Goal: Task Accomplishment & Management: Manage account settings

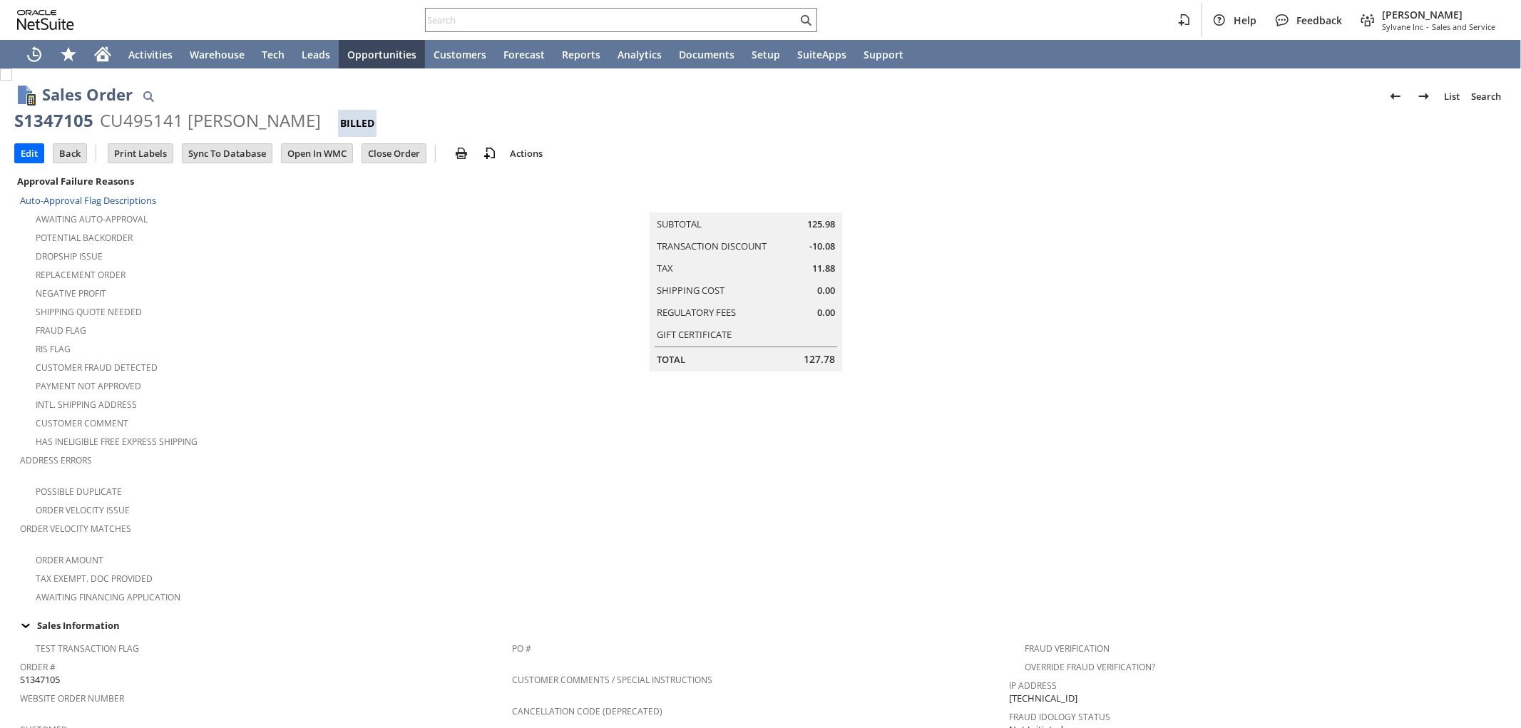
scroll to position [725, 0]
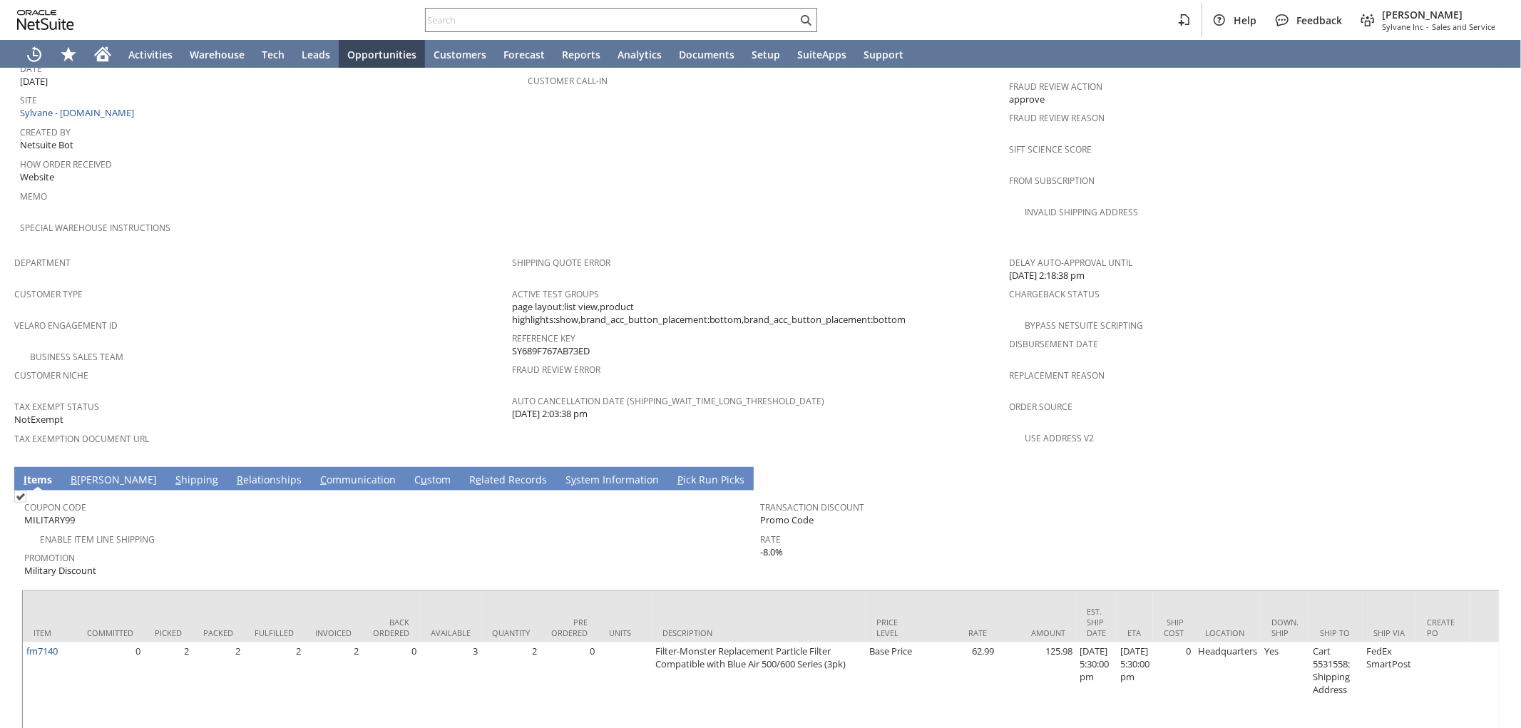
click at [317, 473] on link "C ommunication" at bounding box center [358, 481] width 83 height 16
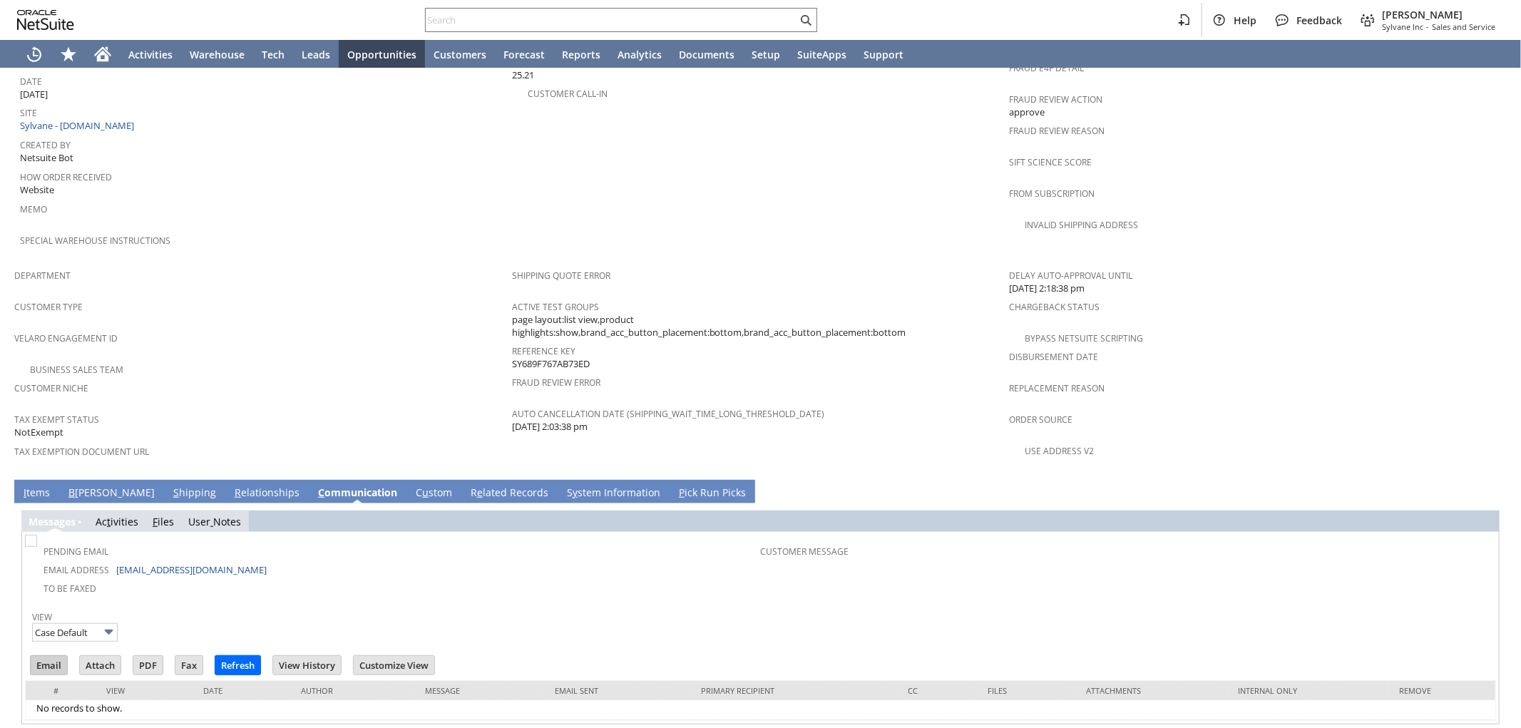
scroll to position [0, 0]
click at [53, 656] on input "Email" at bounding box center [49, 665] width 36 height 19
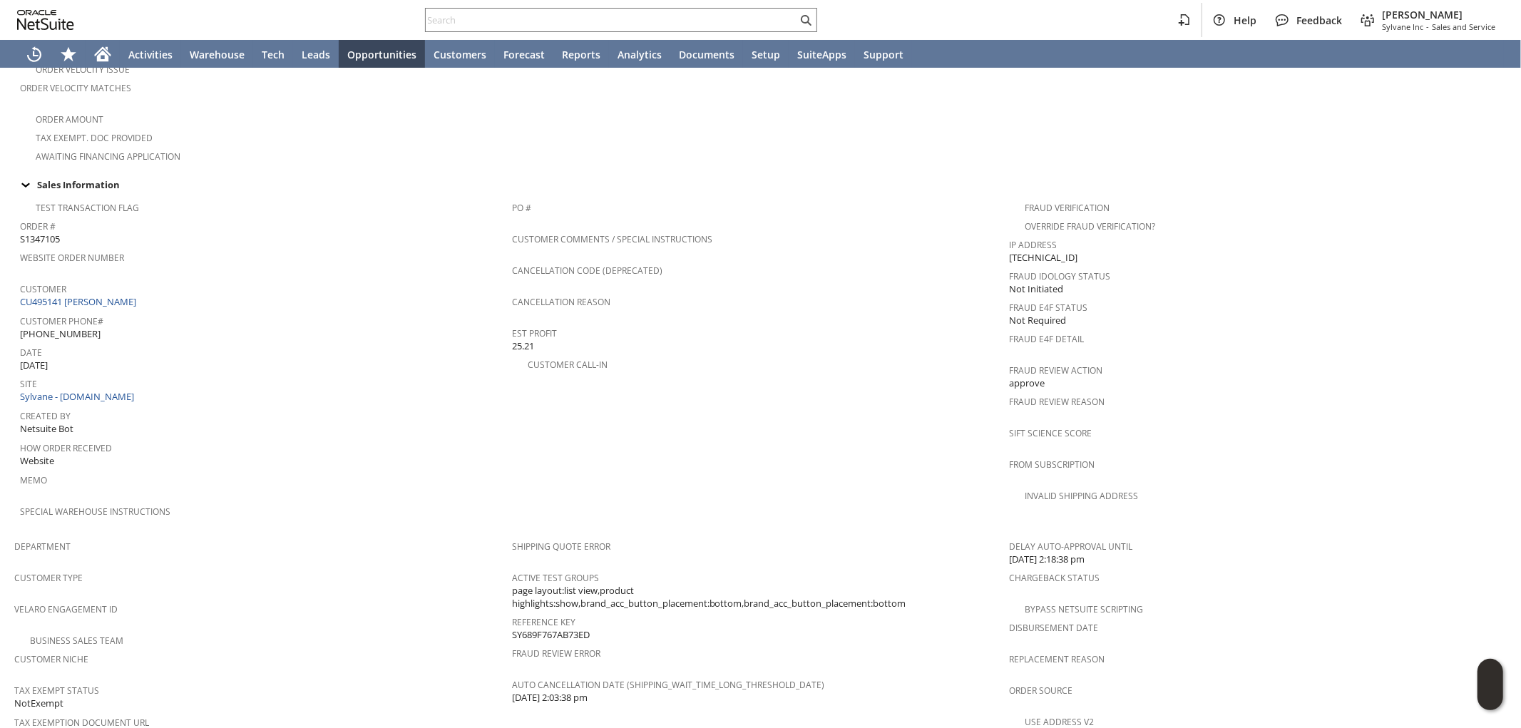
scroll to position [395, 0]
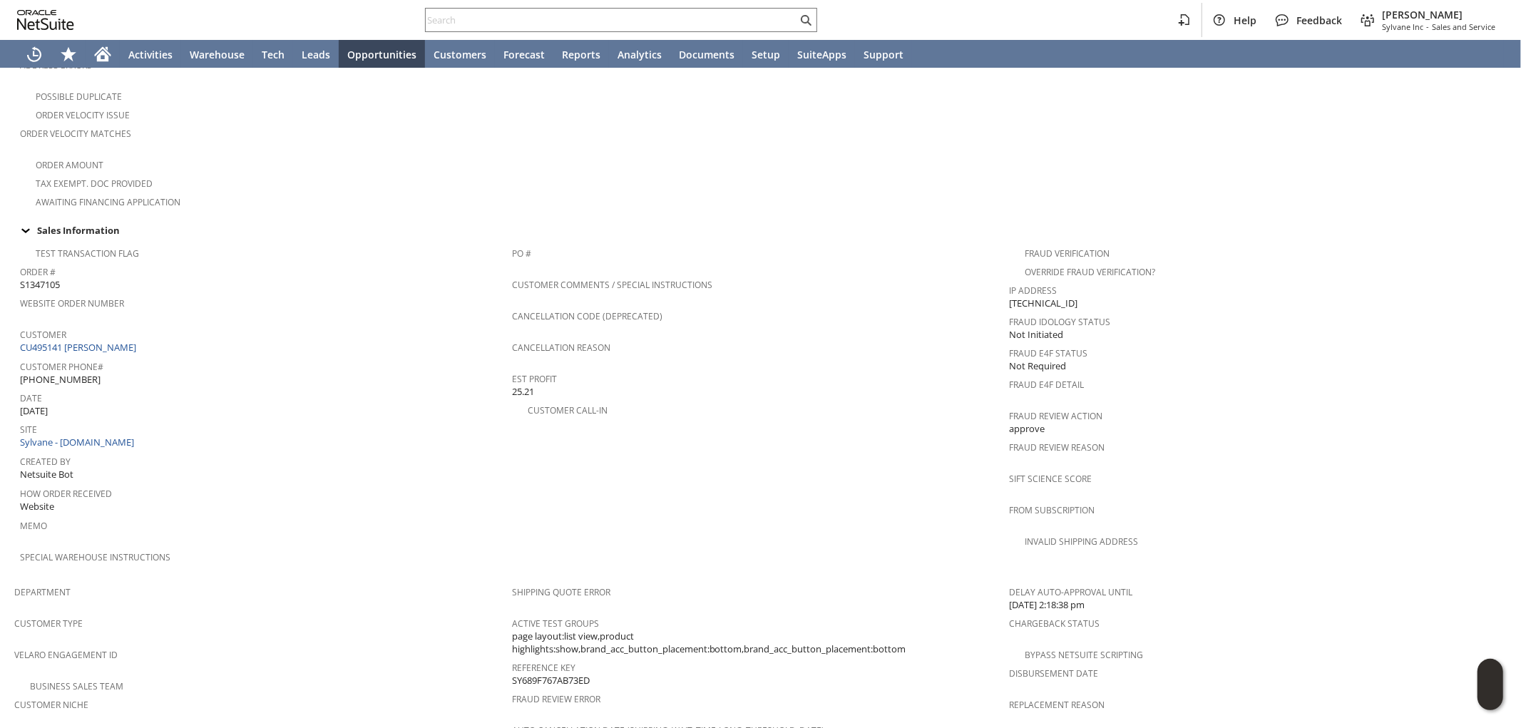
click at [193, 357] on span "Customer Phone#" at bounding box center [262, 365] width 485 height 16
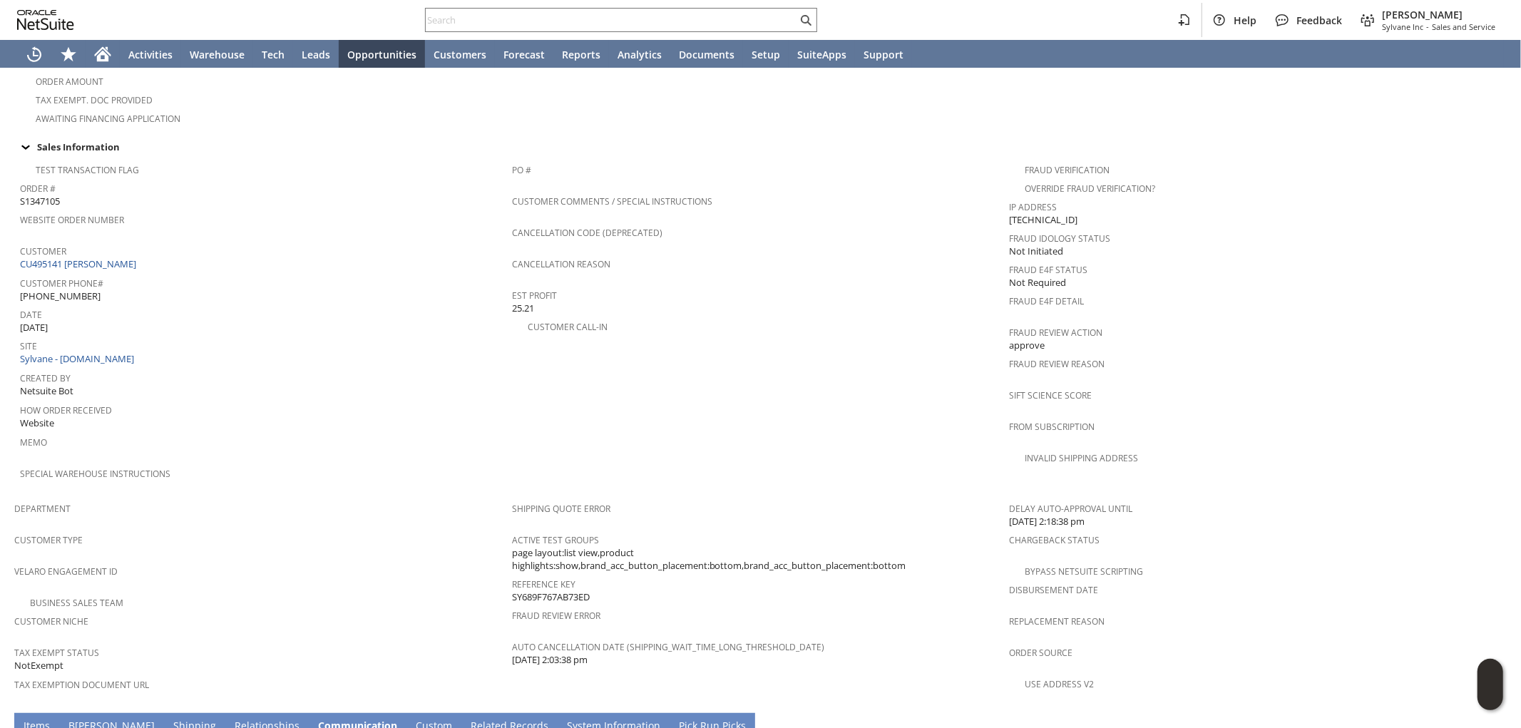
scroll to position [712, 0]
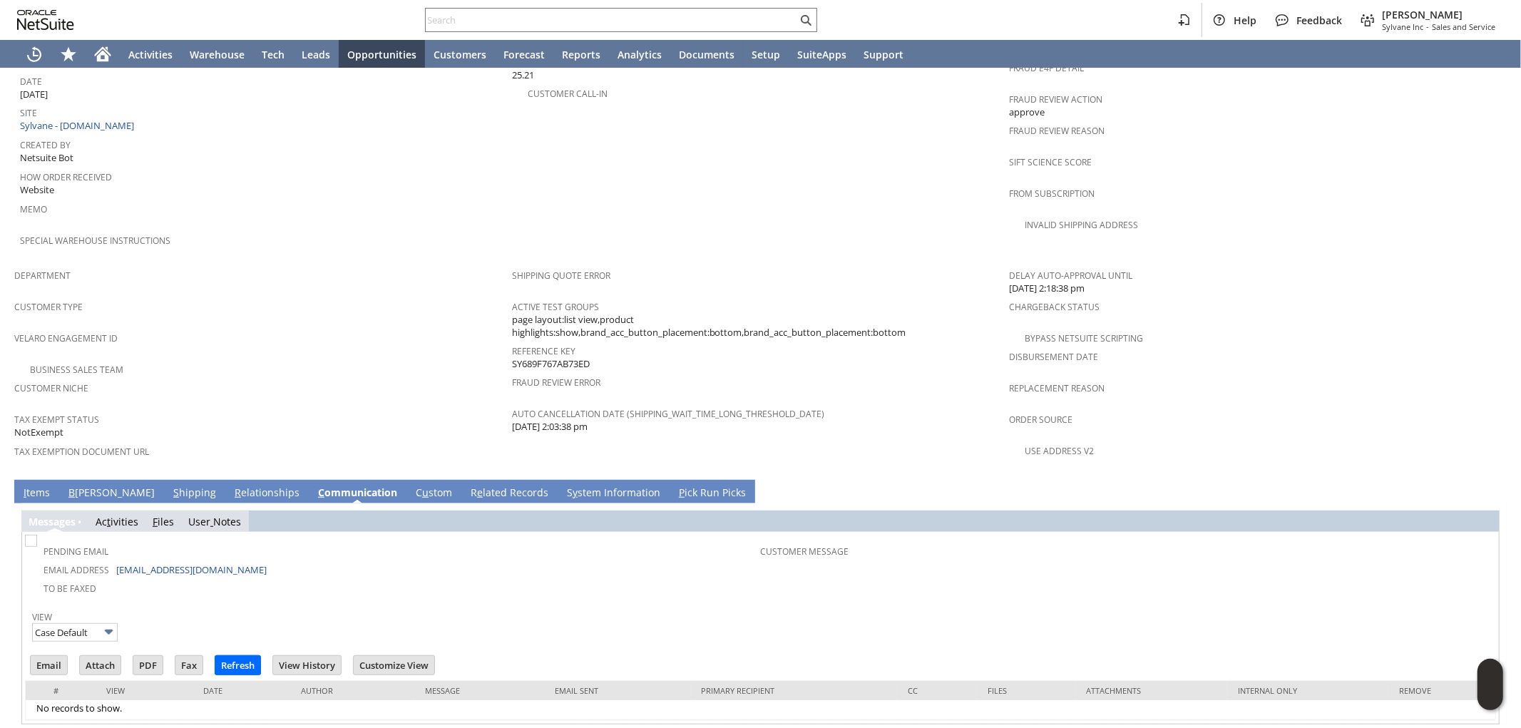
drag, startPoint x: 596, startPoint y: 326, endPoint x: 510, endPoint y: 325, distance: 85.6
click at [512, 341] on div "Reference Key SY689F767AB73ED" at bounding box center [757, 356] width 491 height 30
copy span "SY689F767AB73ED"
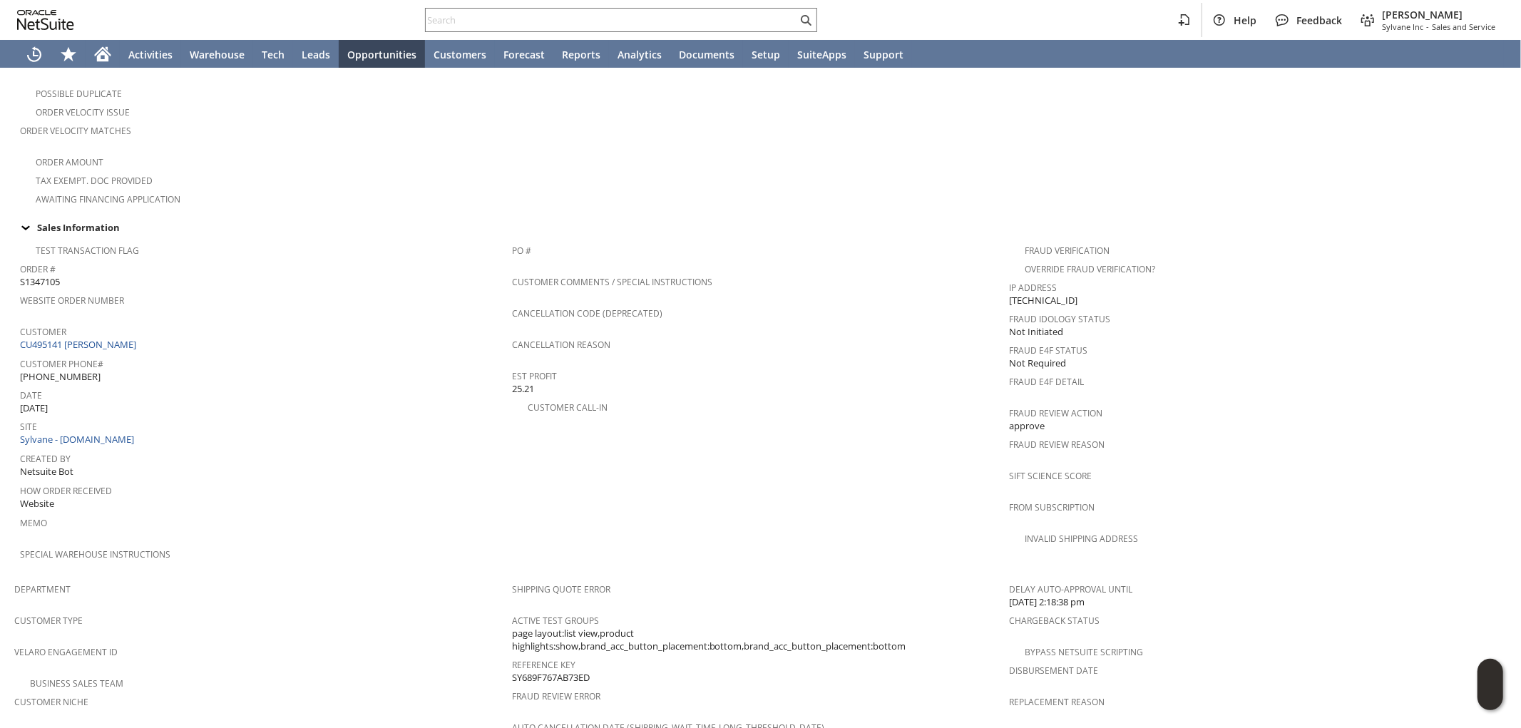
scroll to position [633, 0]
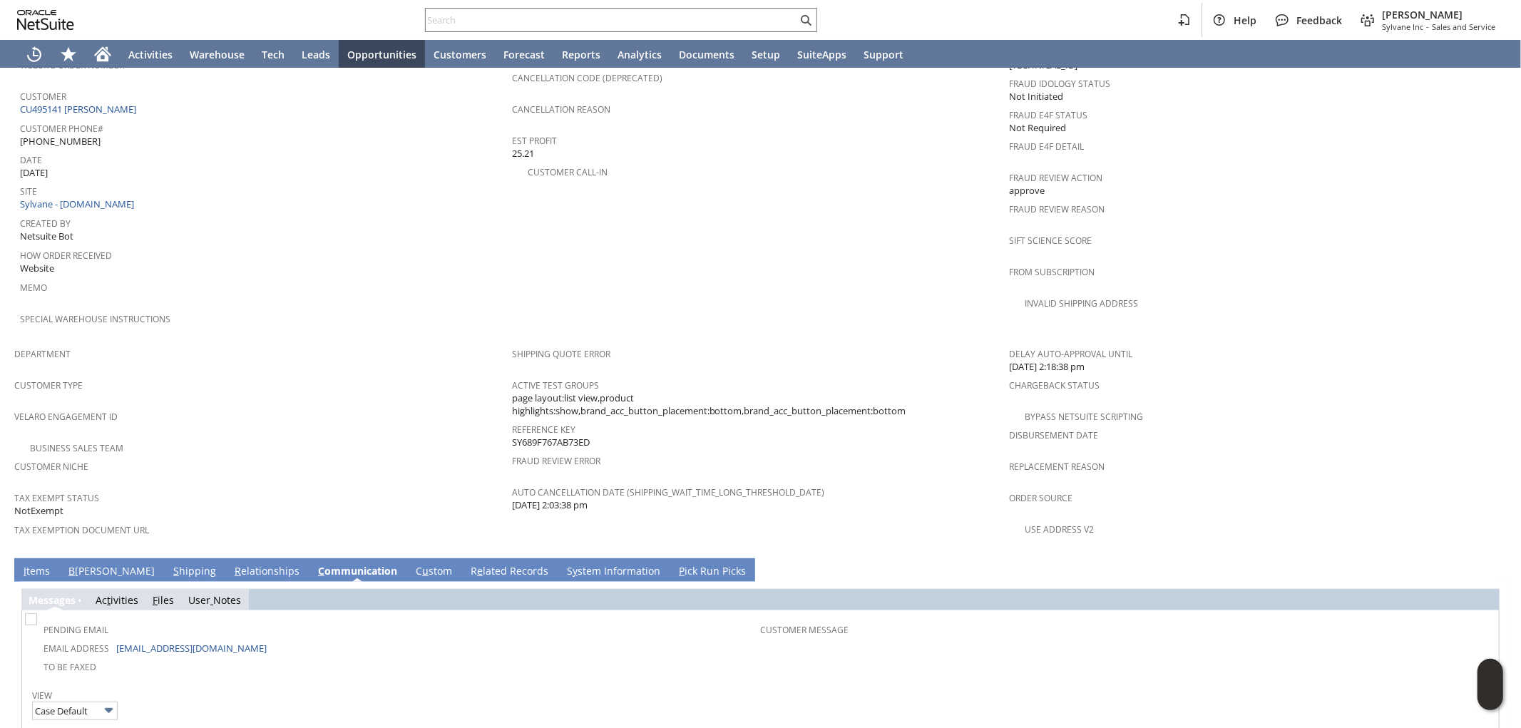
click at [173, 564] on span "S" at bounding box center [176, 571] width 6 height 14
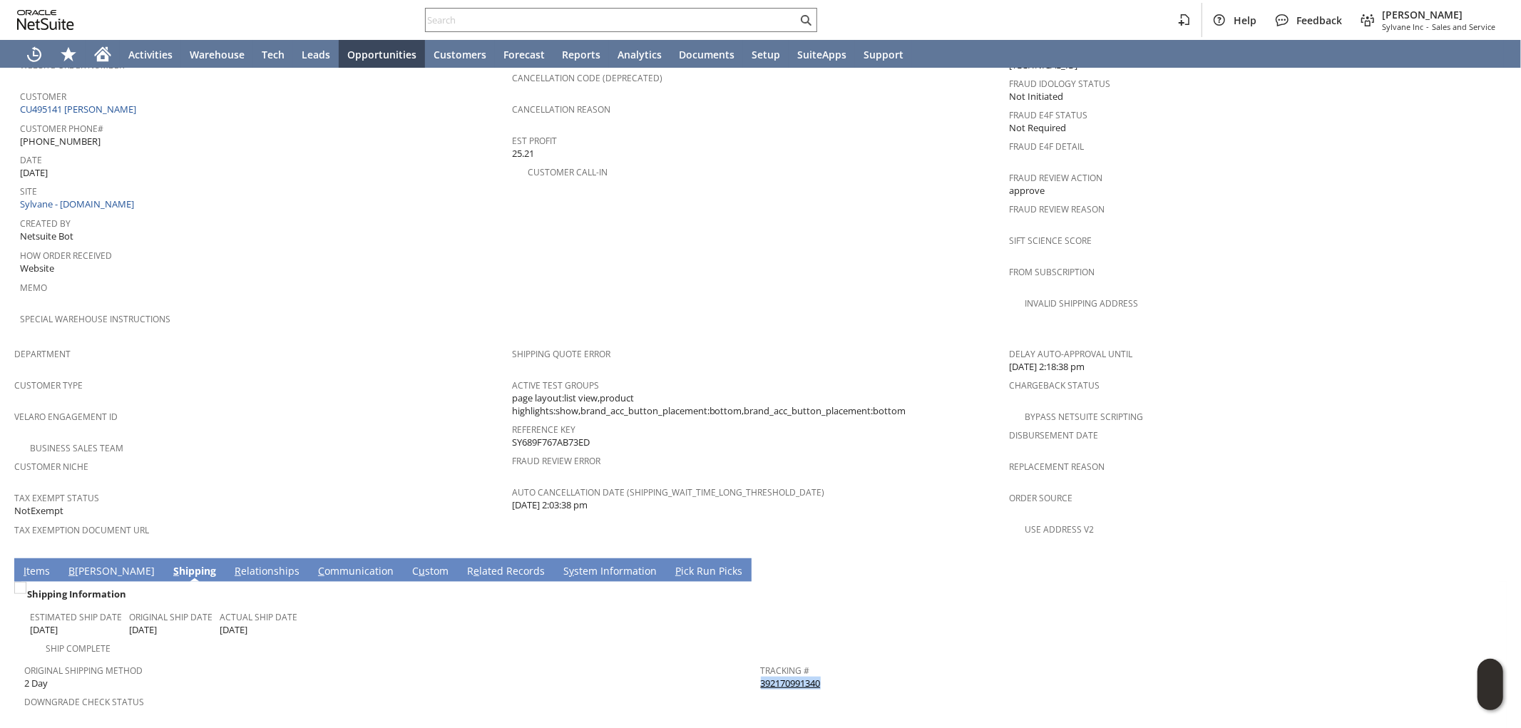
drag, startPoint x: 824, startPoint y: 640, endPoint x: 755, endPoint y: 638, distance: 69.2
click at [761, 660] on div "Tracking # 392170991340" at bounding box center [1126, 675] width 730 height 30
copy link "392170991340"
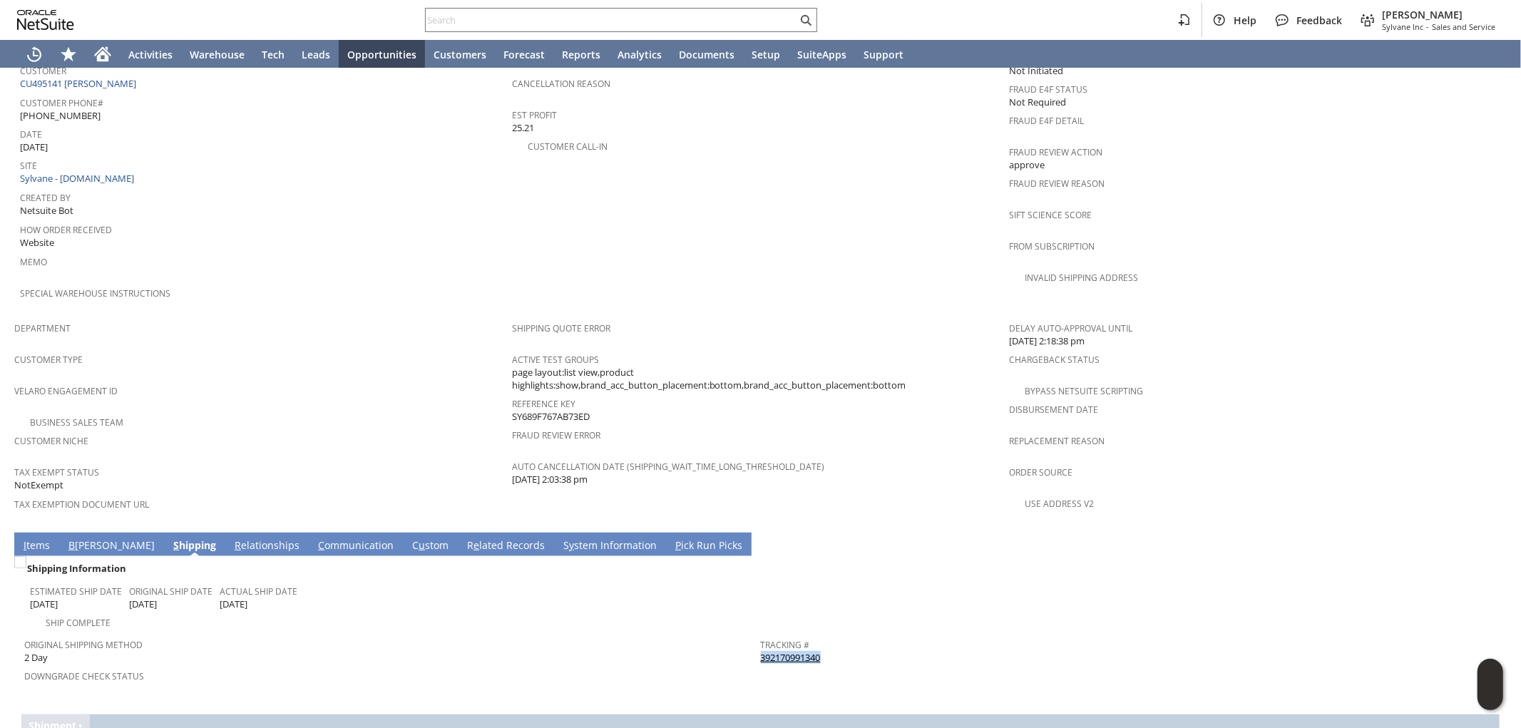
scroll to position [710, 0]
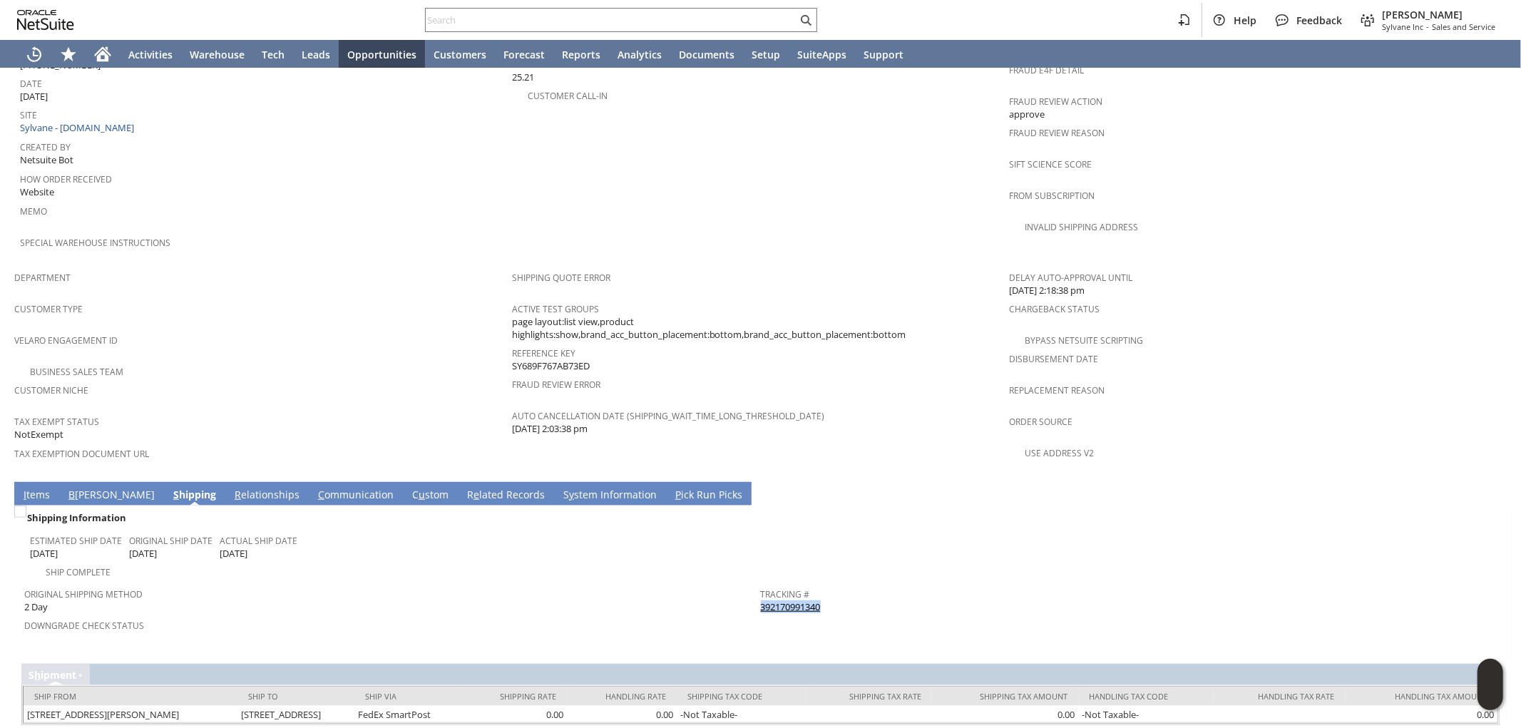
click at [786, 601] on link "392170991340" at bounding box center [791, 607] width 60 height 13
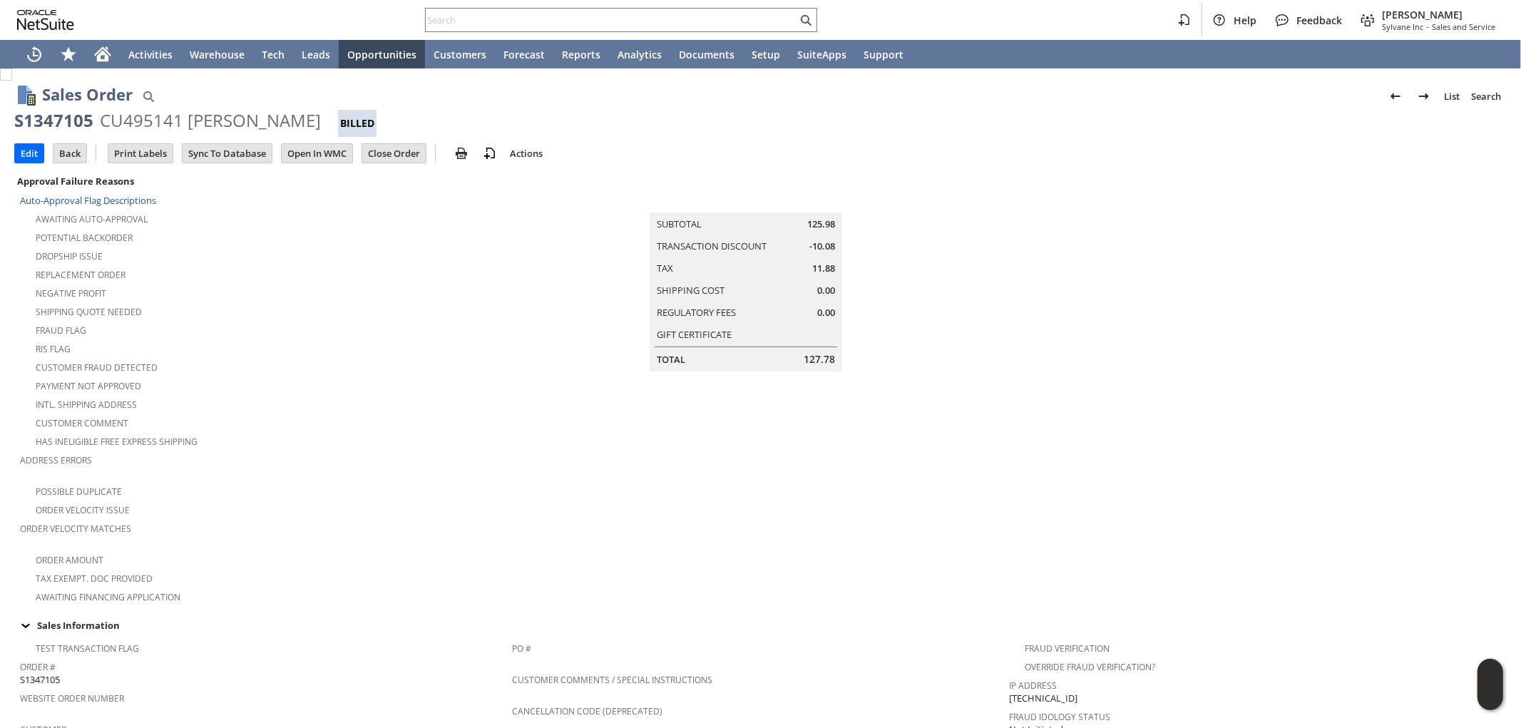
scroll to position [0, 0]
click at [569, 12] on input "text" at bounding box center [612, 19] width 372 height 17
paste input "RA89084"
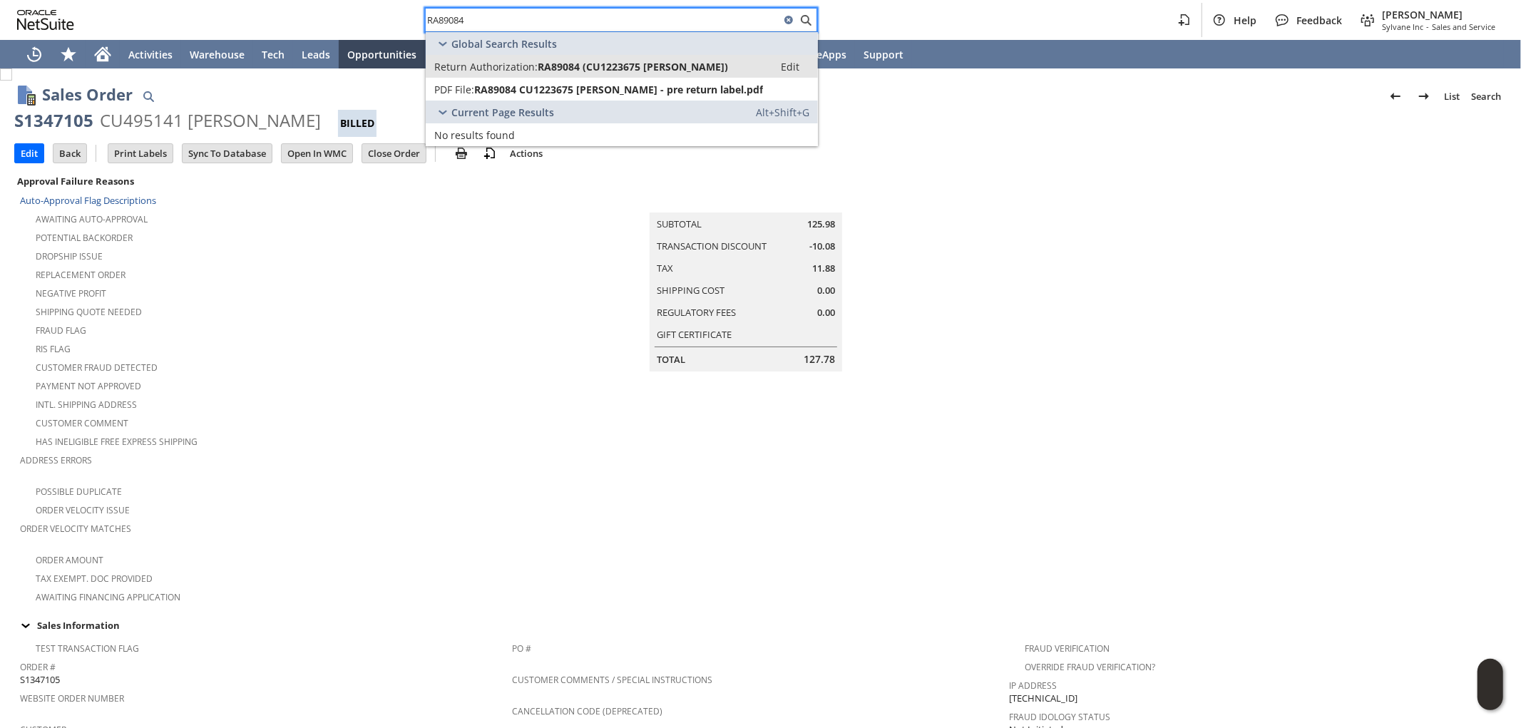
type input "RA89084"
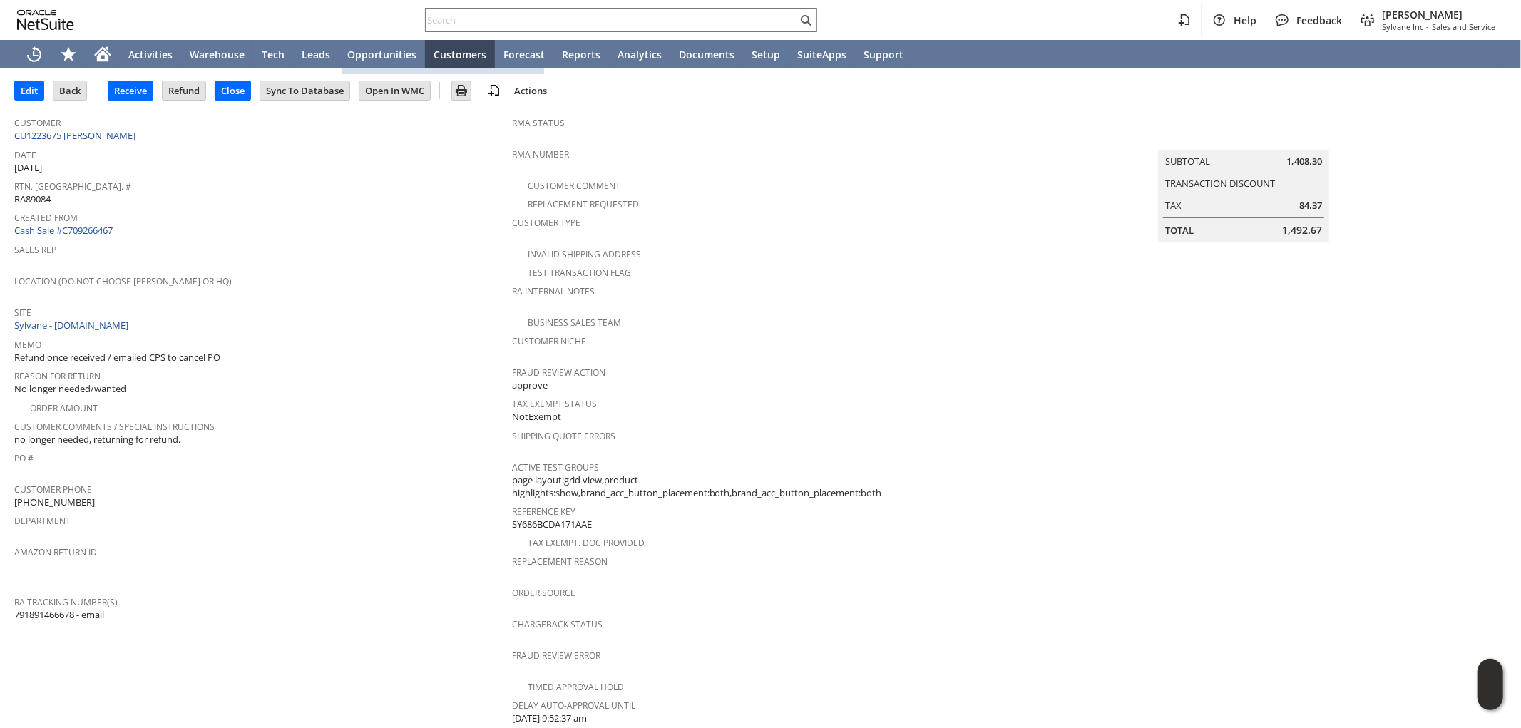
scroll to position [50, 0]
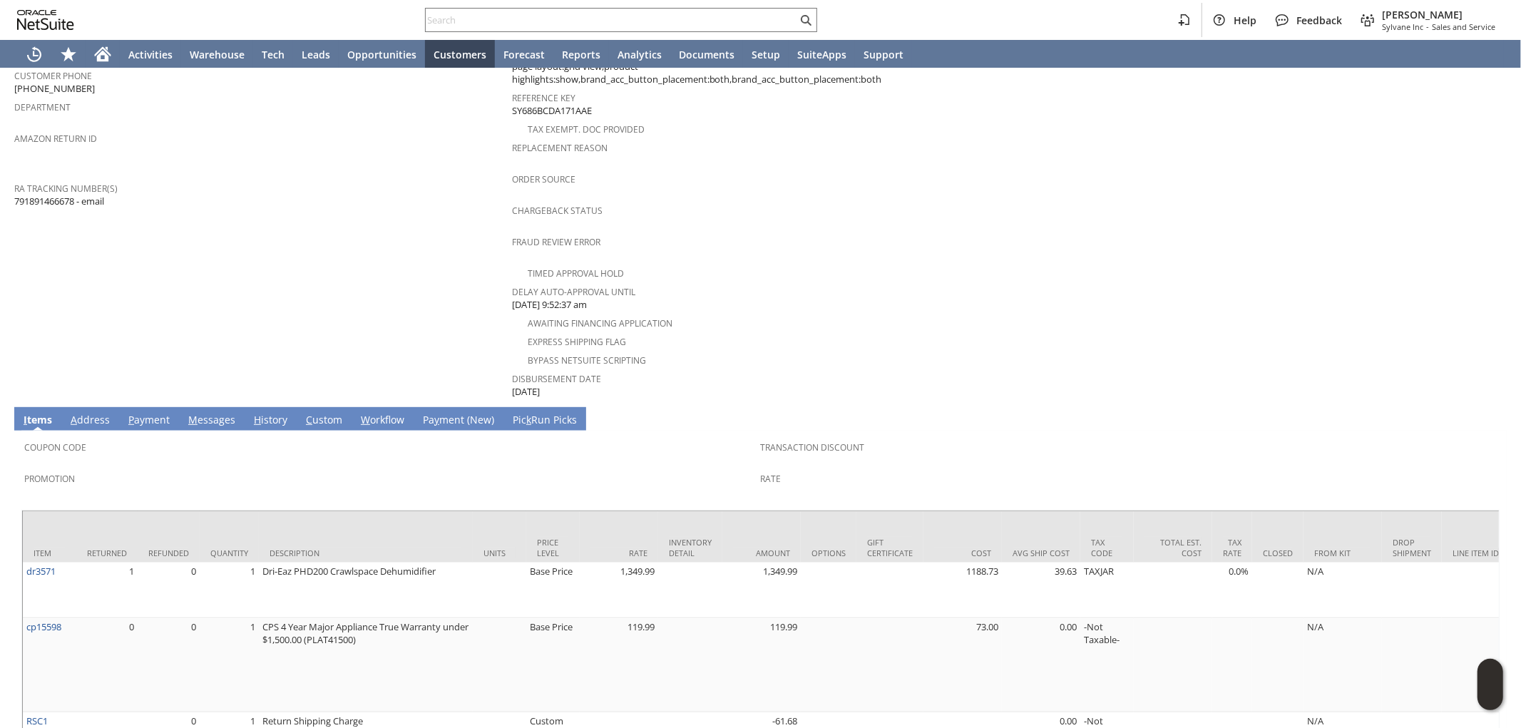
scroll to position [287, 0]
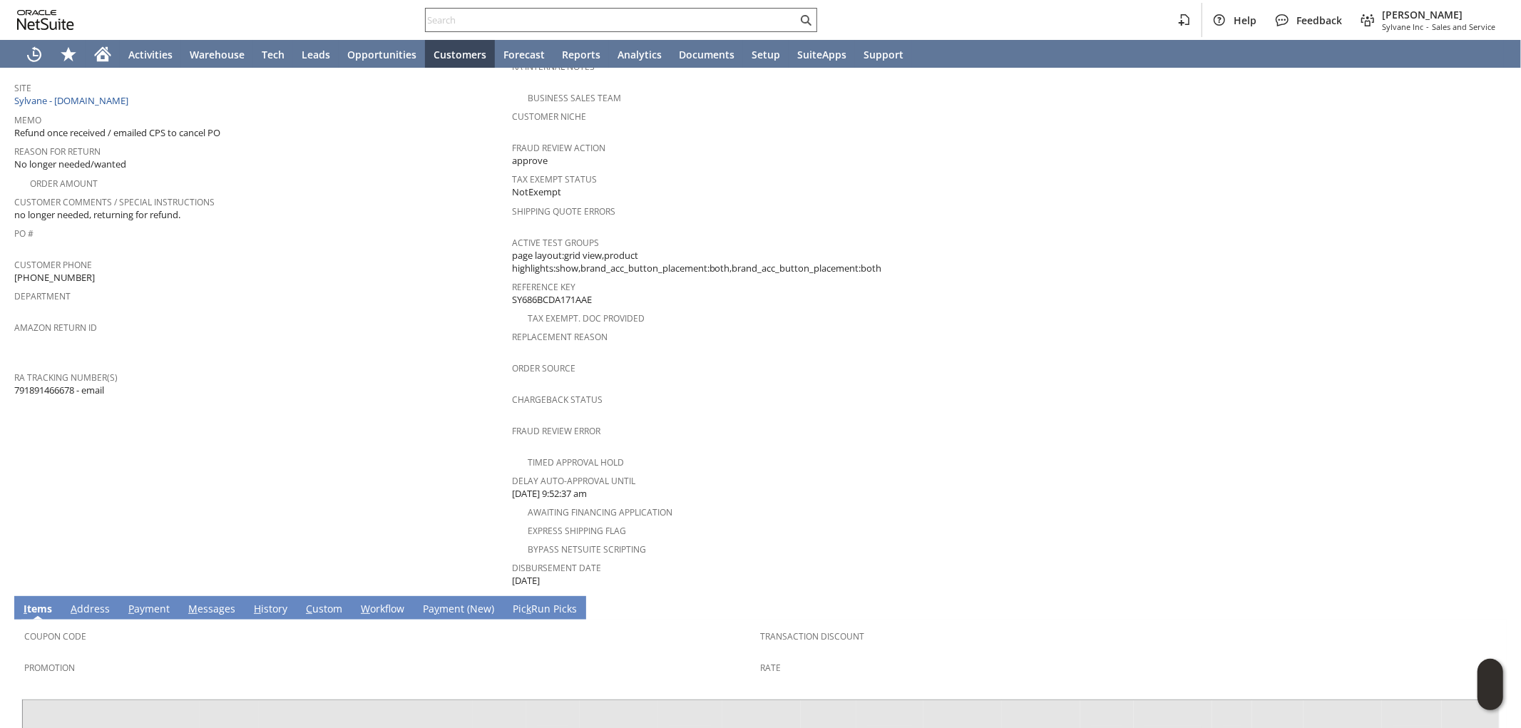
click at [654, 20] on input "text" at bounding box center [612, 19] width 372 height 17
paste input "4845150148"
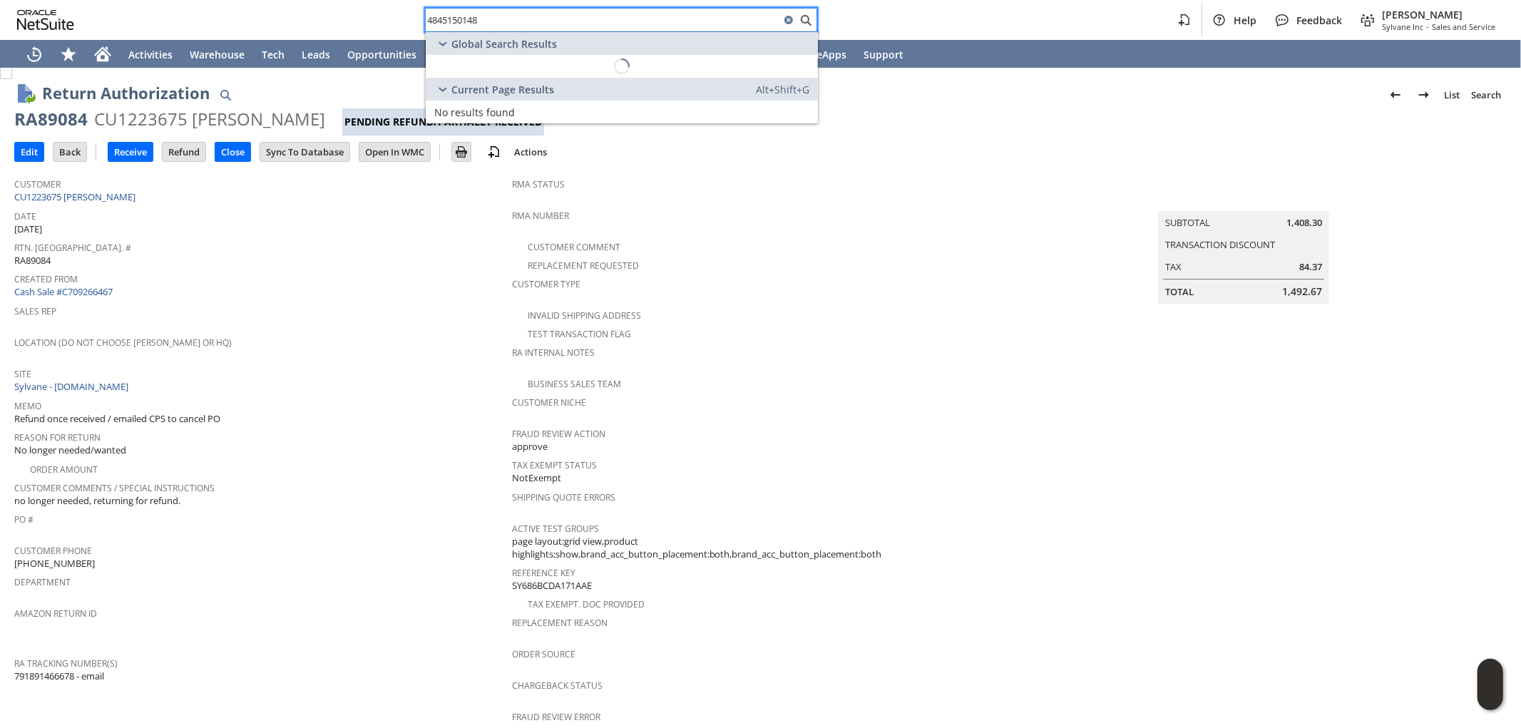
scroll to position [0, 0]
type input "4845150148"
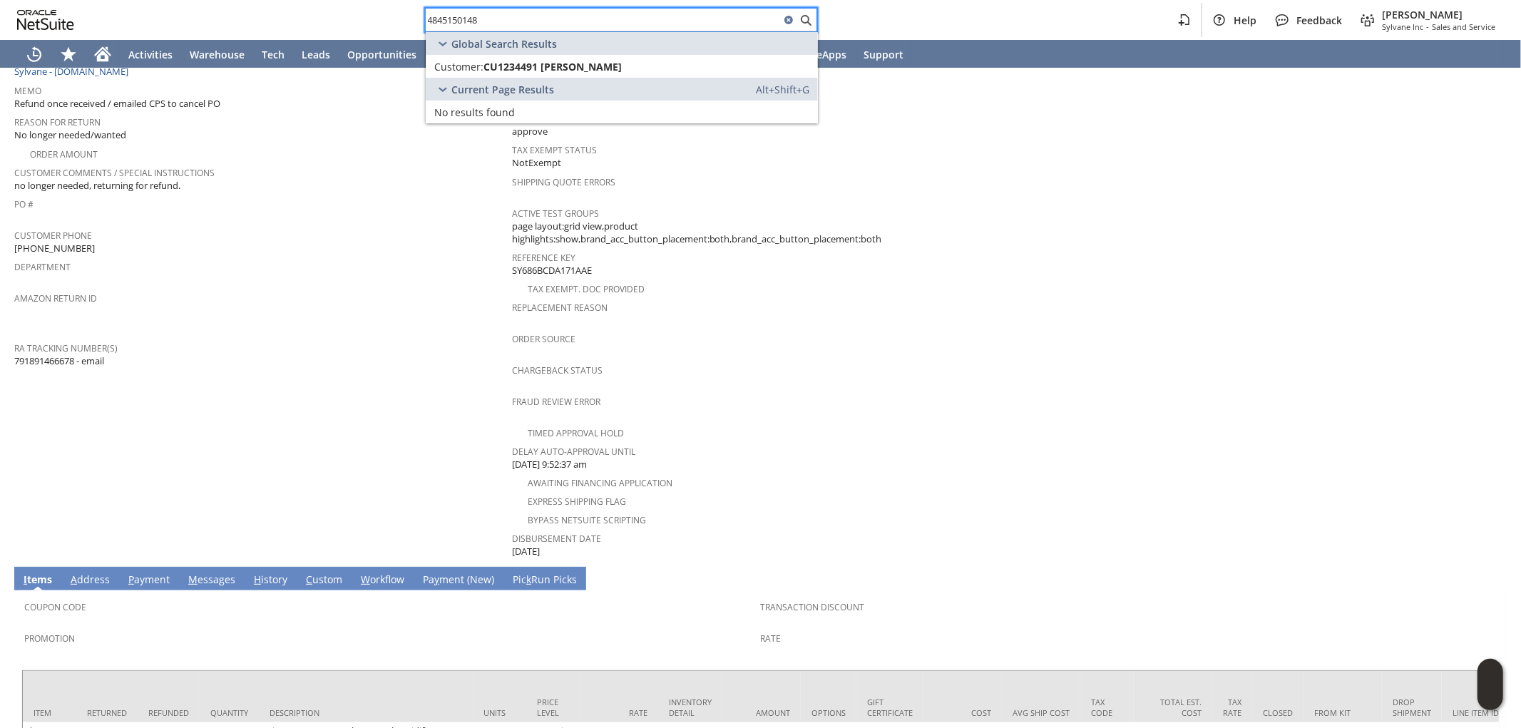
scroll to position [79, 0]
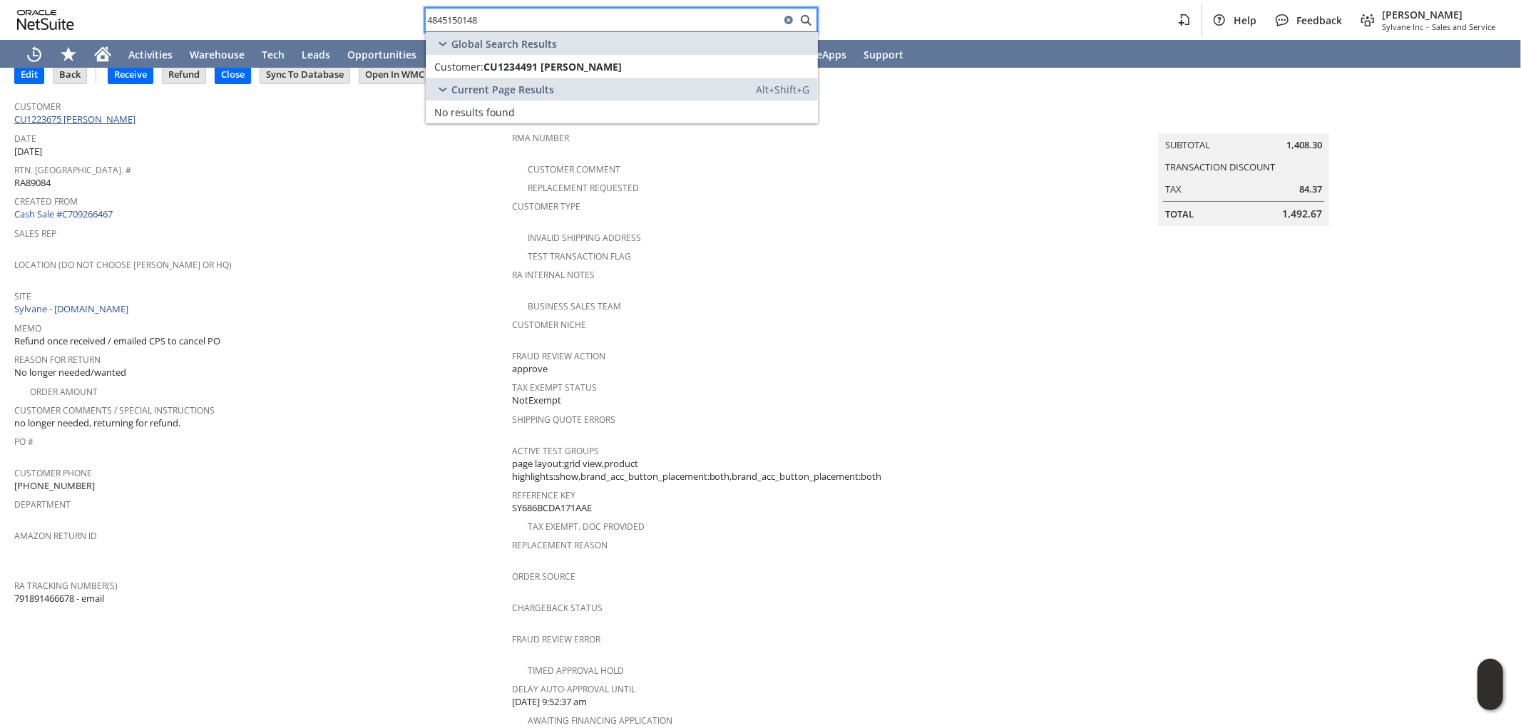
click at [98, 119] on link "CU1223675 [PERSON_NAME]" at bounding box center [76, 119] width 125 height 13
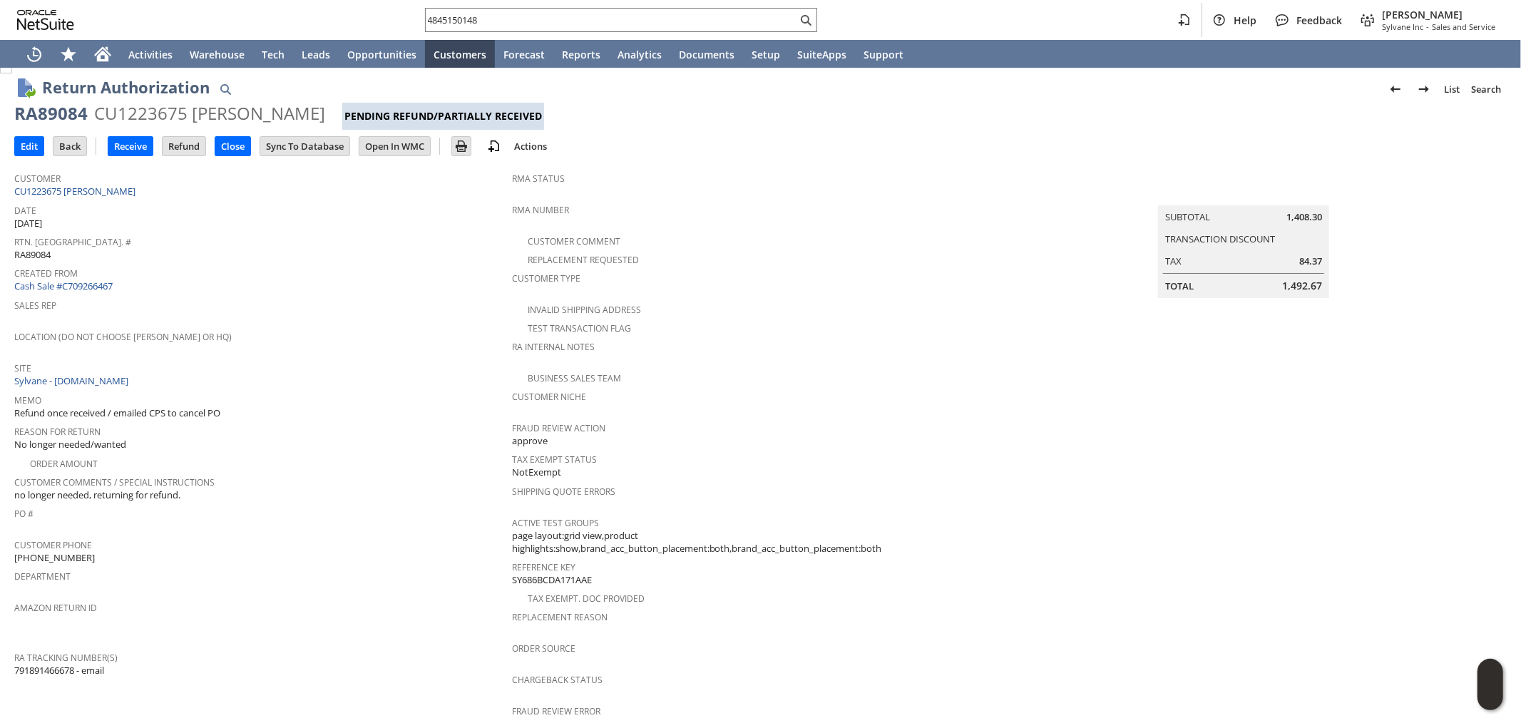
scroll to position [0, 0]
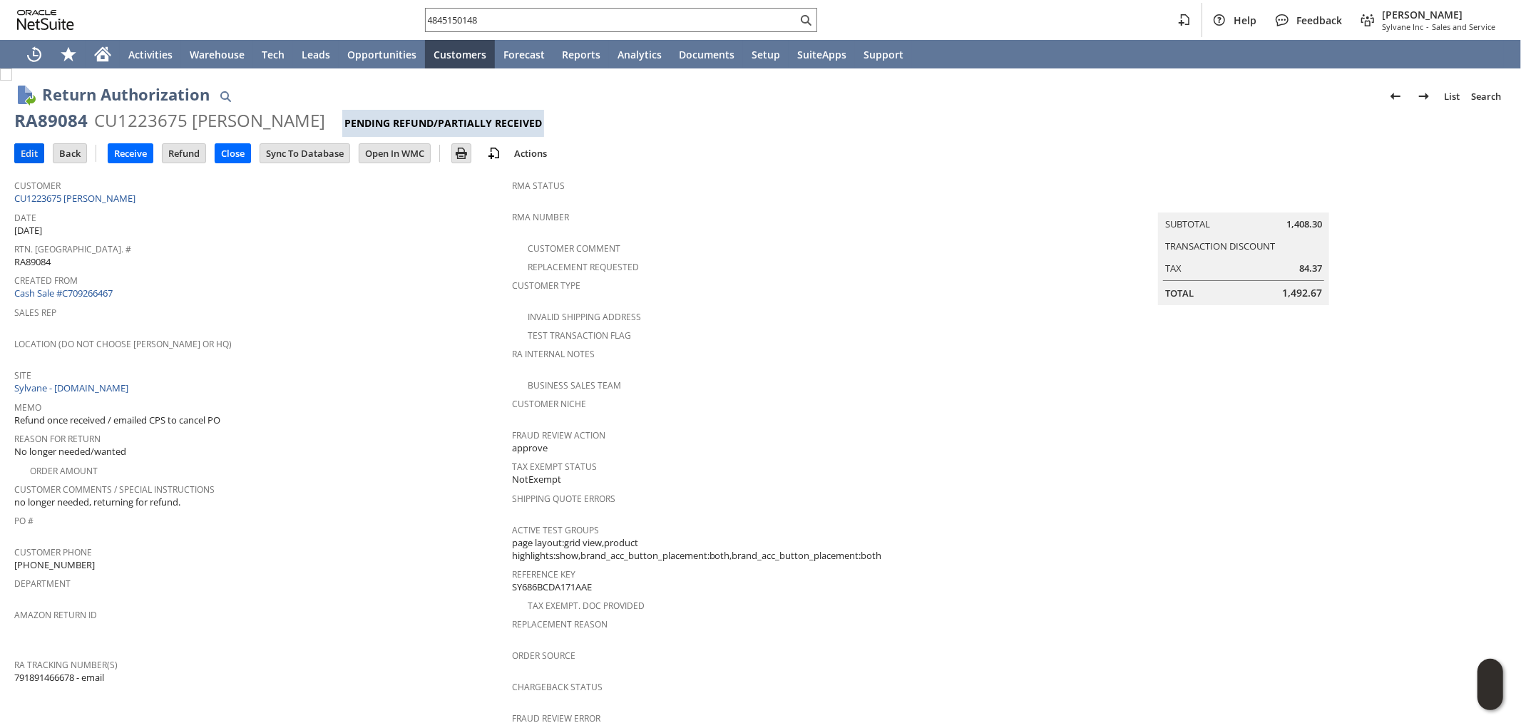
click at [26, 154] on input "Edit" at bounding box center [29, 153] width 29 height 19
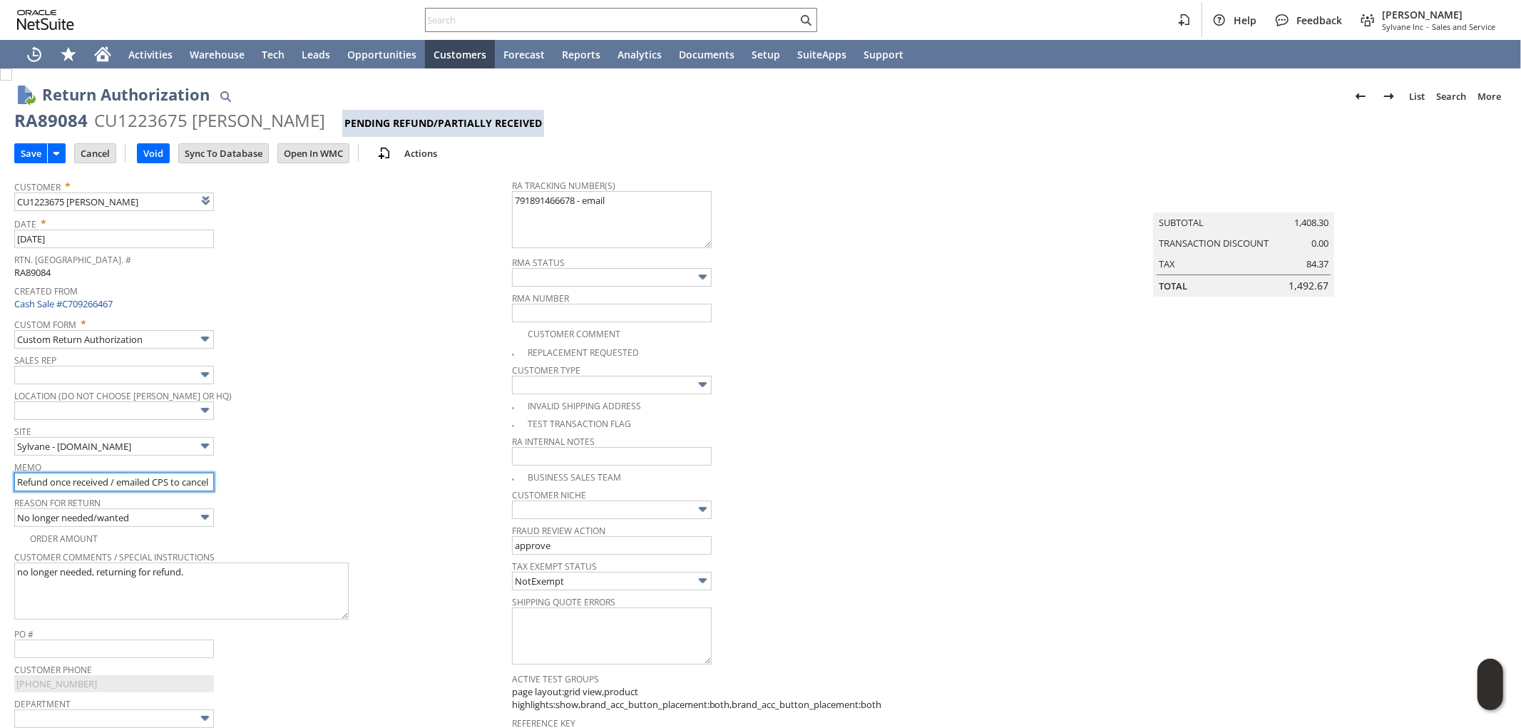
click at [18, 483] on input "Refund once received / emailed CPS to cancel PO" at bounding box center [114, 482] width 200 height 19
type input "8/22*** Unit cx returned was not sold to Sylvane base on the Serial as per Legr…"
click at [31, 147] on input "Save" at bounding box center [31, 153] width 32 height 19
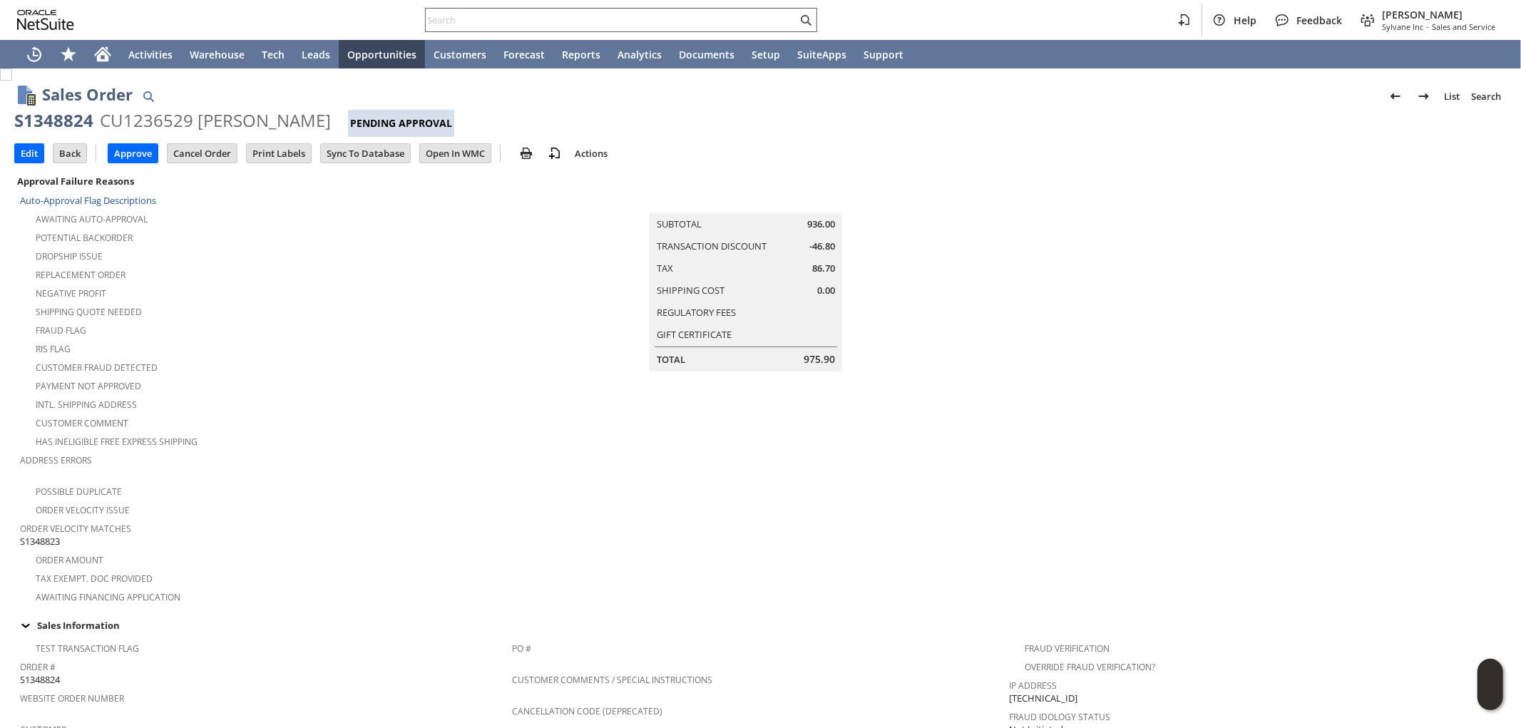
click at [505, 22] on input "text" at bounding box center [612, 19] width 372 height 17
paste input "SY68A894C5C82A0"
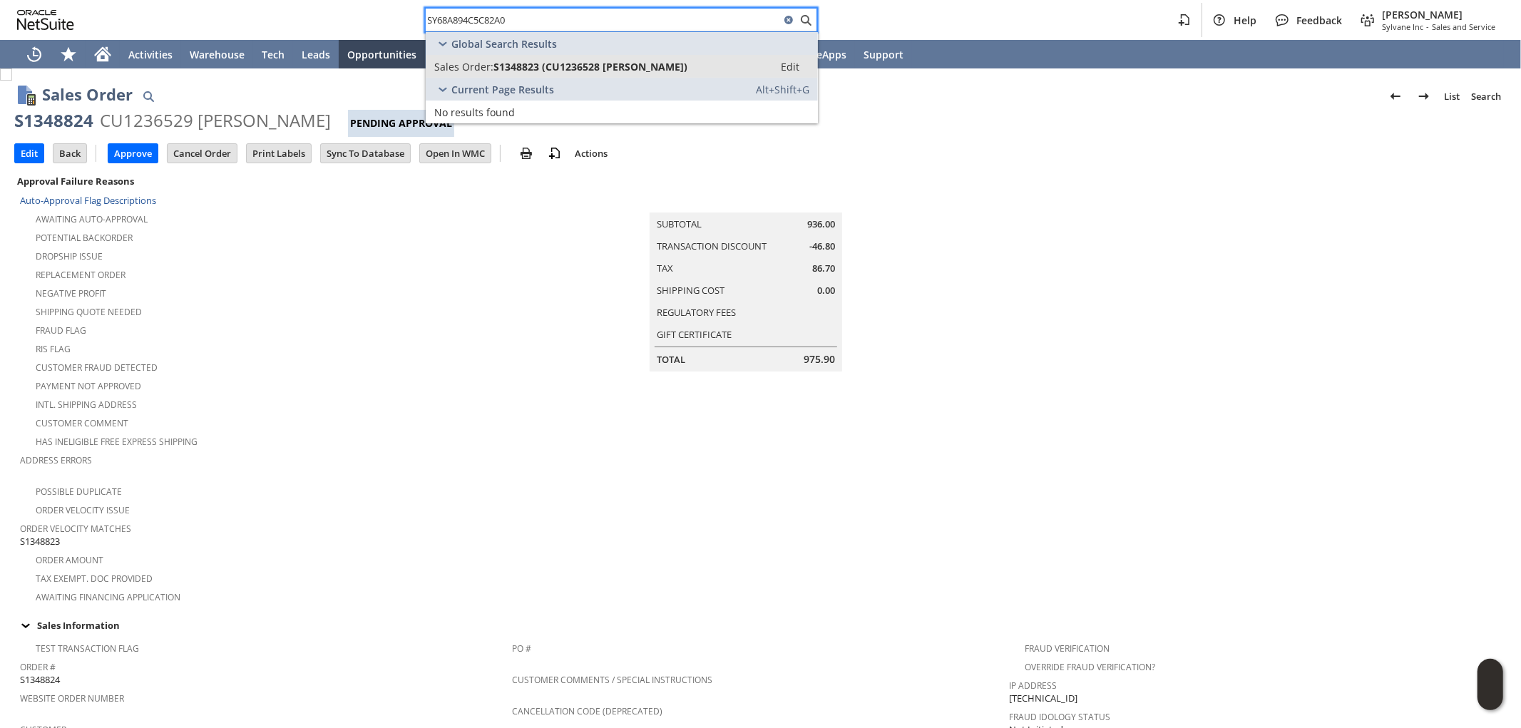
type input "SY68A894C5C82A0"
click at [653, 66] on span "S1348823 (CU1236528 Richard Chia)" at bounding box center [591, 67] width 194 height 14
click at [17, 152] on input "Edit" at bounding box center [29, 153] width 29 height 19
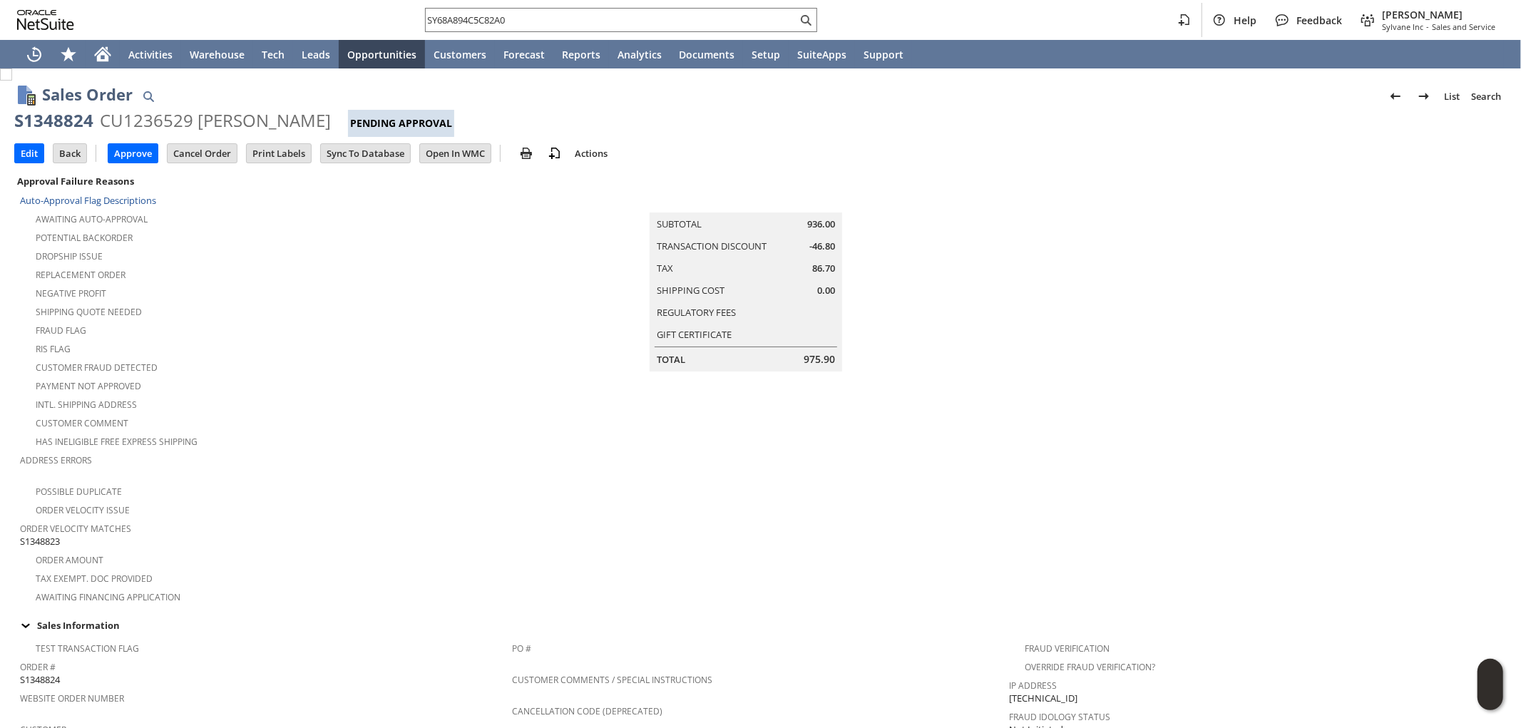
scroll to position [37, 0]
click at [24, 155] on input "Edit" at bounding box center [29, 153] width 29 height 19
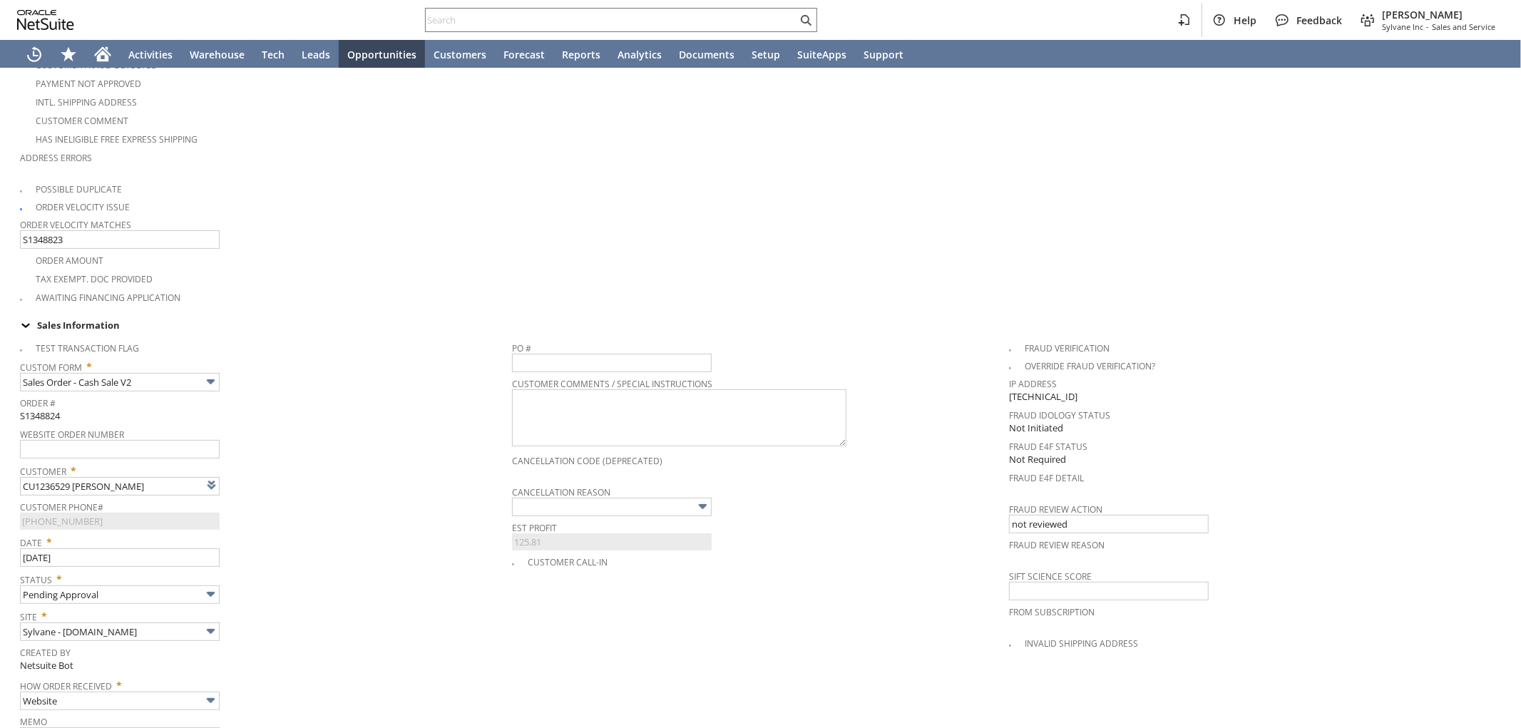
scroll to position [554, 0]
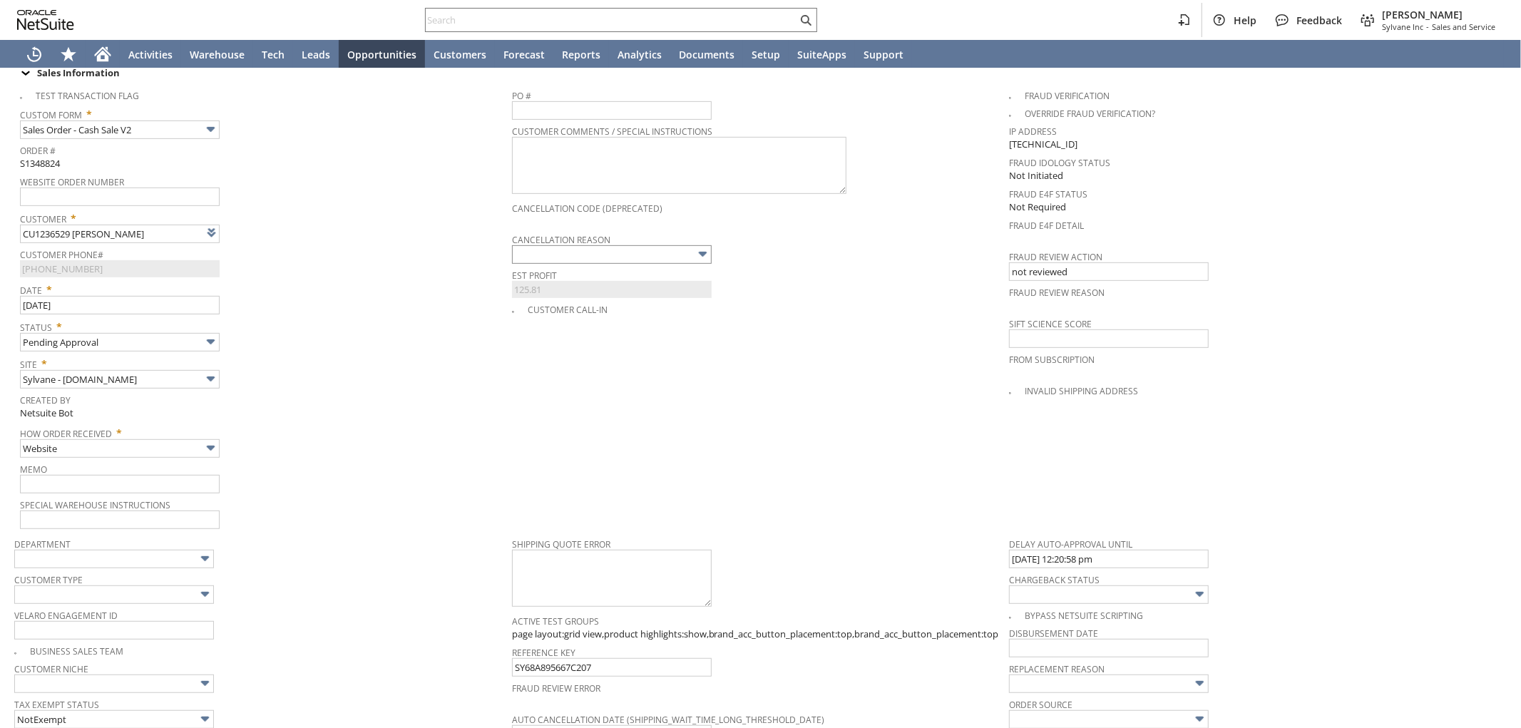
type input "Add"
type input "Copy Previous"
click at [614, 245] on input "text" at bounding box center [612, 254] width 200 height 19
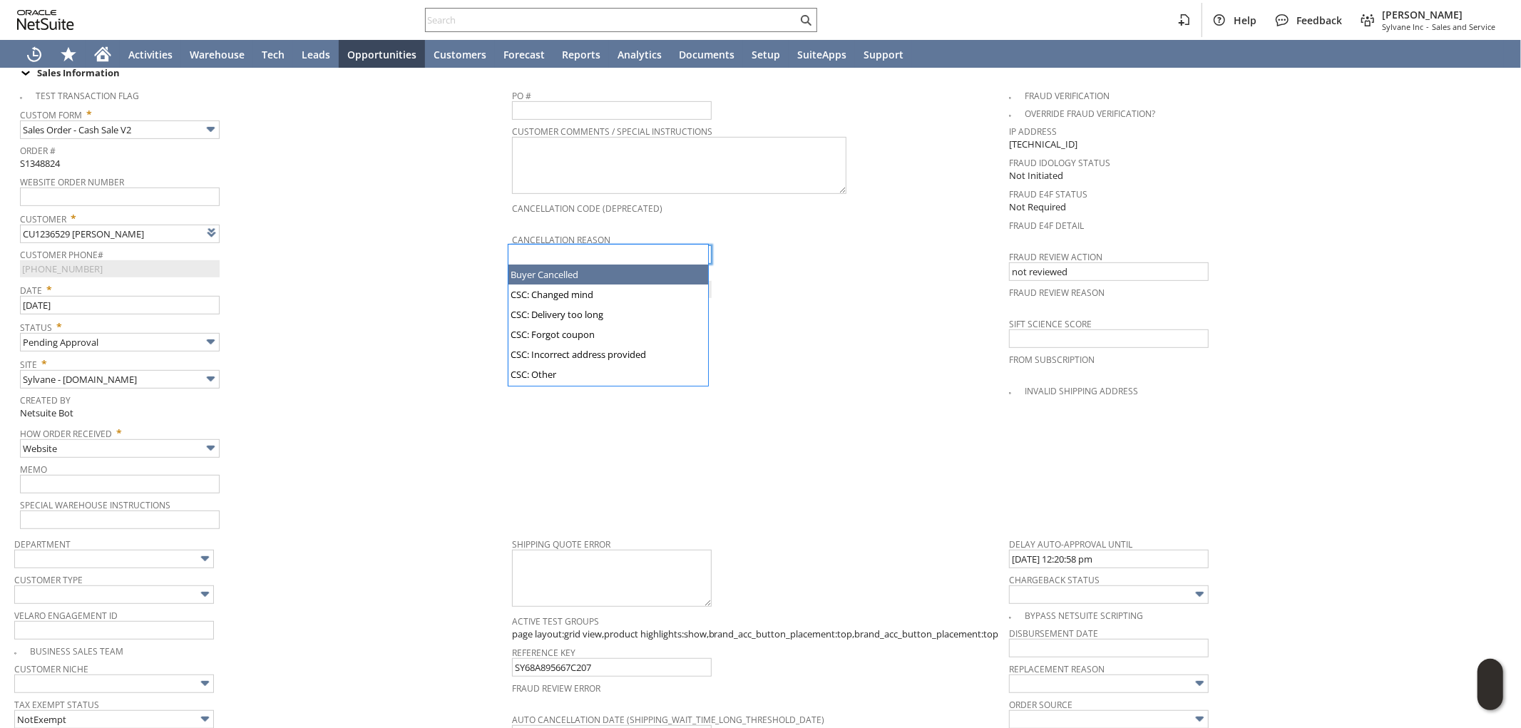
type input "Buyer Cancelled"
type input "Intelligent Recommendations ⁰"
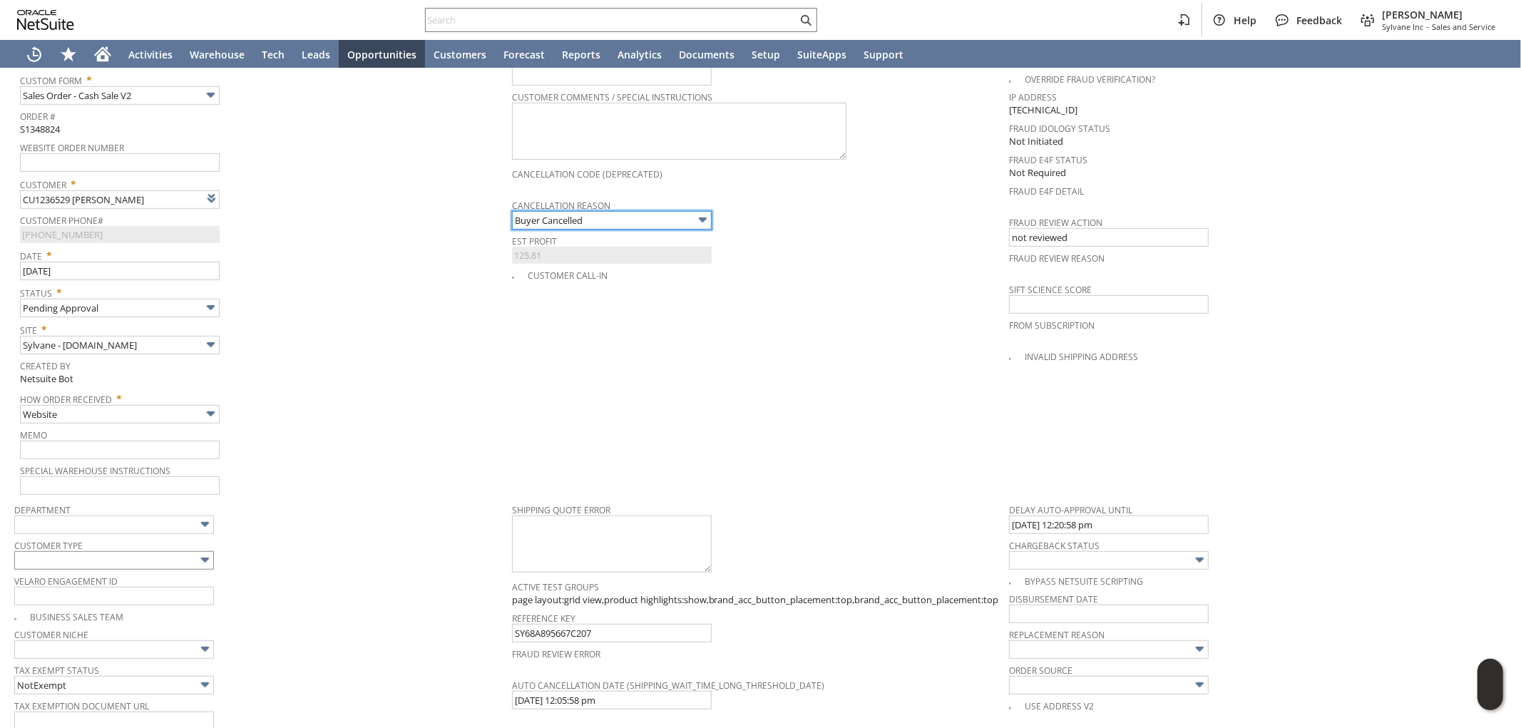
scroll to position [713, 0]
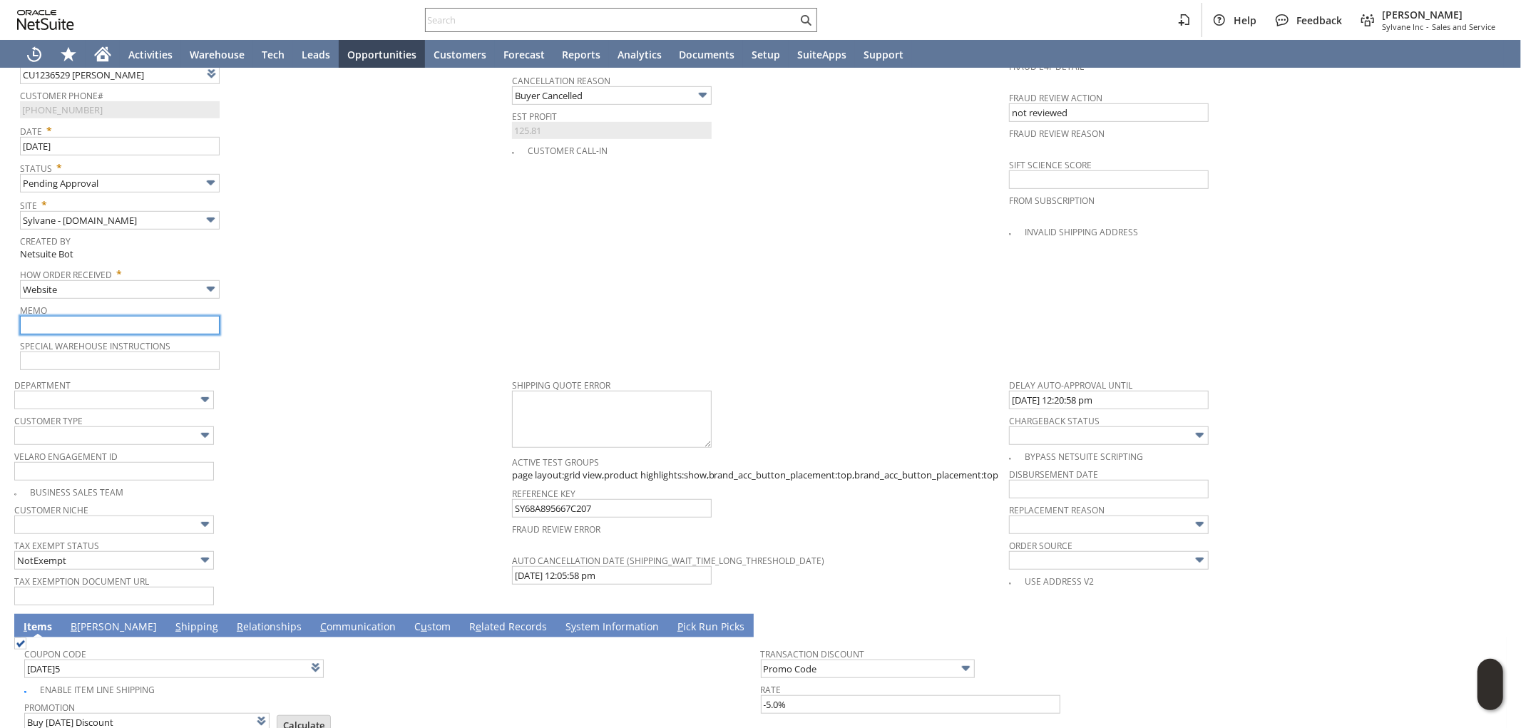
click at [79, 316] on input "text" at bounding box center [120, 325] width 200 height 19
click at [133, 316] on input "8/22 change mind canceleing order" at bounding box center [120, 325] width 200 height 19
drag, startPoint x: 197, startPoint y: 311, endPoint x: 0, endPoint y: 303, distance: 197.0
click at [0, 303] on div "Sales Order List Search More Add To Shortcuts S1348824 CU1236529 Richard Chia P…" at bounding box center [760, 188] width 1521 height 1667
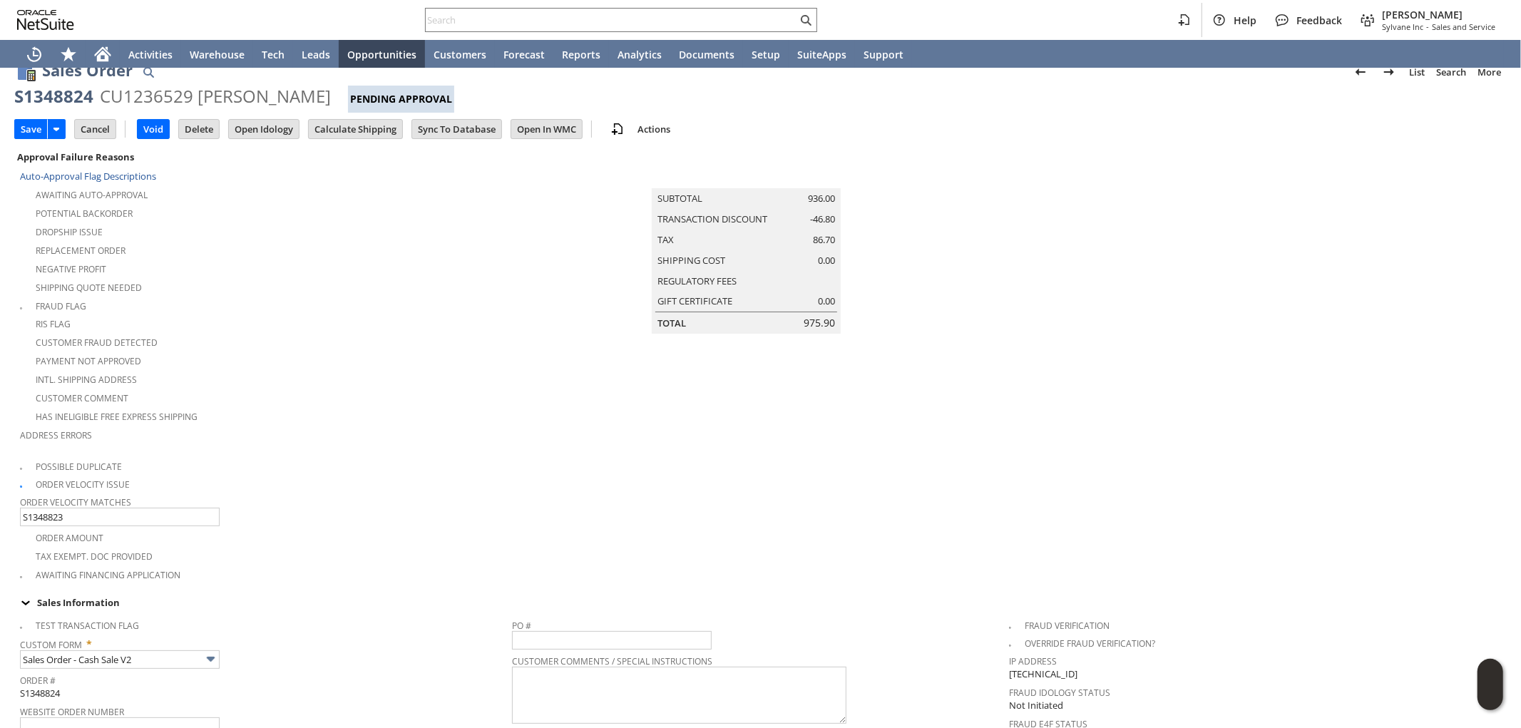
scroll to position [0, 0]
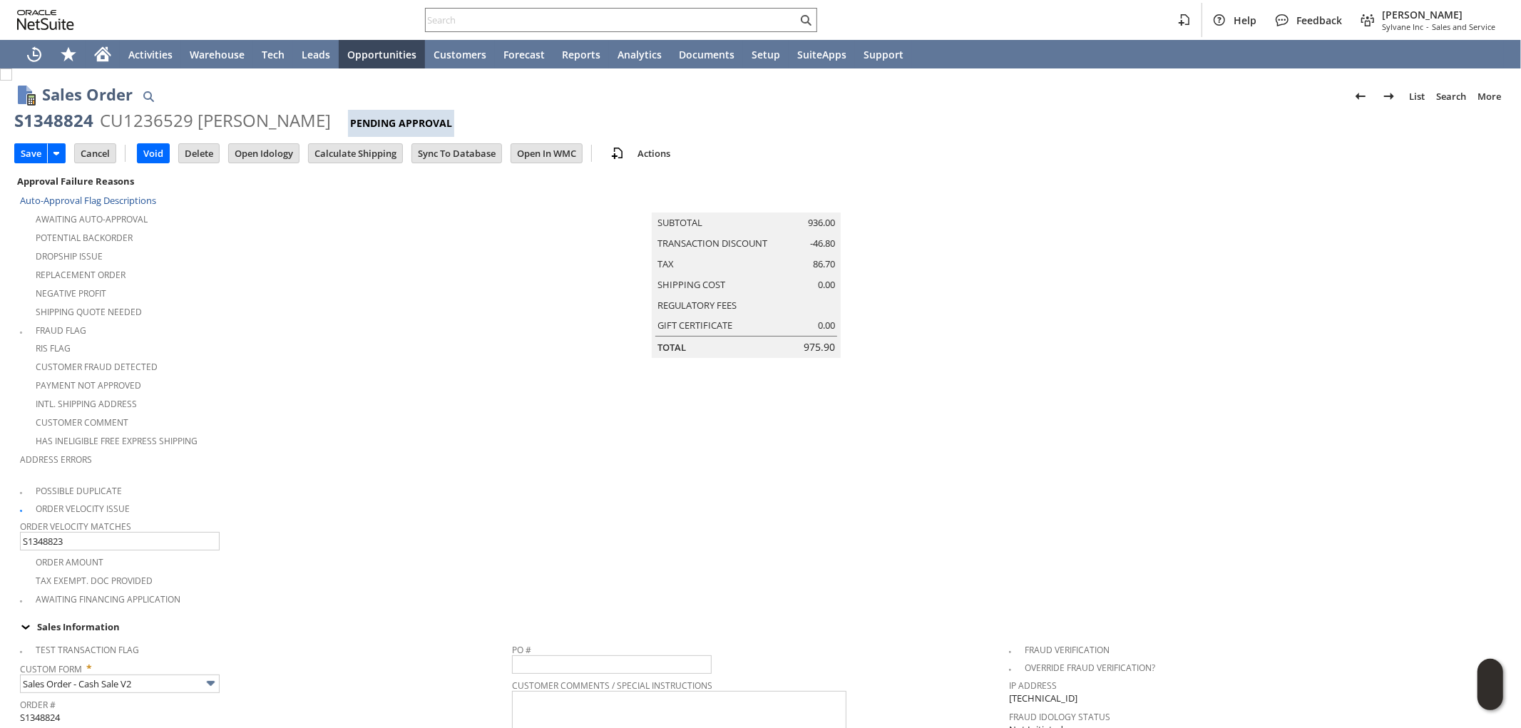
type input "8/22 change mind canceling order"
click at [27, 153] on input "Save" at bounding box center [31, 153] width 32 height 19
type input "Add"
type input "Copy Previous"
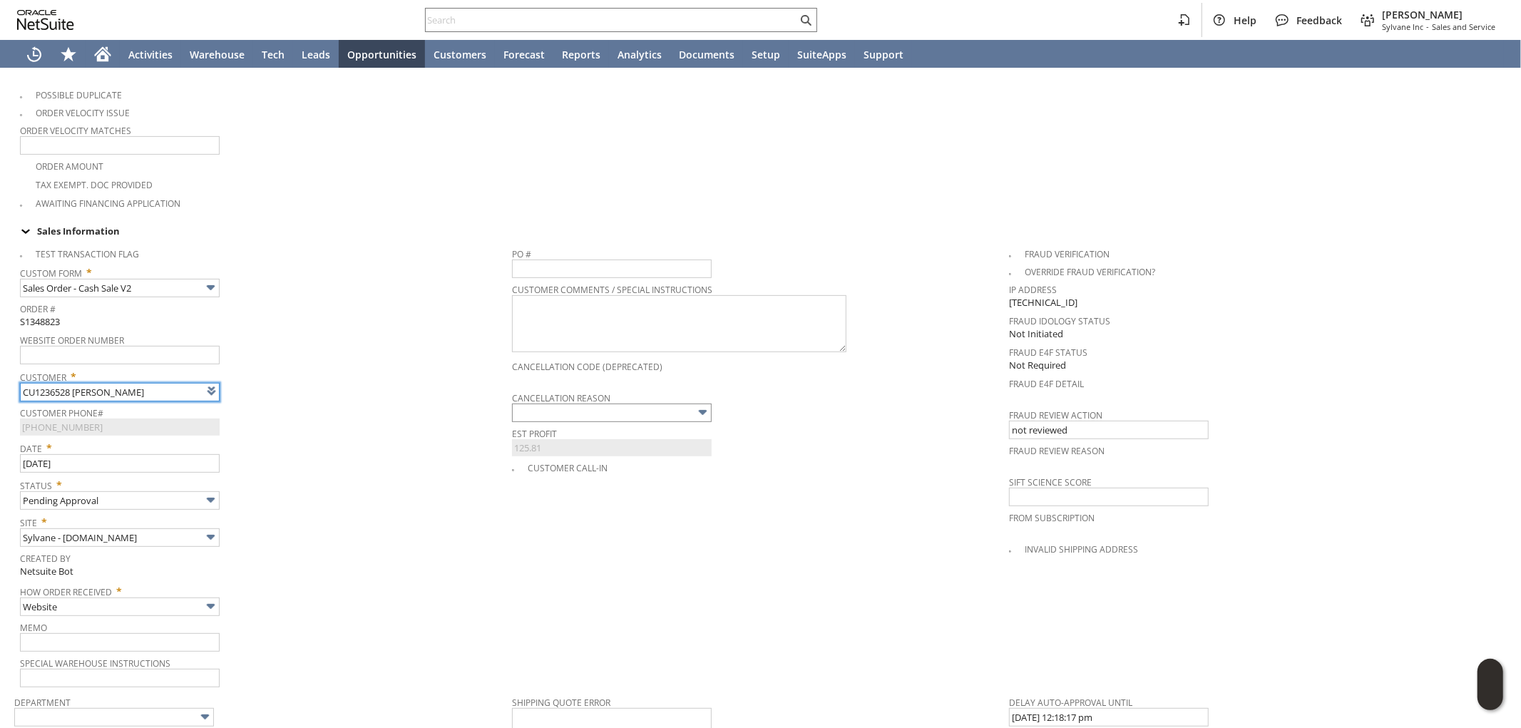
type input "Intelligent Recommendations ⁰"
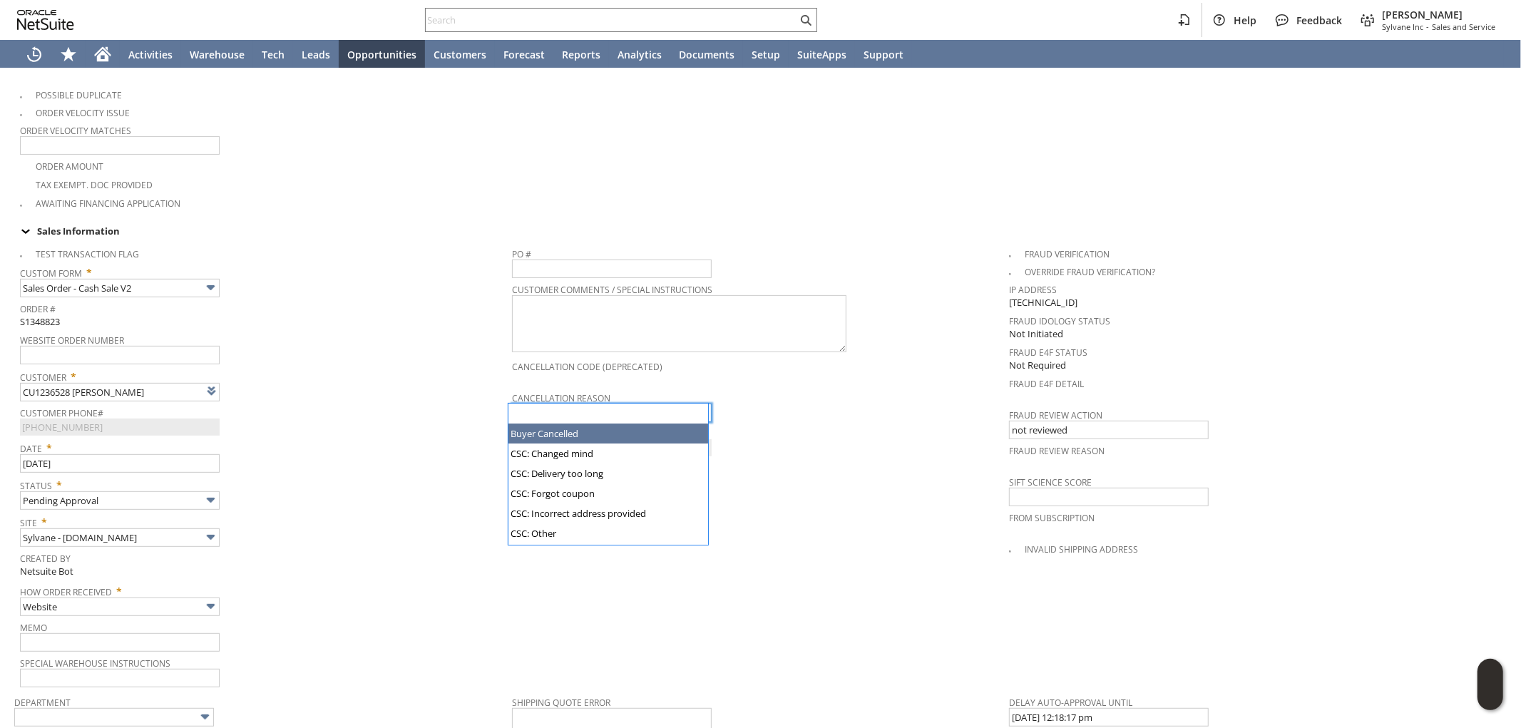
type input "Buyer Cancelled"
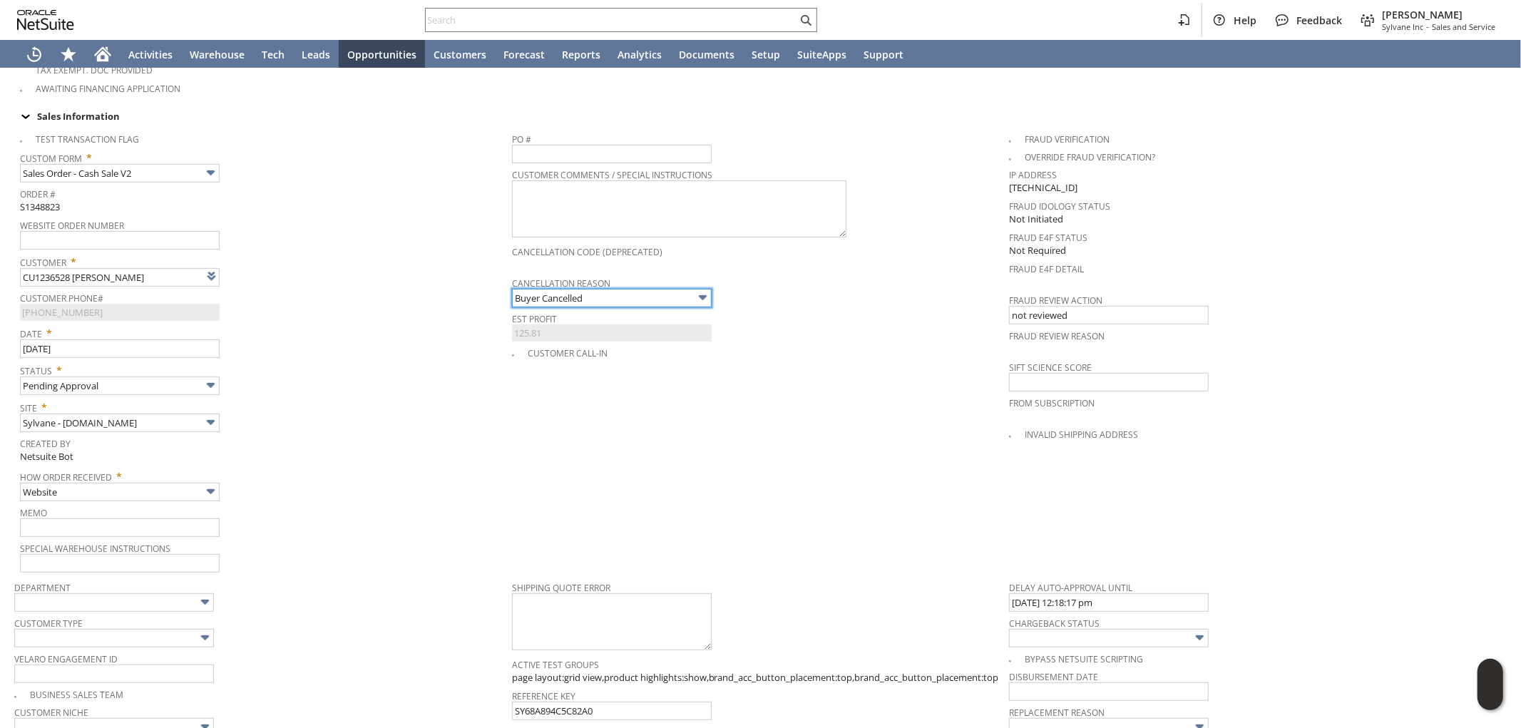
scroll to position [554, 0]
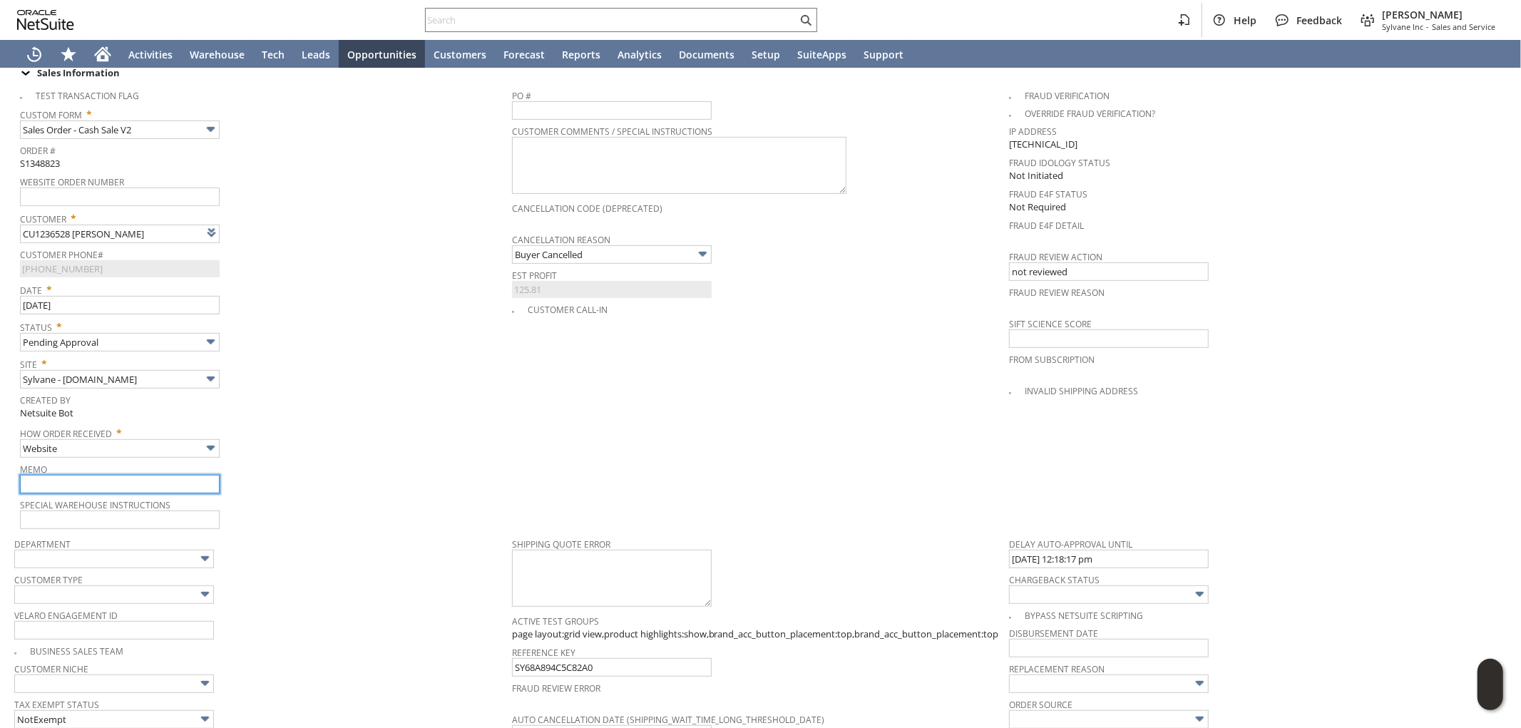
click at [106, 475] on input "text" at bounding box center [120, 484] width 200 height 19
paste input "8/22 change mind canceling order"
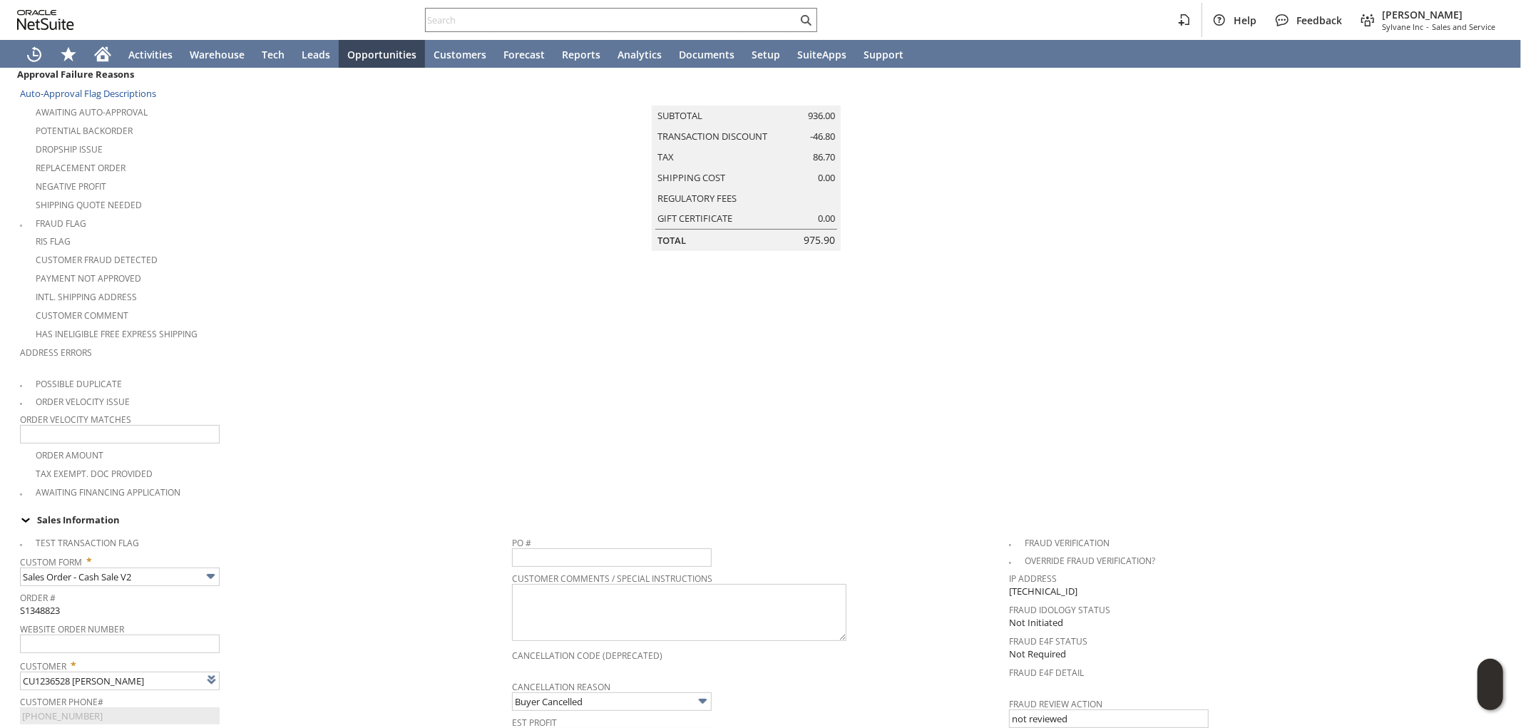
scroll to position [0, 0]
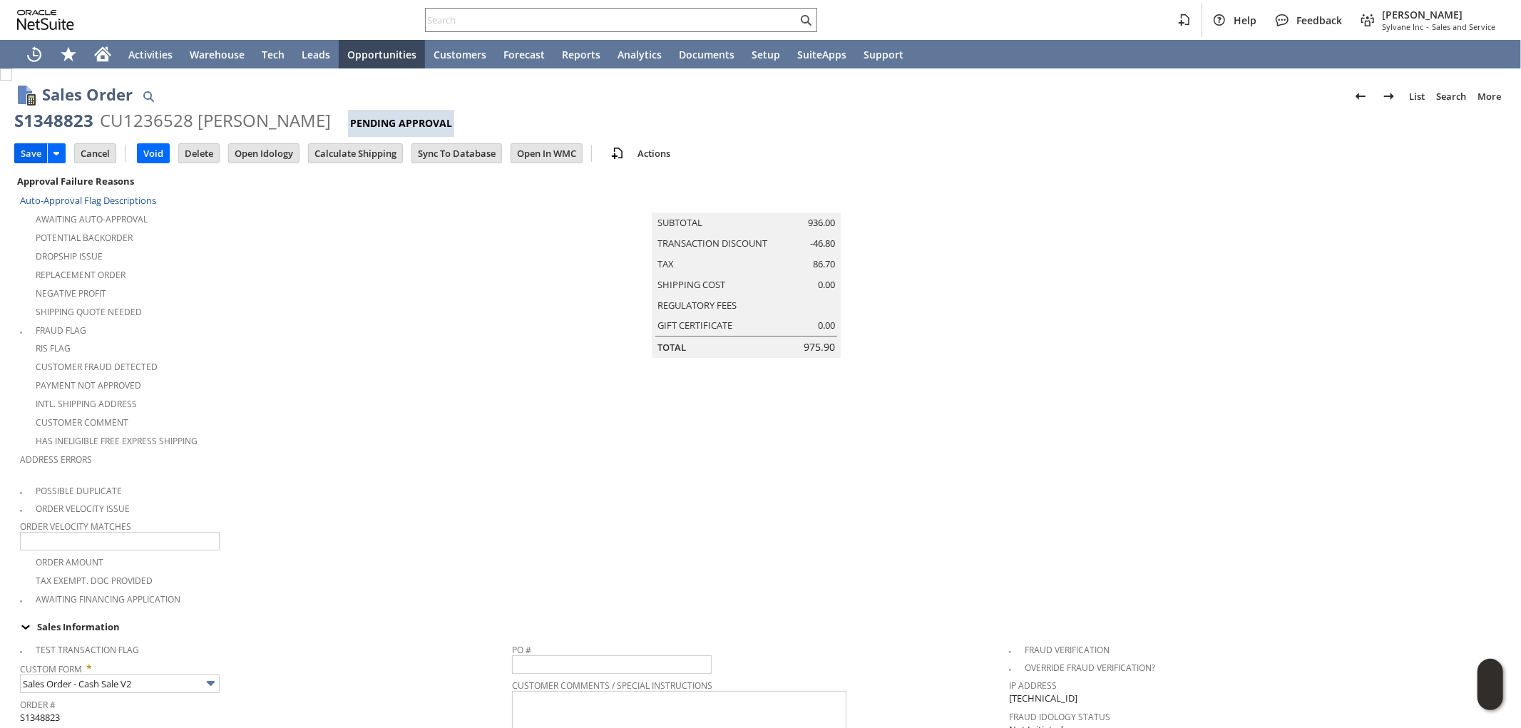
type input "8/22 change mind canceling order"
click at [26, 150] on input "Save" at bounding box center [31, 153] width 32 height 19
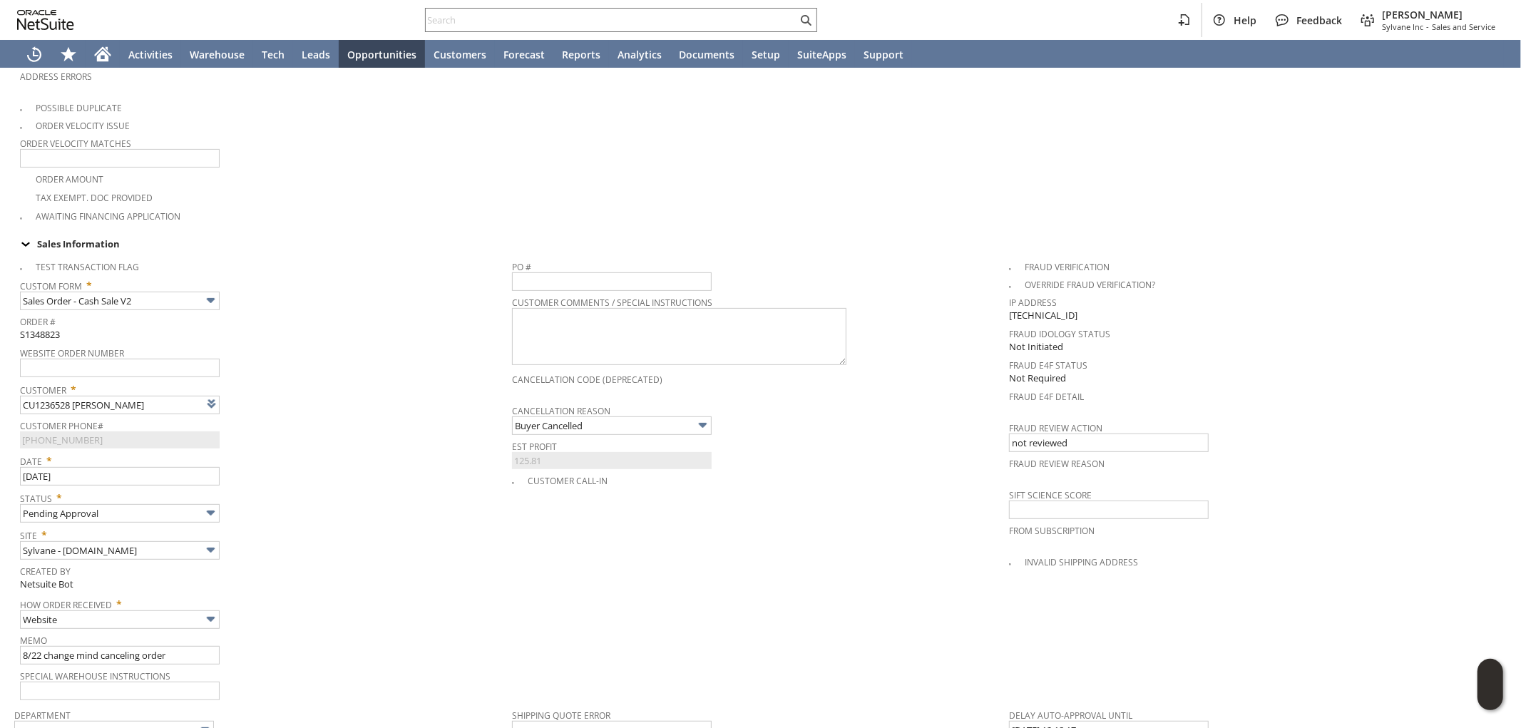
scroll to position [396, 0]
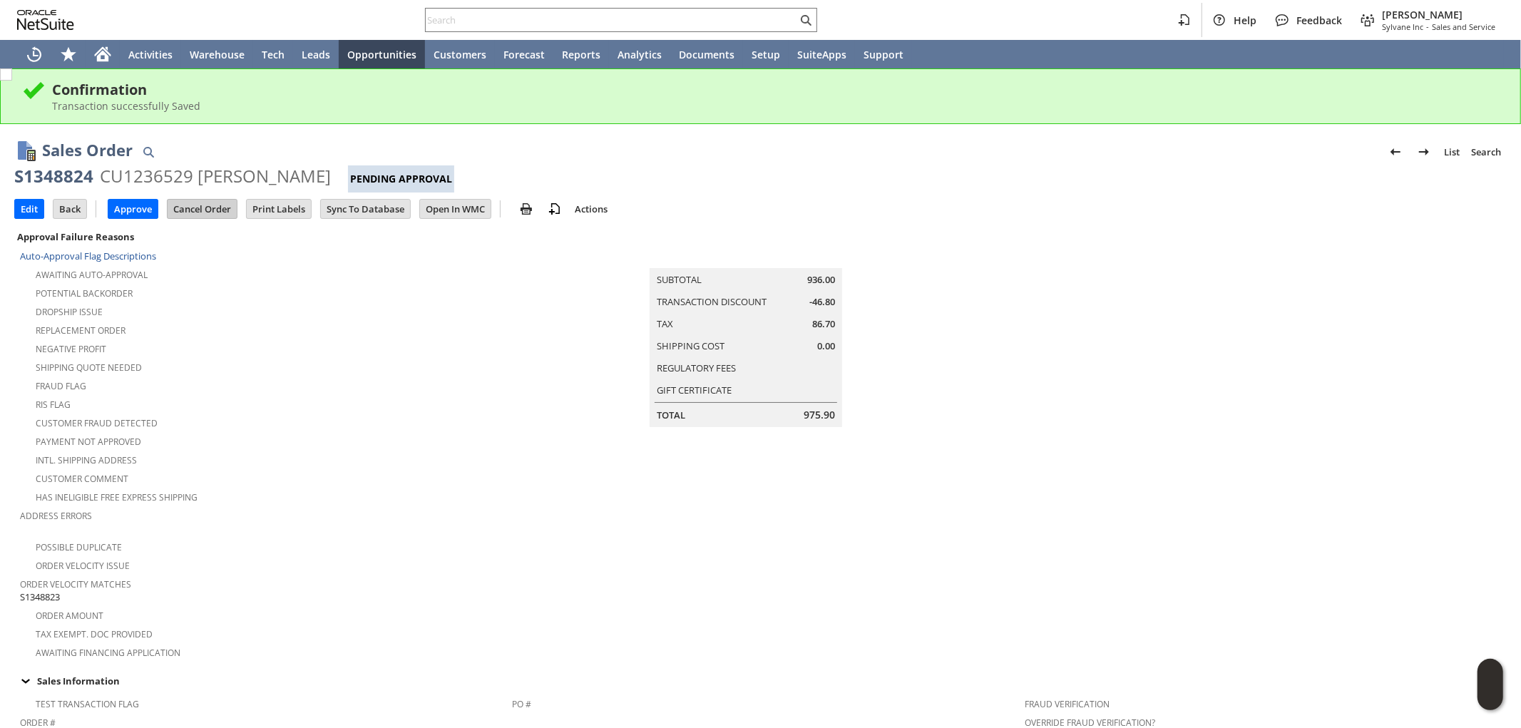
click at [200, 210] on input "Cancel Order" at bounding box center [202, 209] width 69 height 19
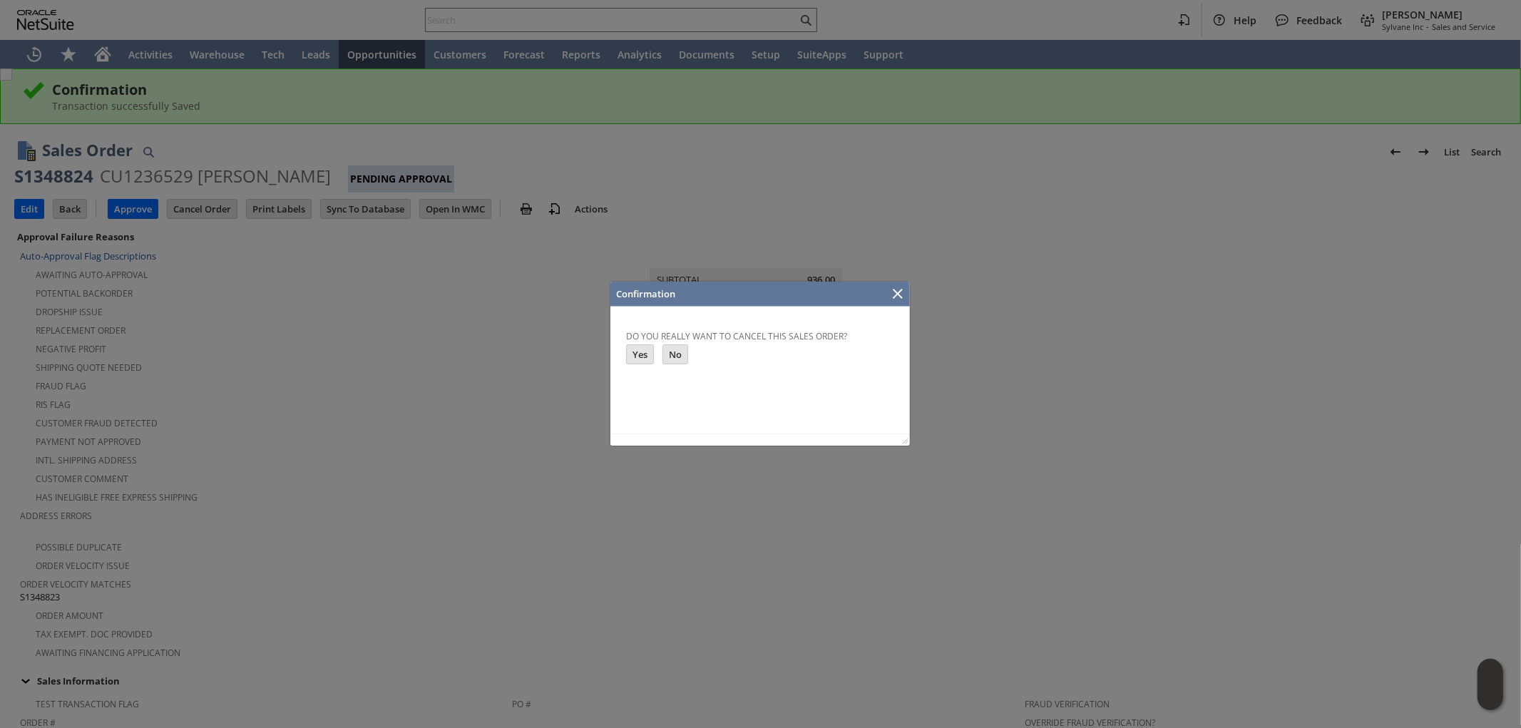
click at [638, 349] on input "Yes" at bounding box center [639, 353] width 26 height 19
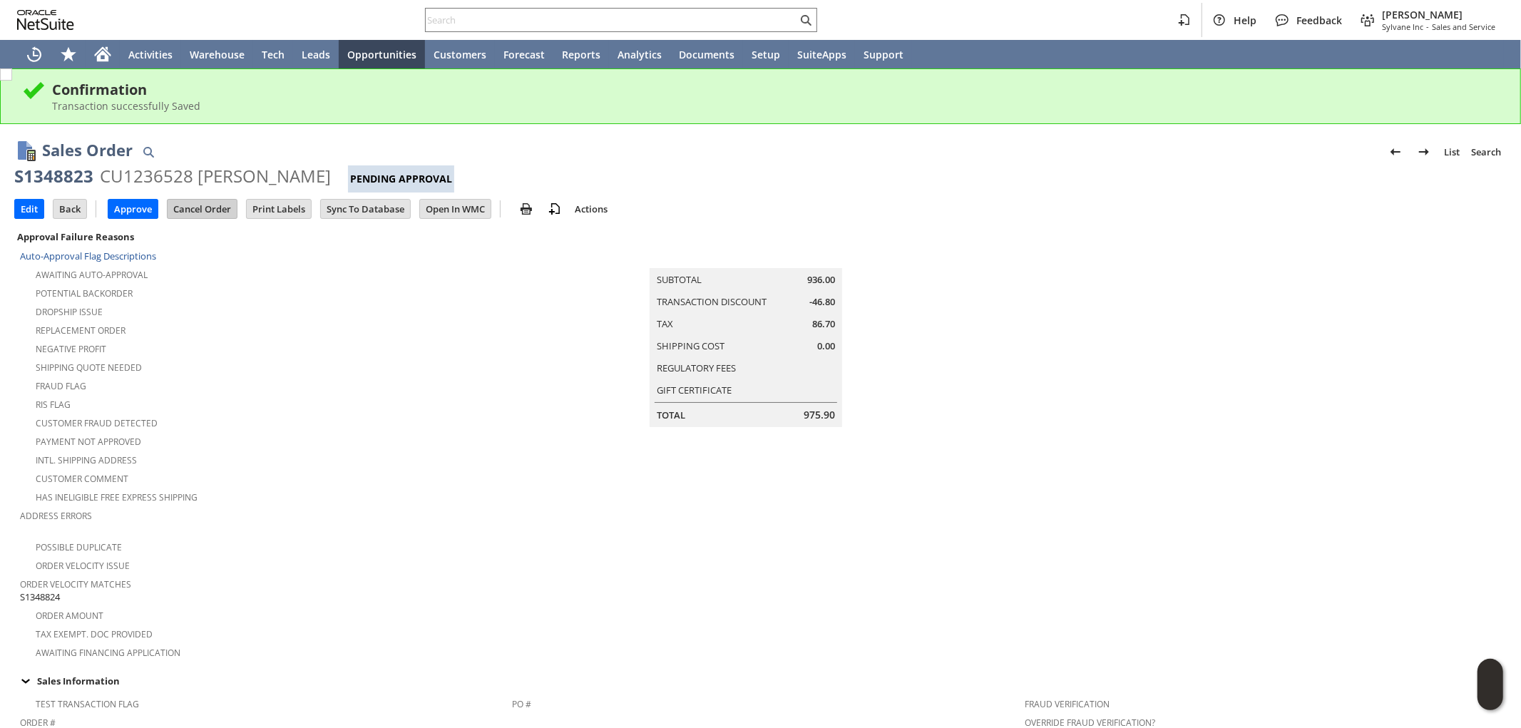
click at [210, 205] on input "Cancel Order" at bounding box center [202, 209] width 69 height 19
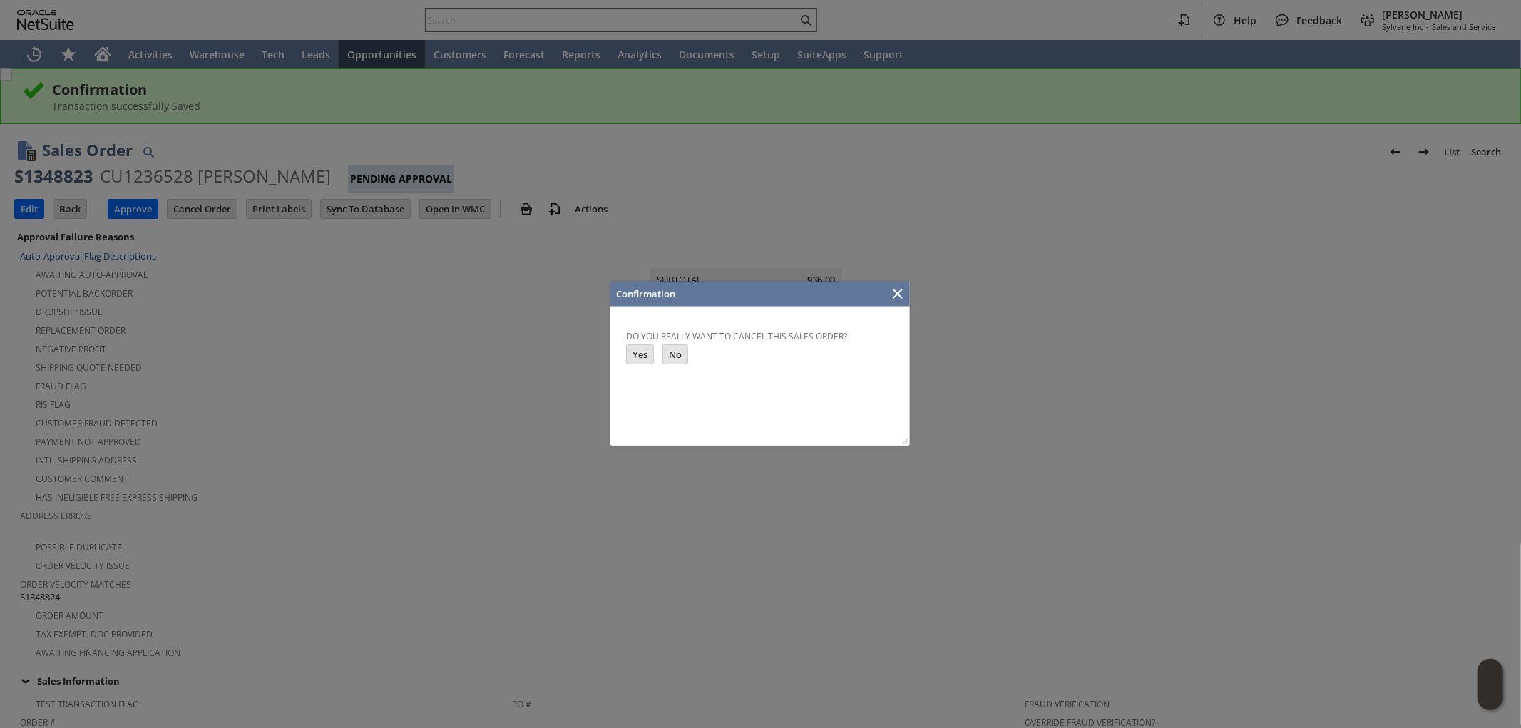
click at [640, 353] on input "Yes" at bounding box center [639, 353] width 26 height 19
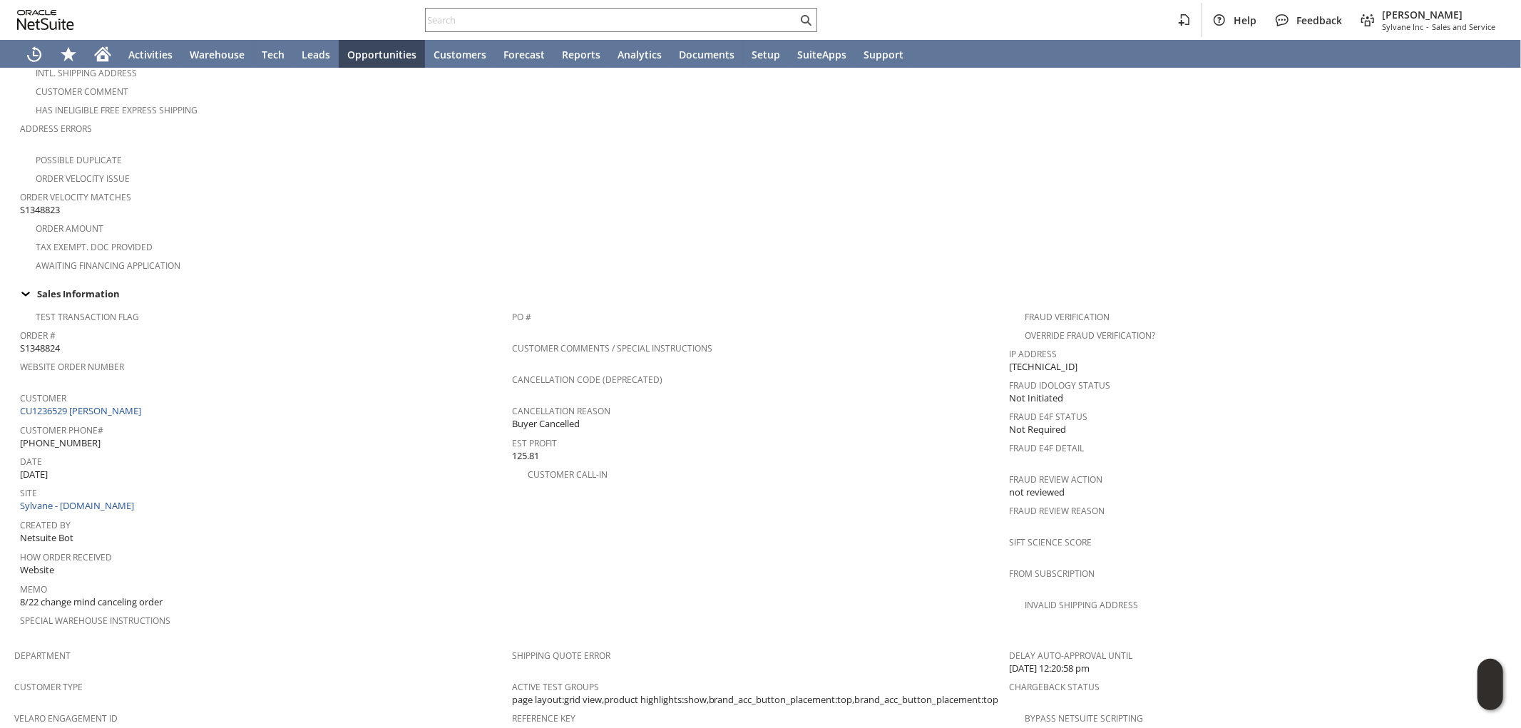
scroll to position [396, 0]
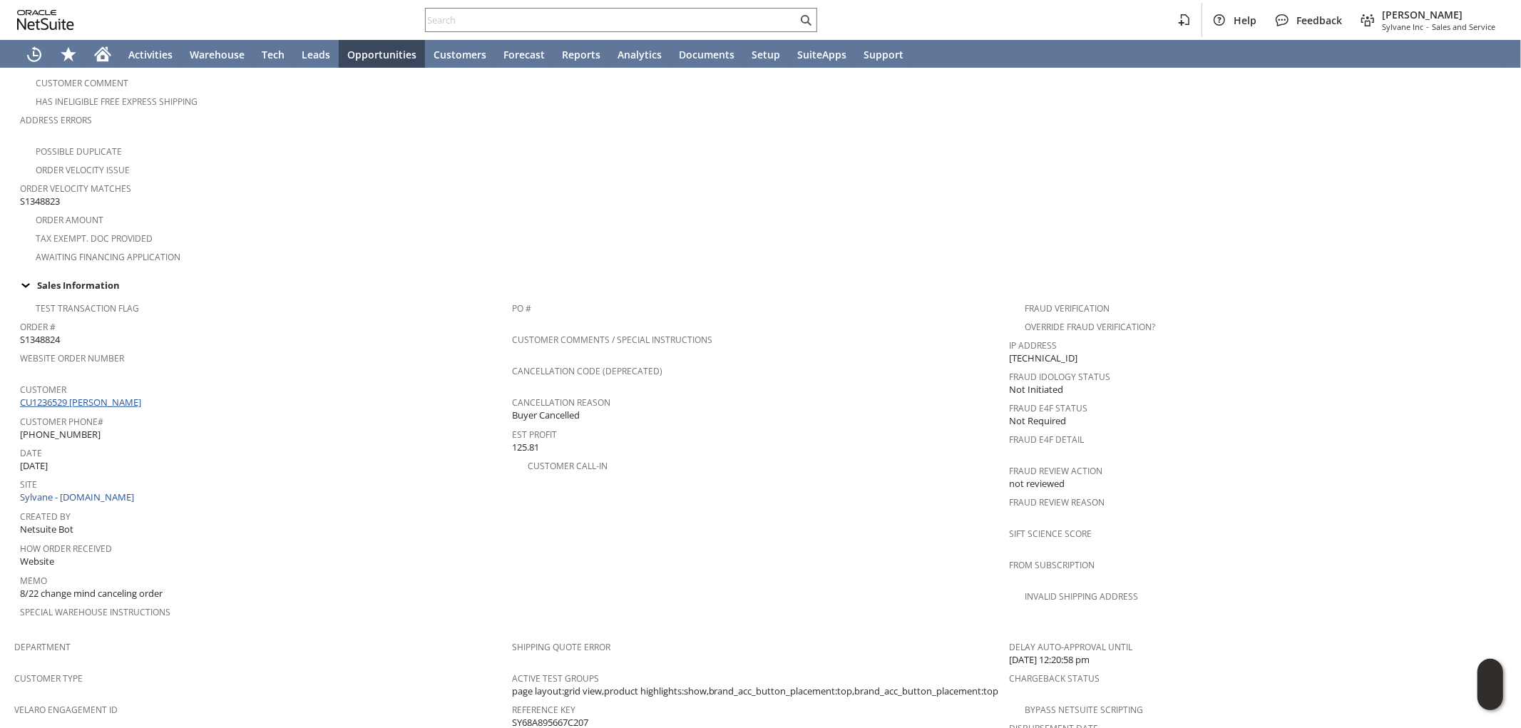
click at [111, 396] on link "CU1236529 Richard Chia" at bounding box center [82, 402] width 125 height 13
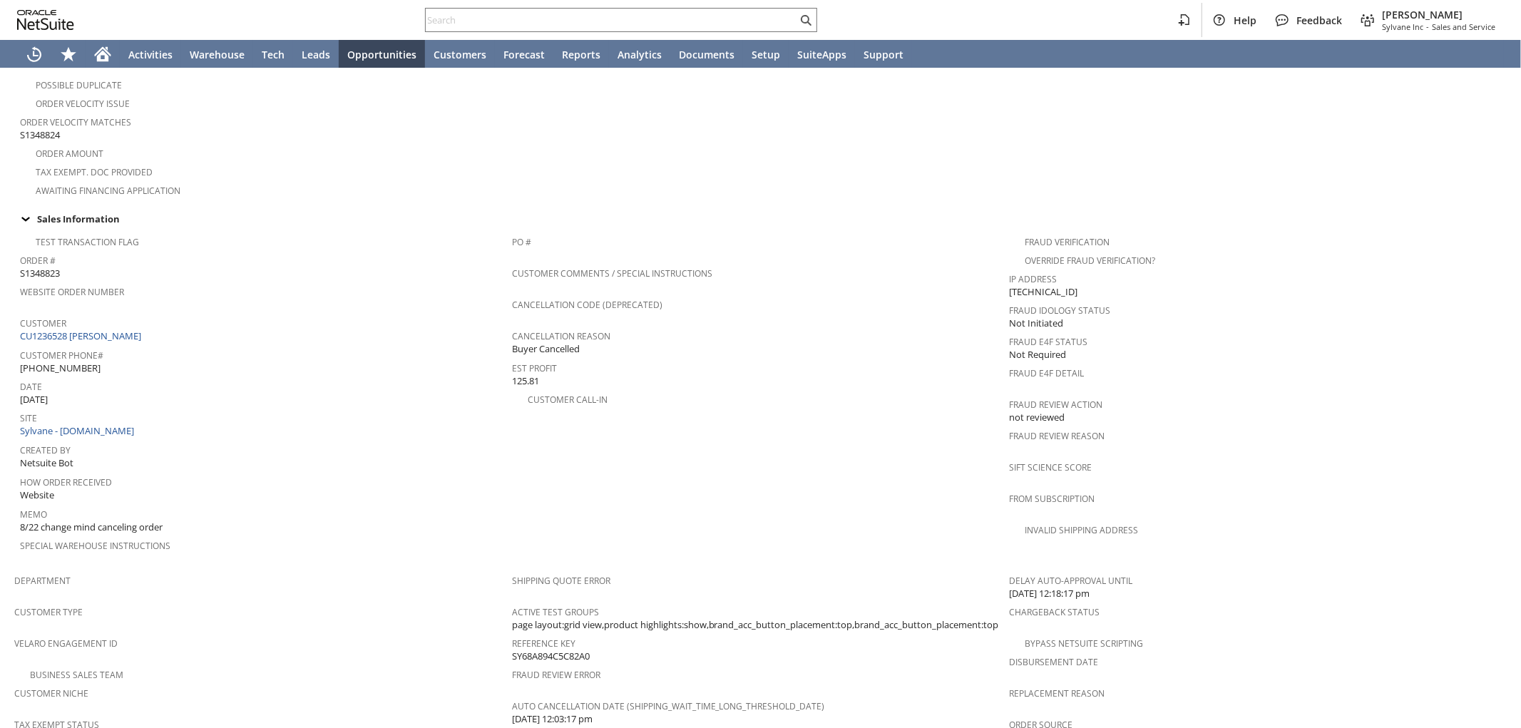
scroll to position [438, 0]
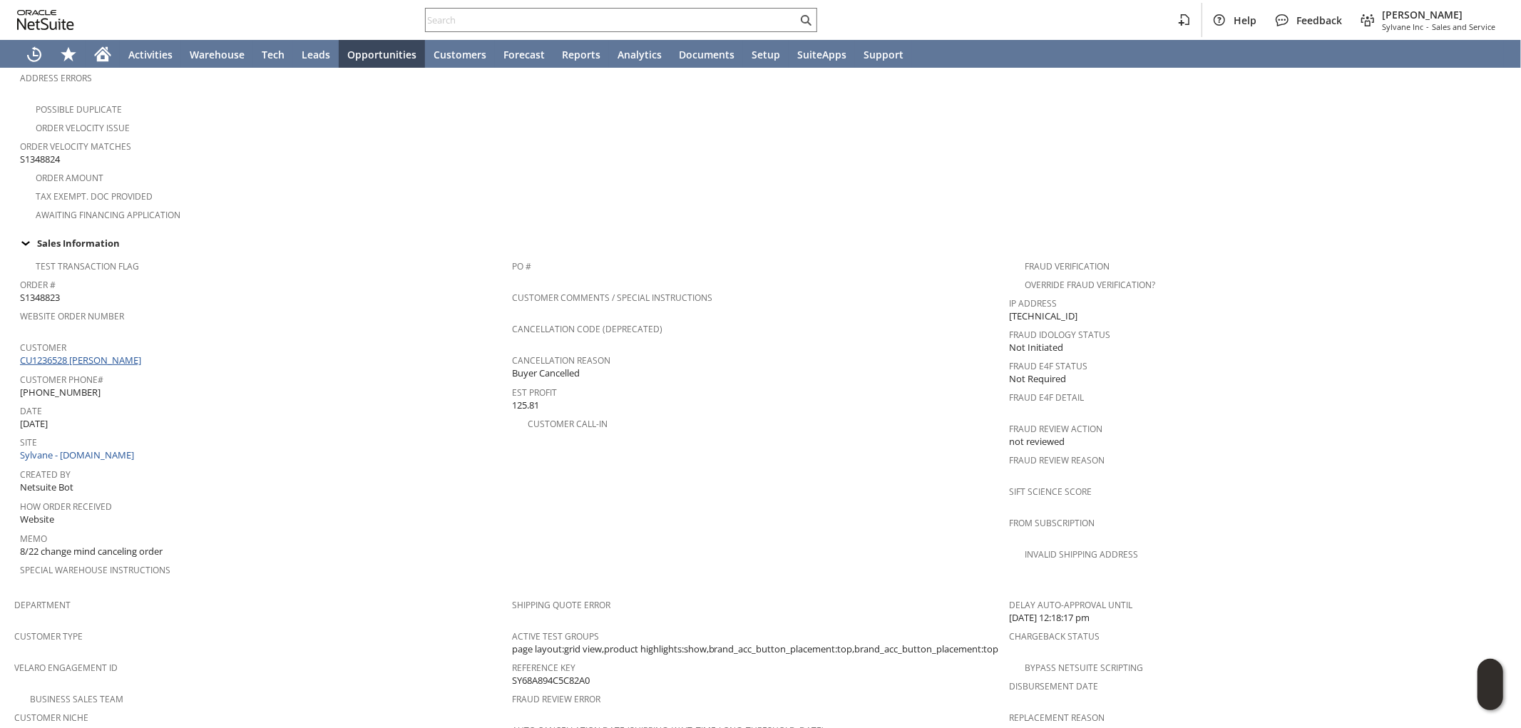
click at [96, 354] on link "CU1236528 [PERSON_NAME]" at bounding box center [82, 360] width 125 height 13
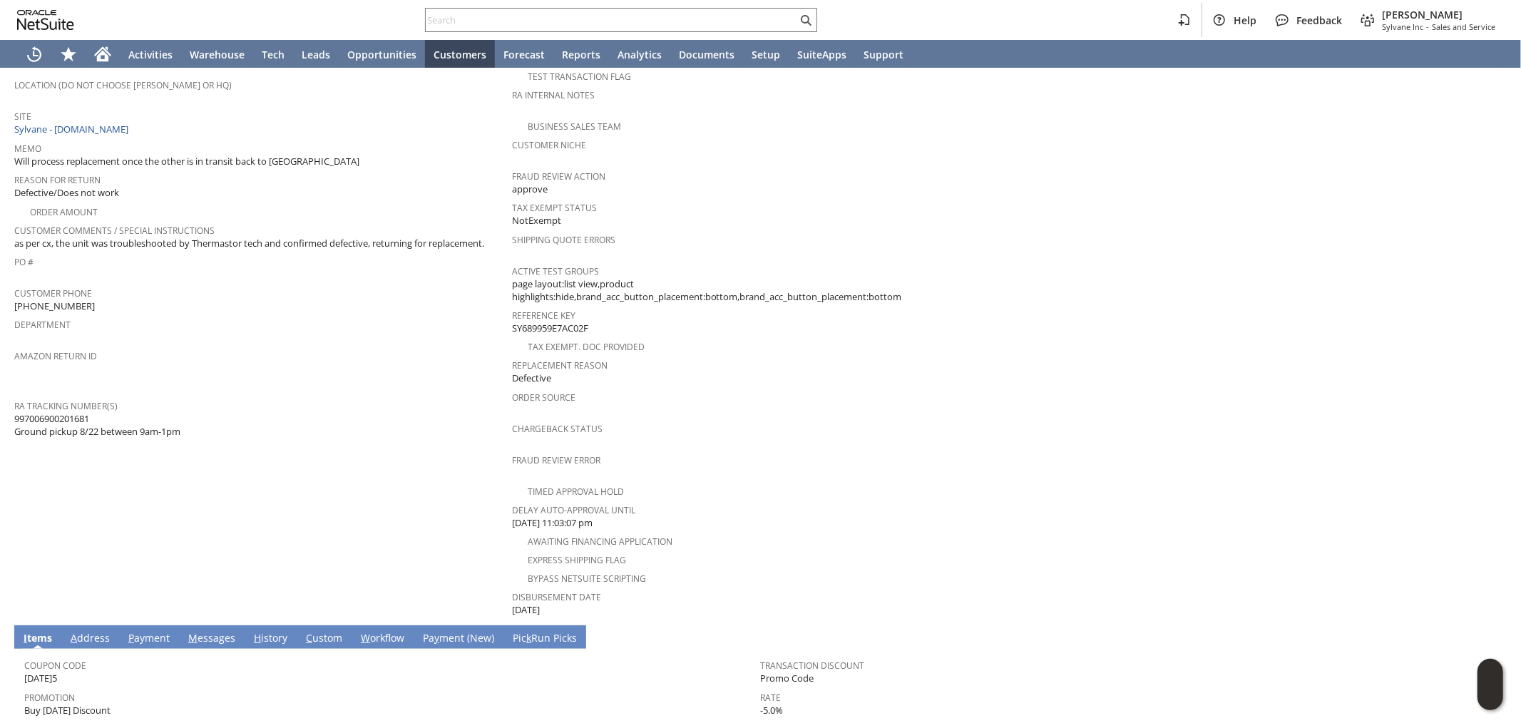
scroll to position [231, 0]
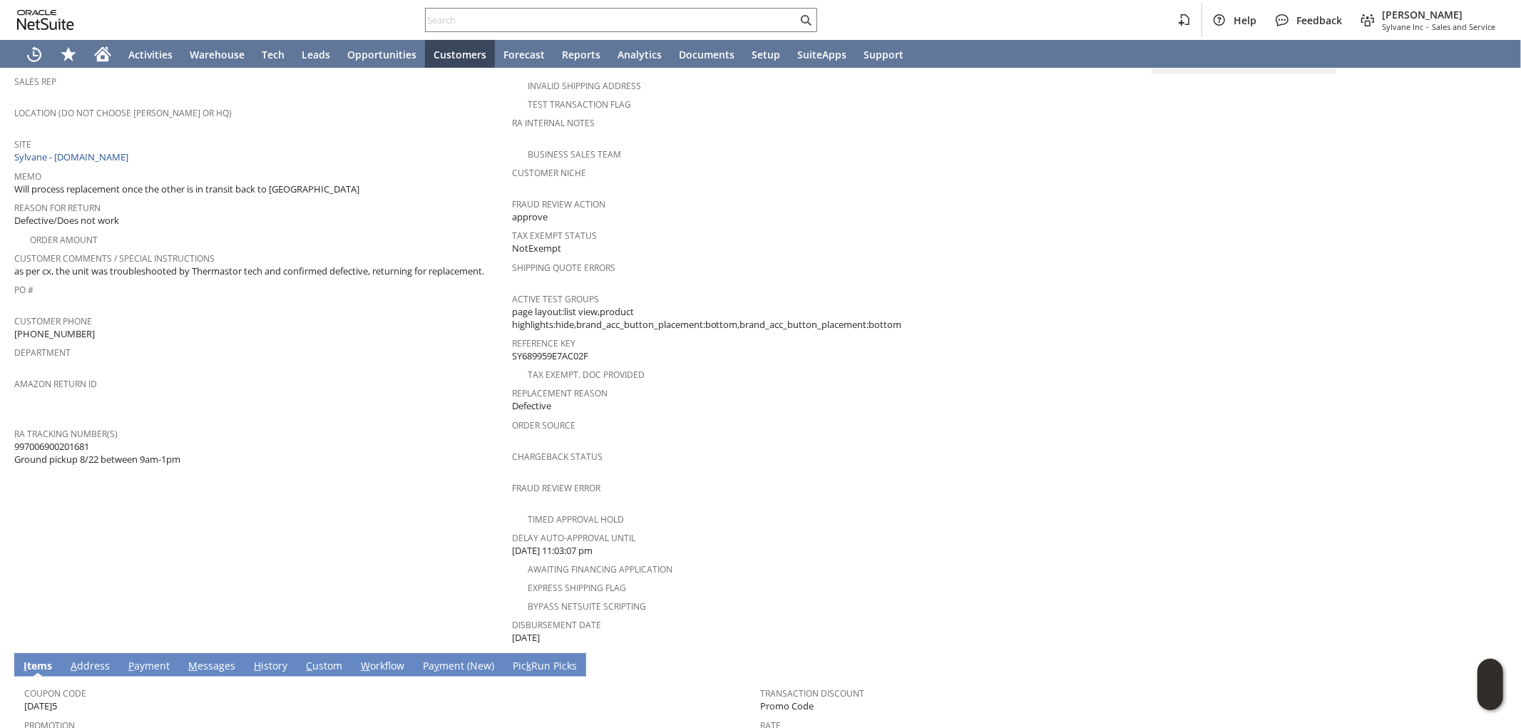
drag, startPoint x: 98, startPoint y: 424, endPoint x: 15, endPoint y: 430, distance: 83.7
click at [15, 440] on span "997006900201681 Ground pickup 8/22 between 9am-1pm" at bounding box center [97, 453] width 166 height 26
copy span "997006900201681"
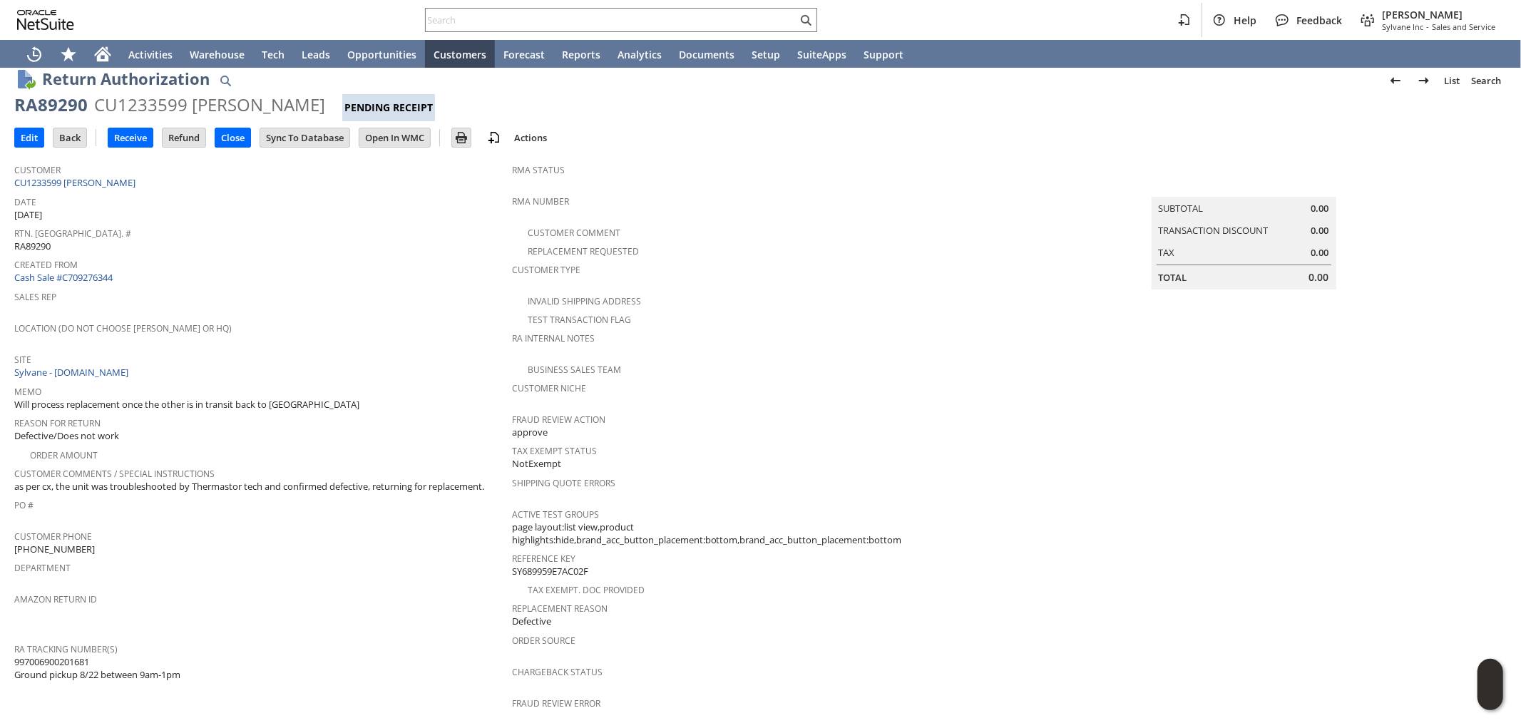
scroll to position [0, 0]
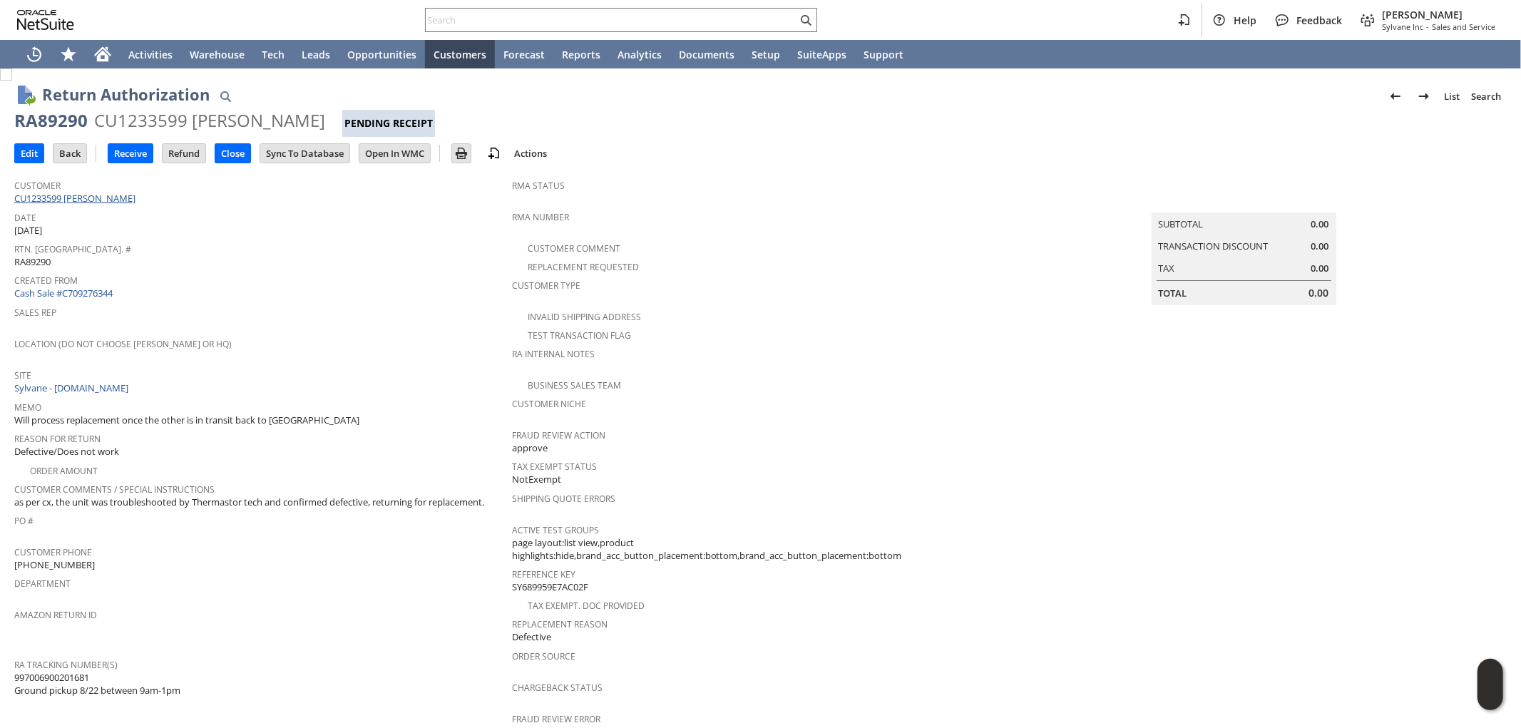
click at [108, 201] on link "CU1233599 Elena M Penny" at bounding box center [76, 198] width 125 height 13
click at [39, 155] on input "Edit" at bounding box center [29, 153] width 29 height 19
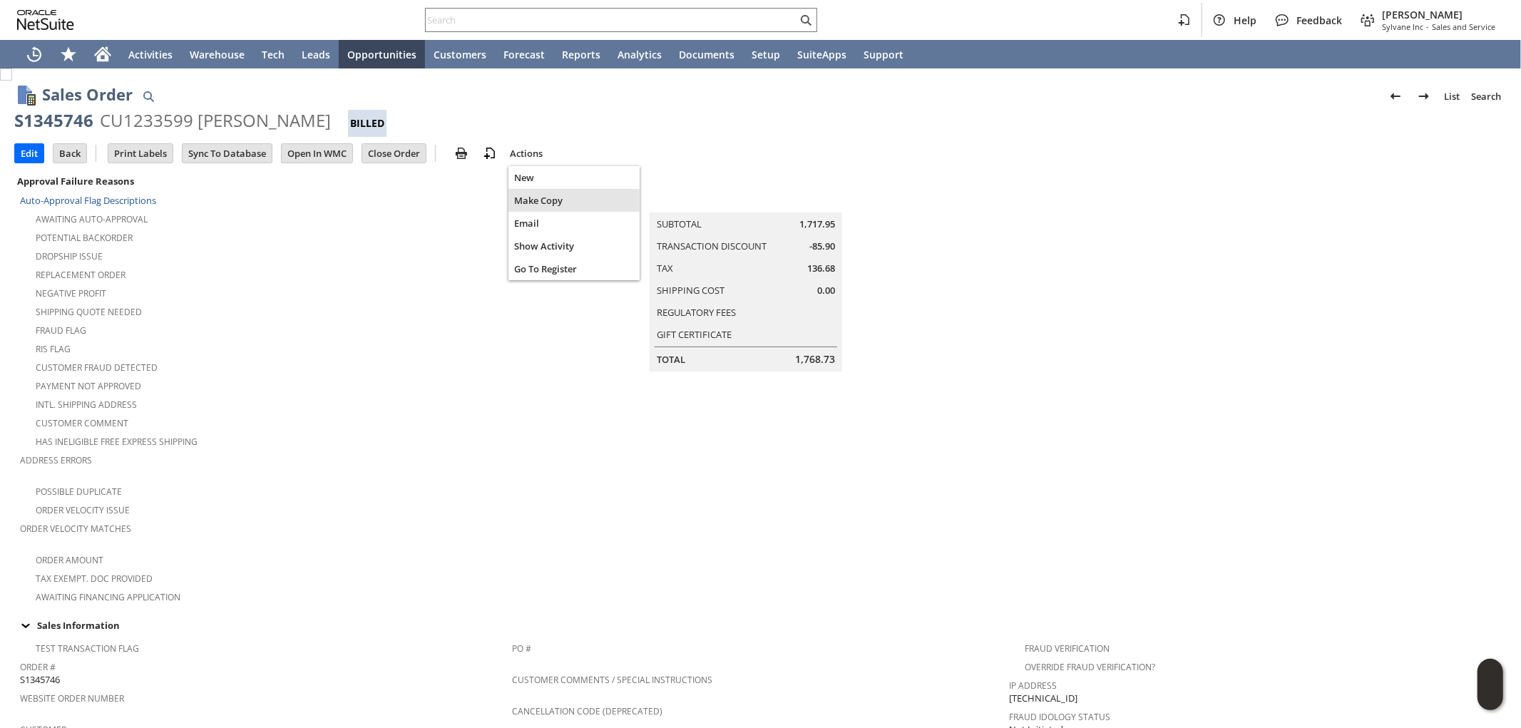
click at [543, 196] on span "Make Copy" at bounding box center [574, 200] width 120 height 13
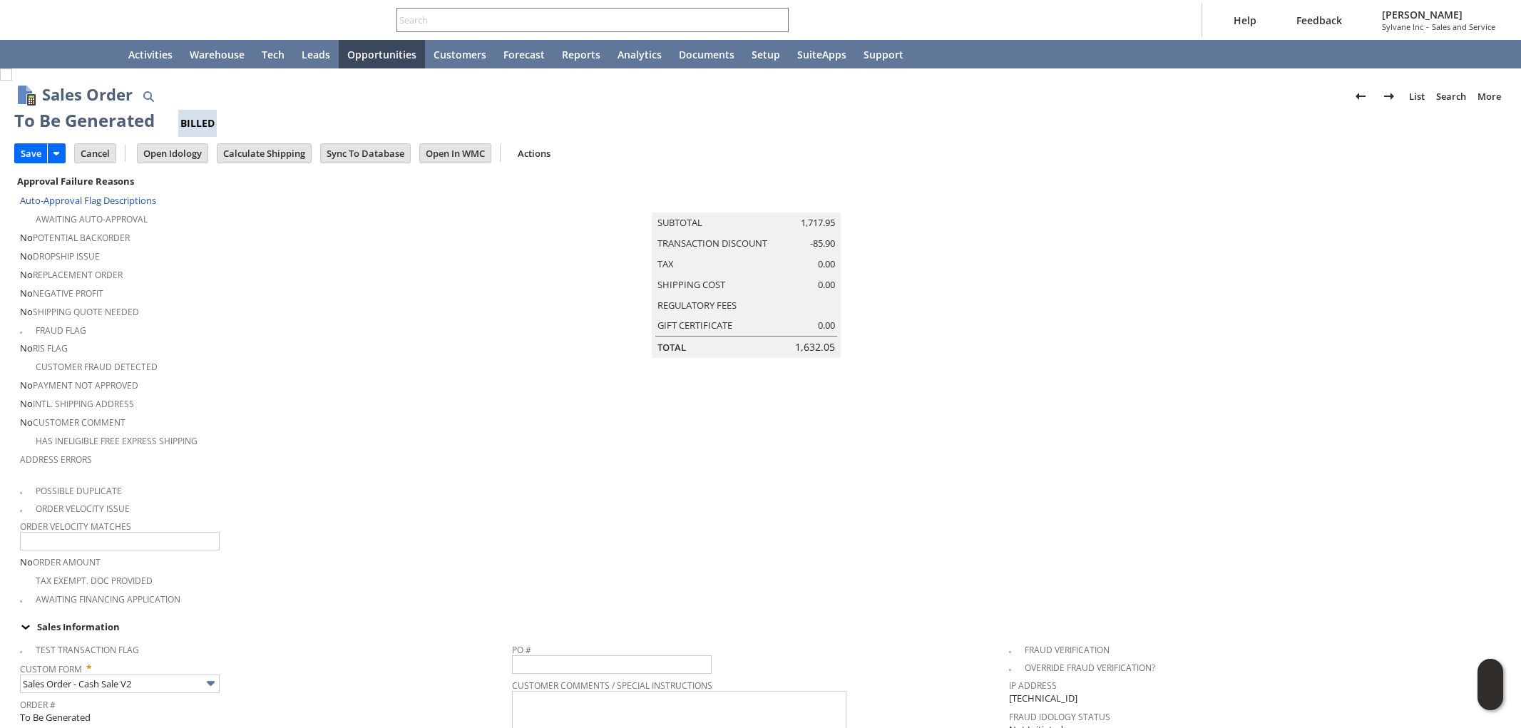
type input "Headquarters - Phone/Fax"
type input "Promo Code"
type input "-5.0%"
type input "Make Copy"
type input "Intelligent Recommendations¹⁰"
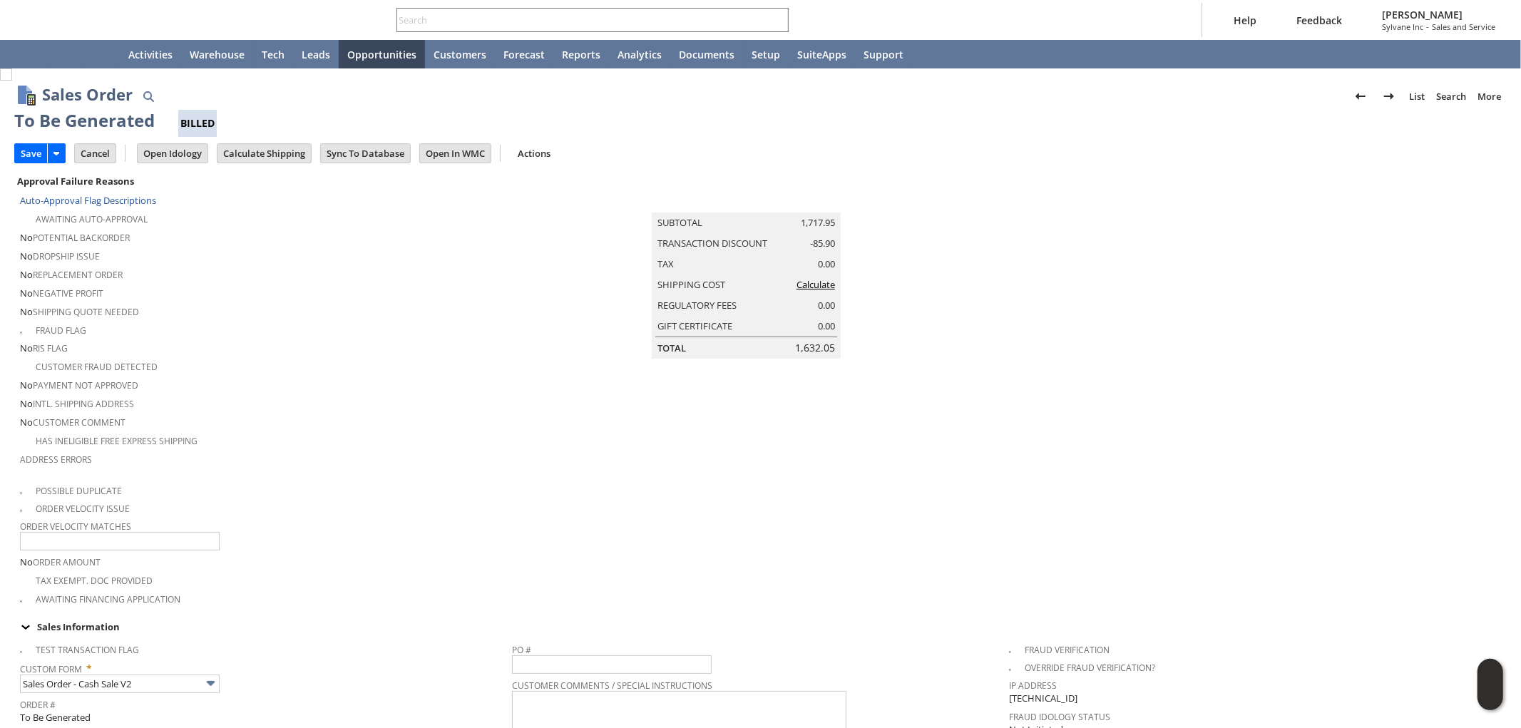
scroll to position [1138, 0]
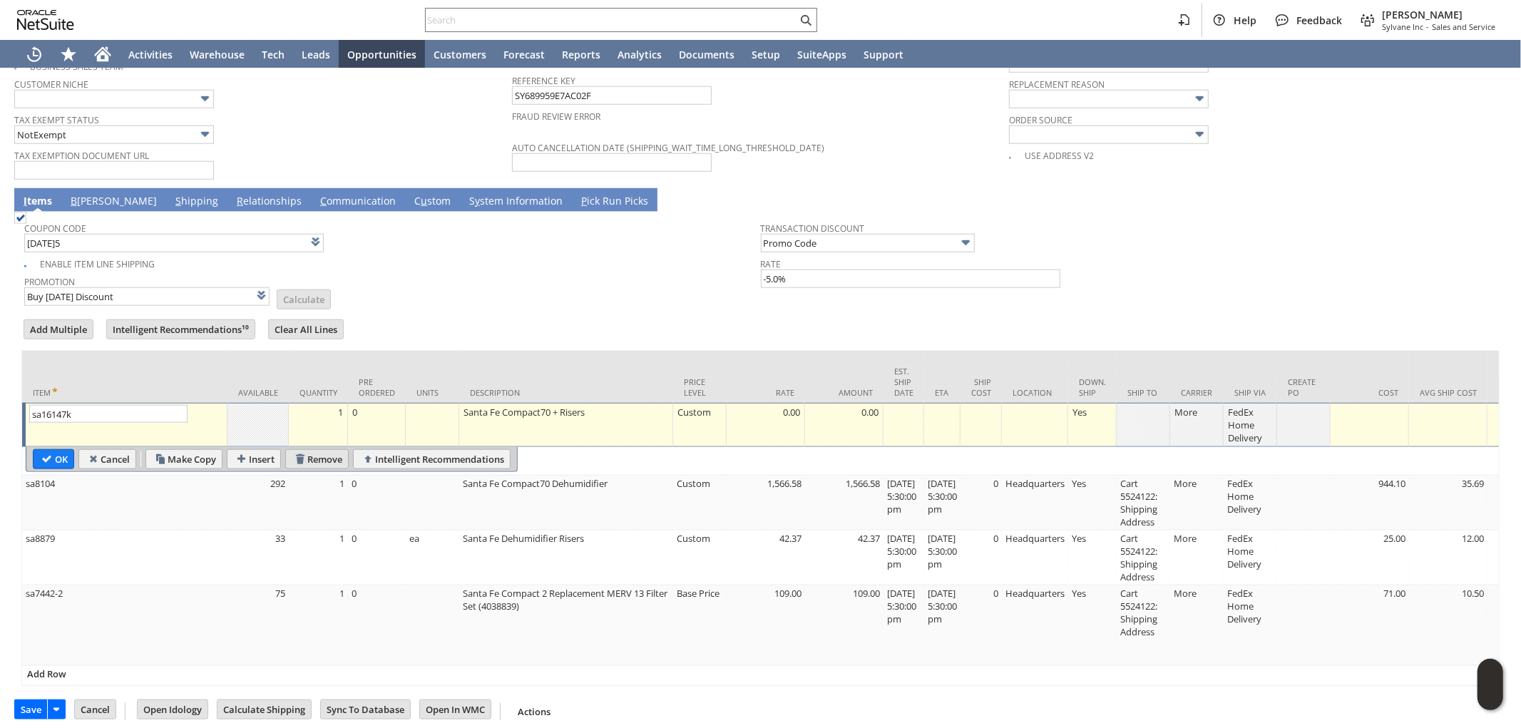
click at [335, 450] on input "Remove" at bounding box center [317, 459] width 62 height 19
type input "Promo Code"
type input "-5.0%"
type input "sa8104"
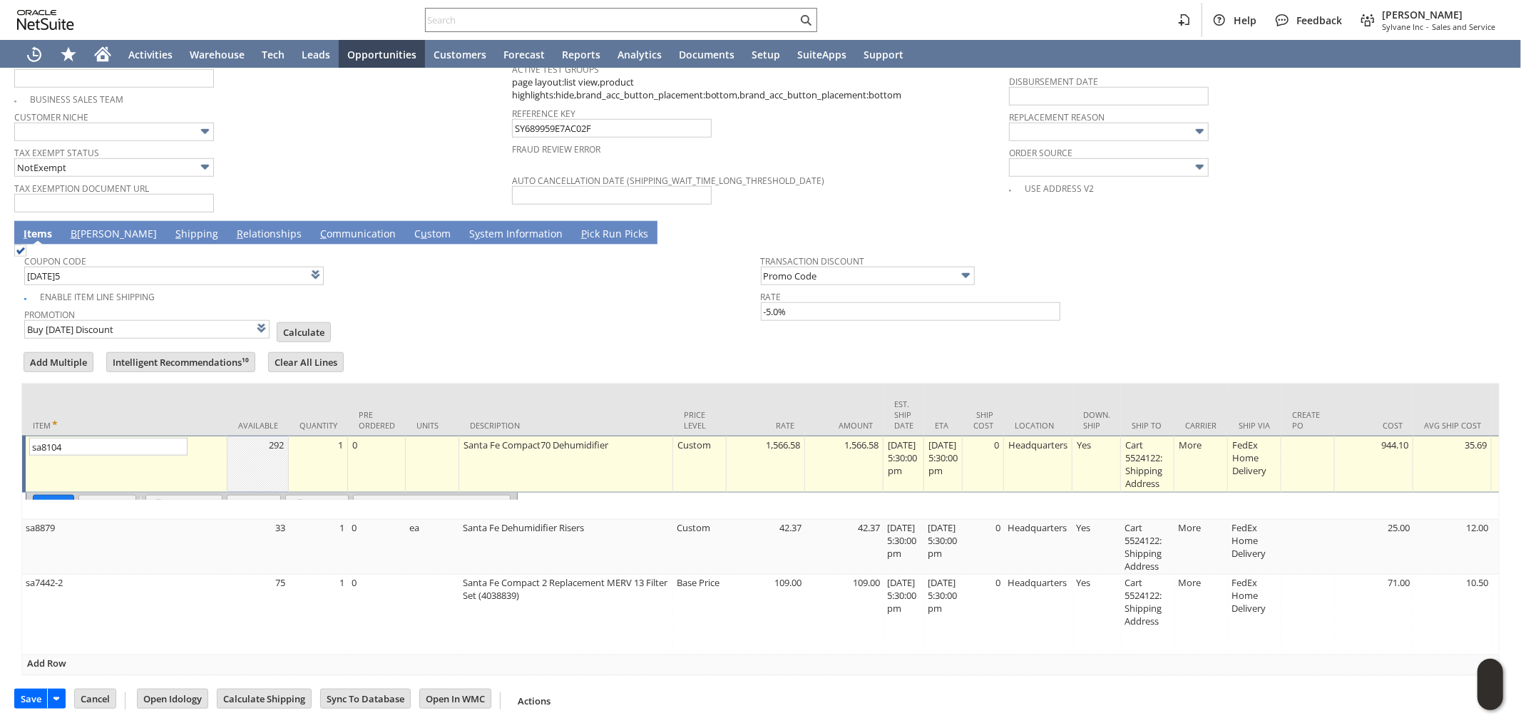
scroll to position [1100, 0]
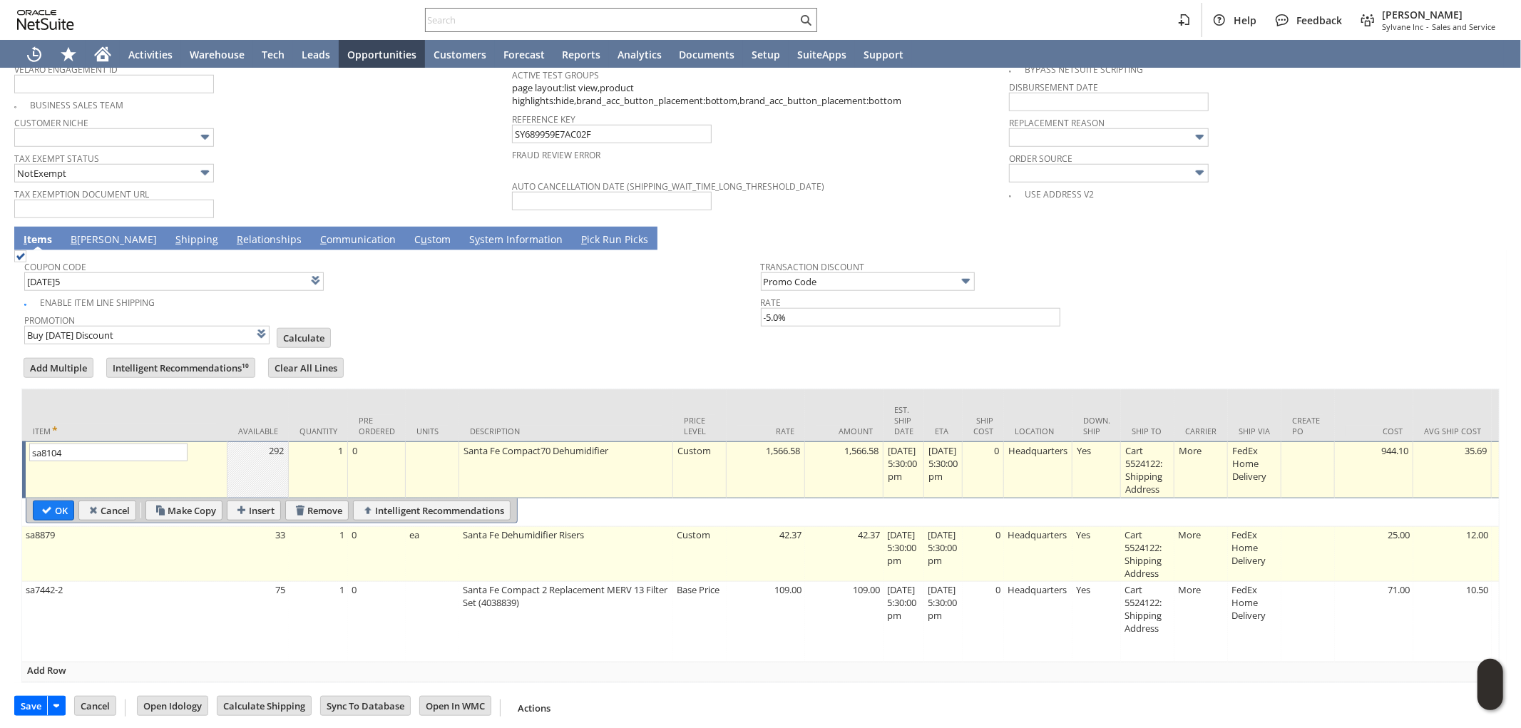
click at [385, 541] on td "0" at bounding box center [377, 554] width 58 height 55
type input "sa8879"
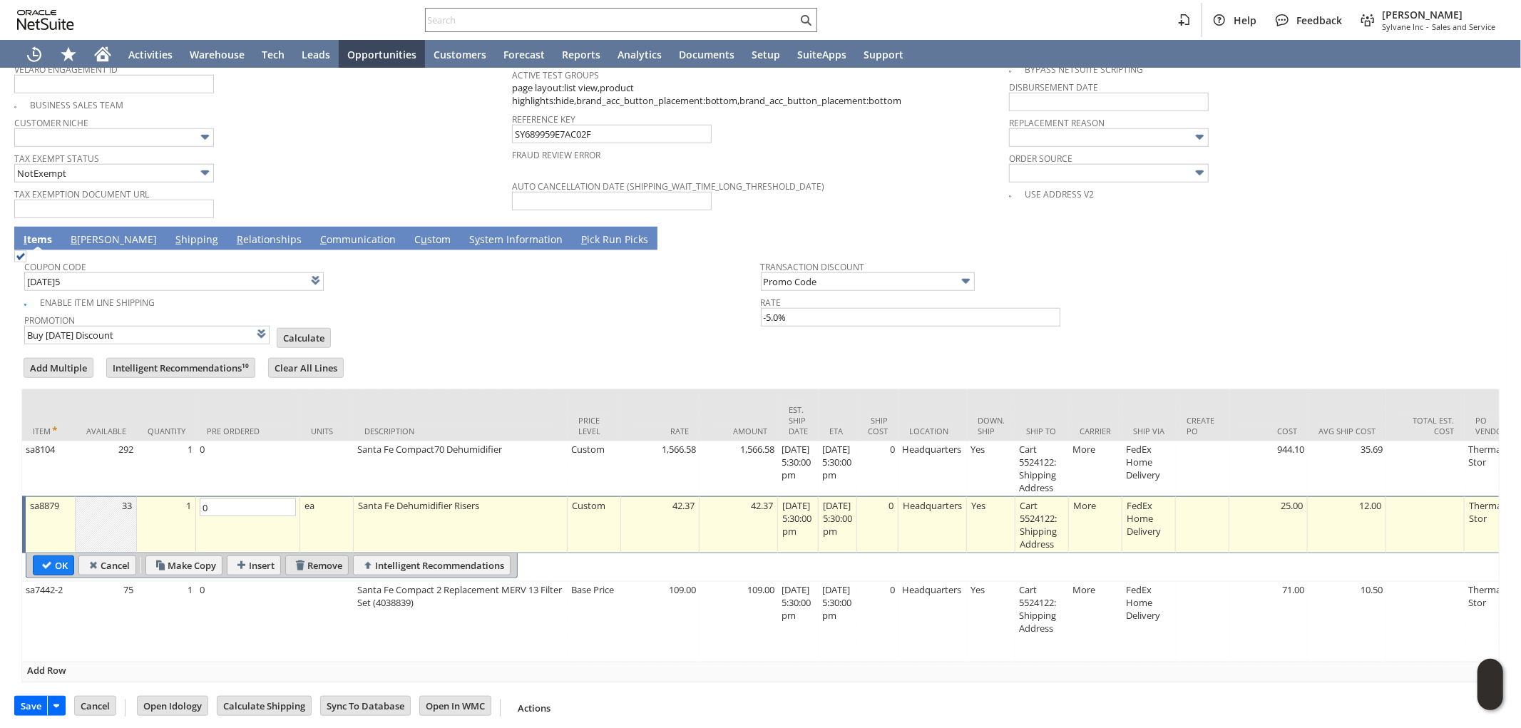
click at [318, 556] on input "Remove" at bounding box center [317, 565] width 62 height 19
type input "sa7442-2"
type input "109.00"
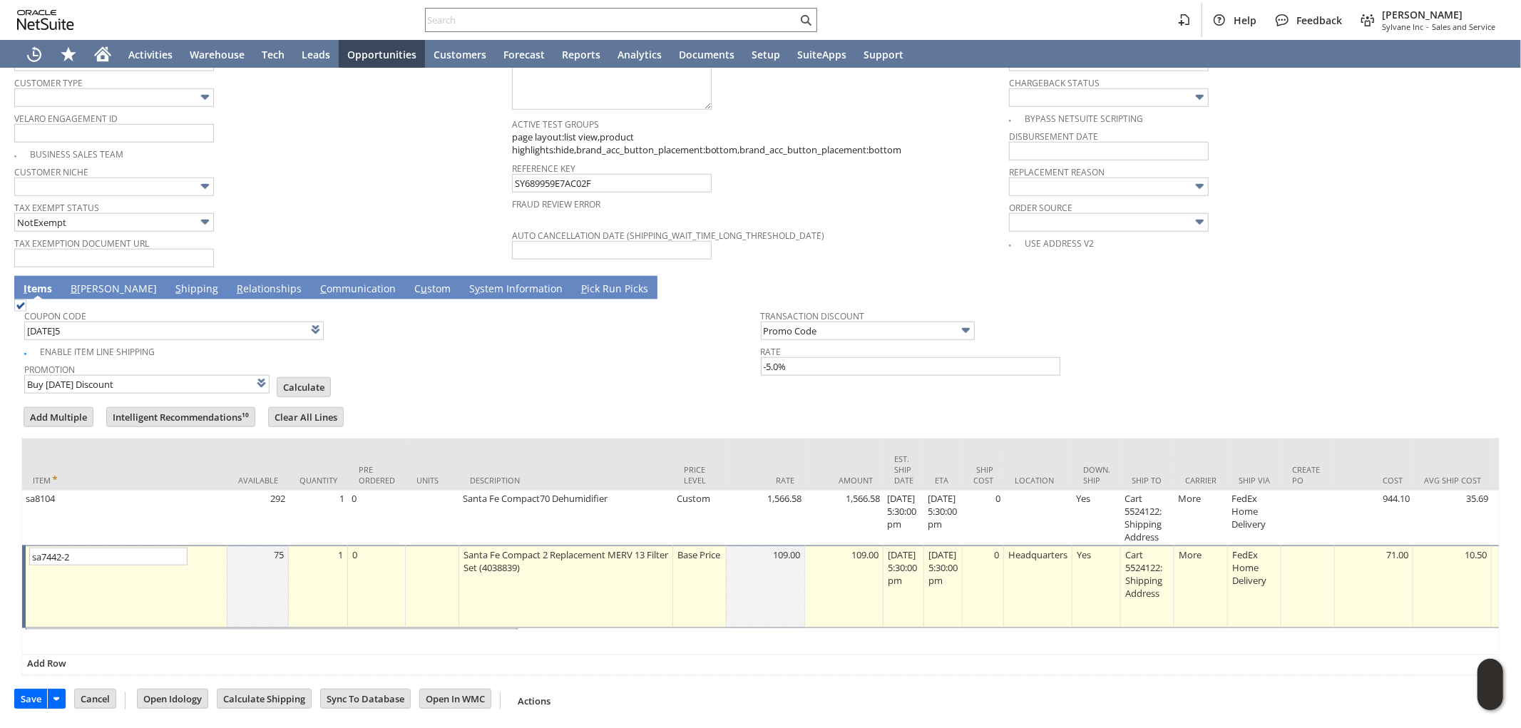
scroll to position [1046, 0]
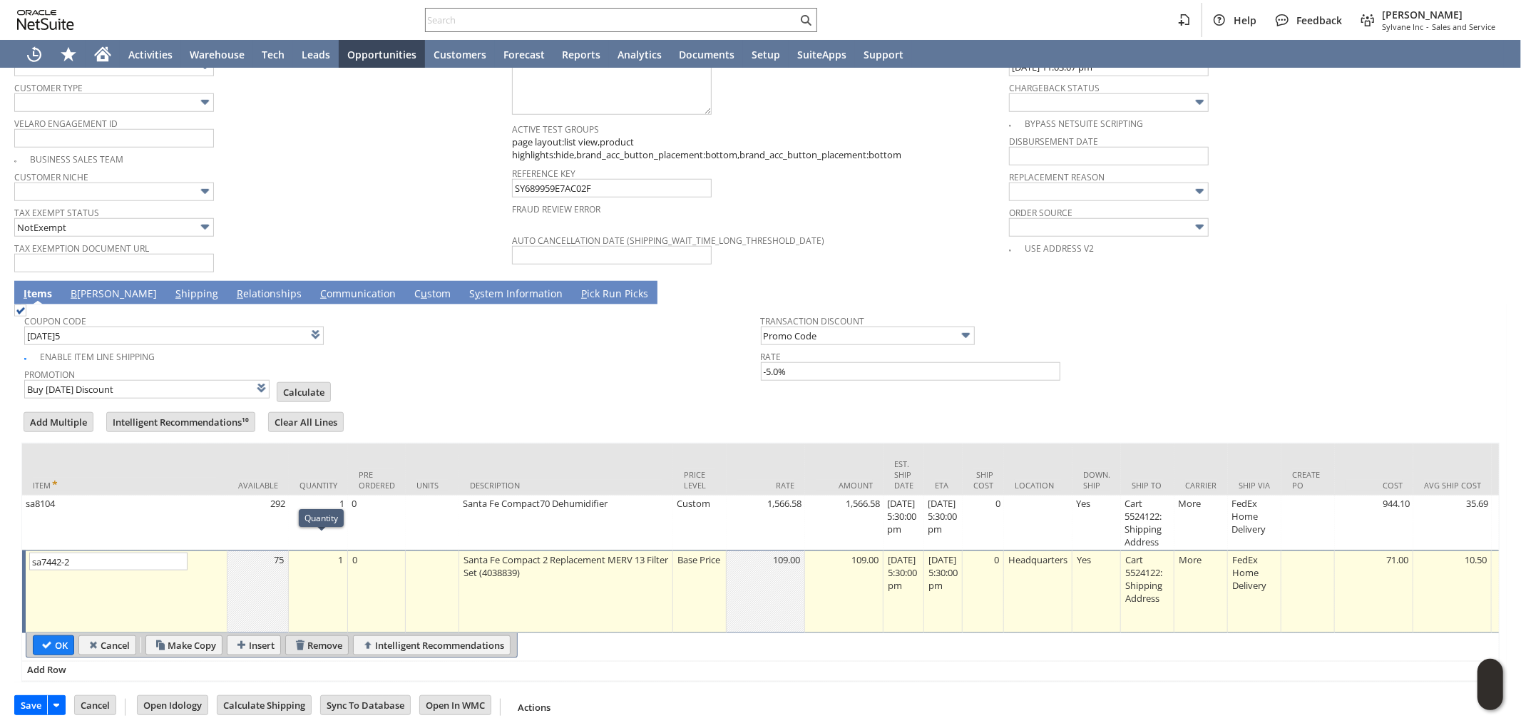
click at [327, 636] on input "Remove" at bounding box center [317, 645] width 62 height 19
type input "Add"
type input "Copy Previous"
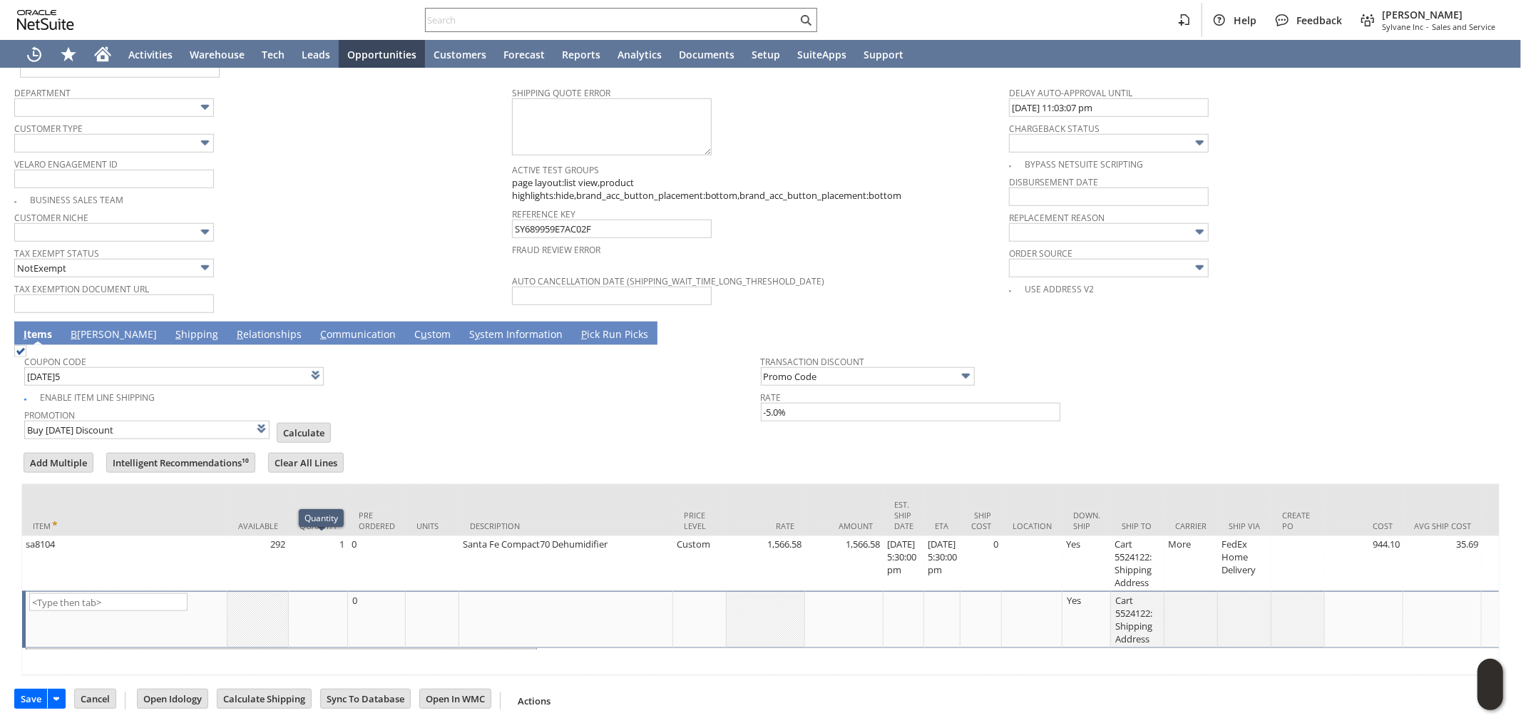
scroll to position [1000, 0]
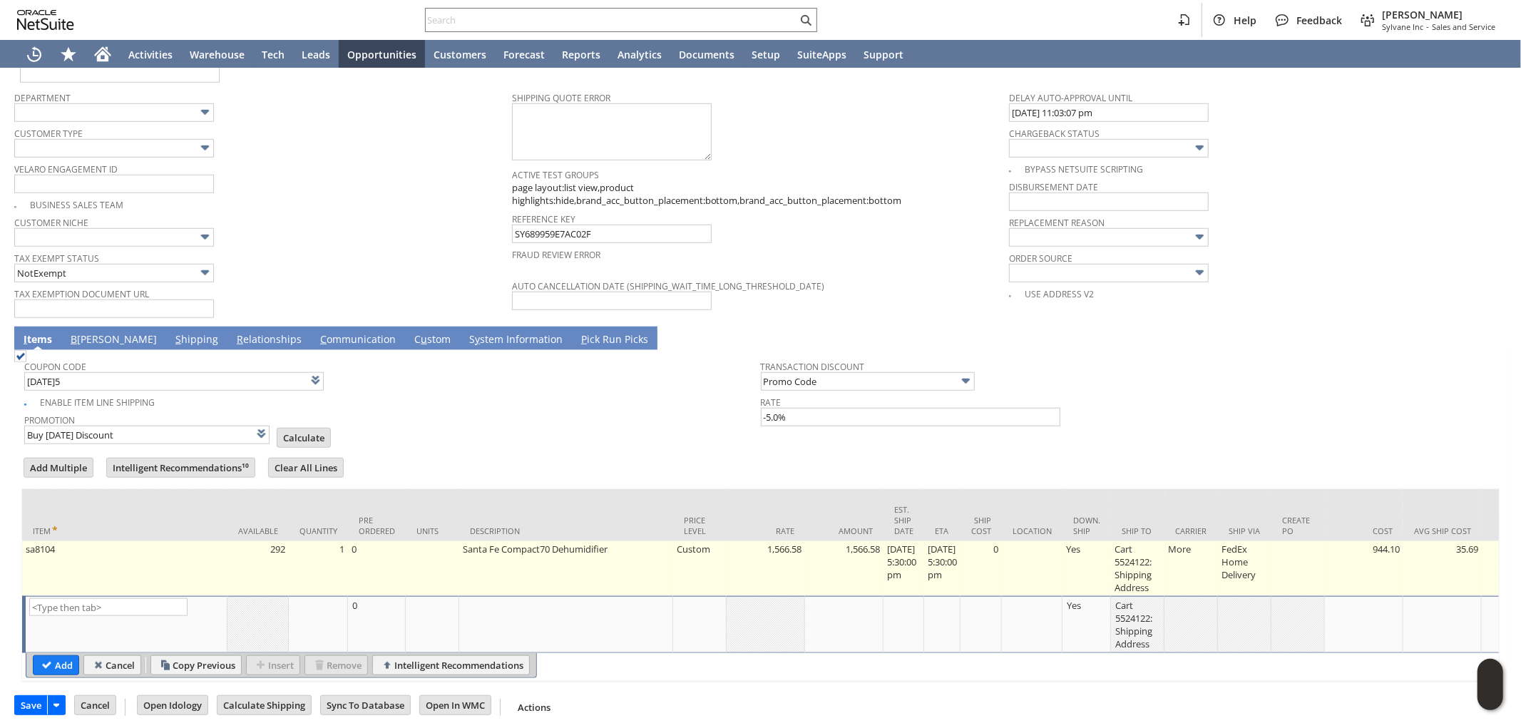
click at [763, 550] on td "1,566.58" at bounding box center [766, 568] width 78 height 55
type input "1,566.58"
type input "OK"
type input "Make Copy"
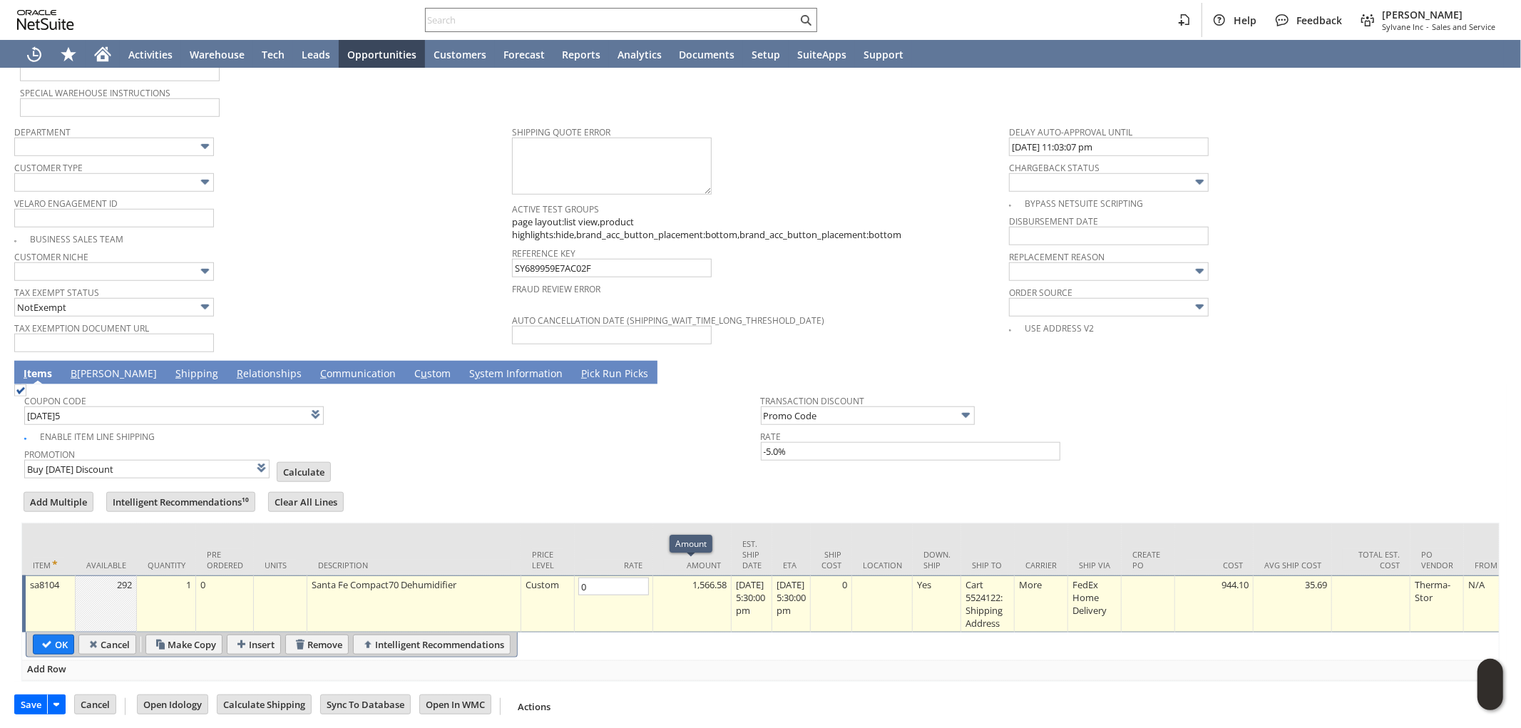
type input "0.00"
click at [701, 581] on td "0.00" at bounding box center [692, 604] width 78 height 57
type input "0.00"
click at [58, 635] on input "OK" at bounding box center [54, 644] width 40 height 19
type input "Promo Code"
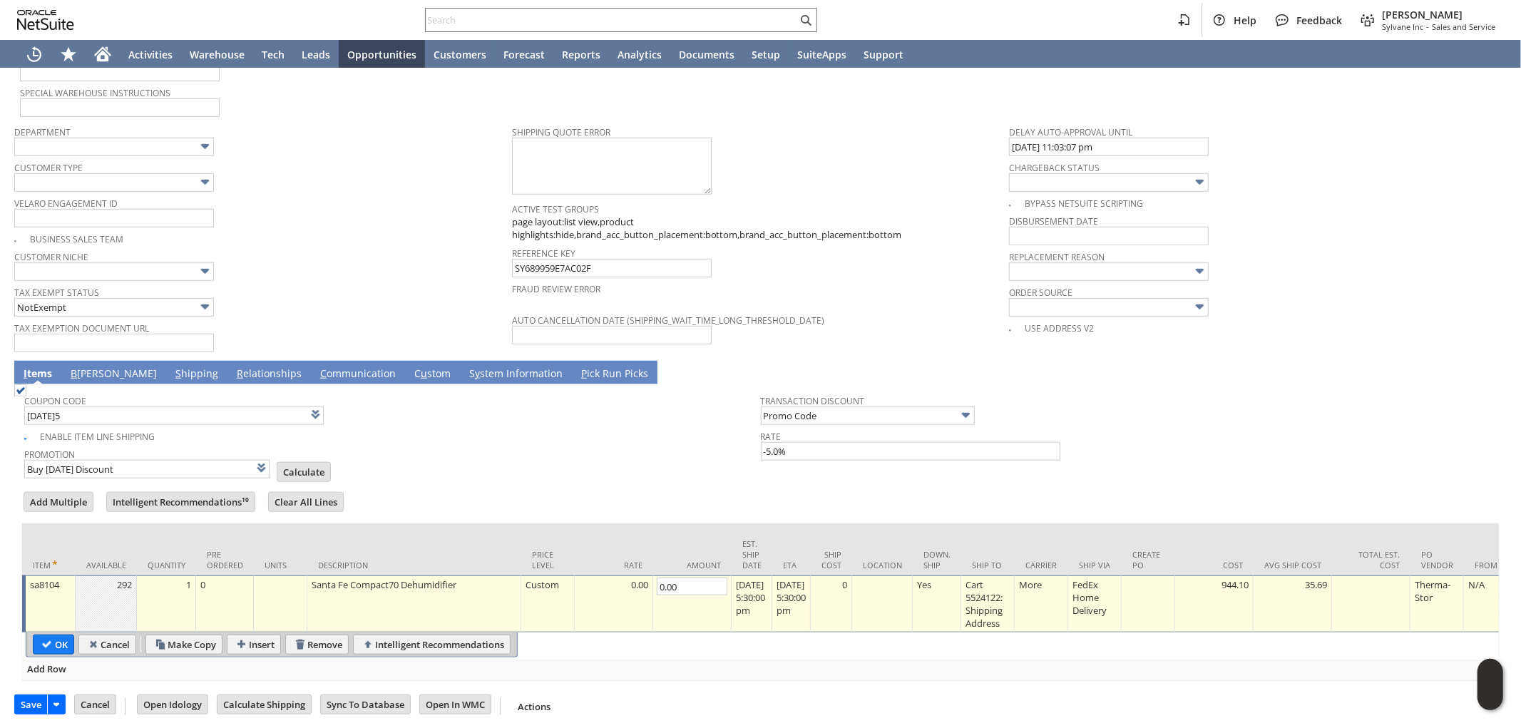
type input "-5.0%"
type input "Add"
type input "Copy Previous"
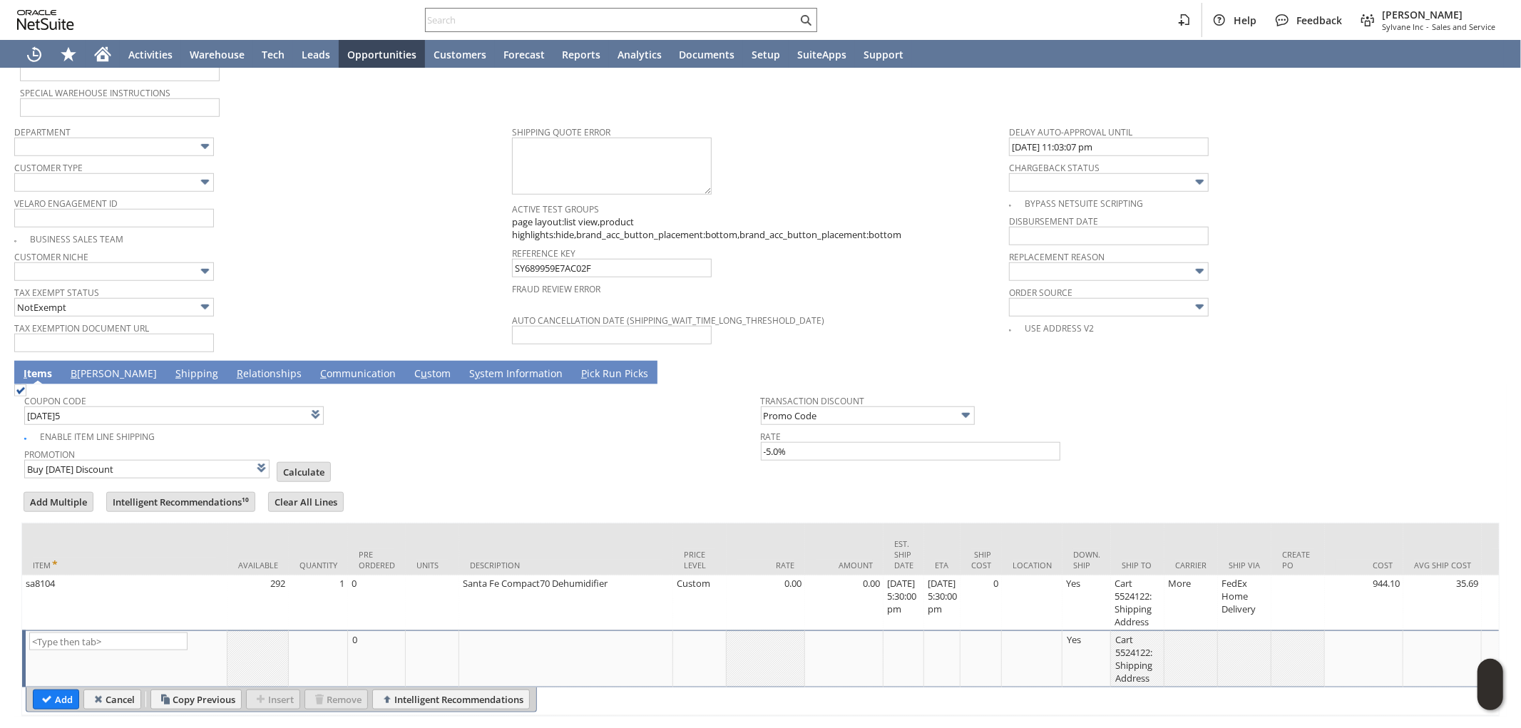
click at [288, 463] on input "Calculate" at bounding box center [303, 472] width 53 height 19
type input "Promo Code"
type input "-5.0%"
click at [91, 367] on link "B illing" at bounding box center [113, 375] width 93 height 16
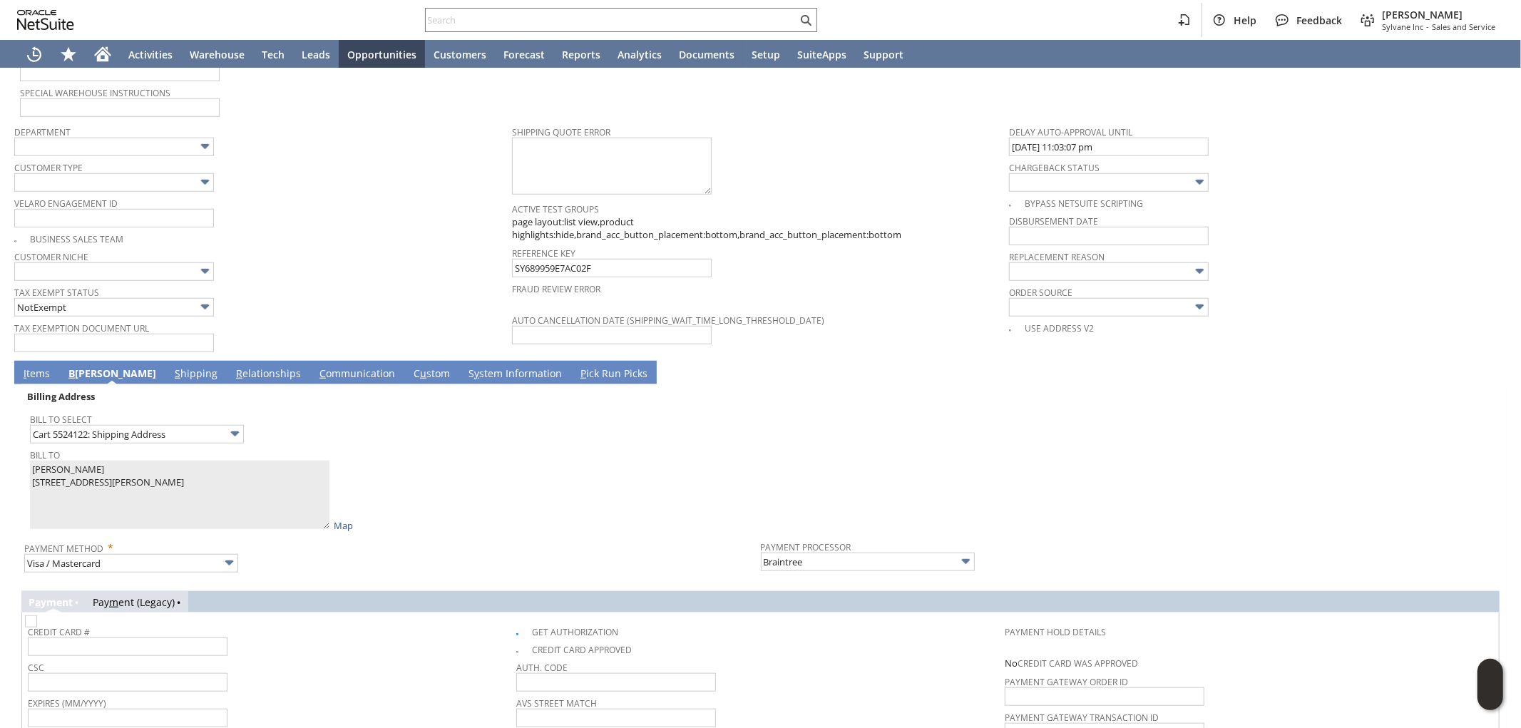
drag, startPoint x: 515, startPoint y: 608, endPoint x: 501, endPoint y: 612, distance: 14.0
click at [37, 616] on img at bounding box center [31, 622] width 12 height 12
checkbox input "false"
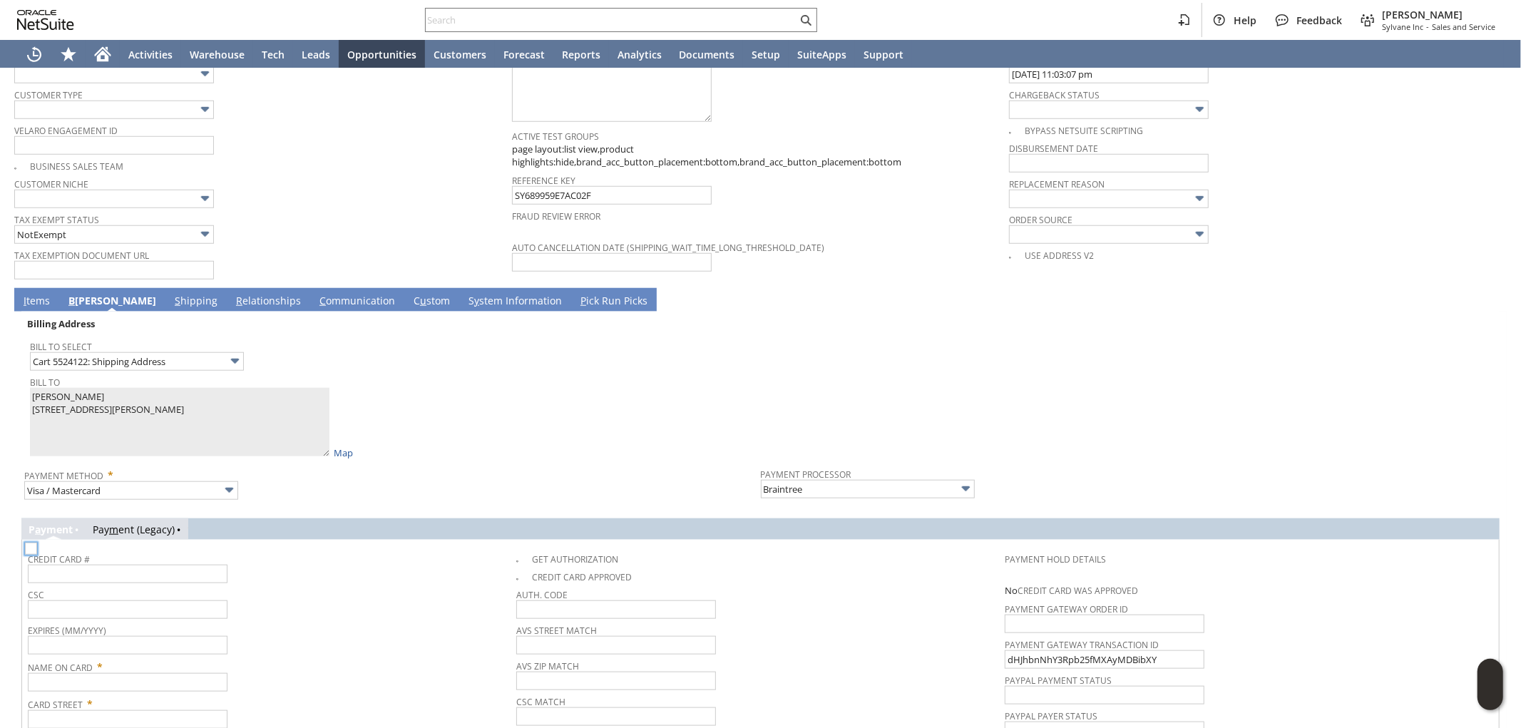
scroll to position [1045, 0]
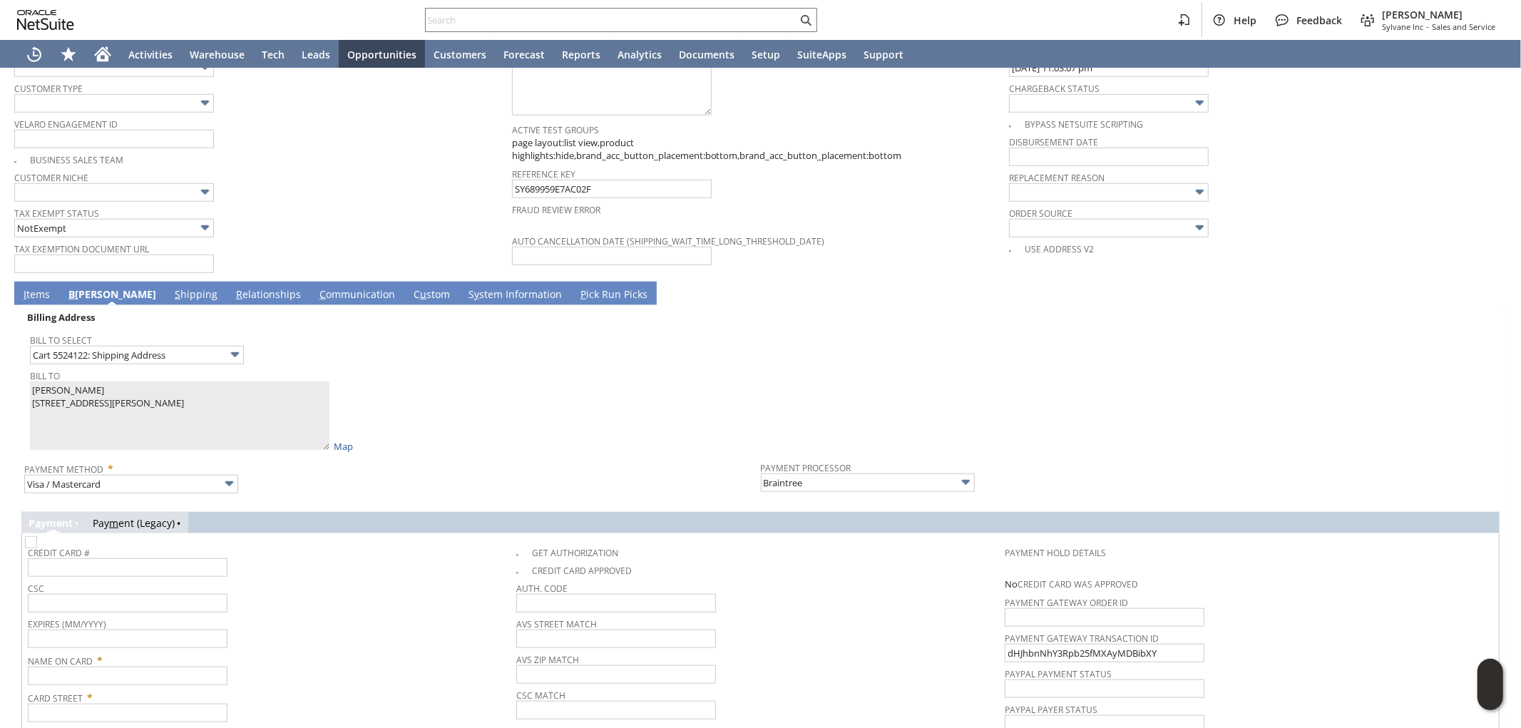
click at [23, 373] on td "Billing Address Bill To Select Cart 5524122: Shipping Address Bill To Elena M P…" at bounding box center [760, 401] width 1479 height 193
click at [110, 667] on input "text" at bounding box center [128, 676] width 200 height 19
paste input "[PERSON_NAME]"
type input "[PERSON_NAME]"
click at [26, 387] on td "Bill To Select Cart 5524122: Shipping Address Bill To Elena M Penny 105 LINCOLN…" at bounding box center [392, 391] width 737 height 128
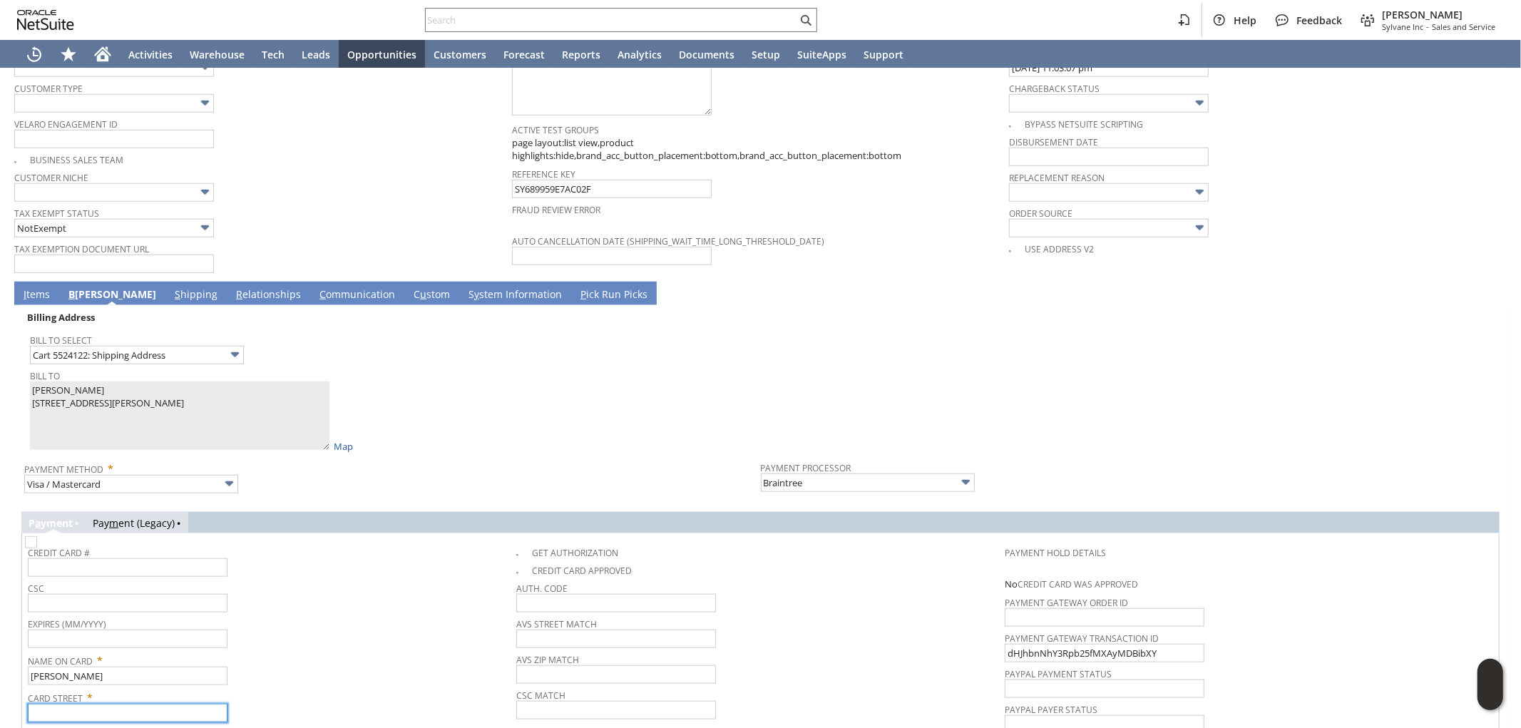
click at [90, 704] on input "text" at bounding box center [128, 713] width 200 height 19
paste input "105 LINCOLN AVE"
type input "105 LINCOLN AVE"
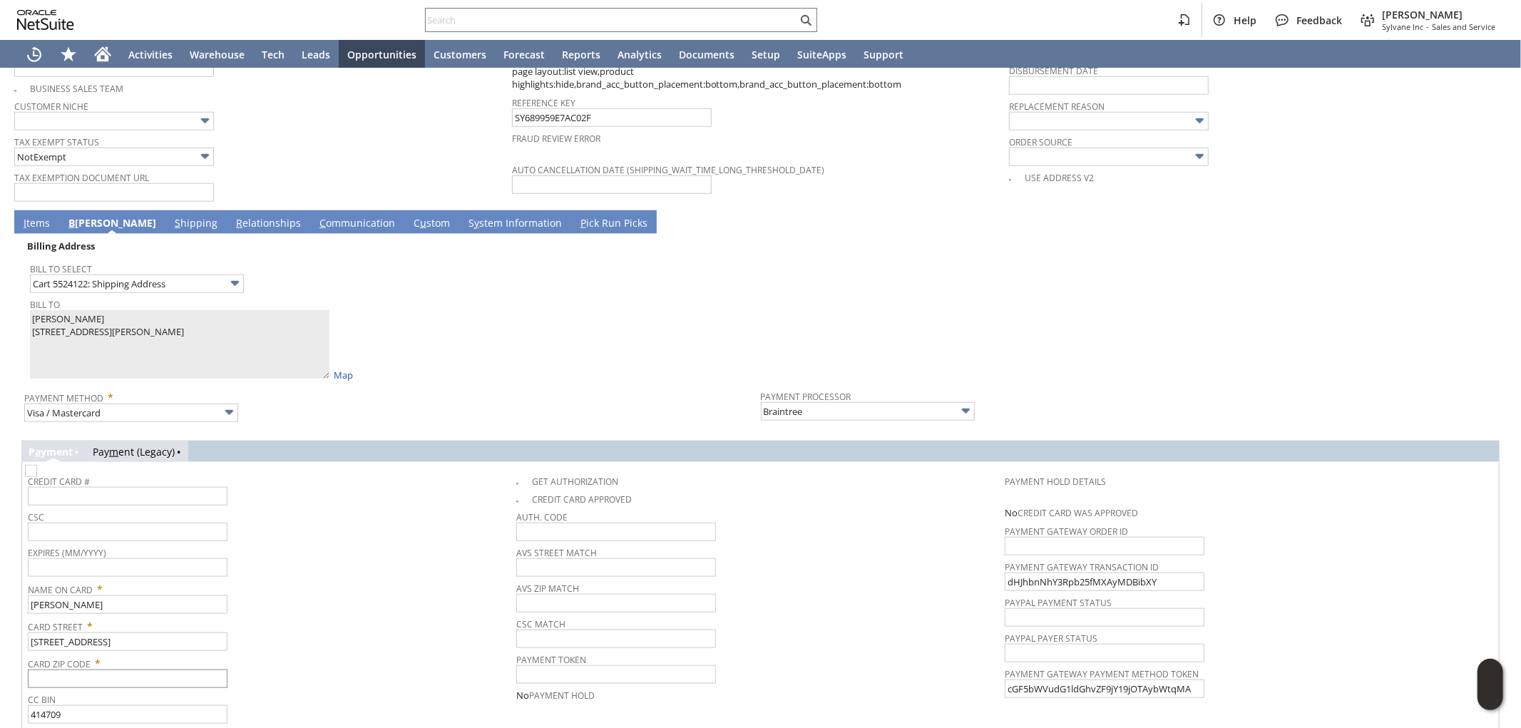
scroll to position [1124, 0]
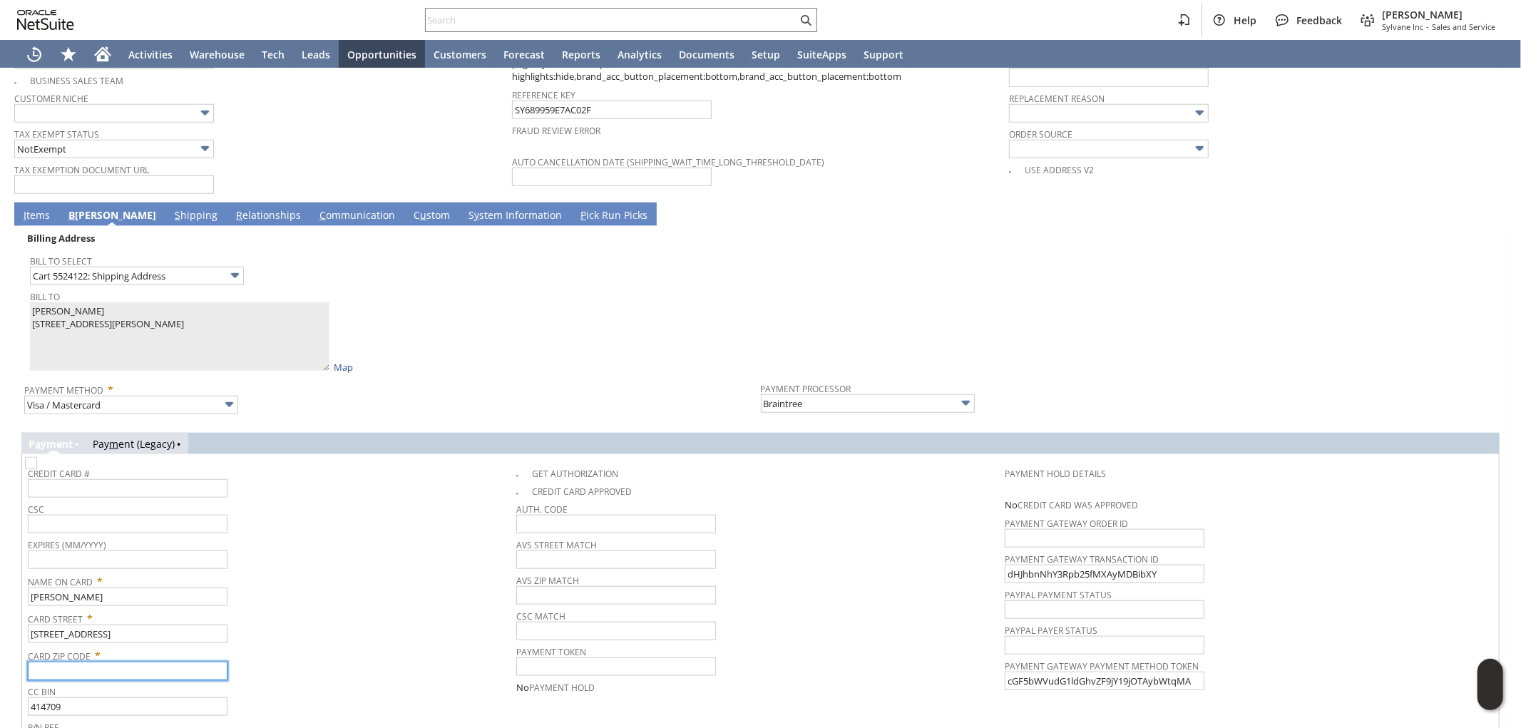
click at [102, 662] on input "text" at bounding box center [128, 671] width 200 height 19
paste input "10706"
type input "10706"
click at [397, 624] on div "Card Street * 105 LINCOLN AVE" at bounding box center [268, 626] width 481 height 36
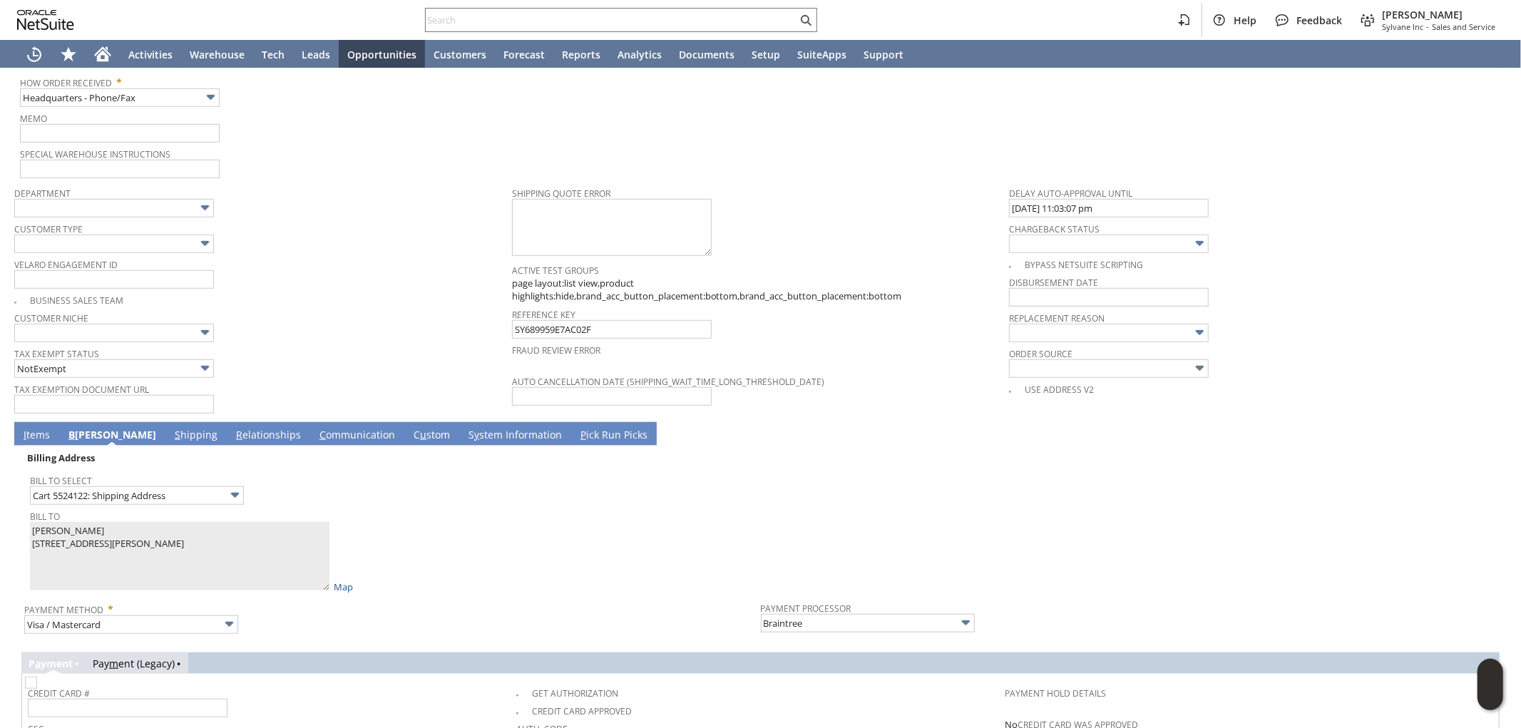
scroll to position [887, 0]
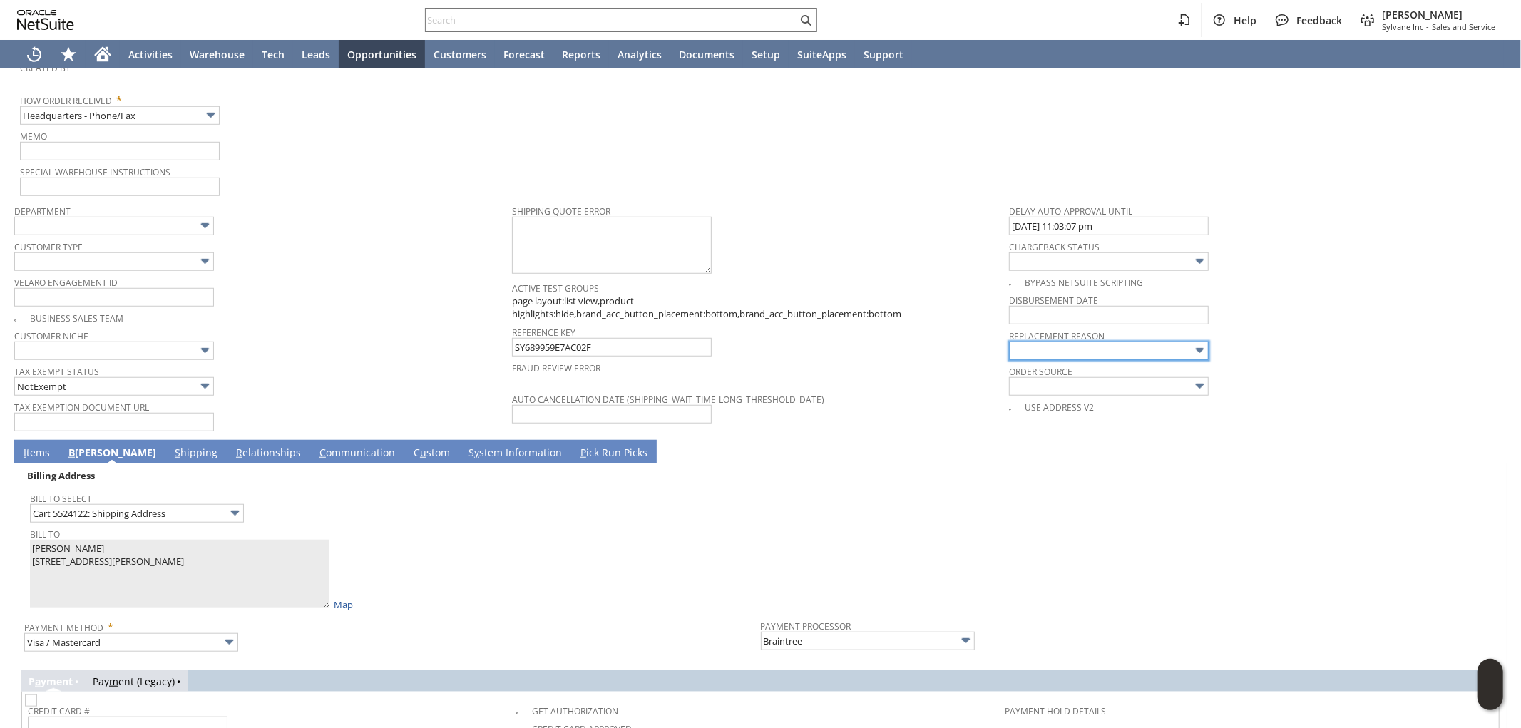
click at [1086, 342] on input "text" at bounding box center [1109, 351] width 200 height 19
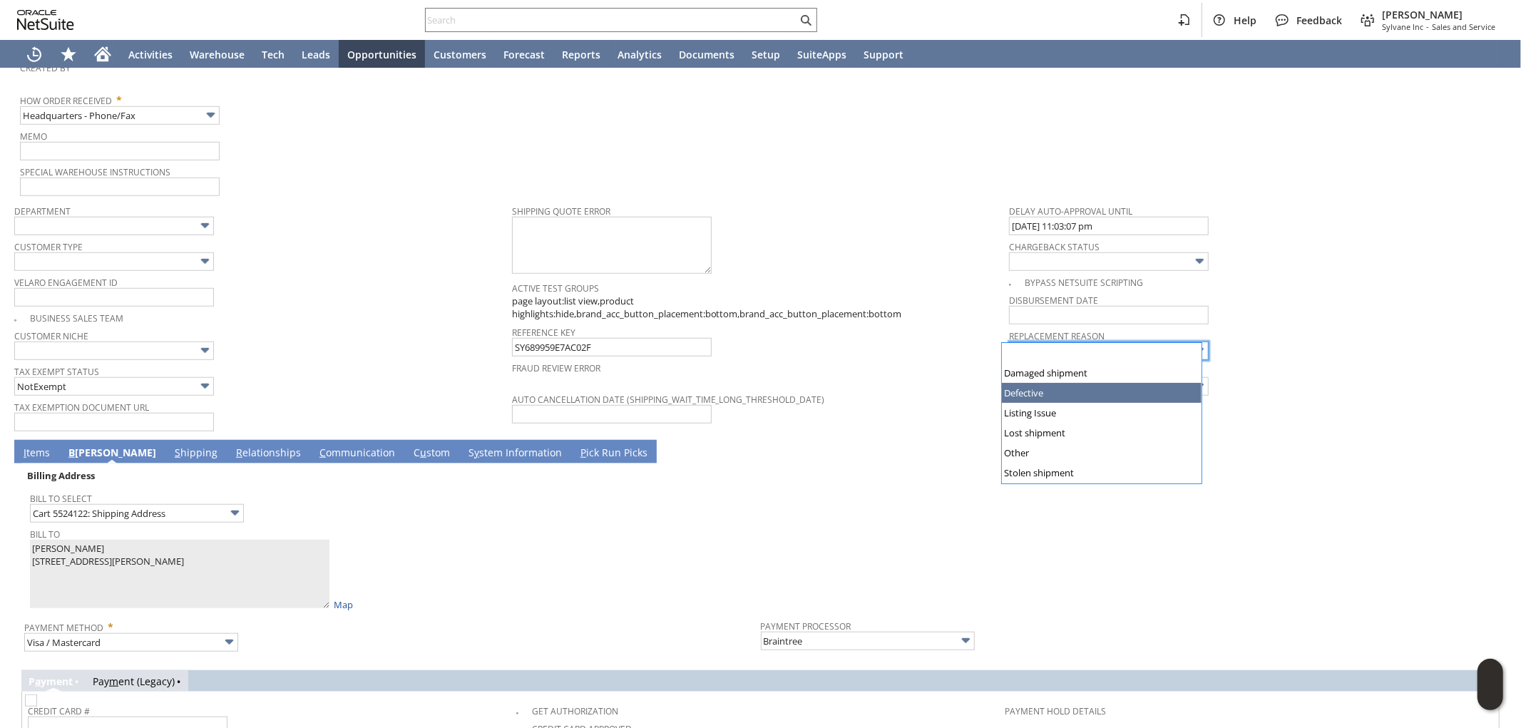
type input "Defective"
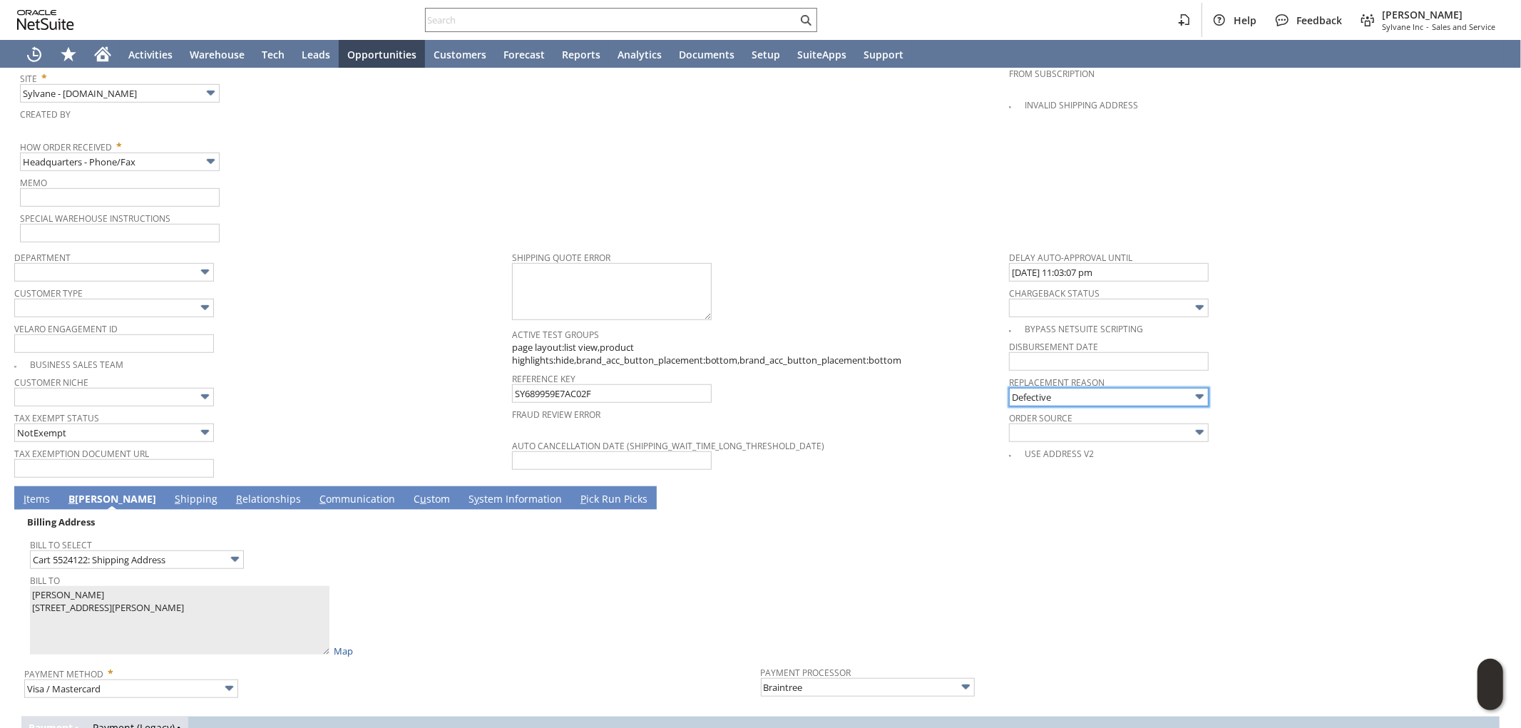
scroll to position [728, 0]
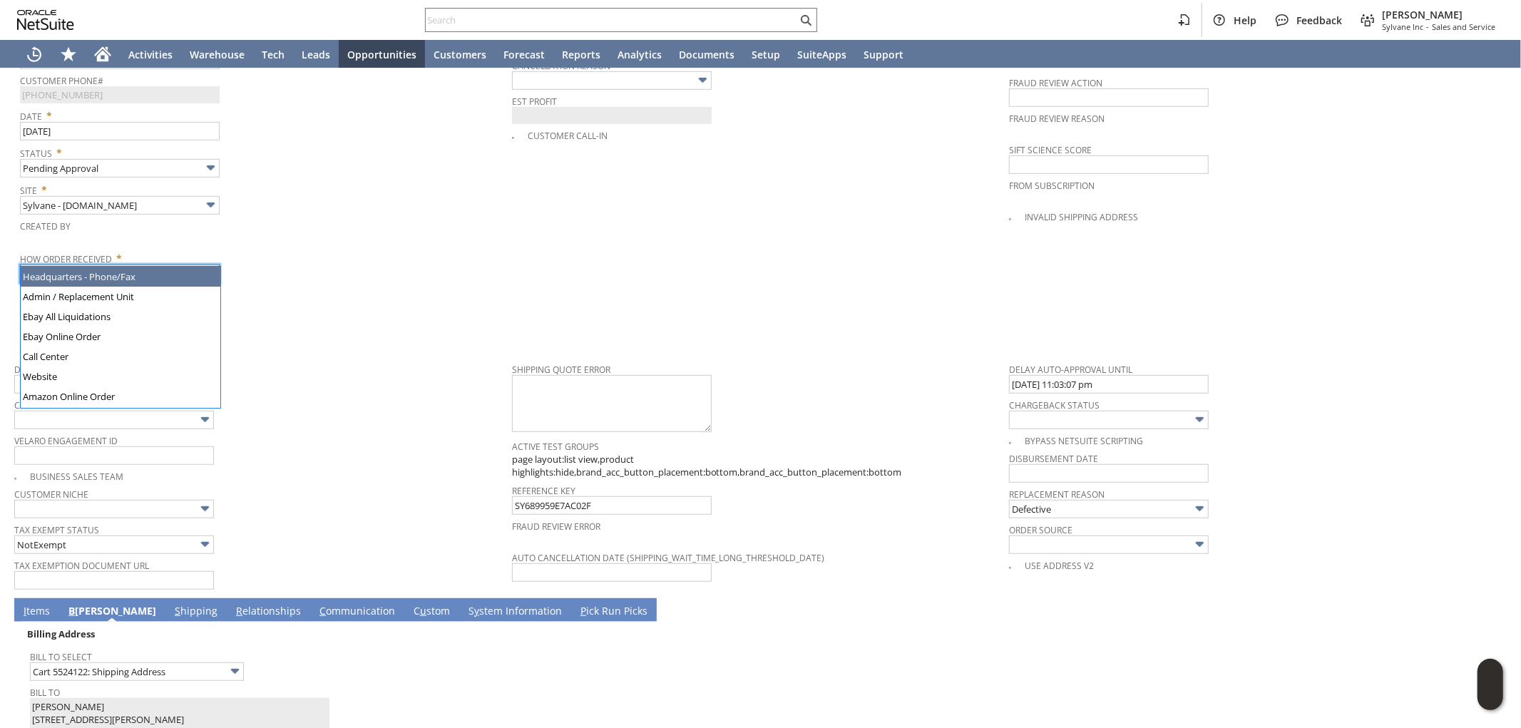
click at [146, 265] on input "Headquarters - Phone/Fax" at bounding box center [120, 274] width 200 height 19
type input "Admin / Replacement Unit"
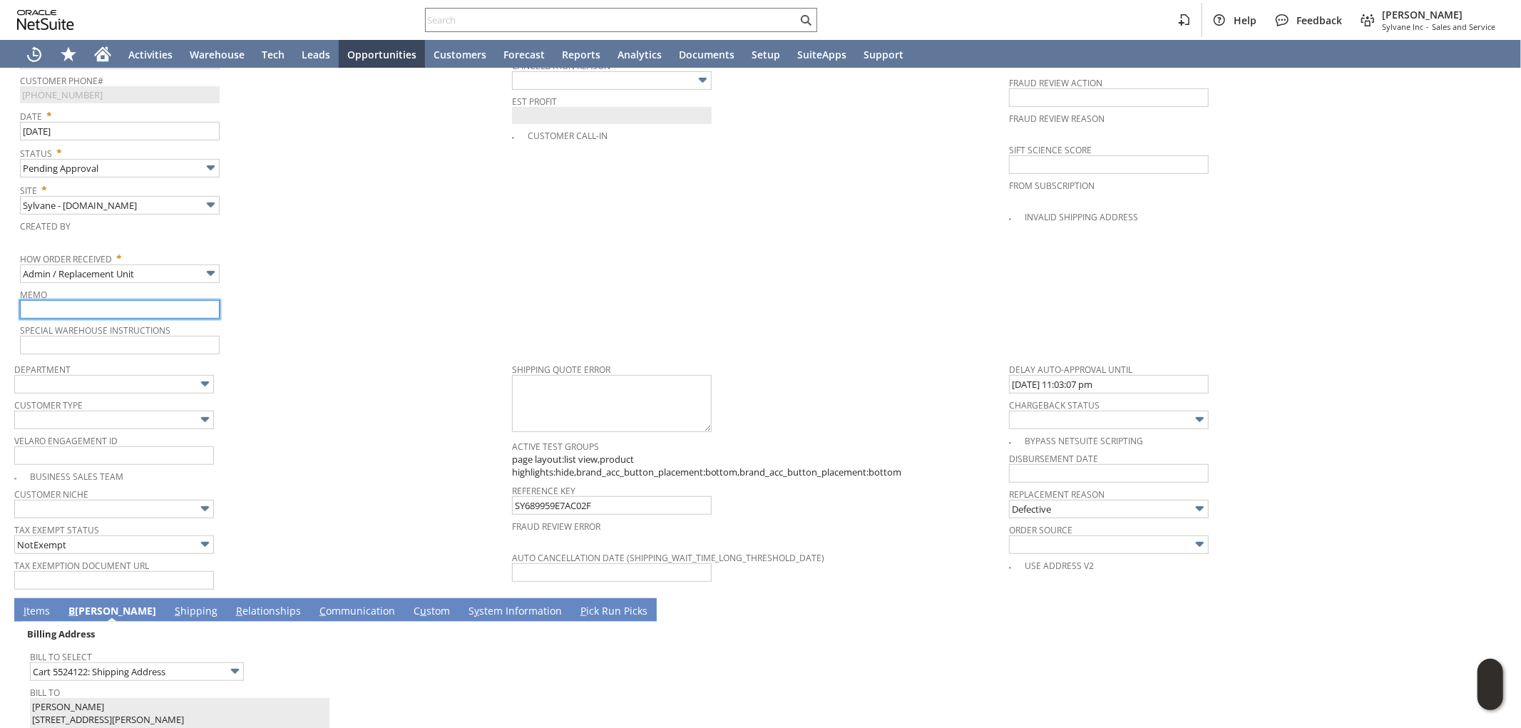
click at [172, 300] on input "text" at bounding box center [120, 309] width 200 height 19
type input "Replacement order"
click at [344, 289] on div "Memo Replacement order" at bounding box center [262, 302] width 485 height 34
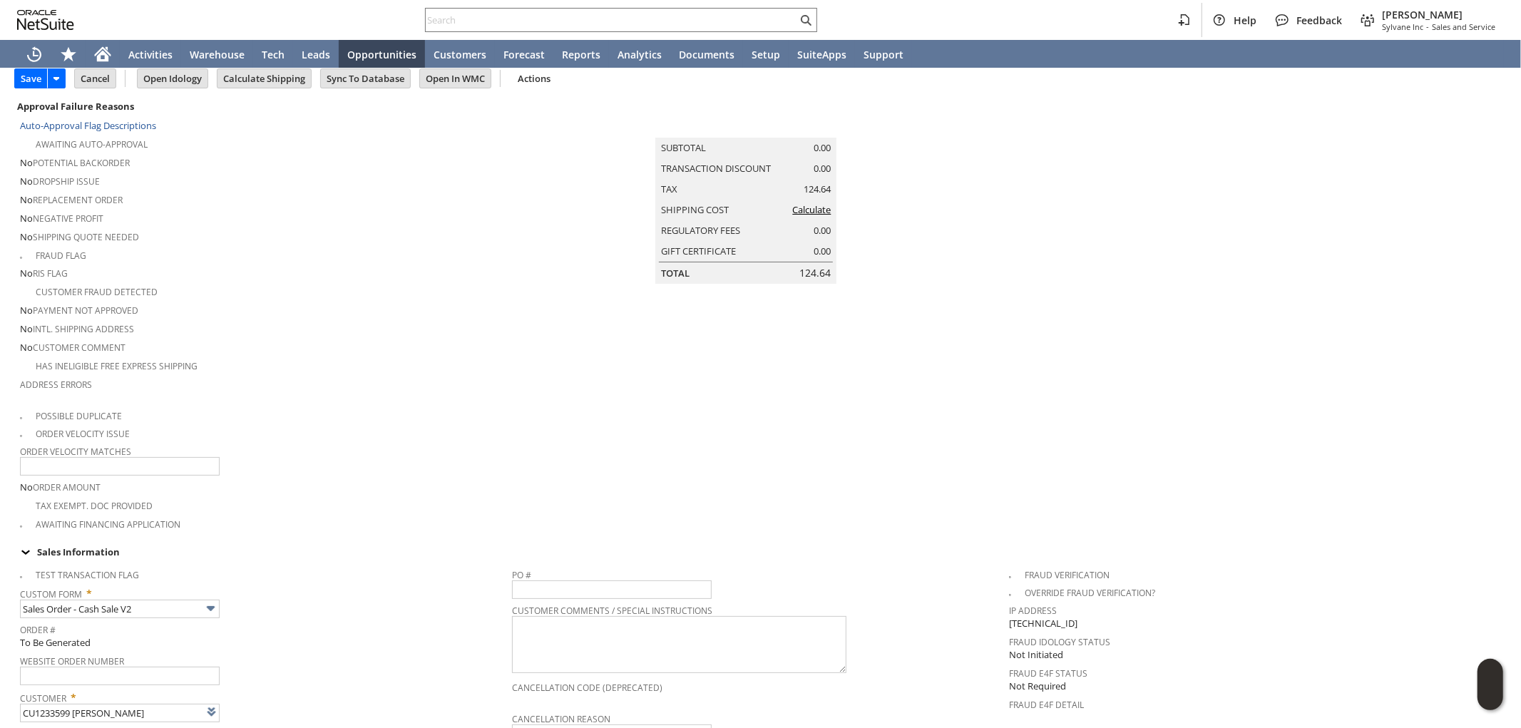
scroll to position [15, 0]
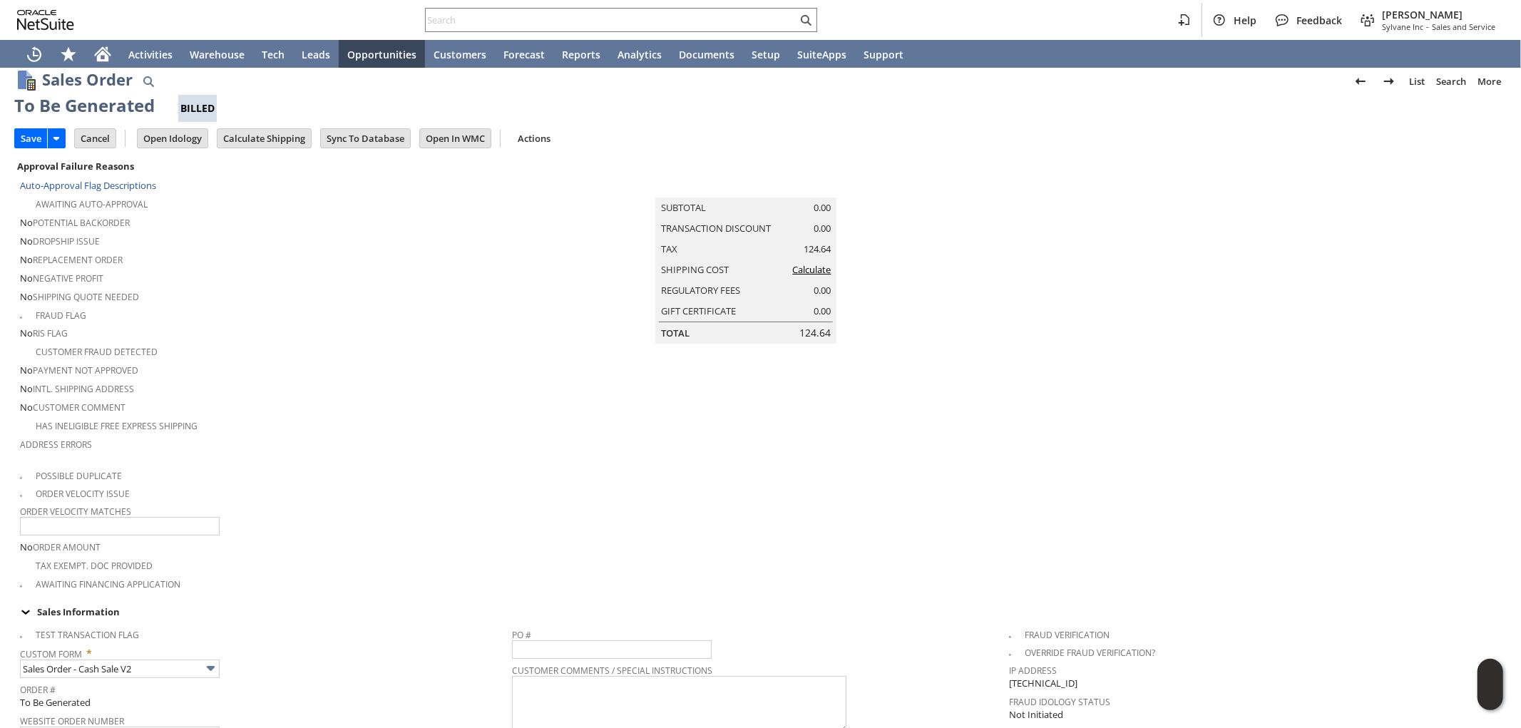
click at [810, 276] on link "Calculate" at bounding box center [811, 269] width 39 height 13
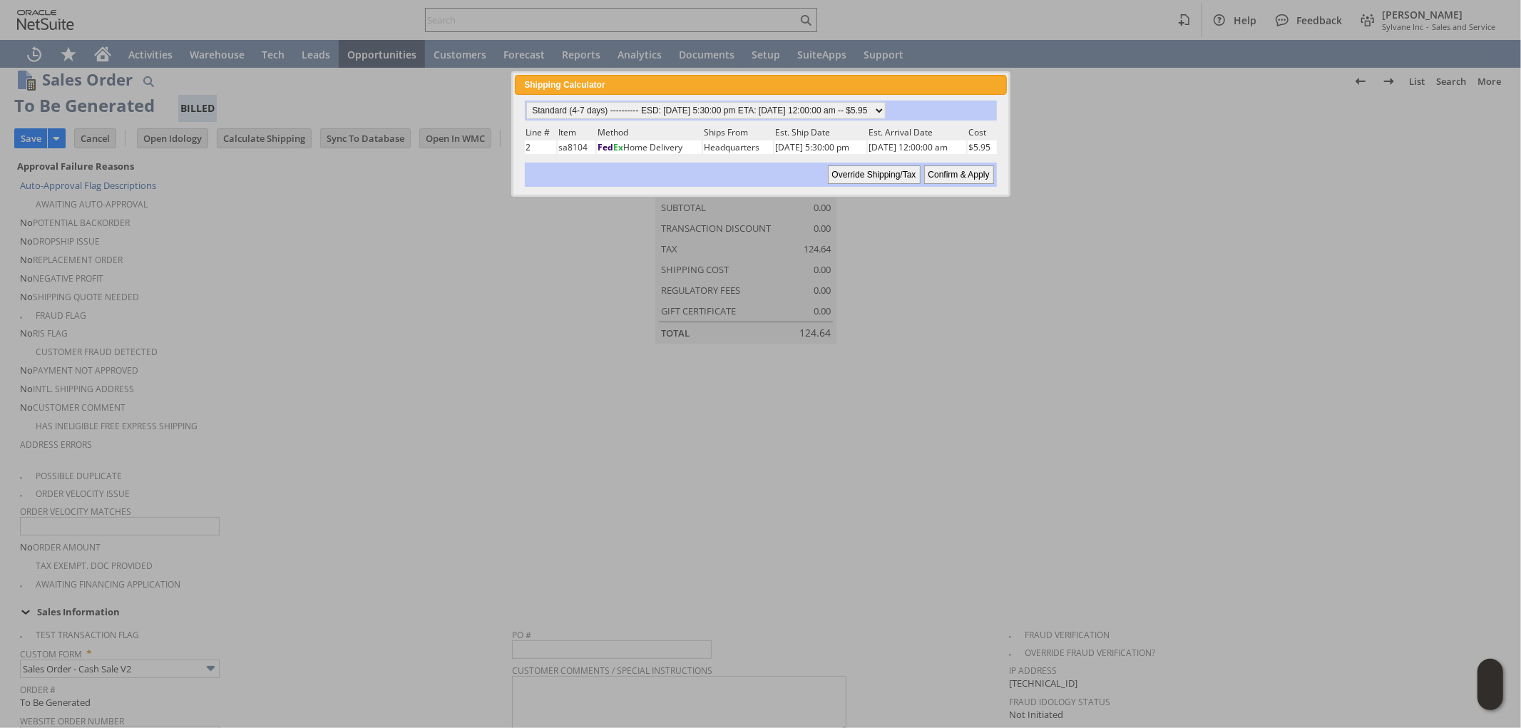
click at [880, 166] on input "Override Shipping/Tax" at bounding box center [874, 174] width 93 height 19
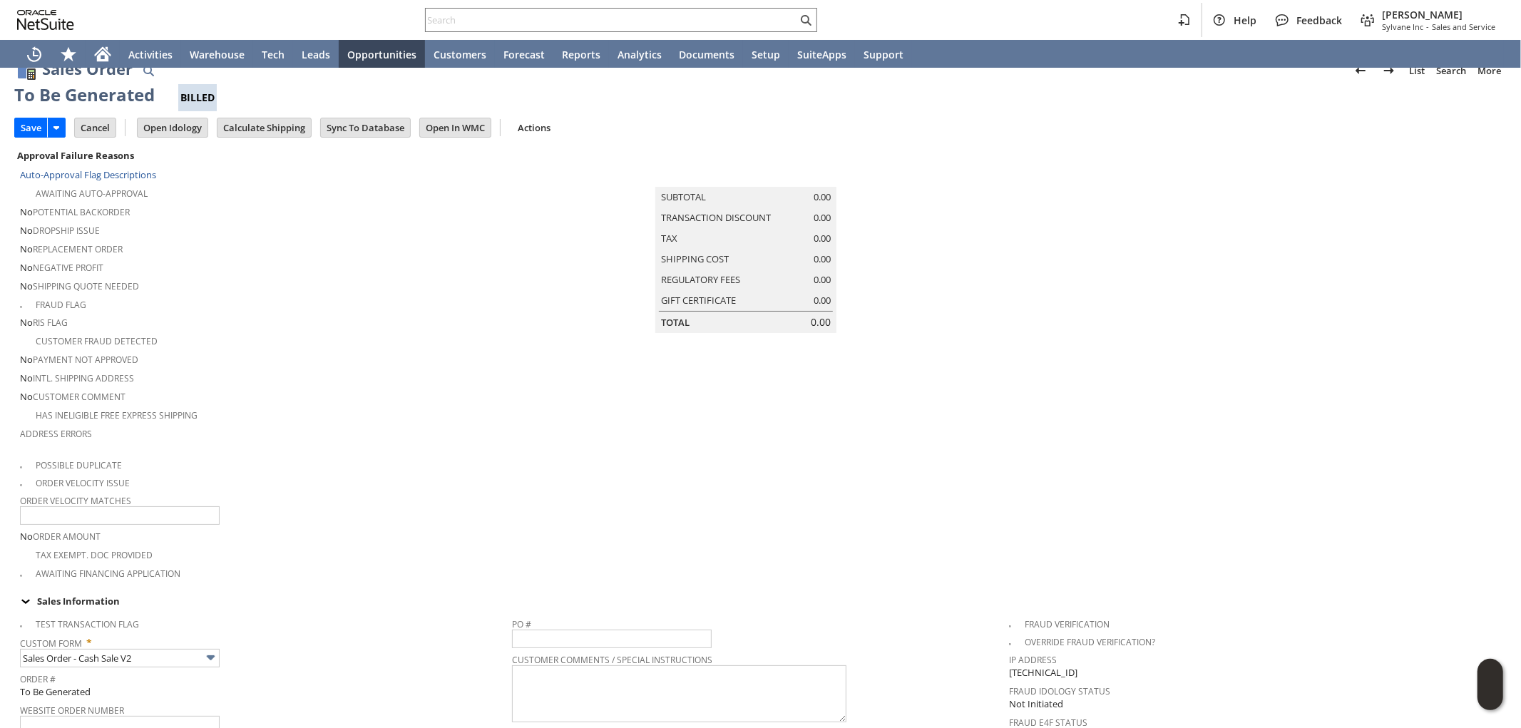
scroll to position [0, 0]
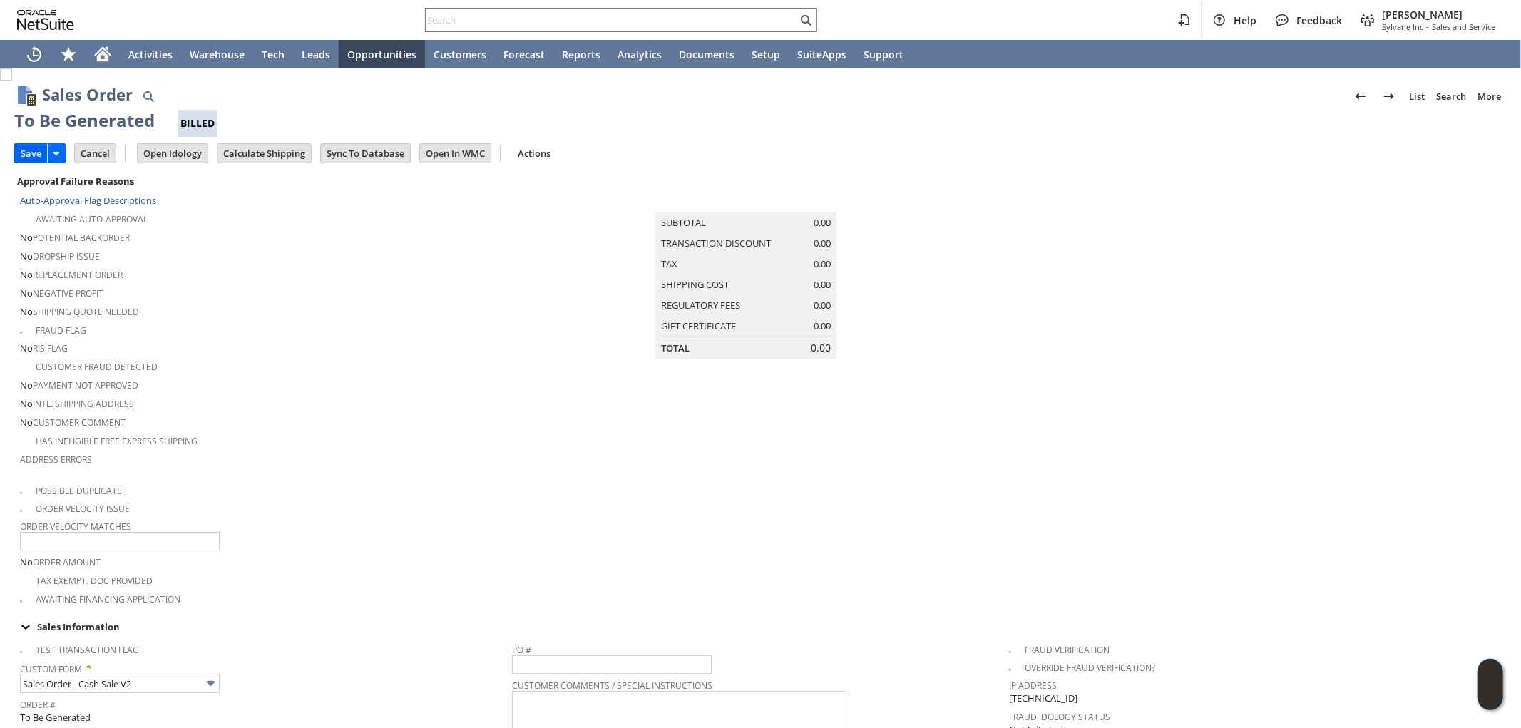
click at [27, 151] on input "Save" at bounding box center [31, 153] width 32 height 19
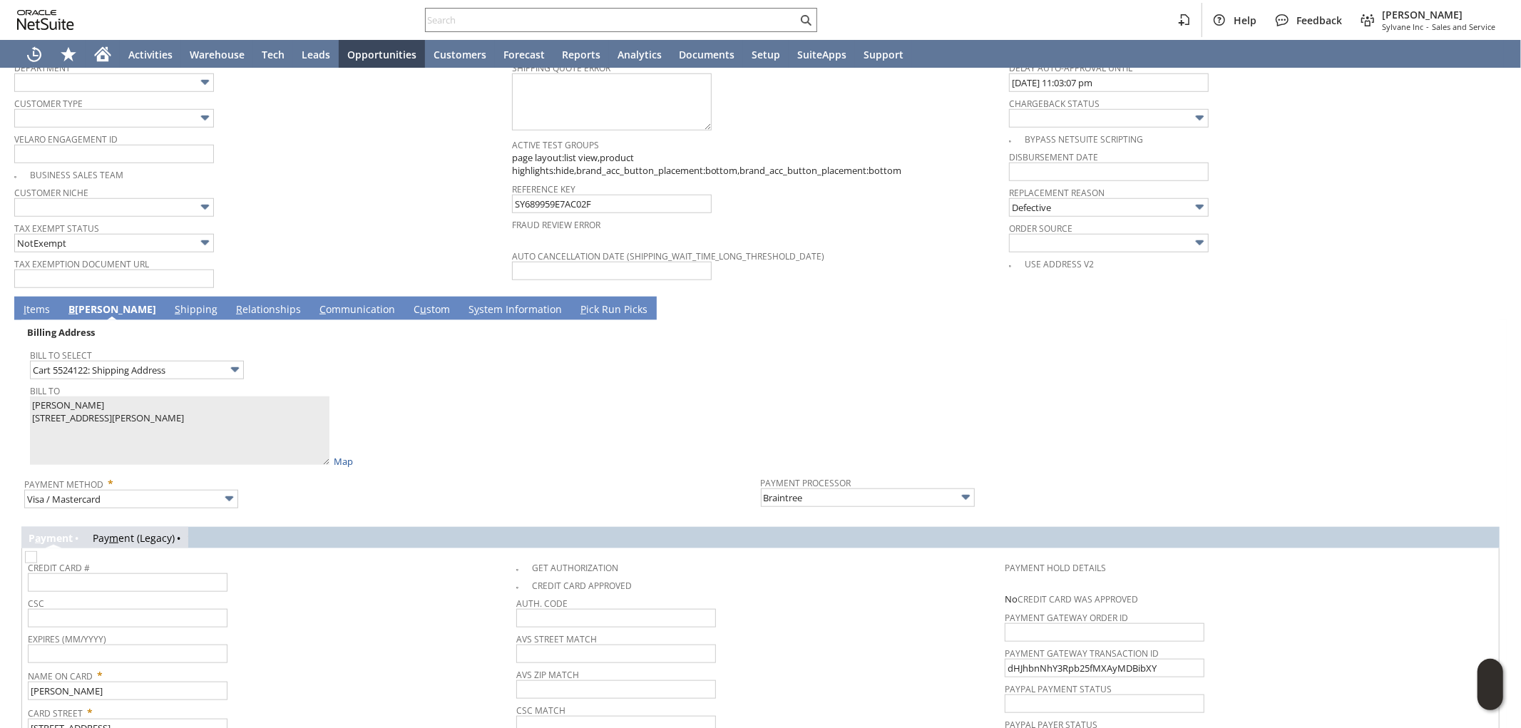
click at [37, 302] on link "I tems" at bounding box center [37, 310] width 34 height 16
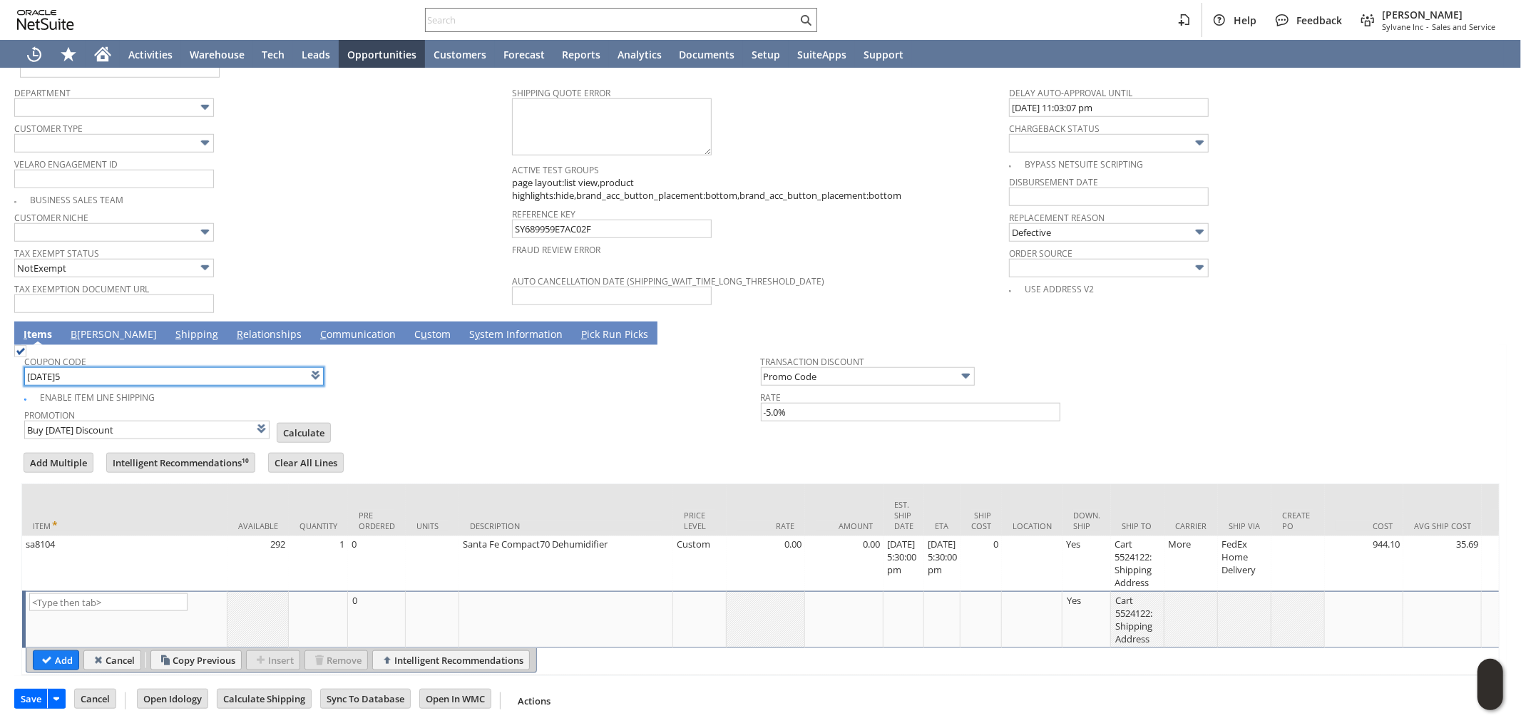
scroll to position [1000, 0]
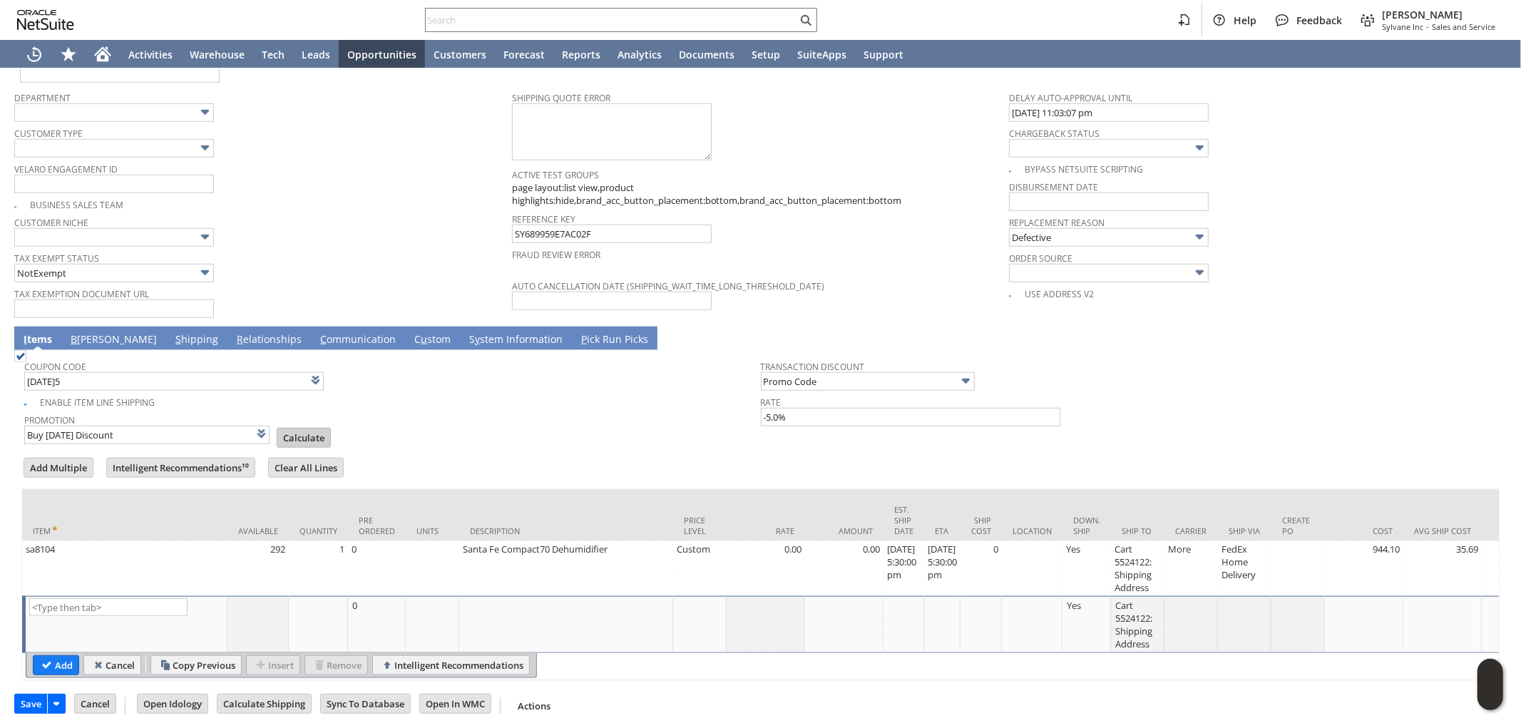
click at [291, 429] on input "Calculate" at bounding box center [303, 438] width 53 height 19
type input "Promo Code"
type input "-5.0%"
click at [29, 697] on input "Save" at bounding box center [31, 704] width 32 height 19
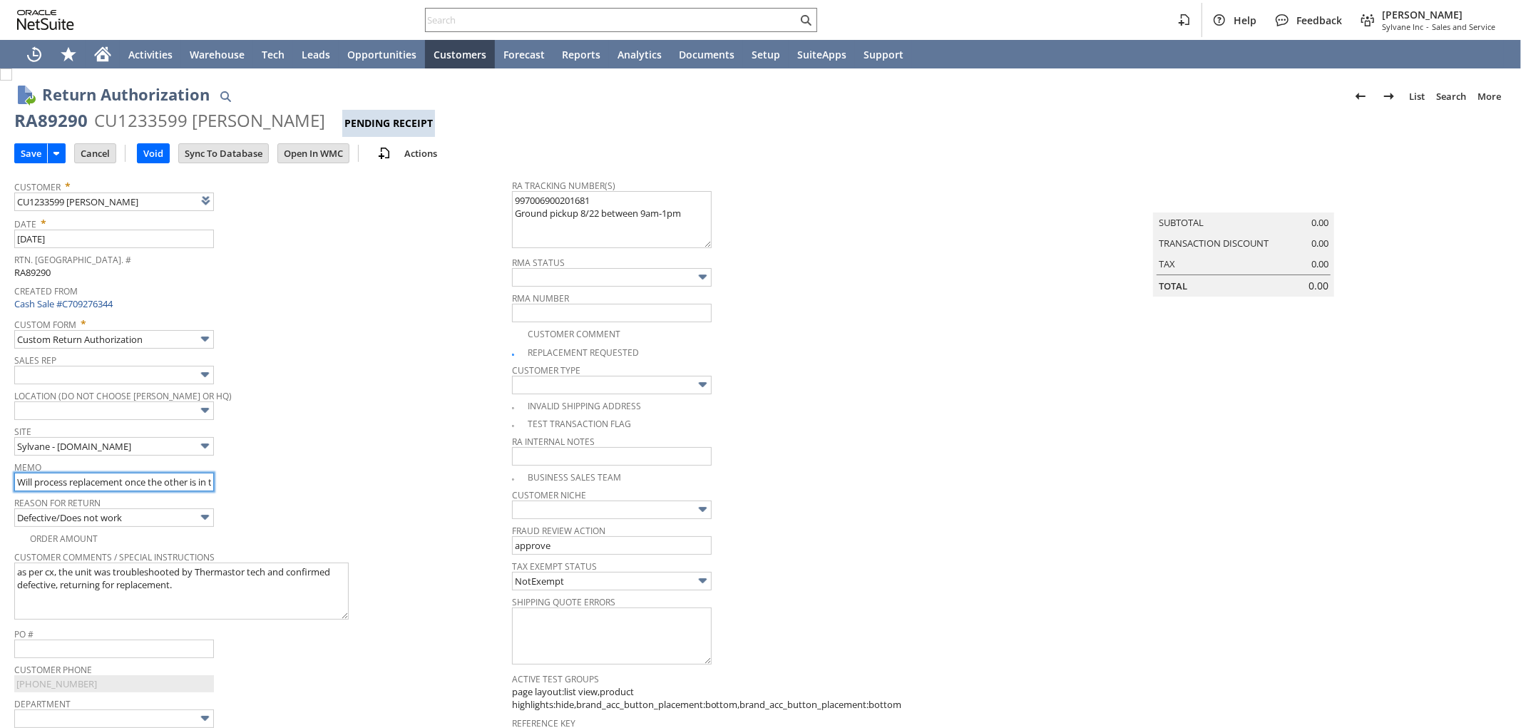
click at [106, 481] on input "Will process replacement once the other is in transit back to [GEOGRAPHIC_DATA]" at bounding box center [114, 482] width 200 height 19
type input "Add"
type input "Copy Previous"
click at [131, 482] on input "Will process replacement once the other is in transit back to [GEOGRAPHIC_DATA]" at bounding box center [114, 482] width 200 height 19
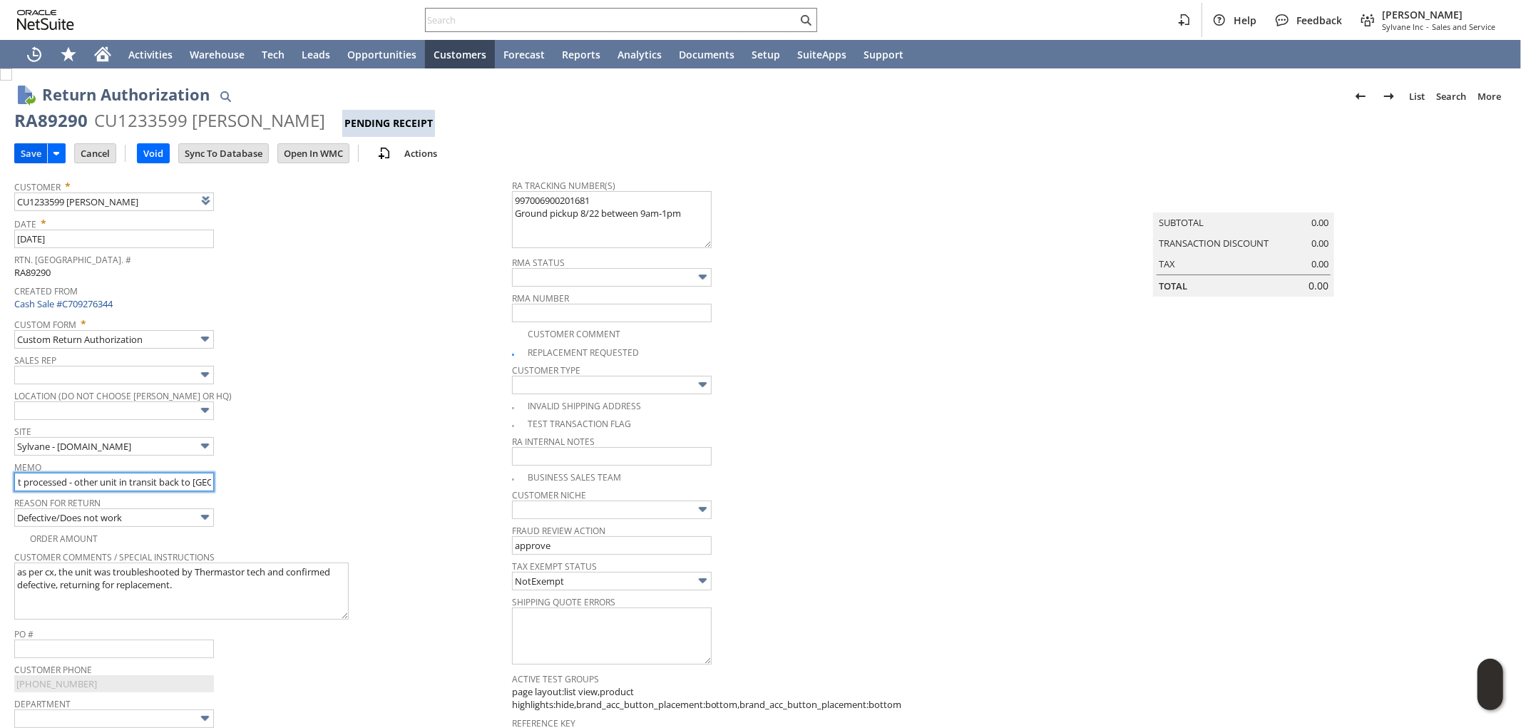
type input "Replacement processed - other unit in transit back to [GEOGRAPHIC_DATA]"
click at [26, 150] on input "Save" at bounding box center [31, 153] width 32 height 19
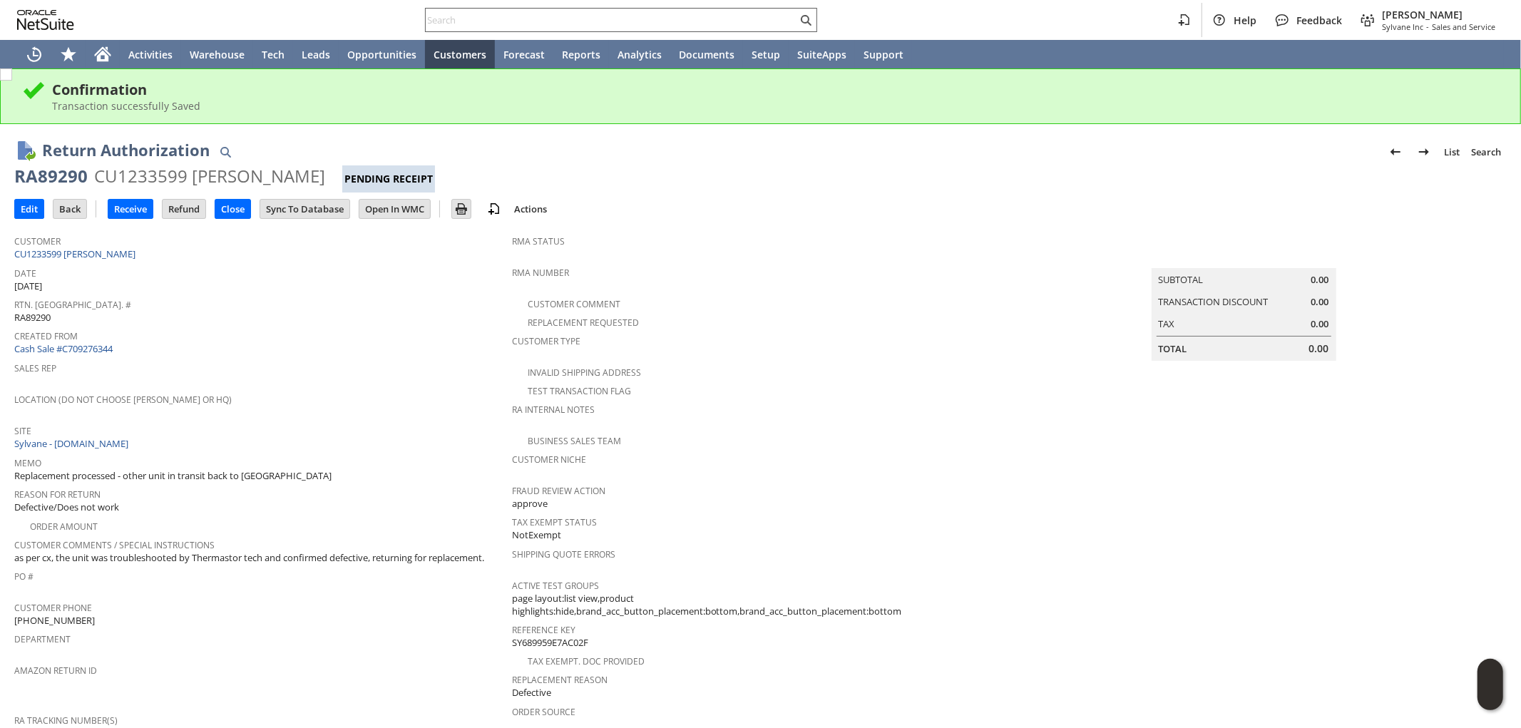
click at [551, 20] on input "text" at bounding box center [612, 19] width 372 height 17
paste input "SY685C83A2BACAA"
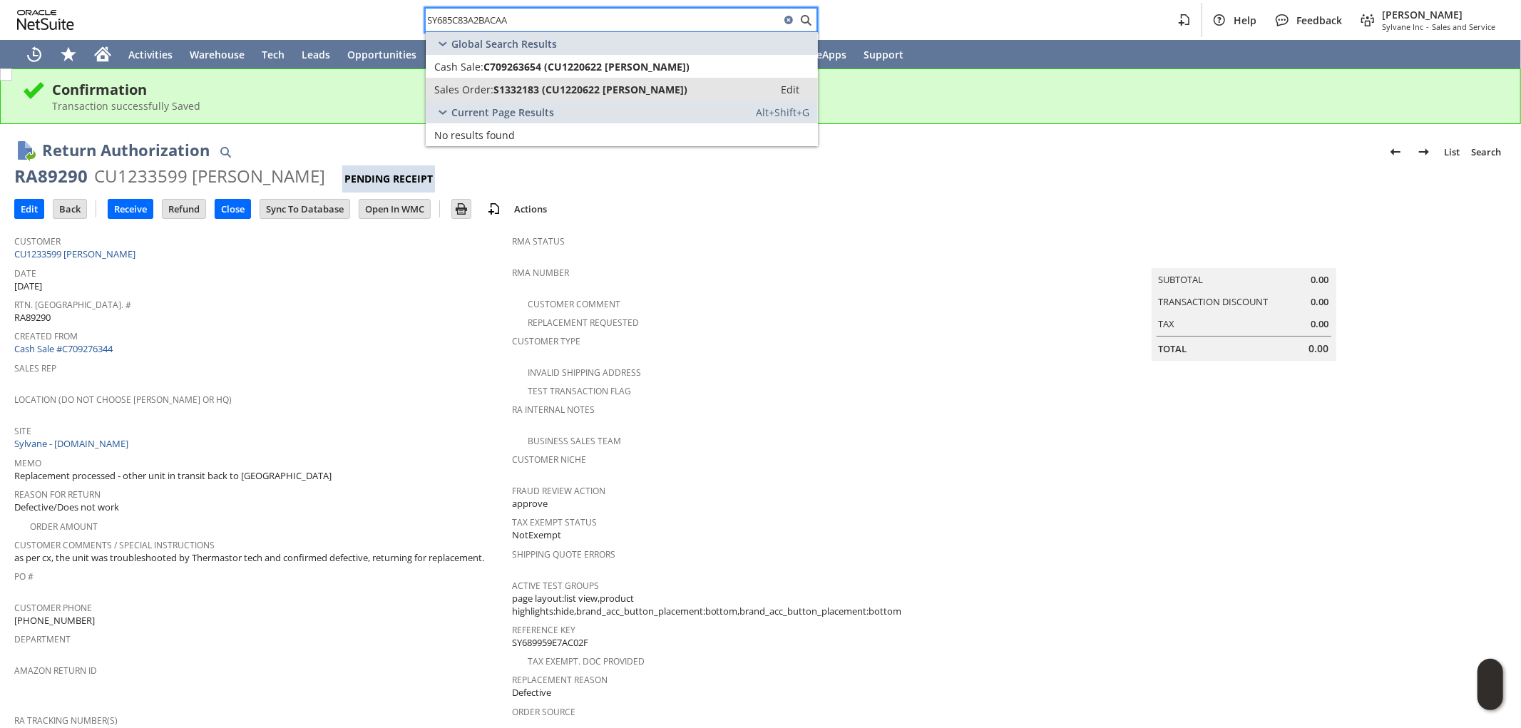
type input "SY685C83A2BACAA"
click at [514, 86] on span "S1332183 (CU1220622 Bryan Cameron)" at bounding box center [591, 90] width 194 height 14
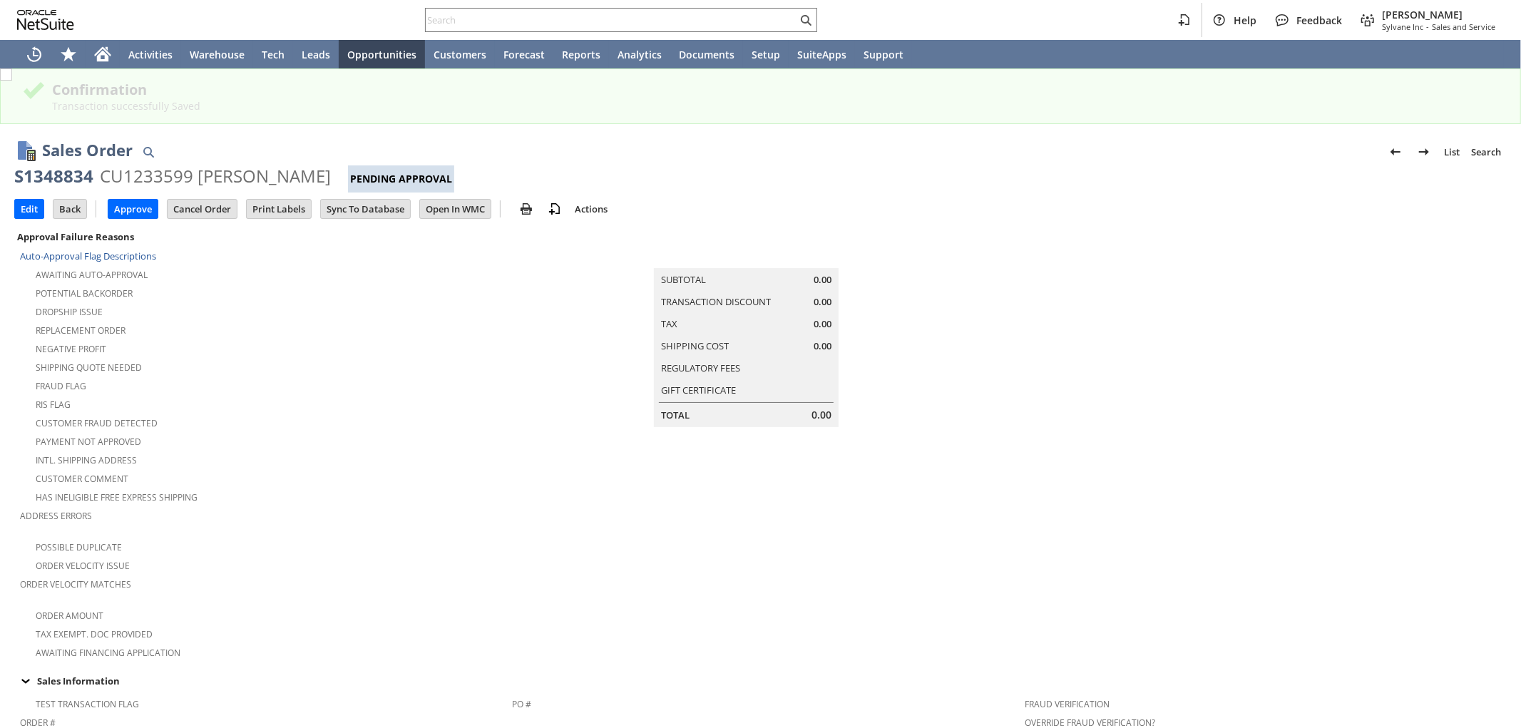
scroll to position [767, 0]
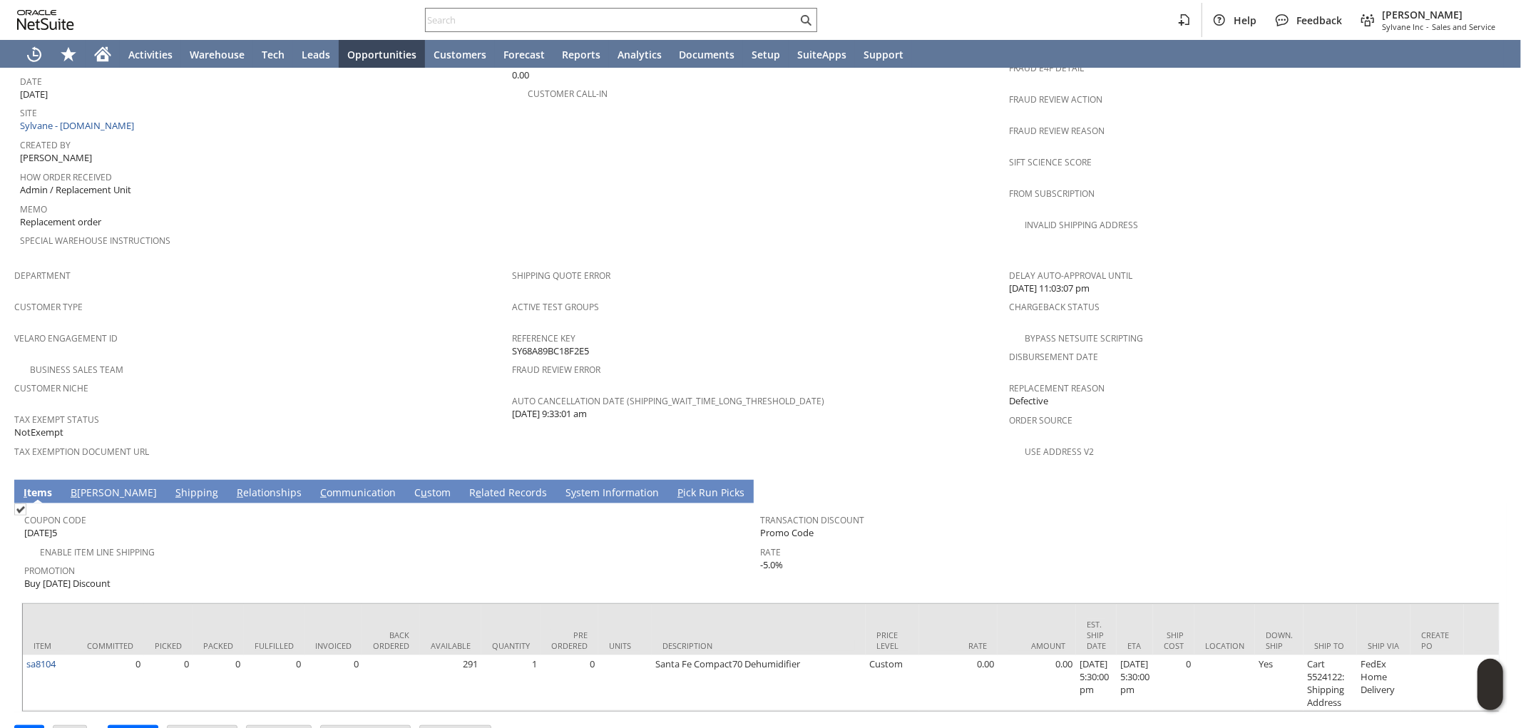
drag, startPoint x: 569, startPoint y: 315, endPoint x: 510, endPoint y: 311, distance: 59.4
click at [512, 328] on div "Reference Key SY68A89BC18F2E5" at bounding box center [757, 343] width 491 height 30
copy span "SY68A89BC18F2E5"
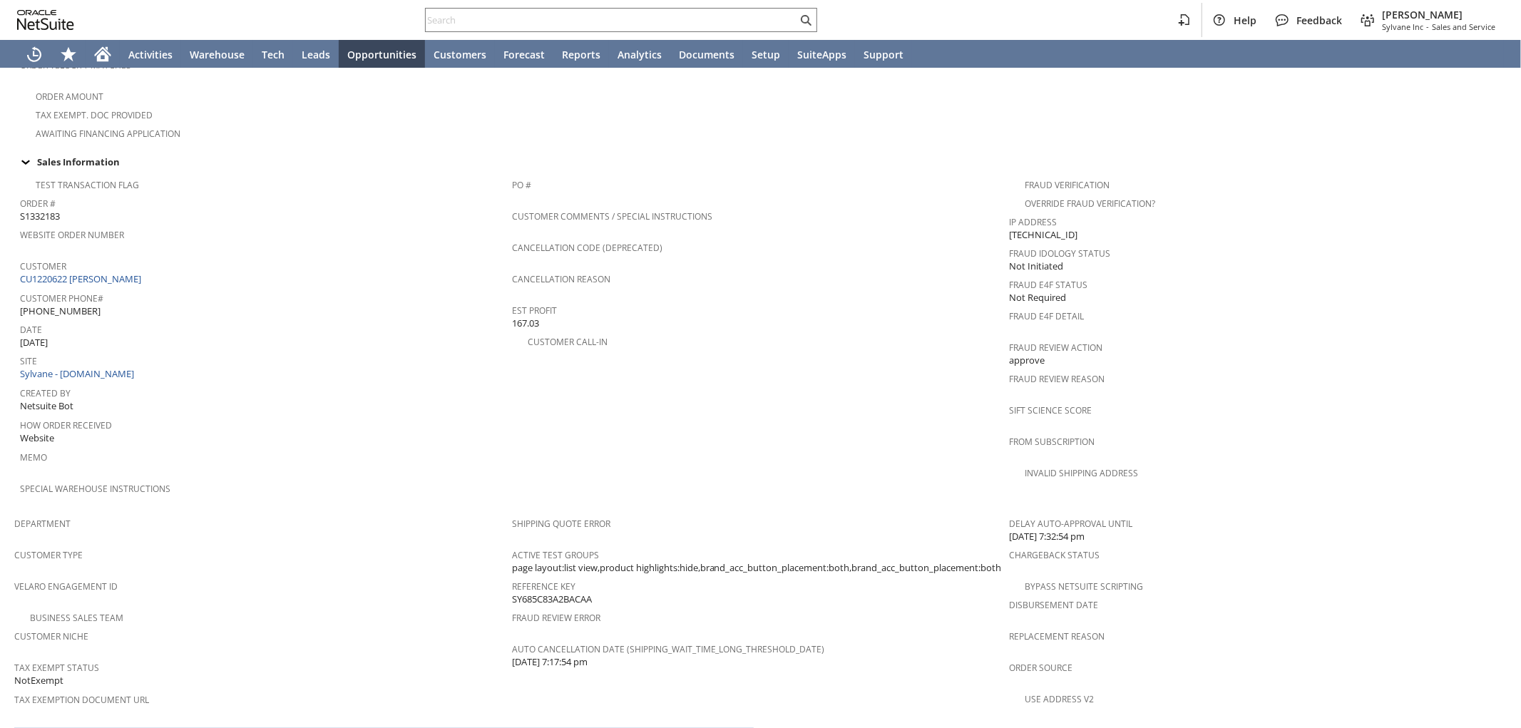
scroll to position [225, 0]
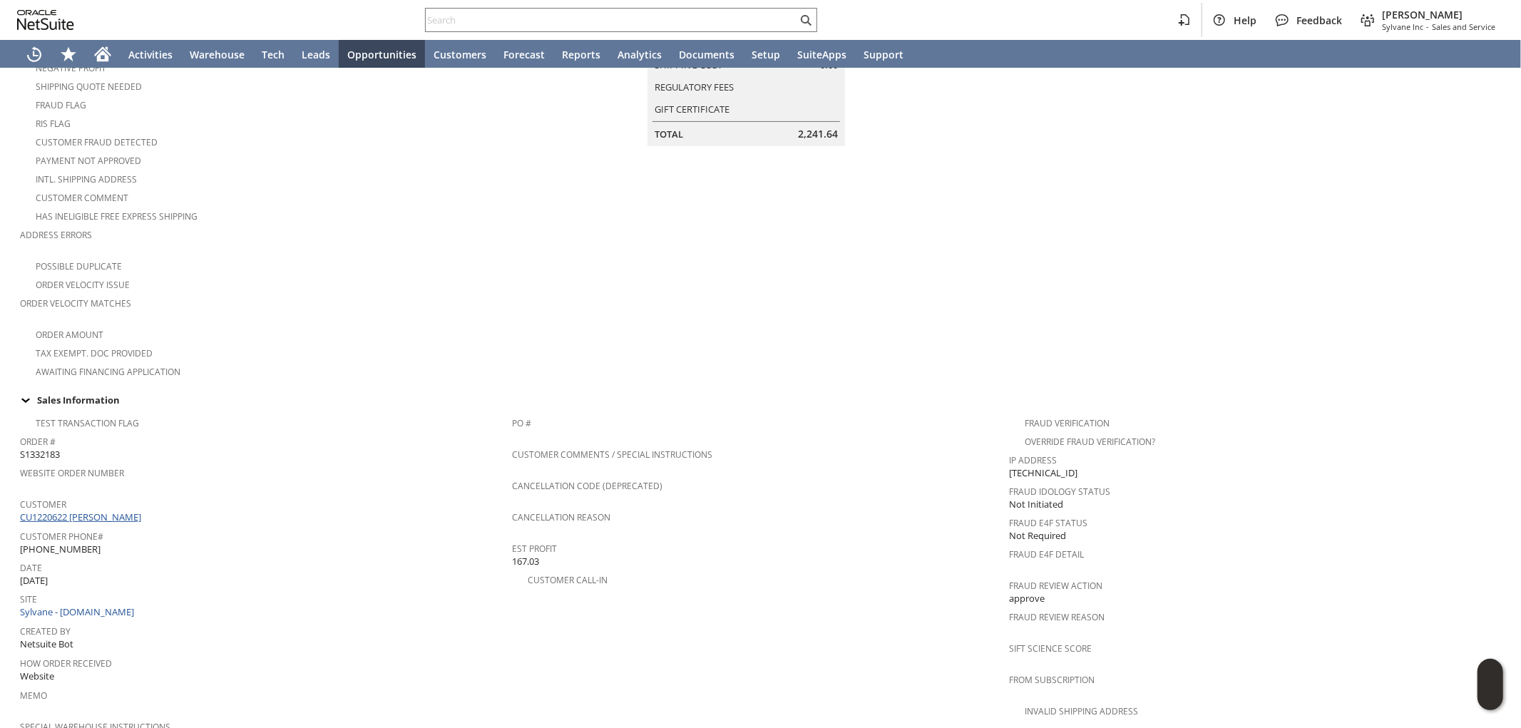
click at [116, 511] on link "CU1220622 [PERSON_NAME]" at bounding box center [82, 517] width 125 height 13
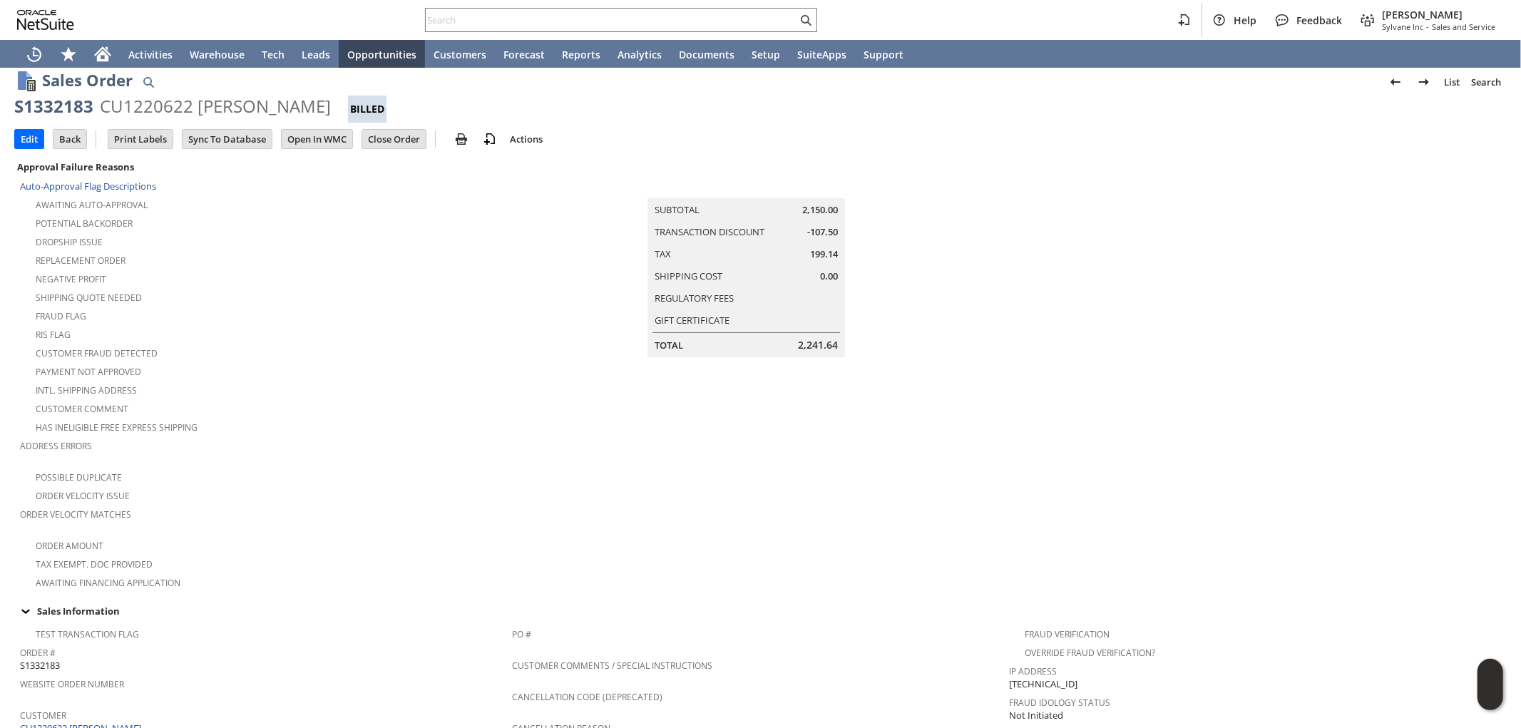
scroll to position [0, 0]
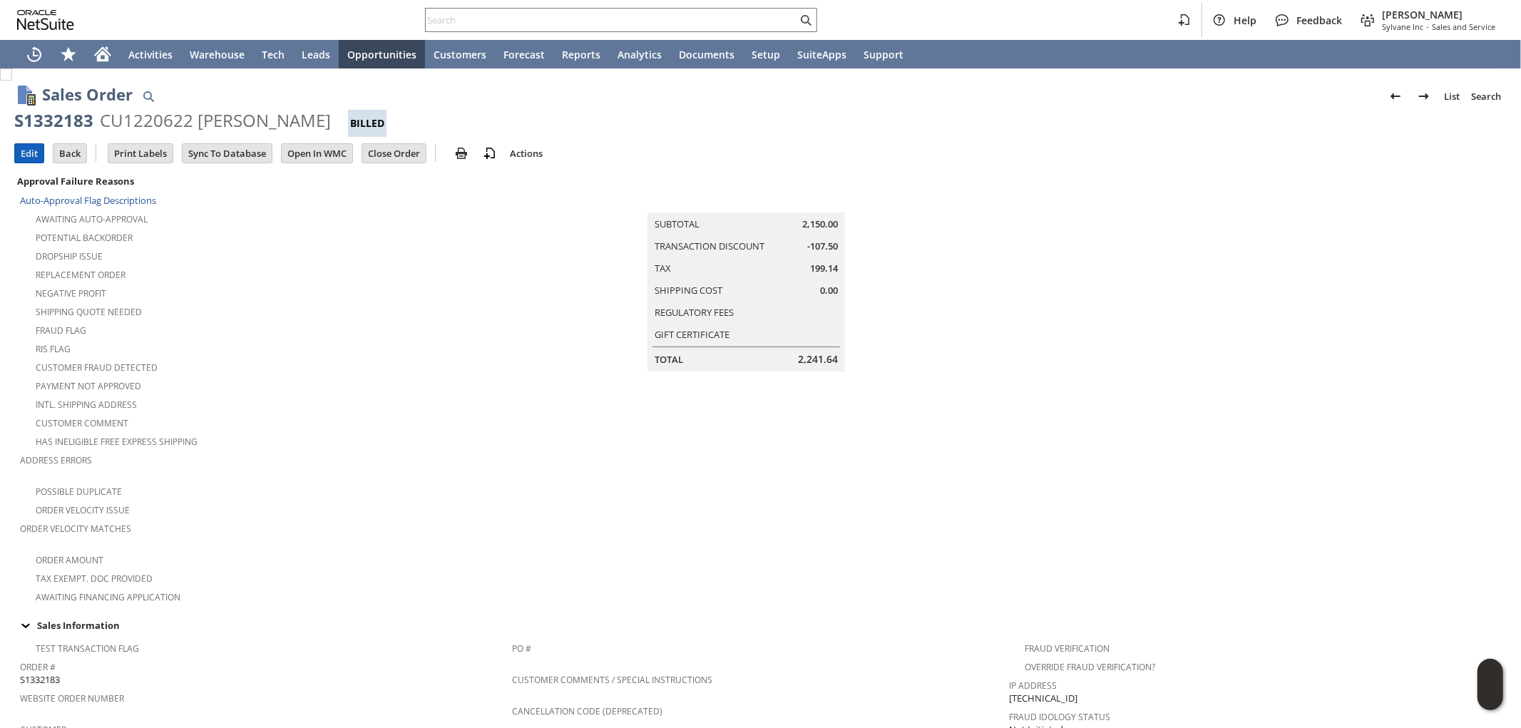
click at [39, 155] on input "Edit" at bounding box center [29, 153] width 29 height 19
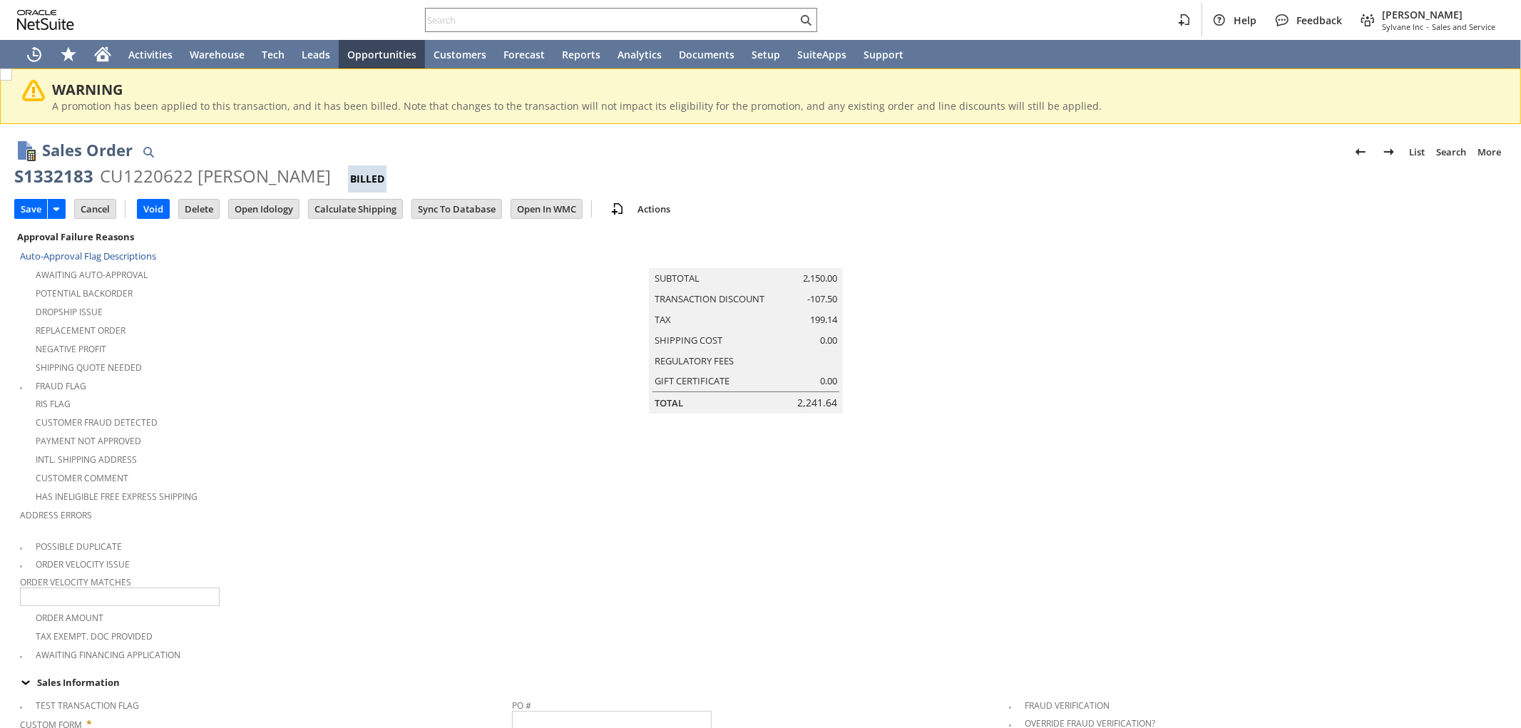
scroll to position [633, 0]
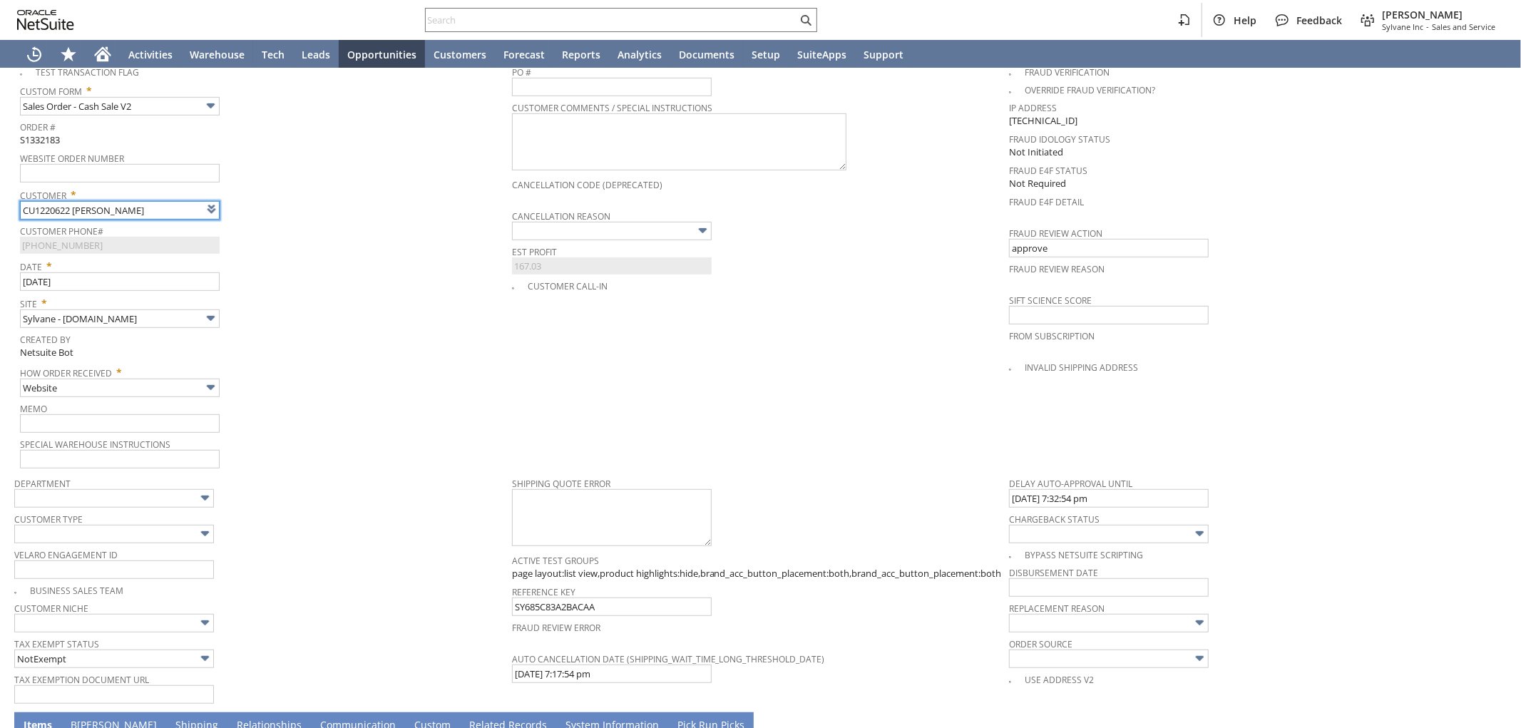
type input "Intelligent Recommendations ⁰"
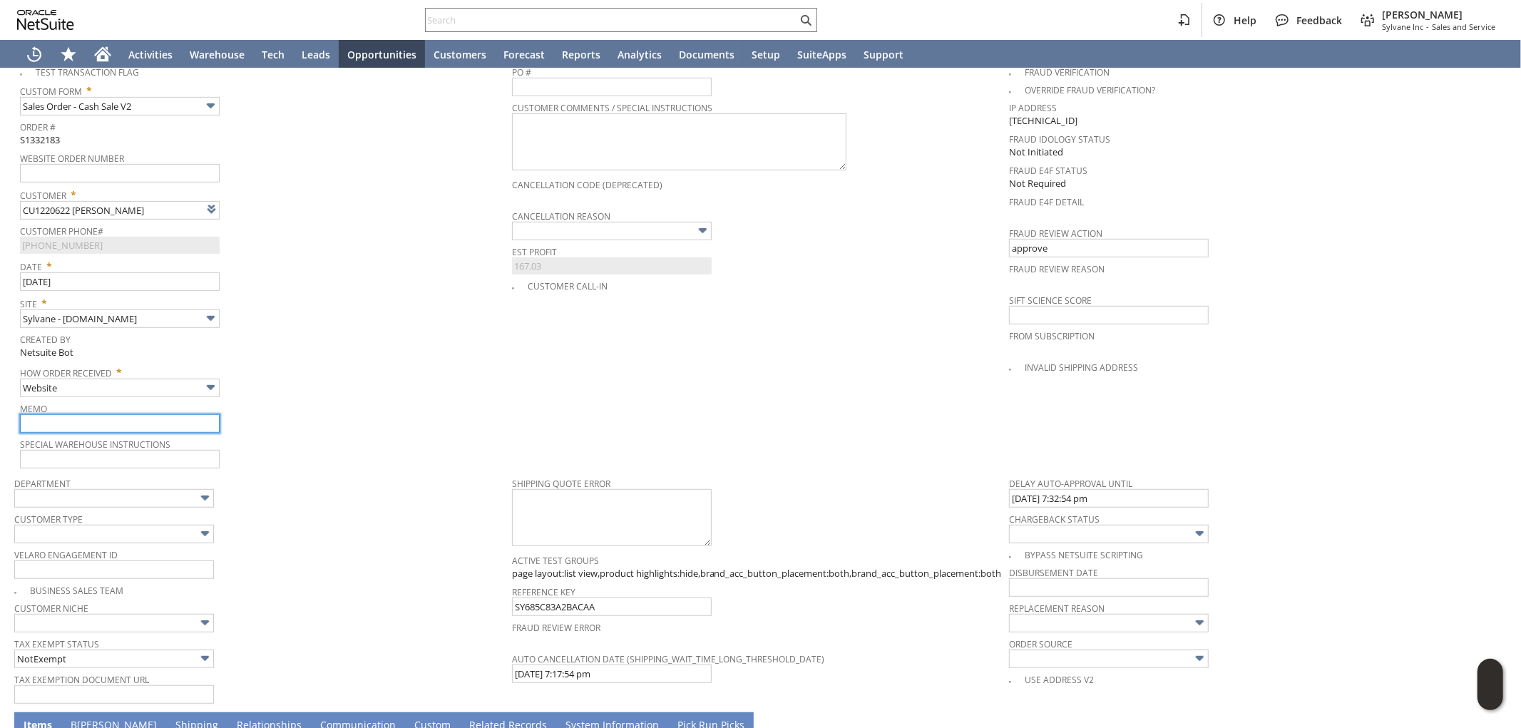
click at [72, 414] on input "text" at bounding box center [120, 423] width 200 height 19
type input "6"
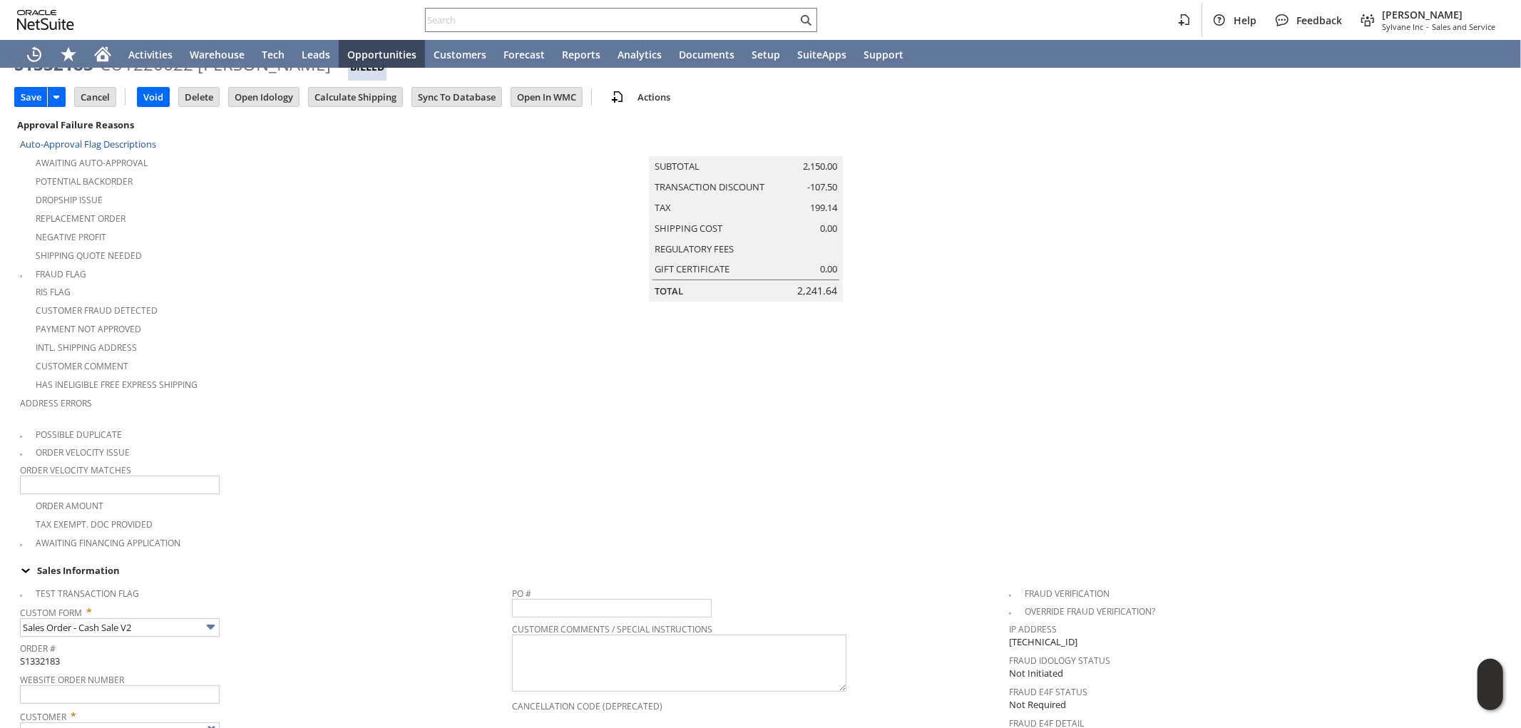
scroll to position [79, 0]
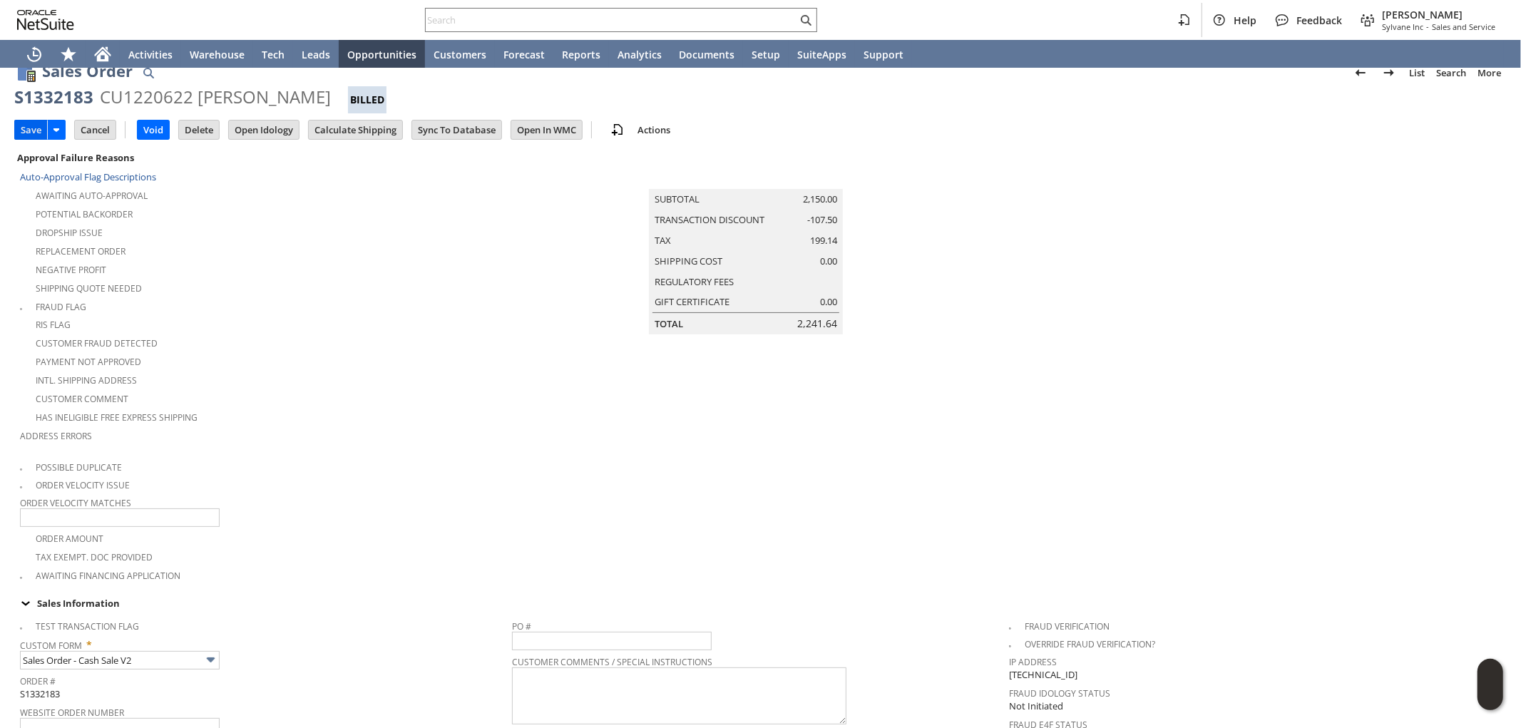
type input "8/22 cx may call back, refused return request, already past 30-day"
click at [23, 129] on input "Save" at bounding box center [31, 130] width 32 height 19
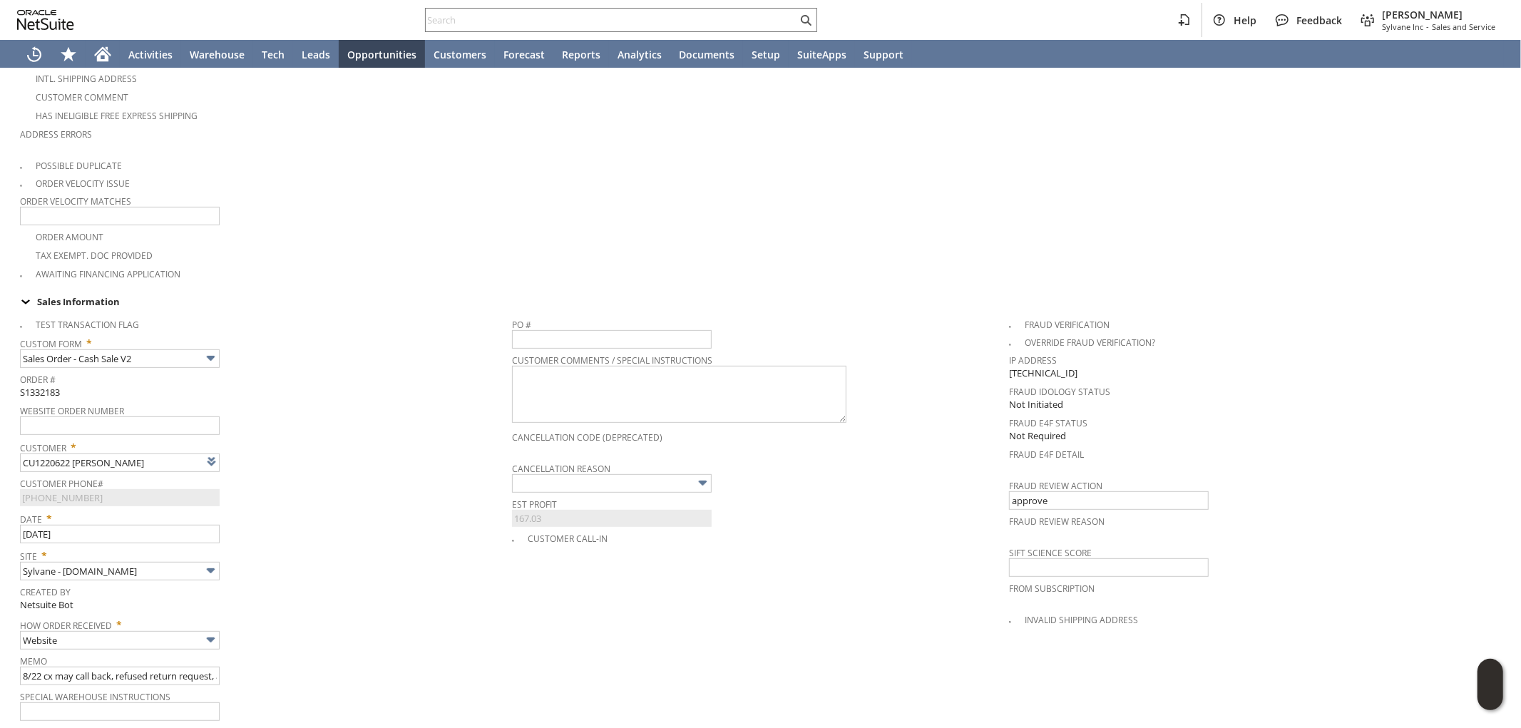
scroll to position [396, 0]
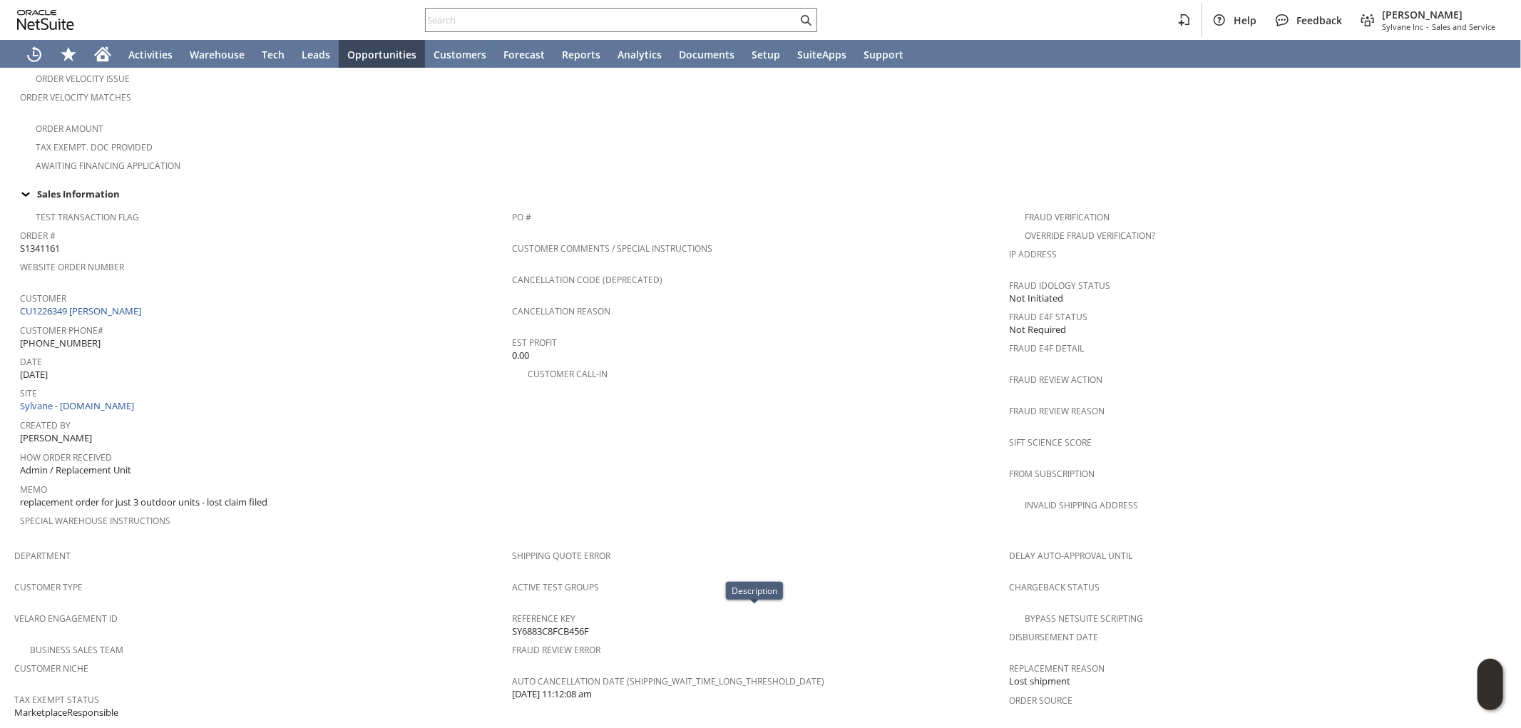
scroll to position [396, 0]
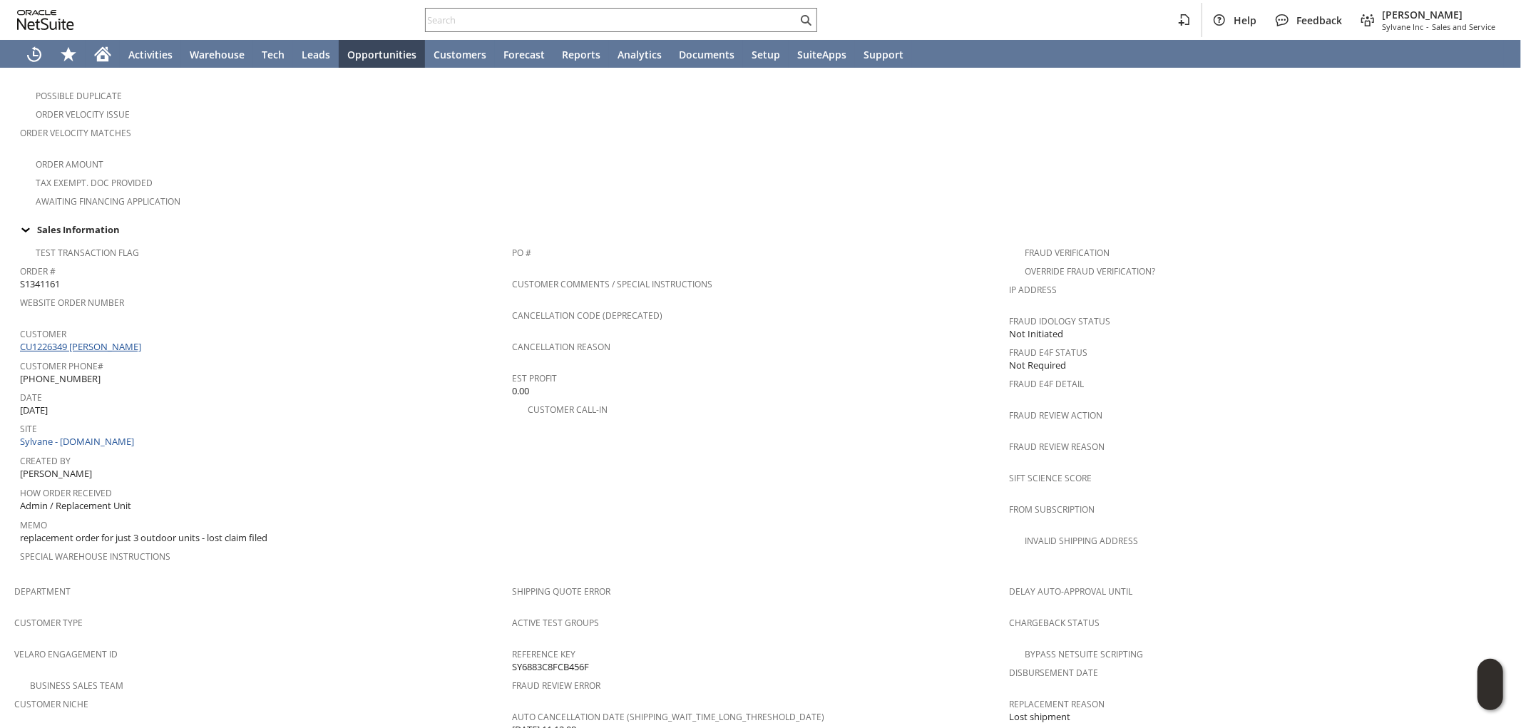
click at [98, 340] on link "CU1226349 [PERSON_NAME]" at bounding box center [82, 346] width 125 height 13
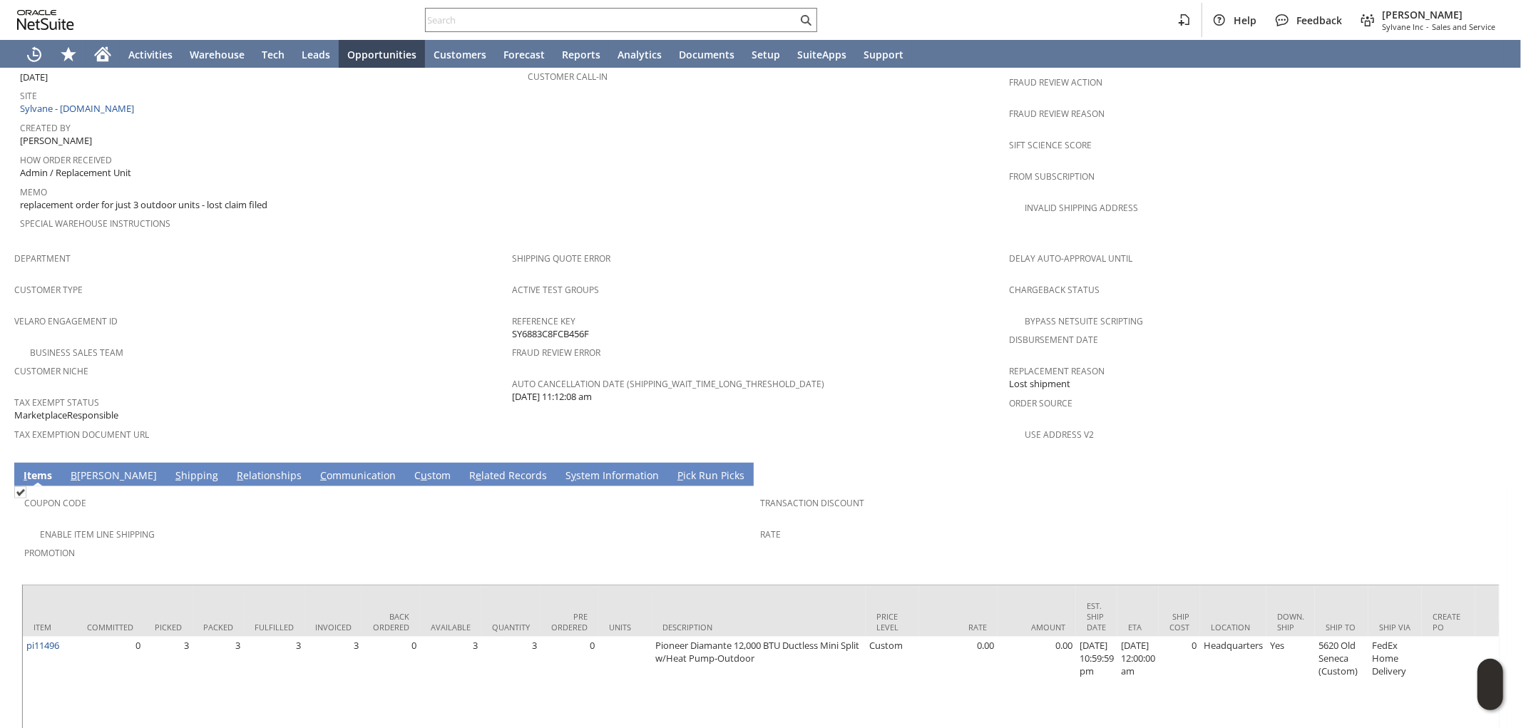
scroll to position [750, 0]
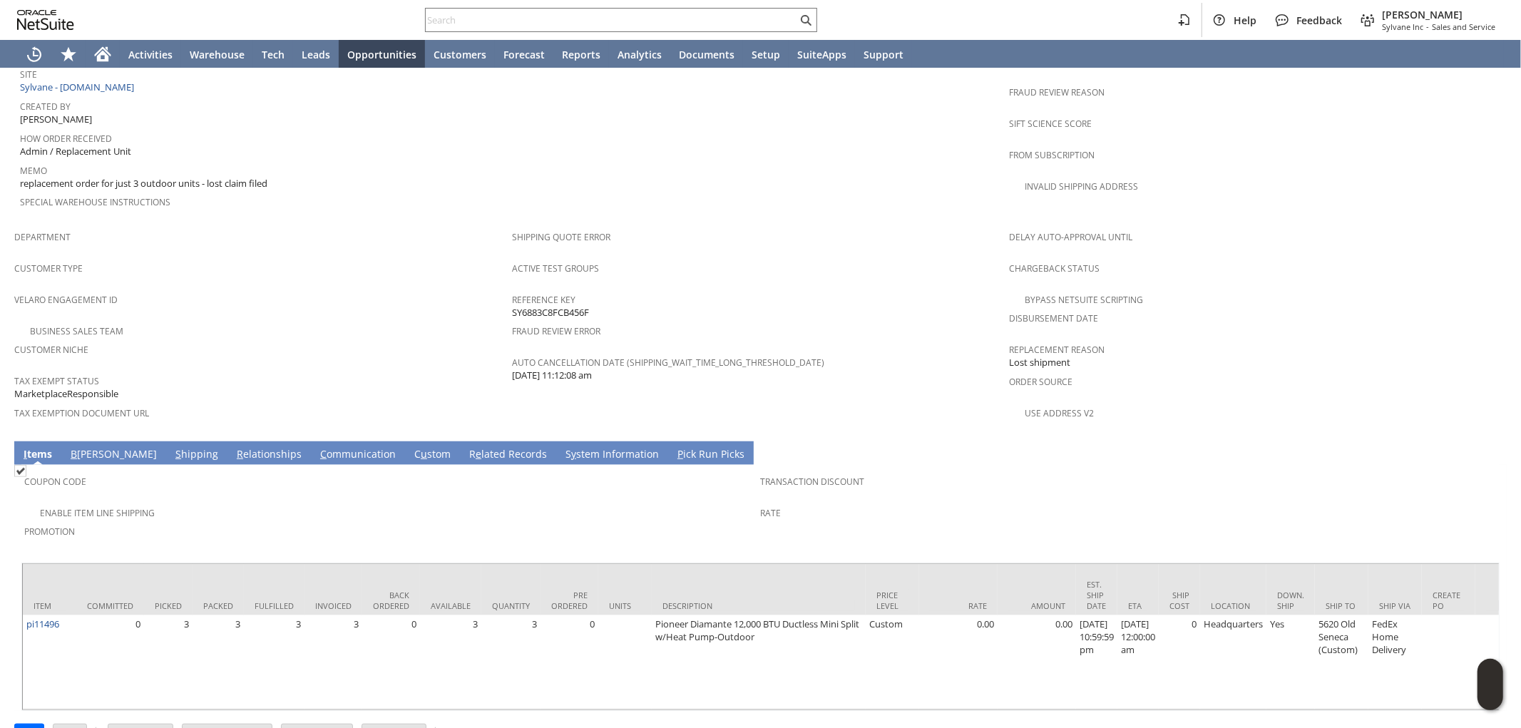
click at [172, 447] on link "S hipping" at bounding box center [197, 455] width 50 height 16
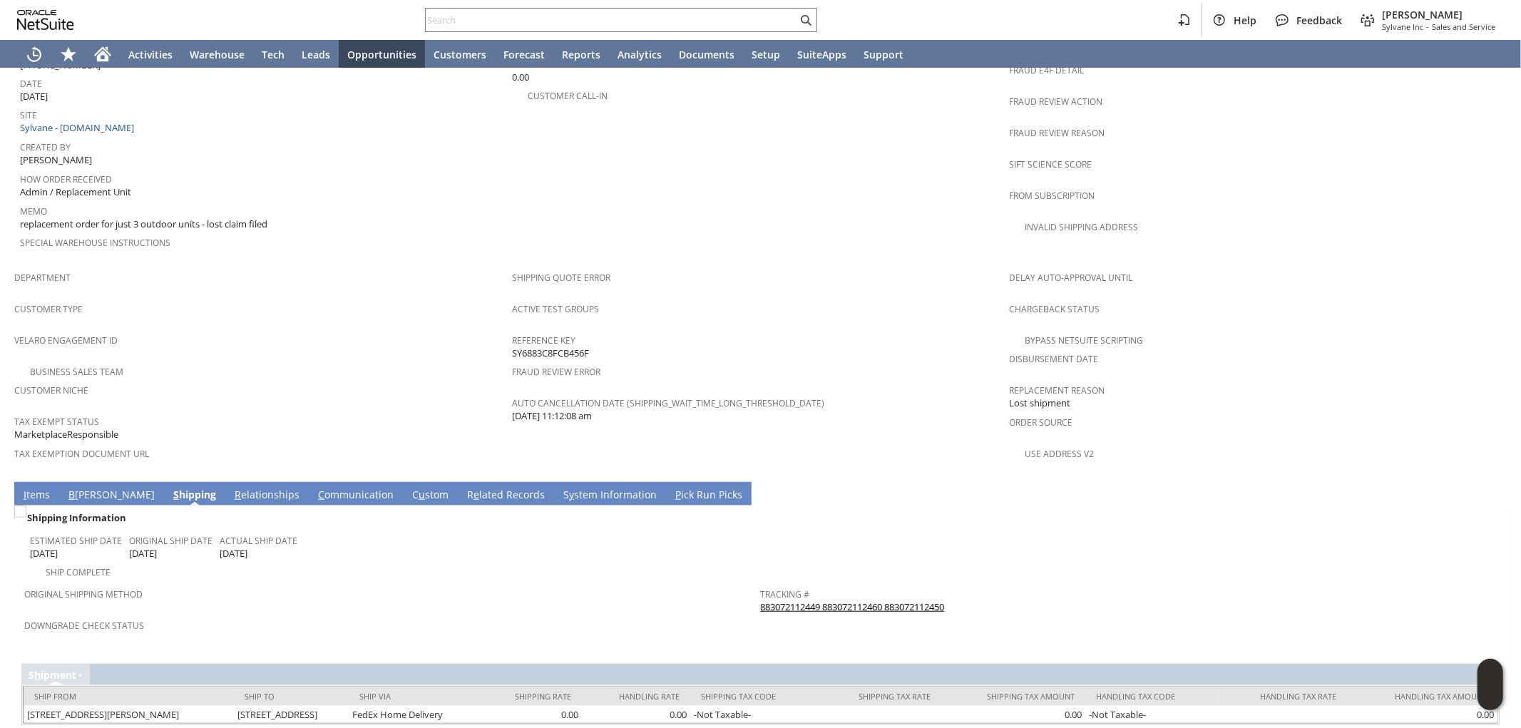
click at [870, 601] on link "883072112449 883072112460 883072112450" at bounding box center [853, 607] width 184 height 13
click at [83, 488] on link "B illing" at bounding box center [111, 496] width 93 height 16
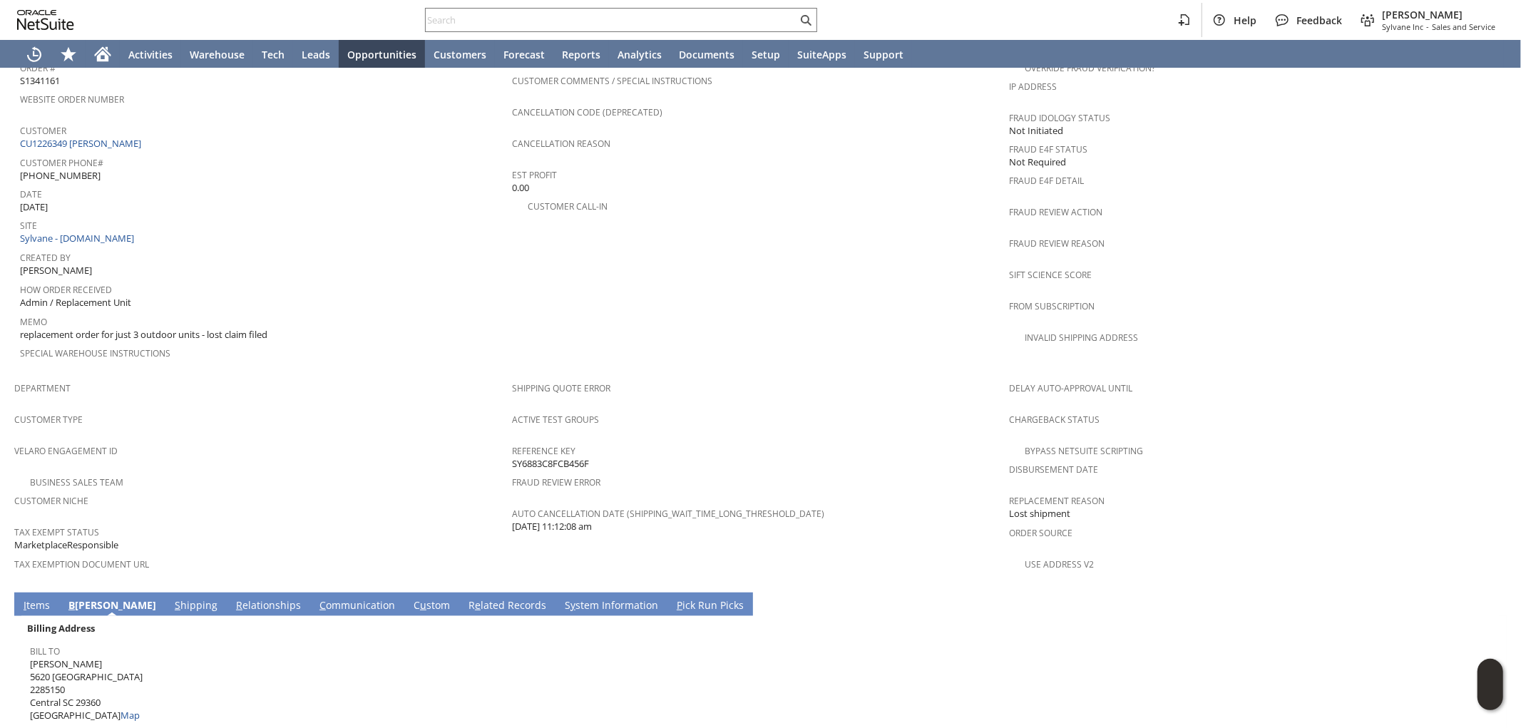
scroll to position [872, 0]
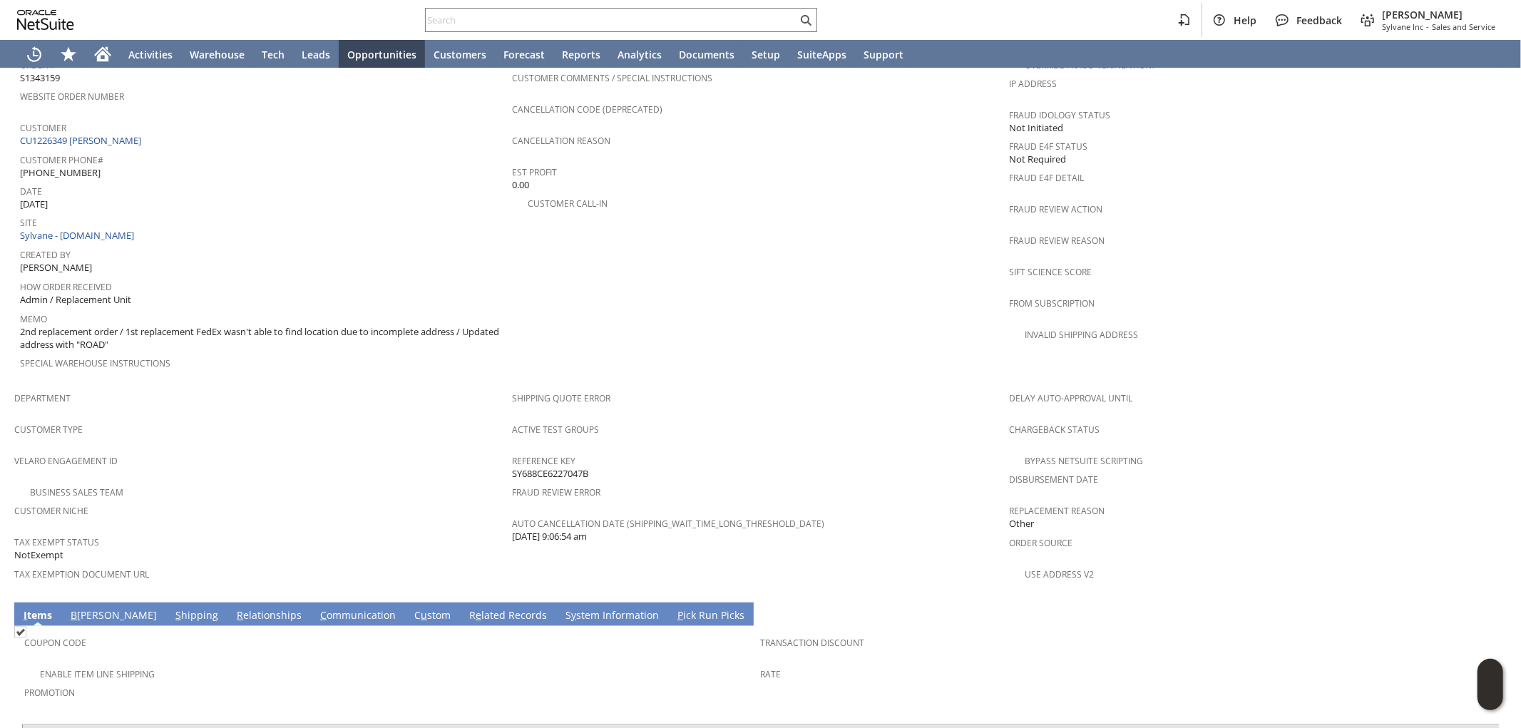
scroll to position [633, 0]
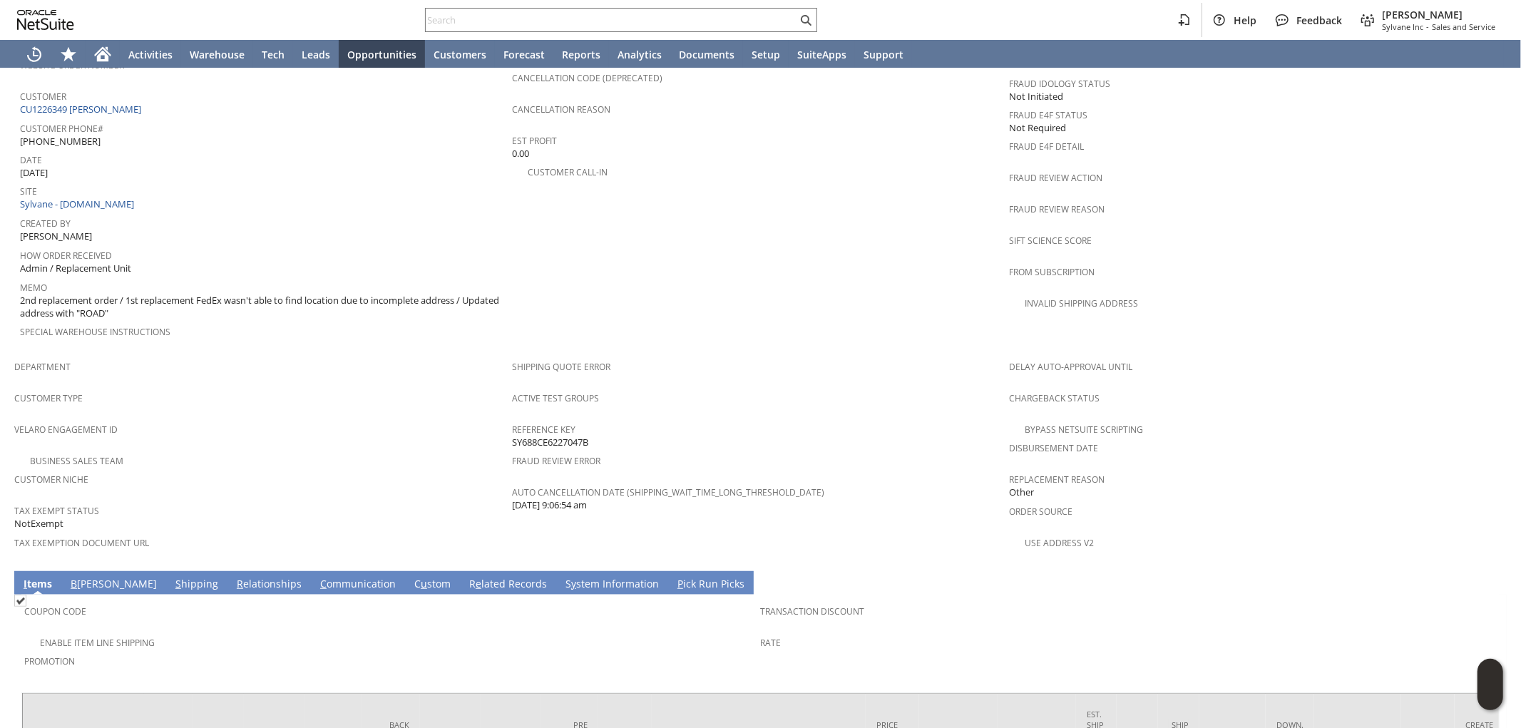
click at [172, 577] on link "S hipping" at bounding box center [197, 585] width 50 height 16
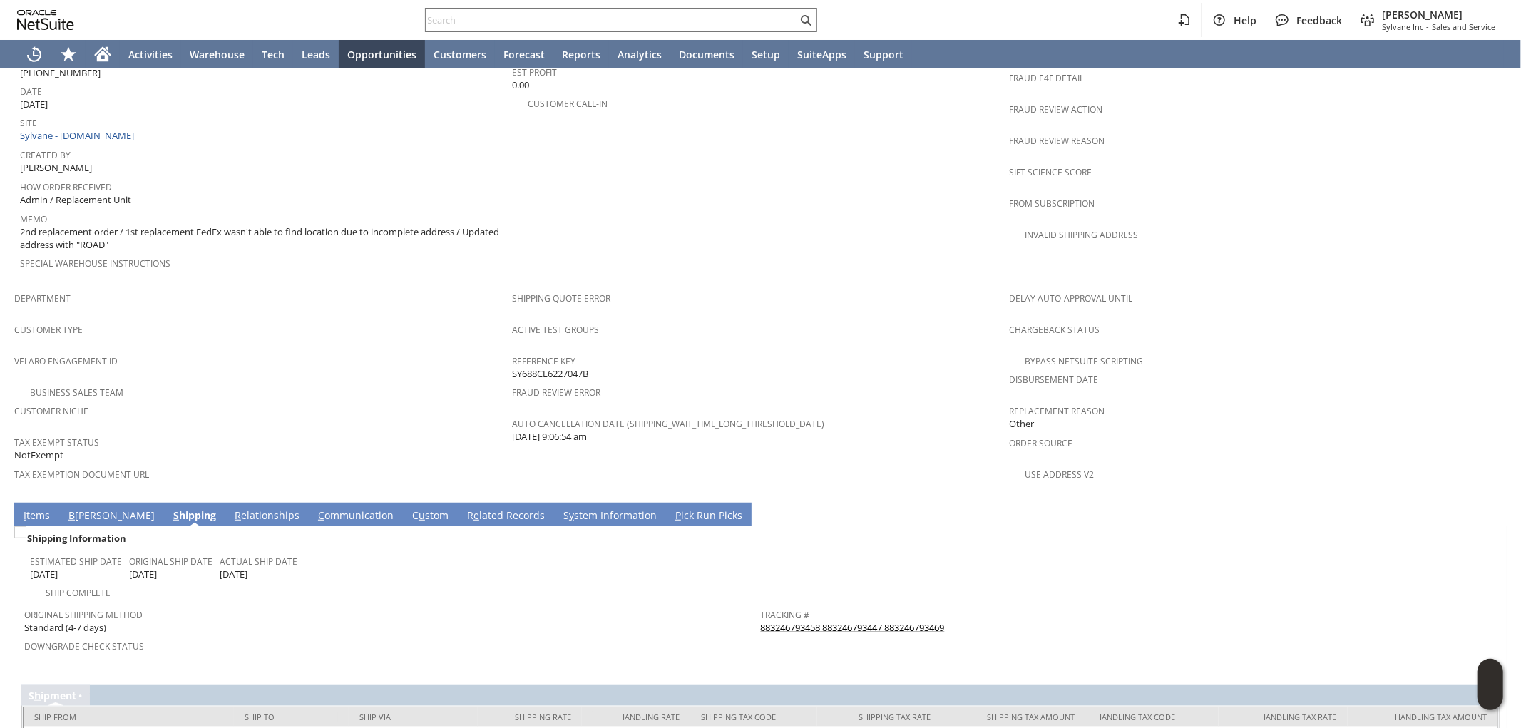
scroll to position [723, 0]
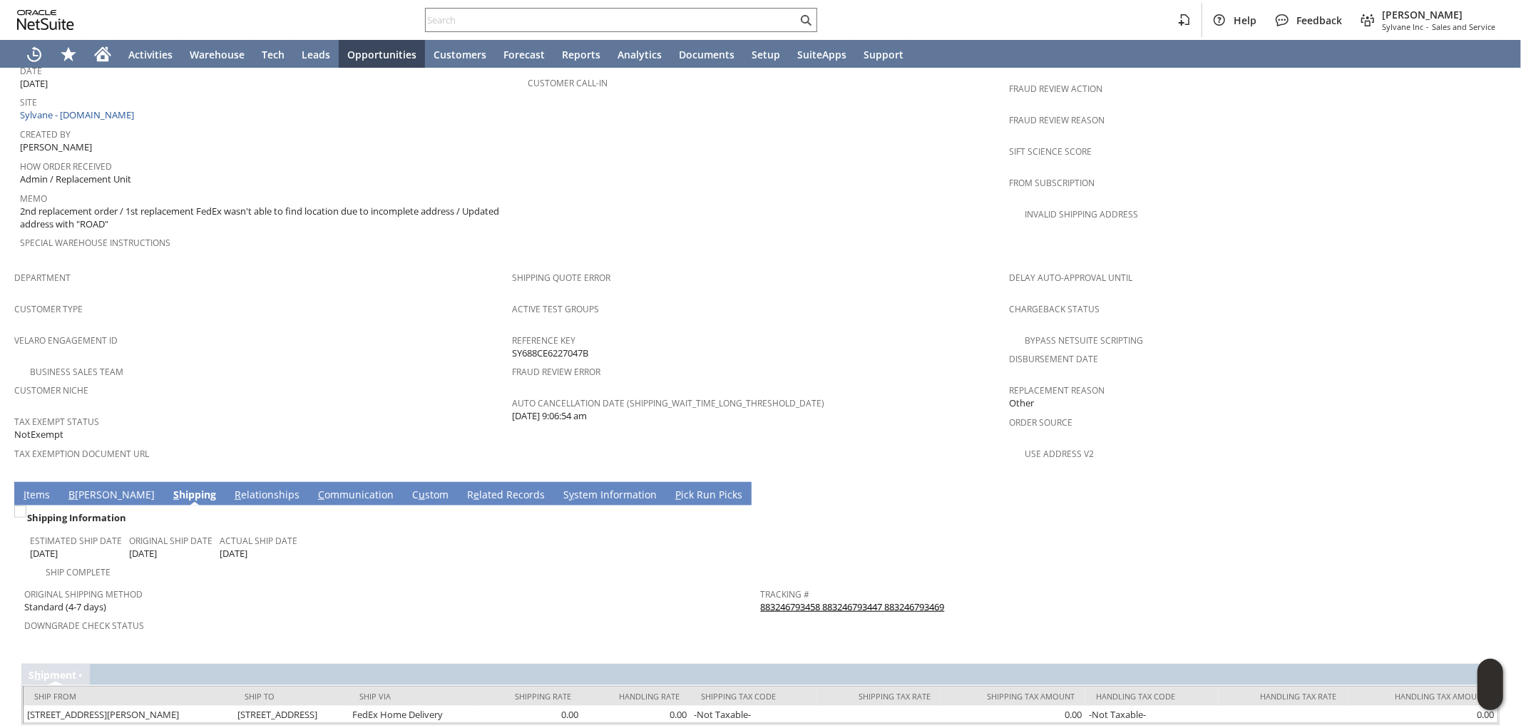
click at [880, 601] on link "883246793458 883246793447 883246793469" at bounding box center [853, 607] width 184 height 13
click at [31, 488] on link "I tems" at bounding box center [37, 496] width 34 height 16
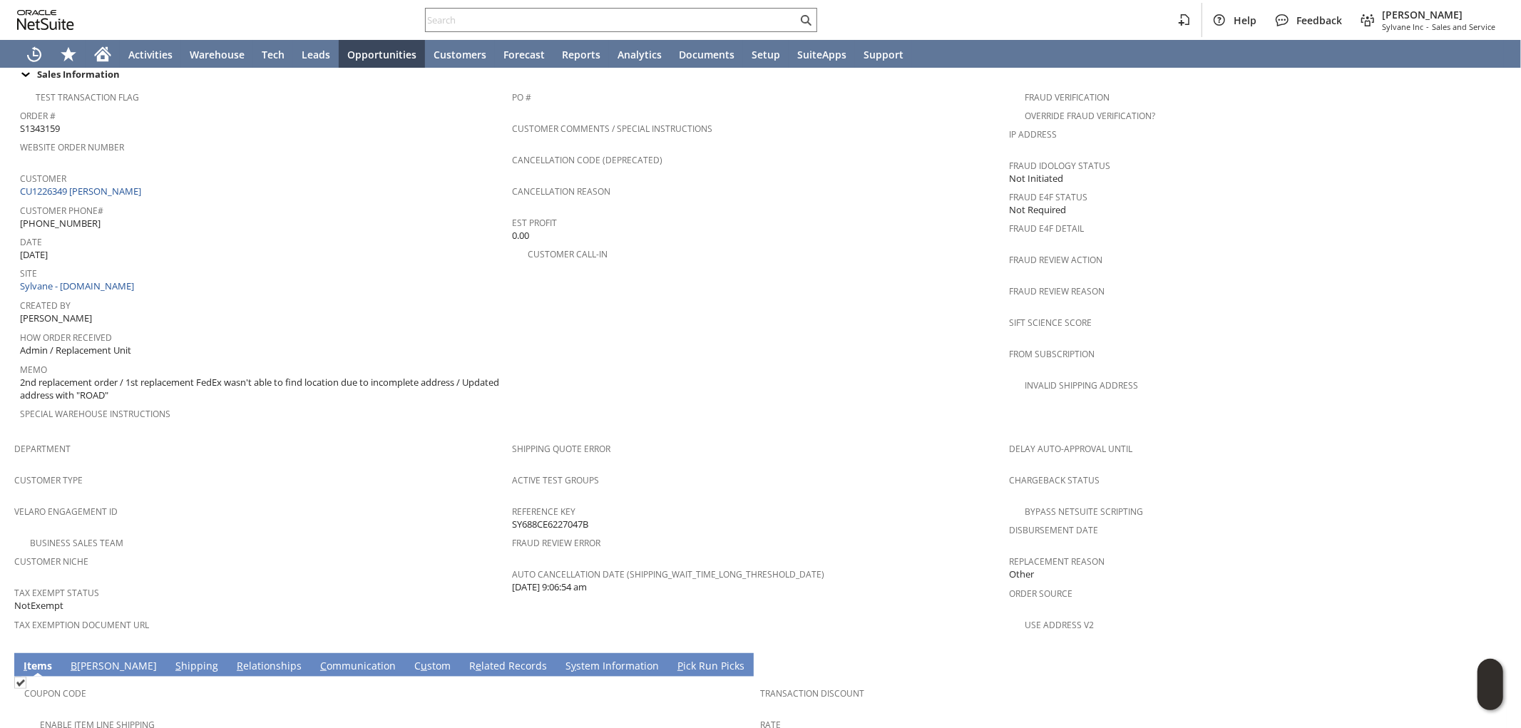
scroll to position [525, 0]
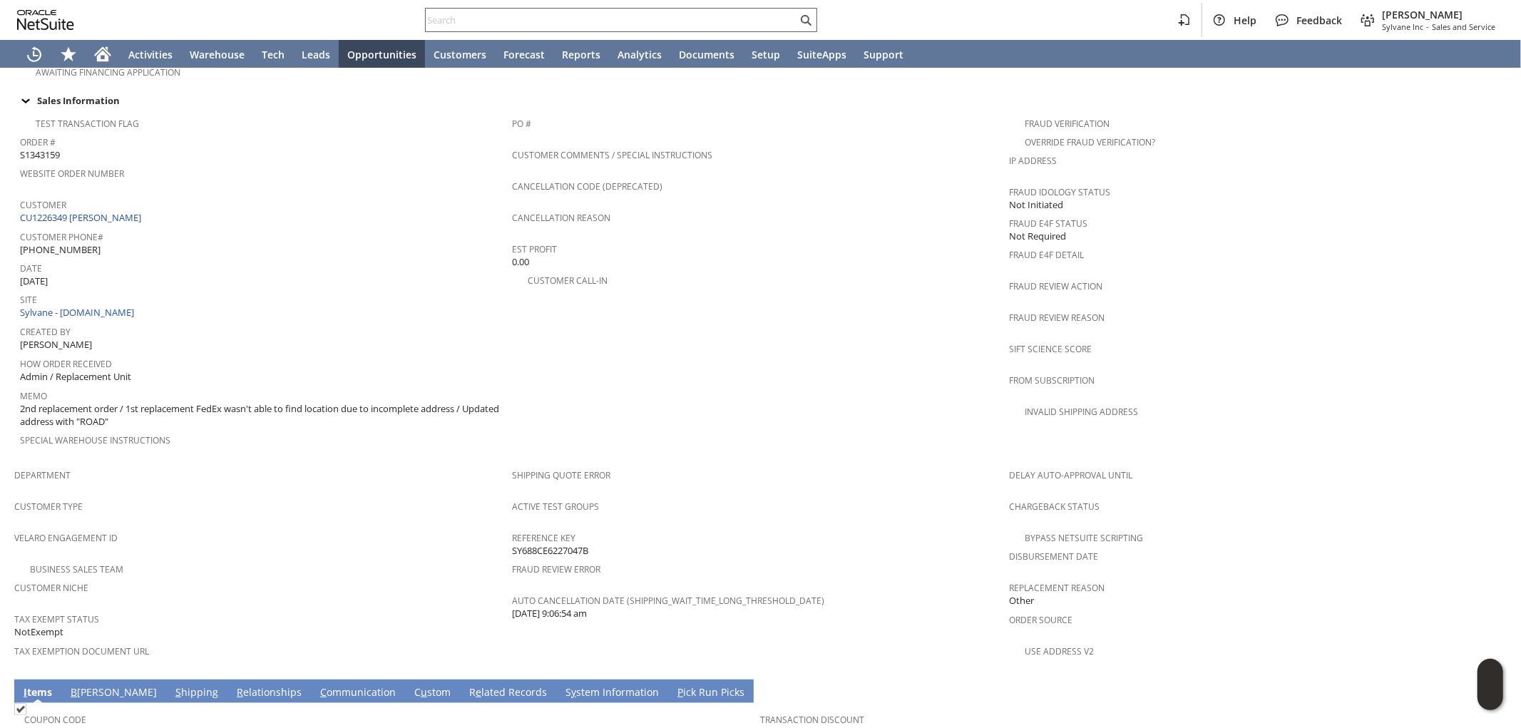
click at [678, 26] on input "text" at bounding box center [612, 19] width 372 height 17
paste input "pi11489k"
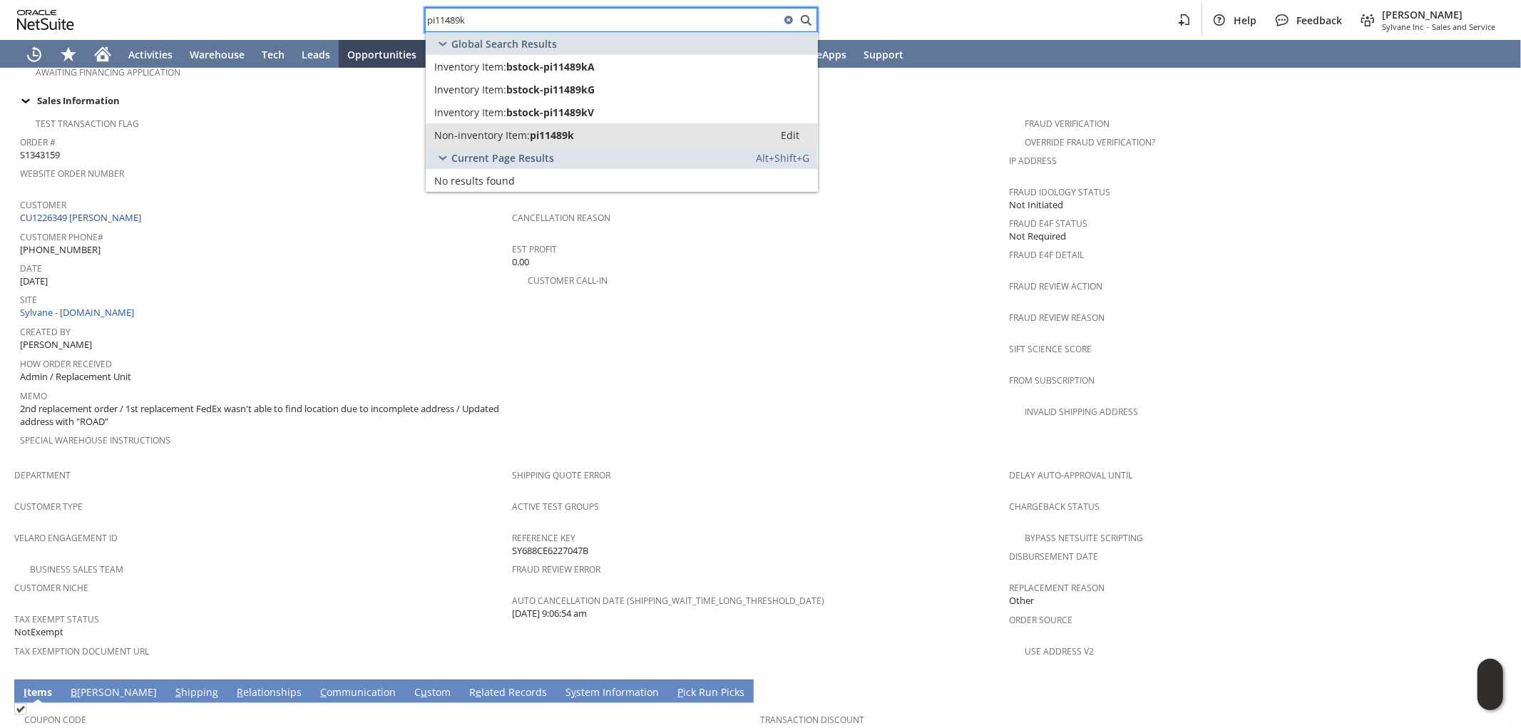
type input "pi11489k"
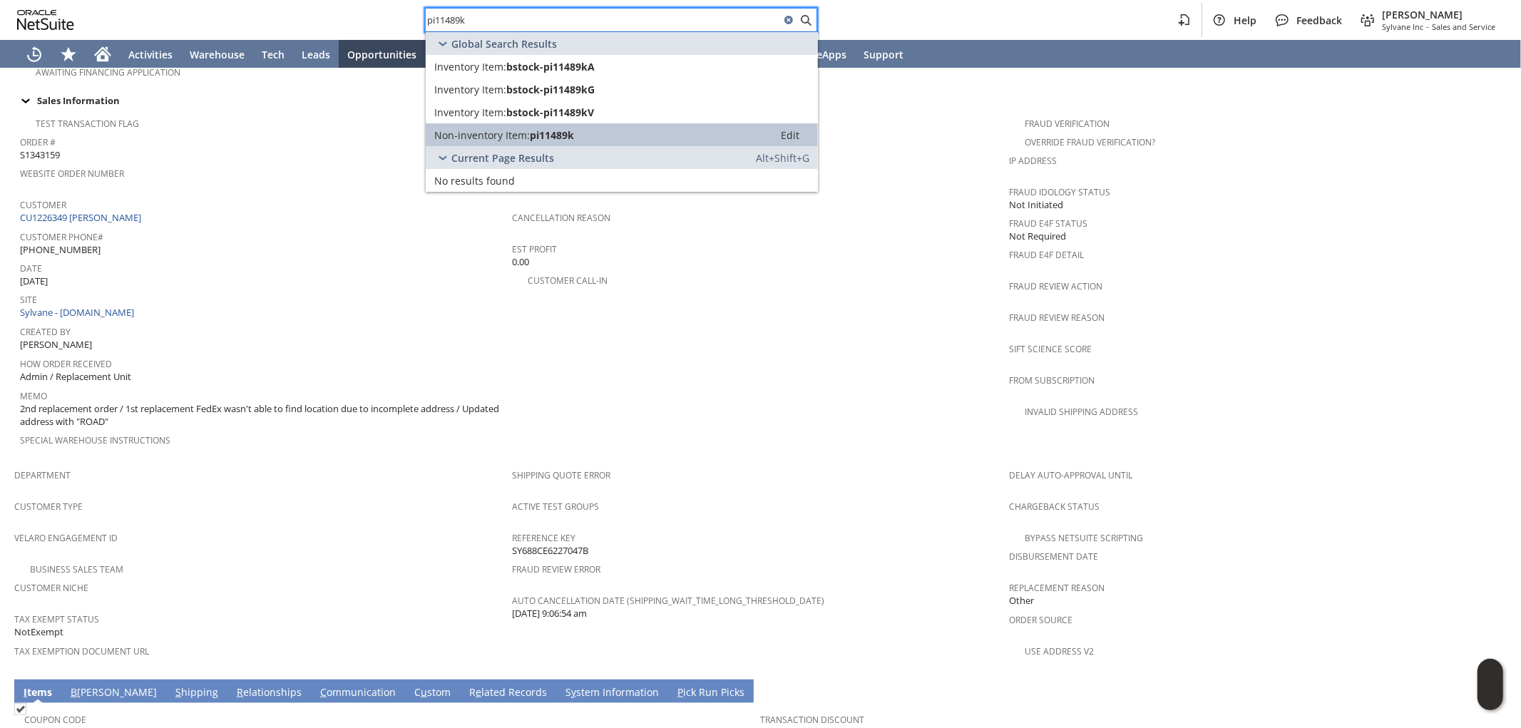
click at [541, 133] on span "pi11489k" at bounding box center [552, 135] width 44 height 14
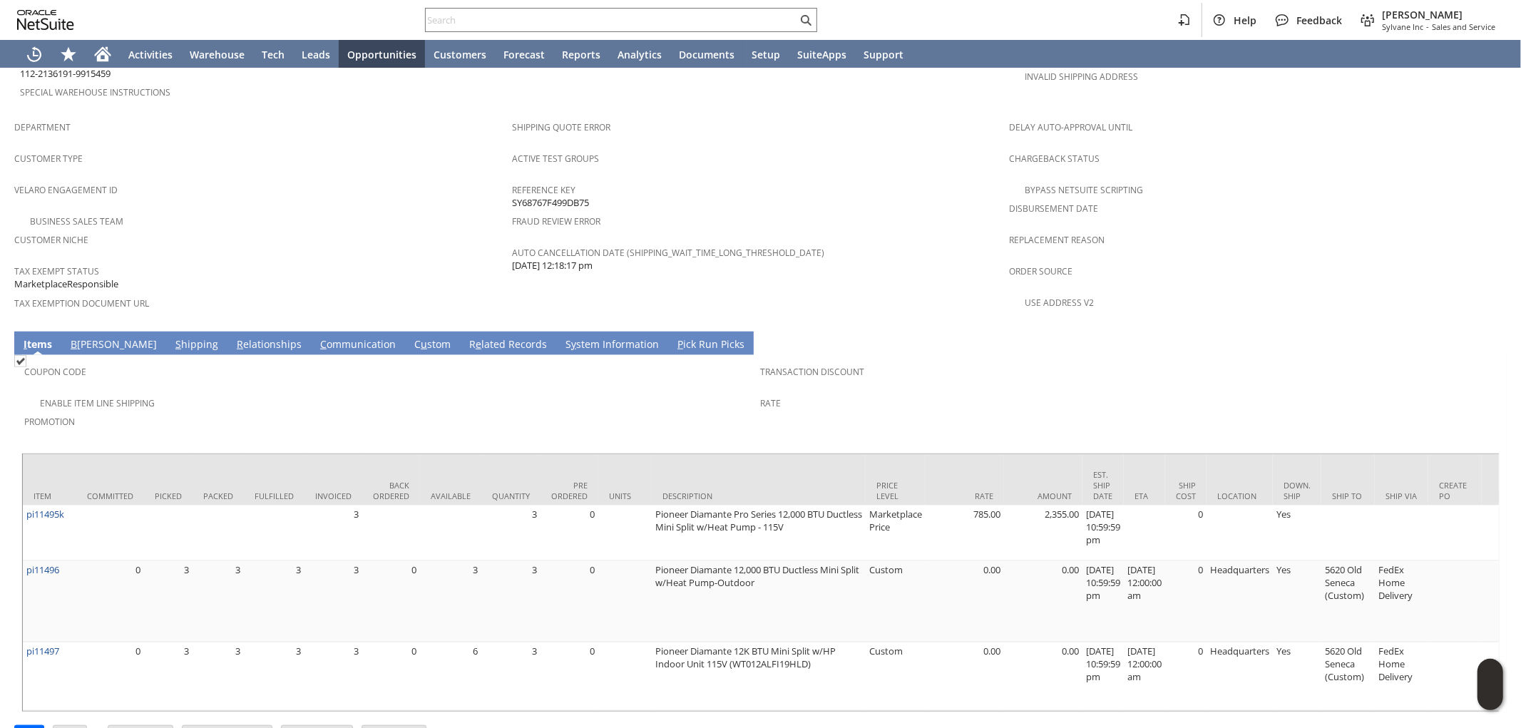
click at [172, 337] on link "S hipping" at bounding box center [197, 345] width 50 height 16
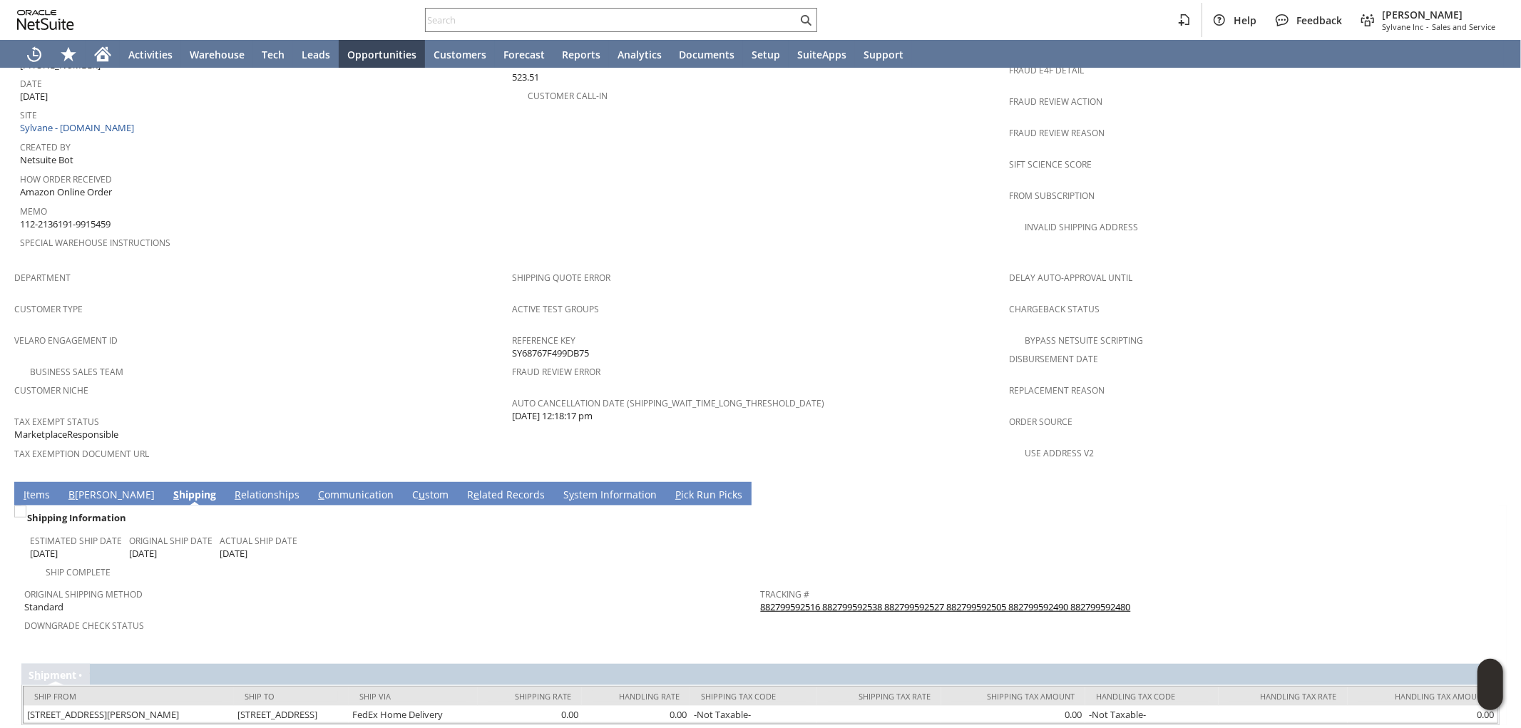
click at [1001, 601] on link "882799592516 882799592538 882799592527 882799592505 882799592490 882799592480" at bounding box center [946, 607] width 370 height 13
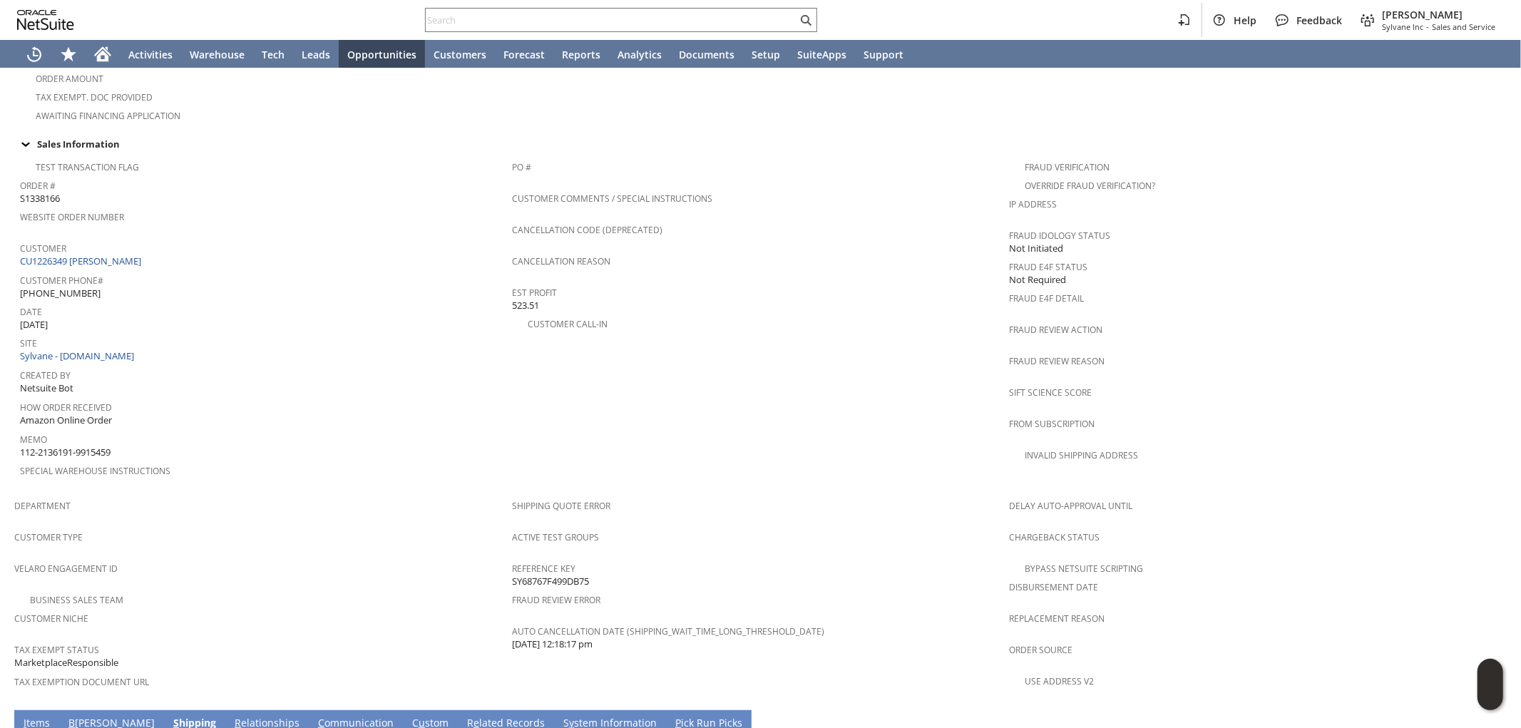
scroll to position [472, 0]
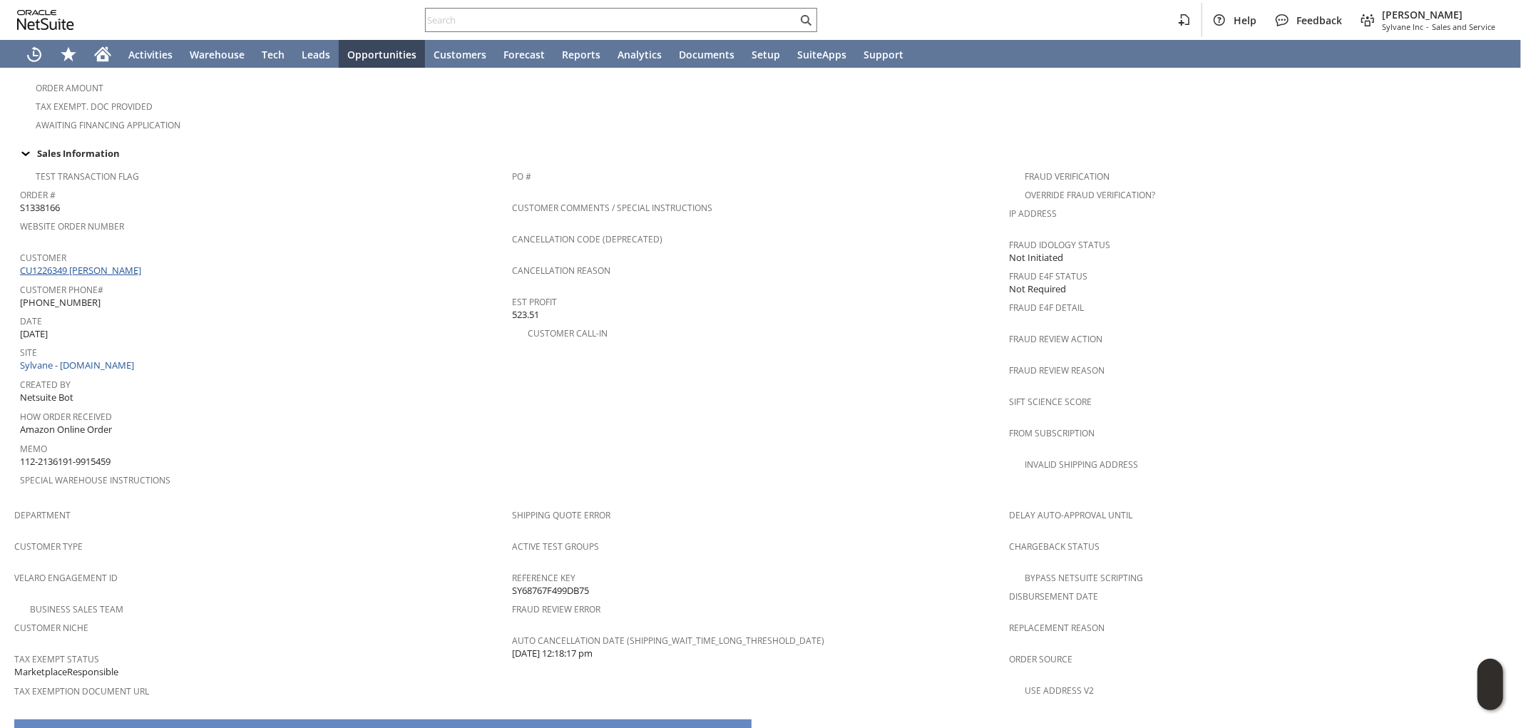
click at [118, 264] on link "CU1226349 [PERSON_NAME]" at bounding box center [82, 270] width 125 height 13
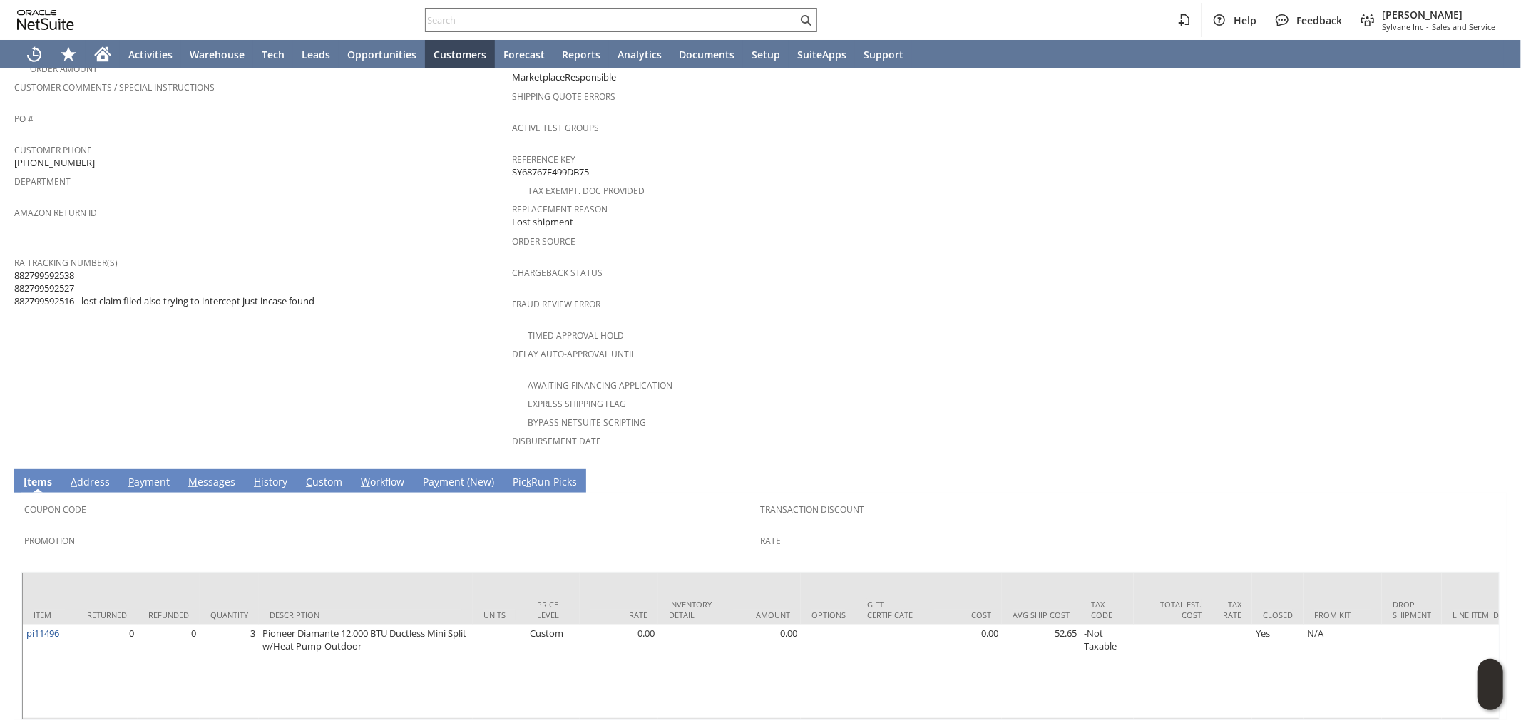
scroll to position [428, 0]
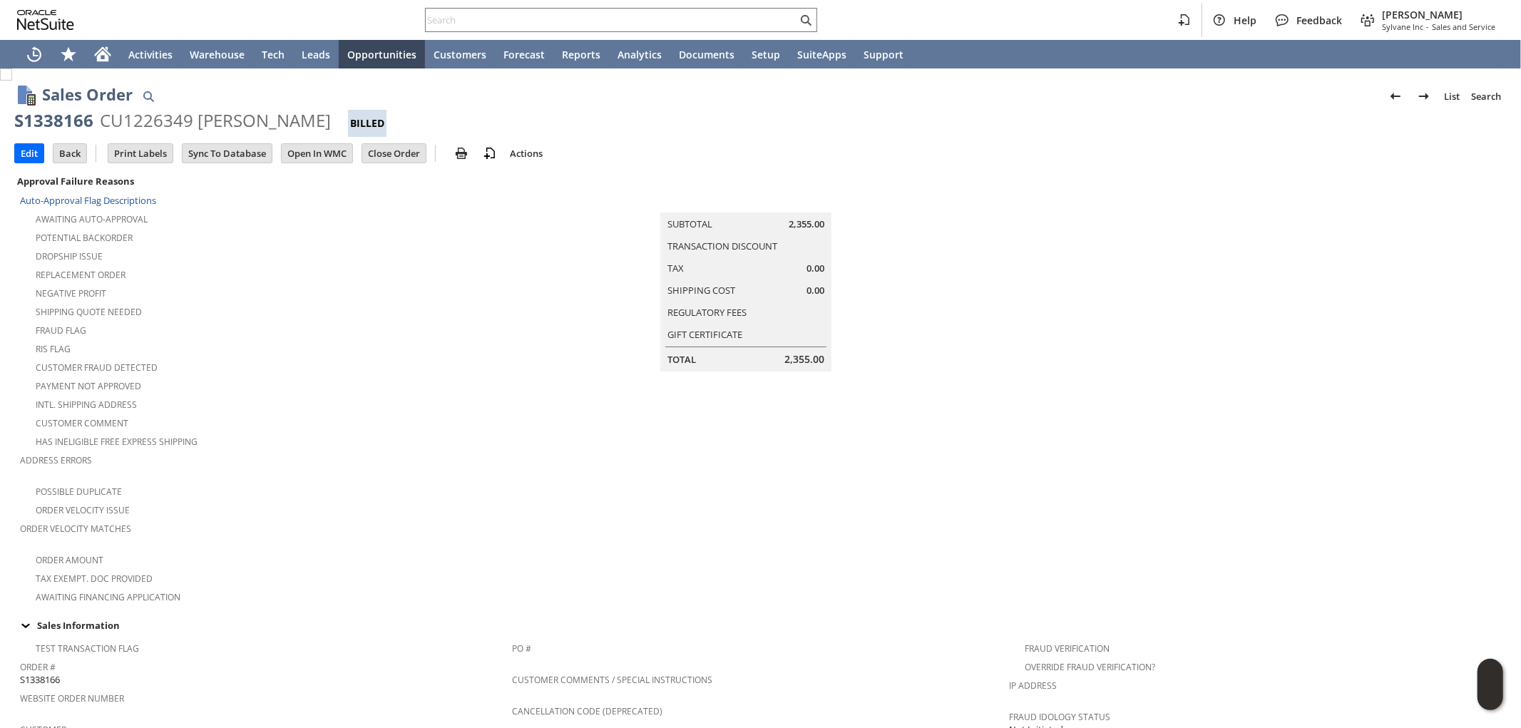
scroll to position [822, 0]
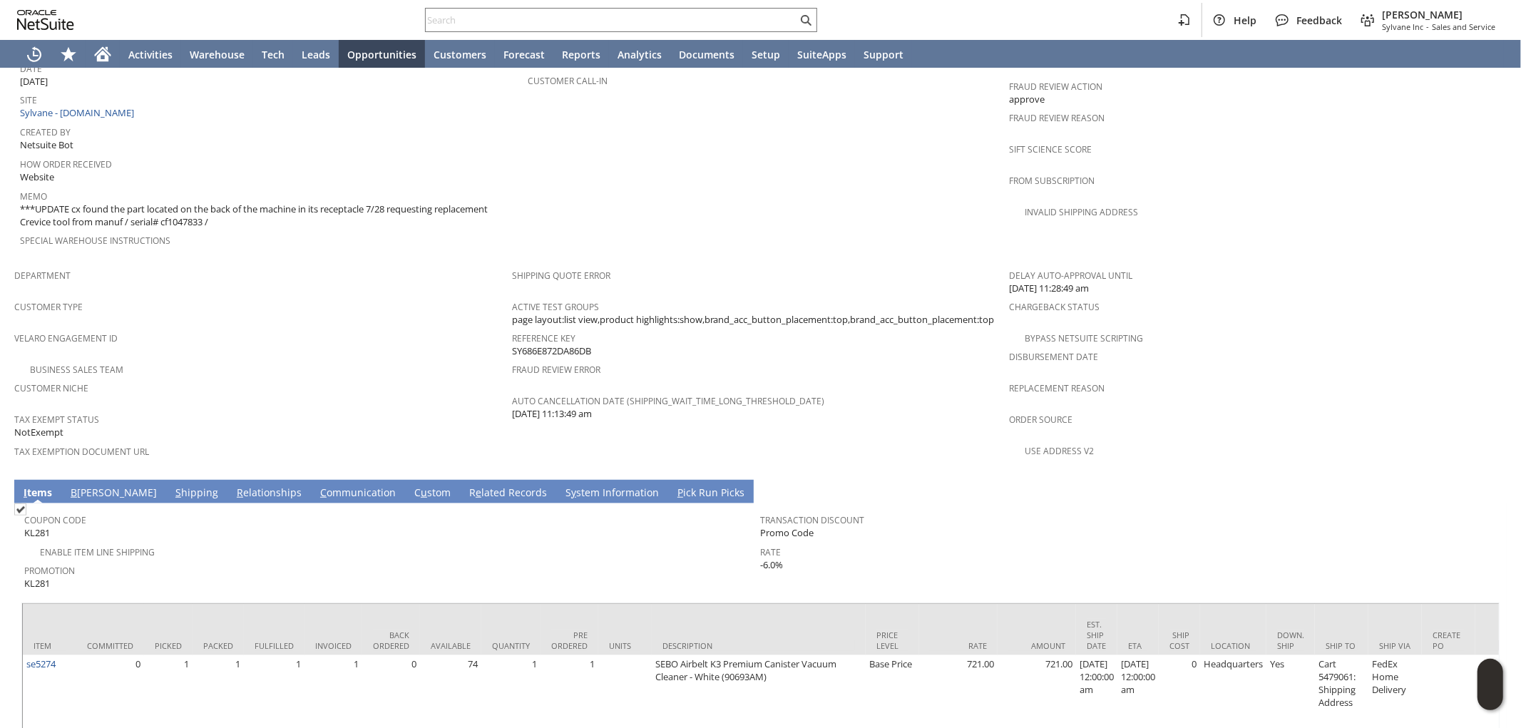
scroll to position [671, 0]
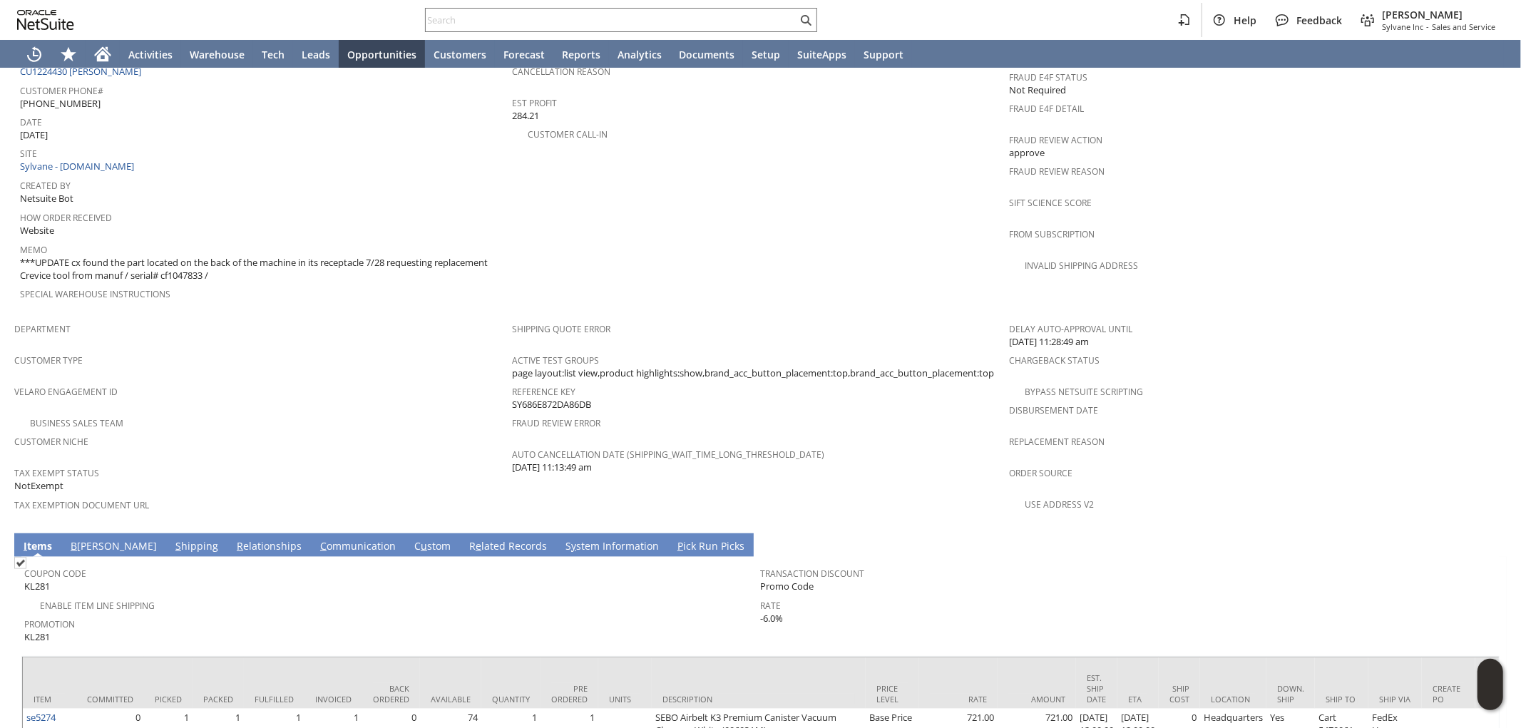
click at [203, 432] on span "Customer Niche" at bounding box center [259, 440] width 491 height 16
click at [514, 27] on input "text" at bounding box center [612, 19] width 372 height 17
paste input "S1340226"
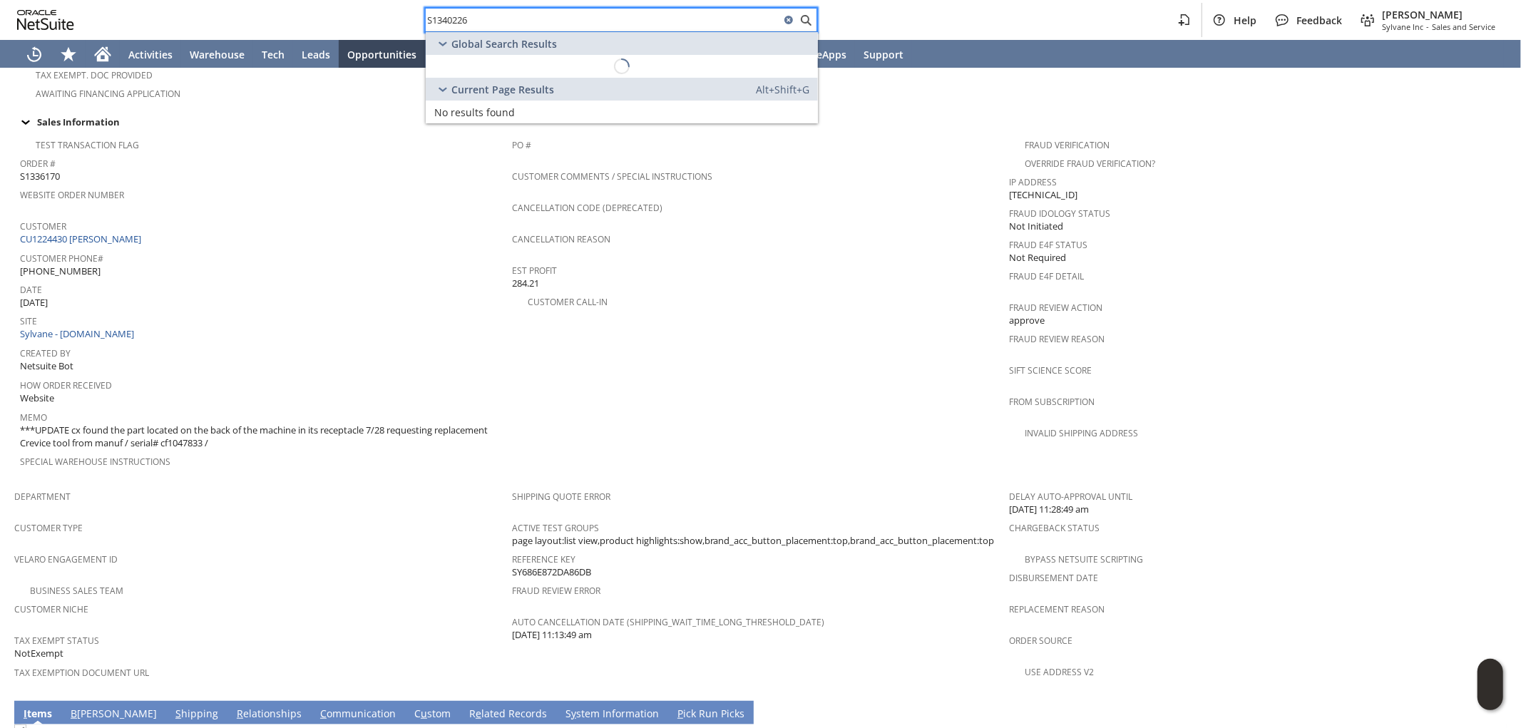
scroll to position [433, 0]
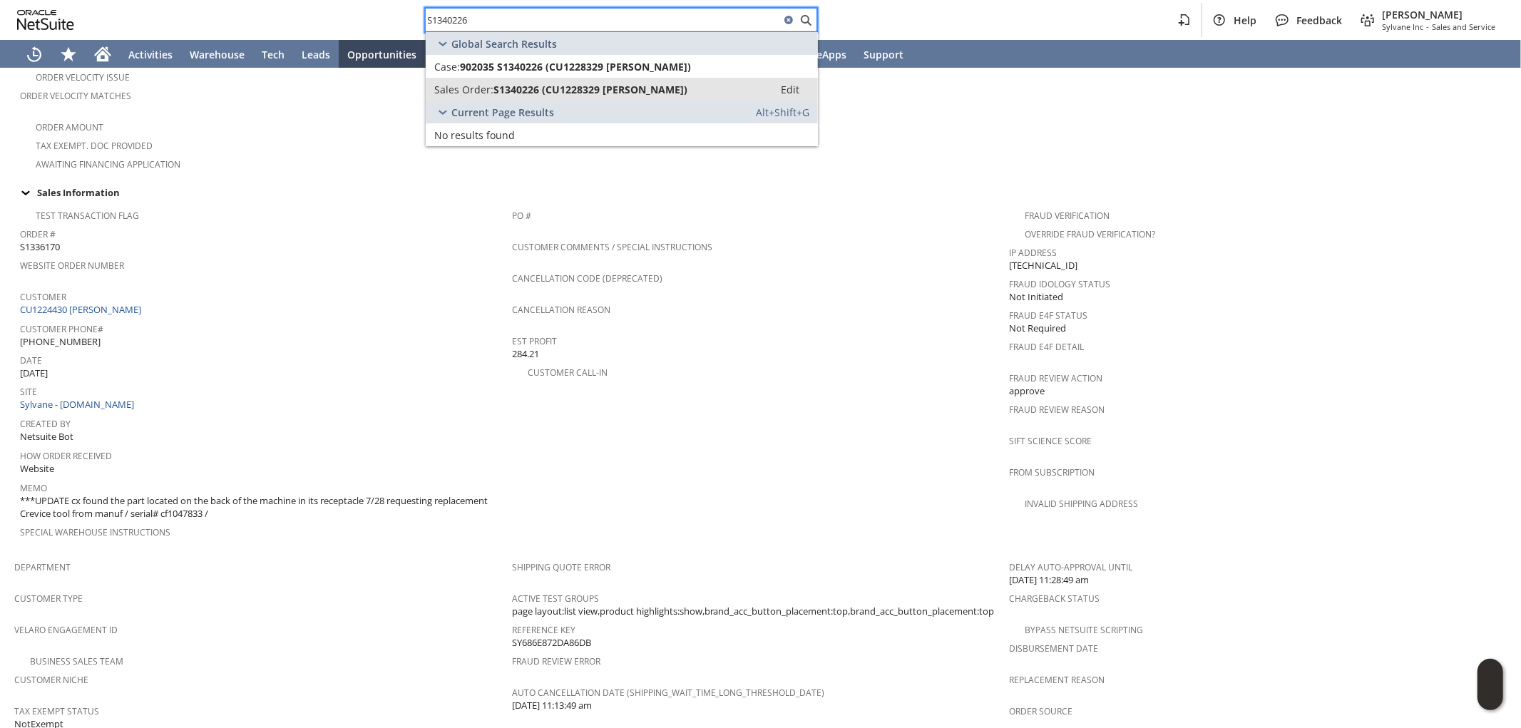
type input "S1340226"
click at [623, 86] on span "S1340226 (CU1228329 Jack Boasberg)" at bounding box center [591, 90] width 194 height 14
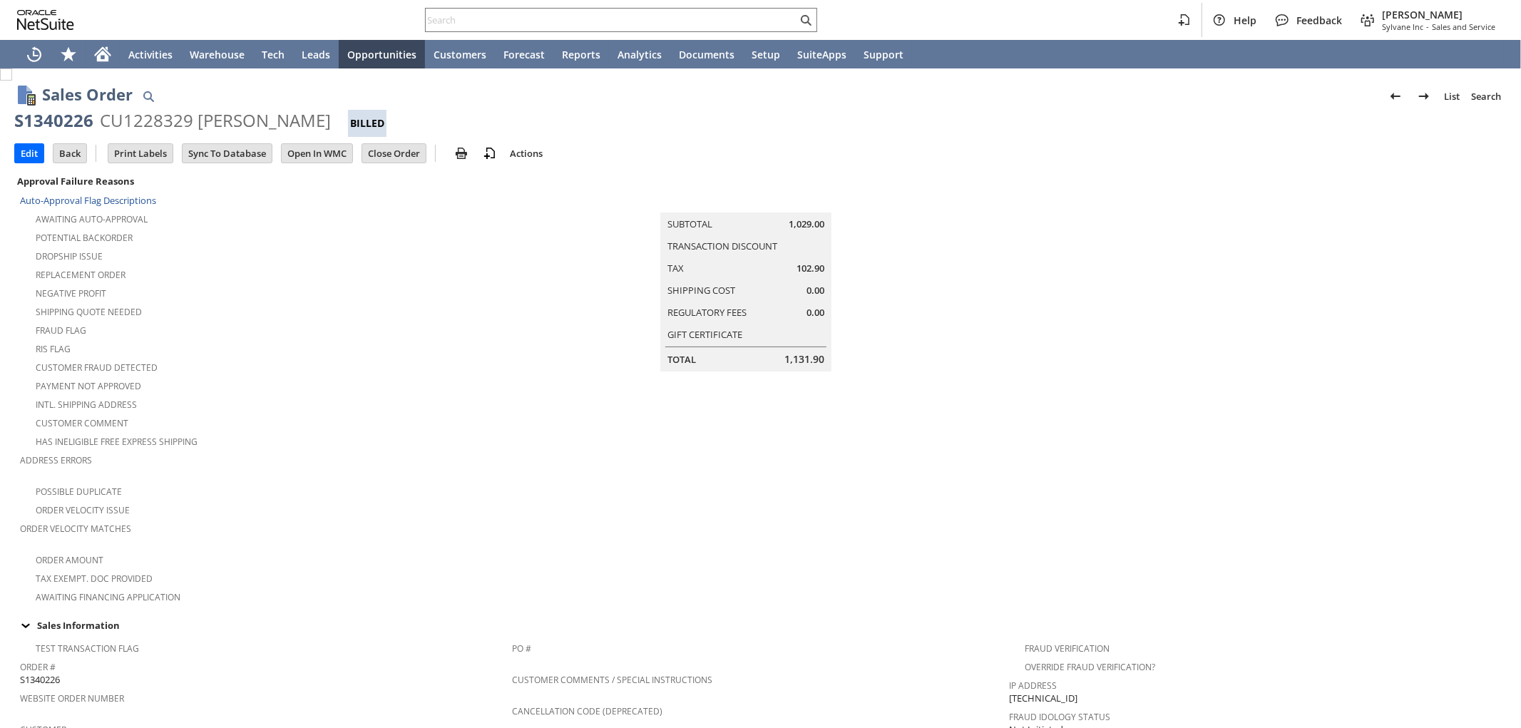
scroll to position [633, 0]
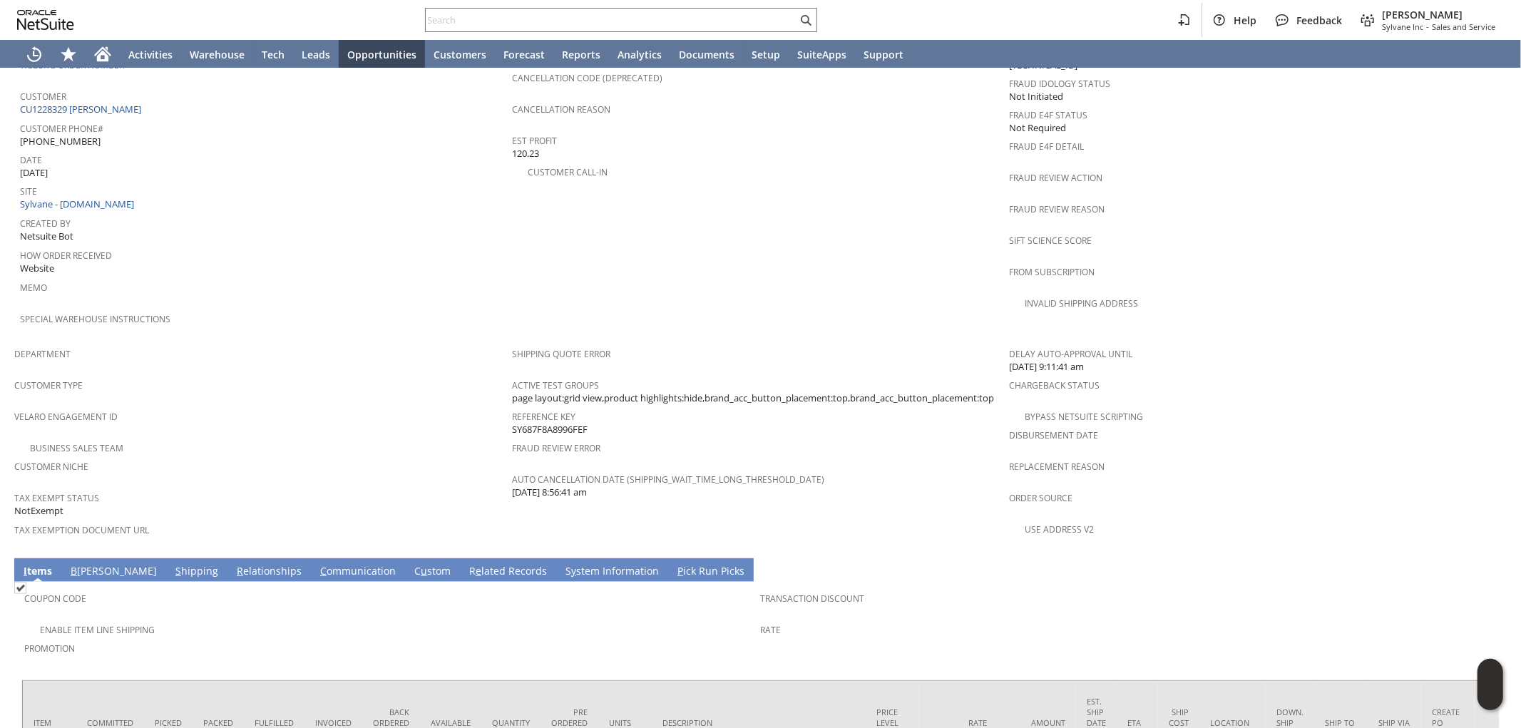
drag, startPoint x: 332, startPoint y: 375, endPoint x: 332, endPoint y: 385, distance: 10.0
click at [332, 407] on span "Velaro Engagement ID" at bounding box center [259, 415] width 491 height 16
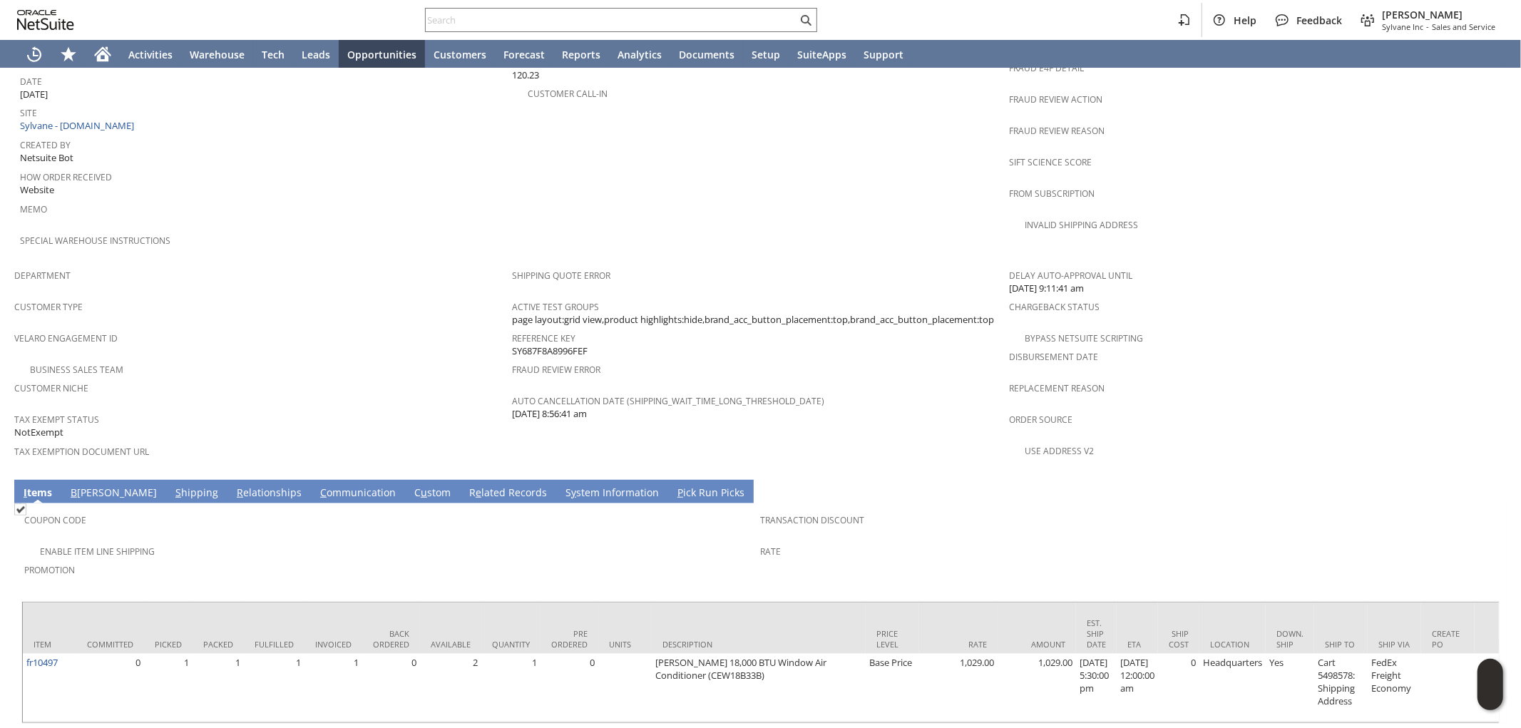
scroll to position [750, 0]
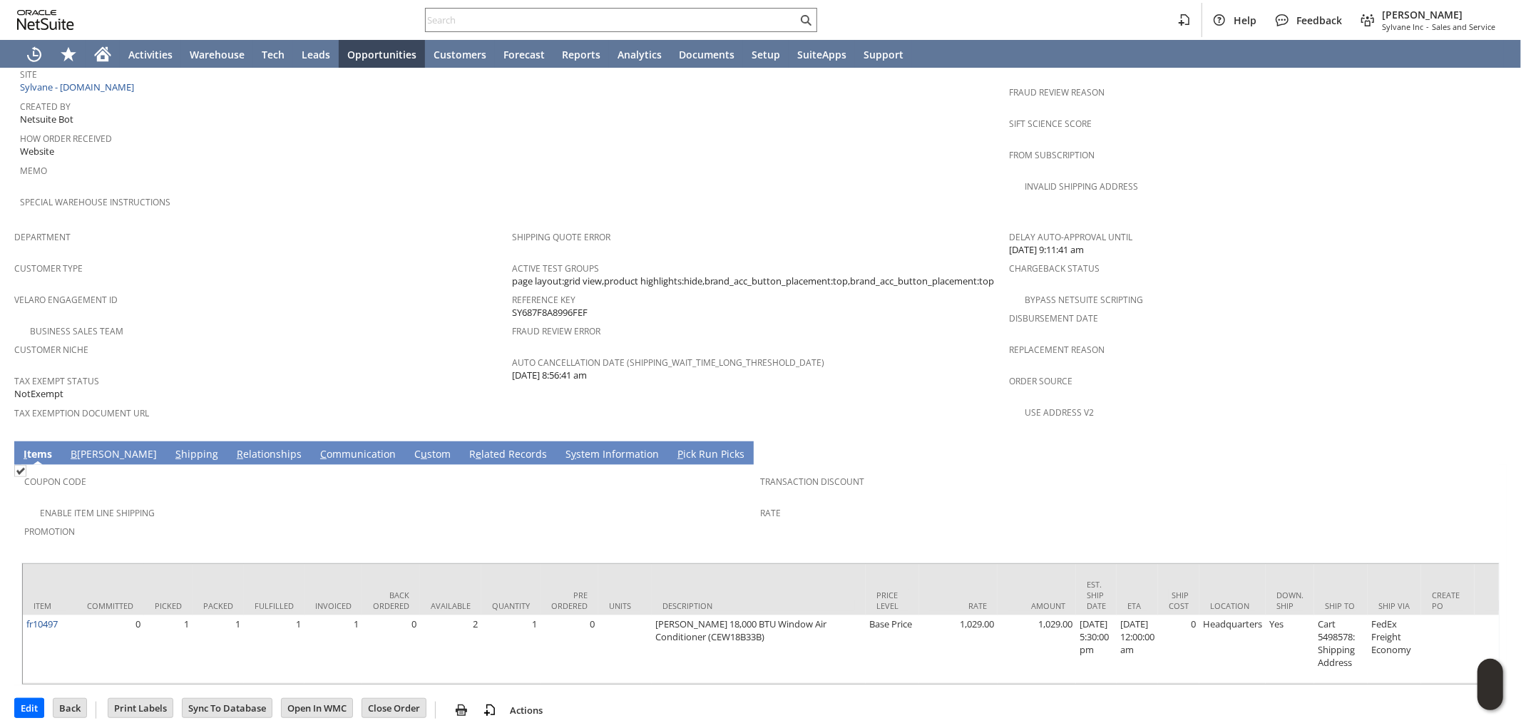
click at [166, 441] on td "S hipping" at bounding box center [196, 453] width 61 height 24
click at [172, 447] on link "S hipping" at bounding box center [197, 455] width 50 height 16
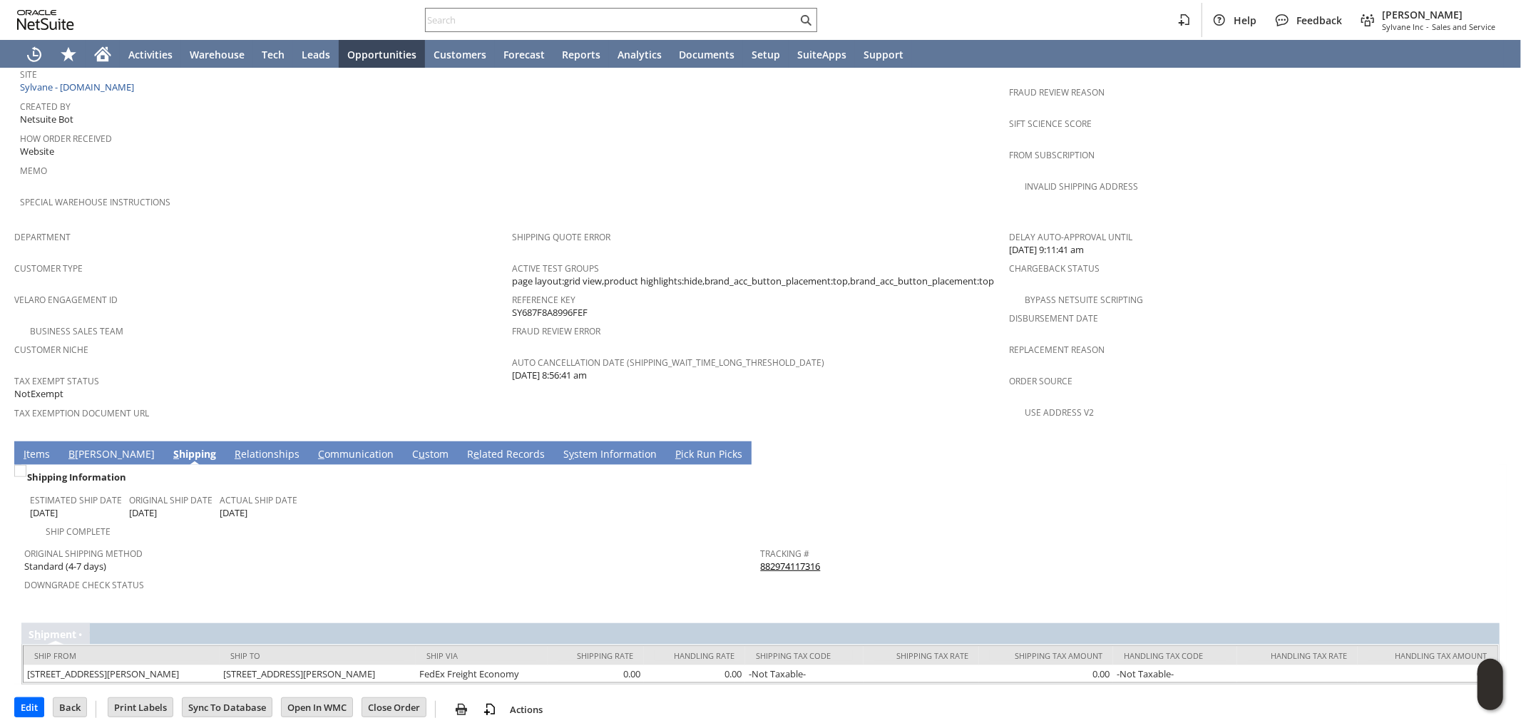
scroll to position [710, 0]
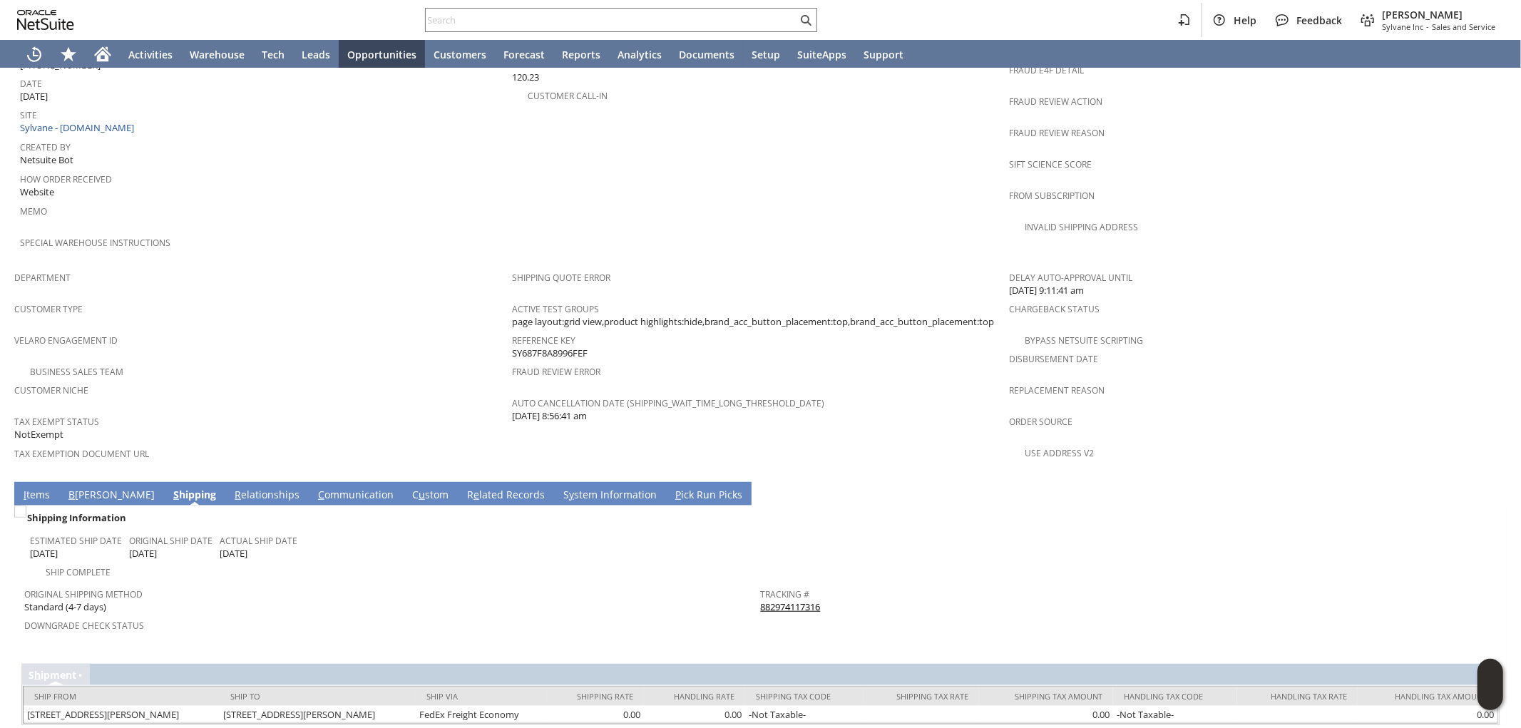
click at [783, 601] on link "882974117316" at bounding box center [791, 607] width 60 height 13
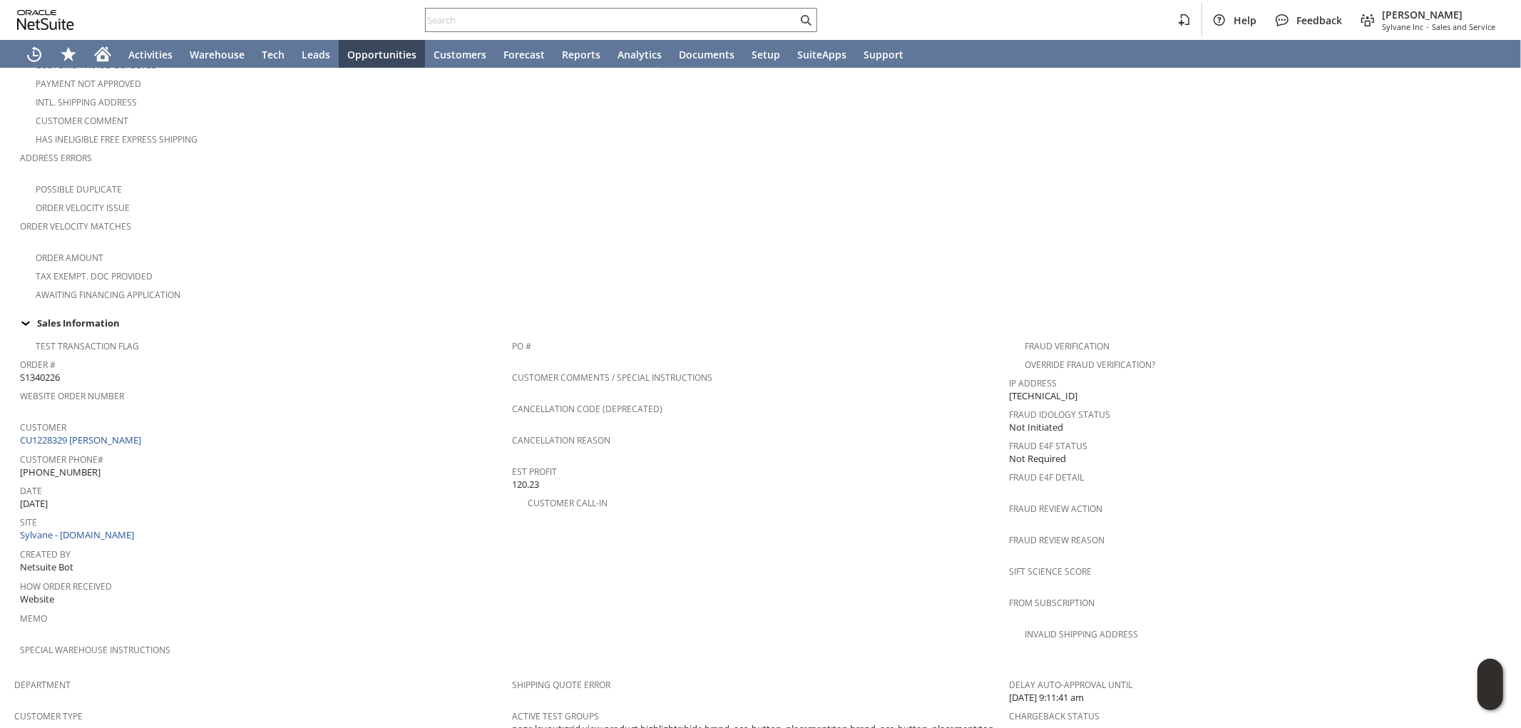
scroll to position [317, 0]
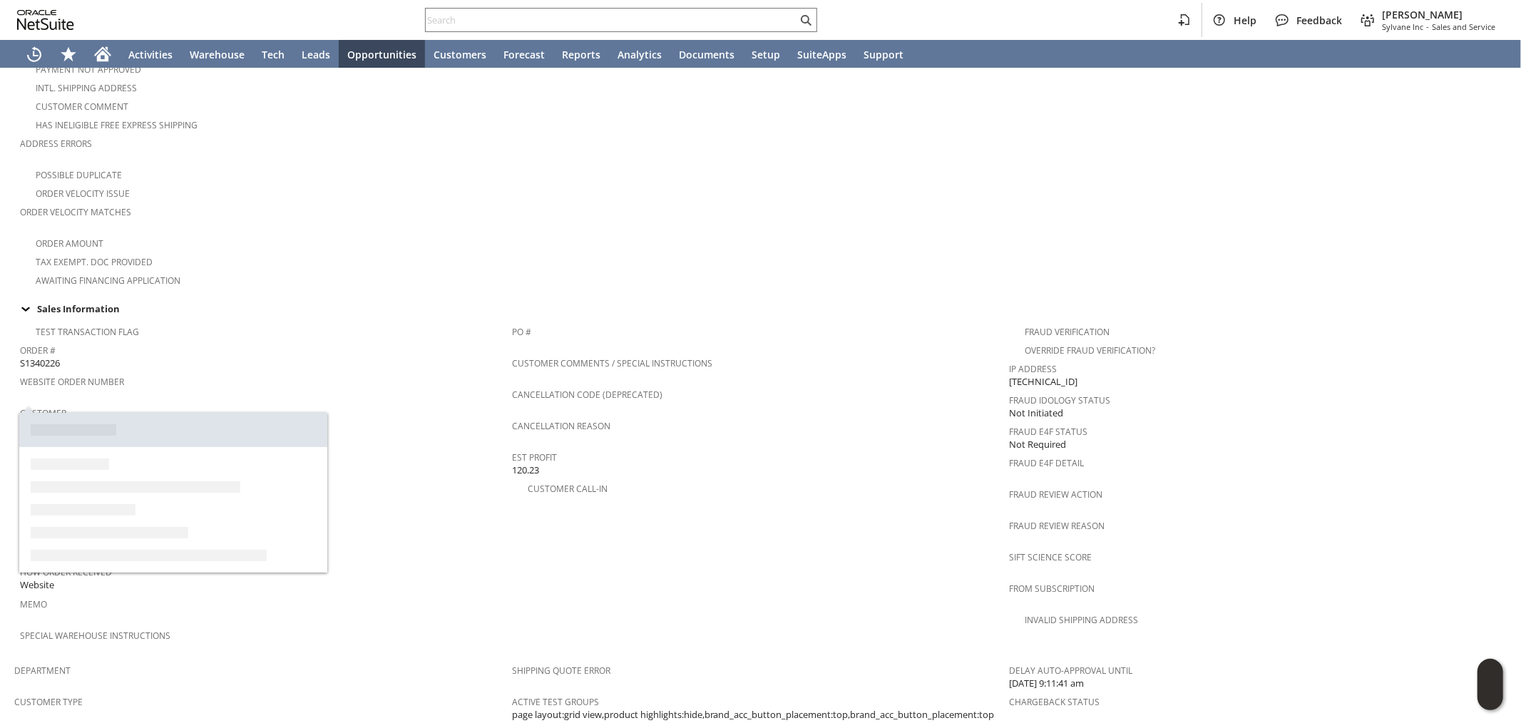
click at [97, 419] on link "CU1228329 Jack Boasberg" at bounding box center [82, 425] width 125 height 13
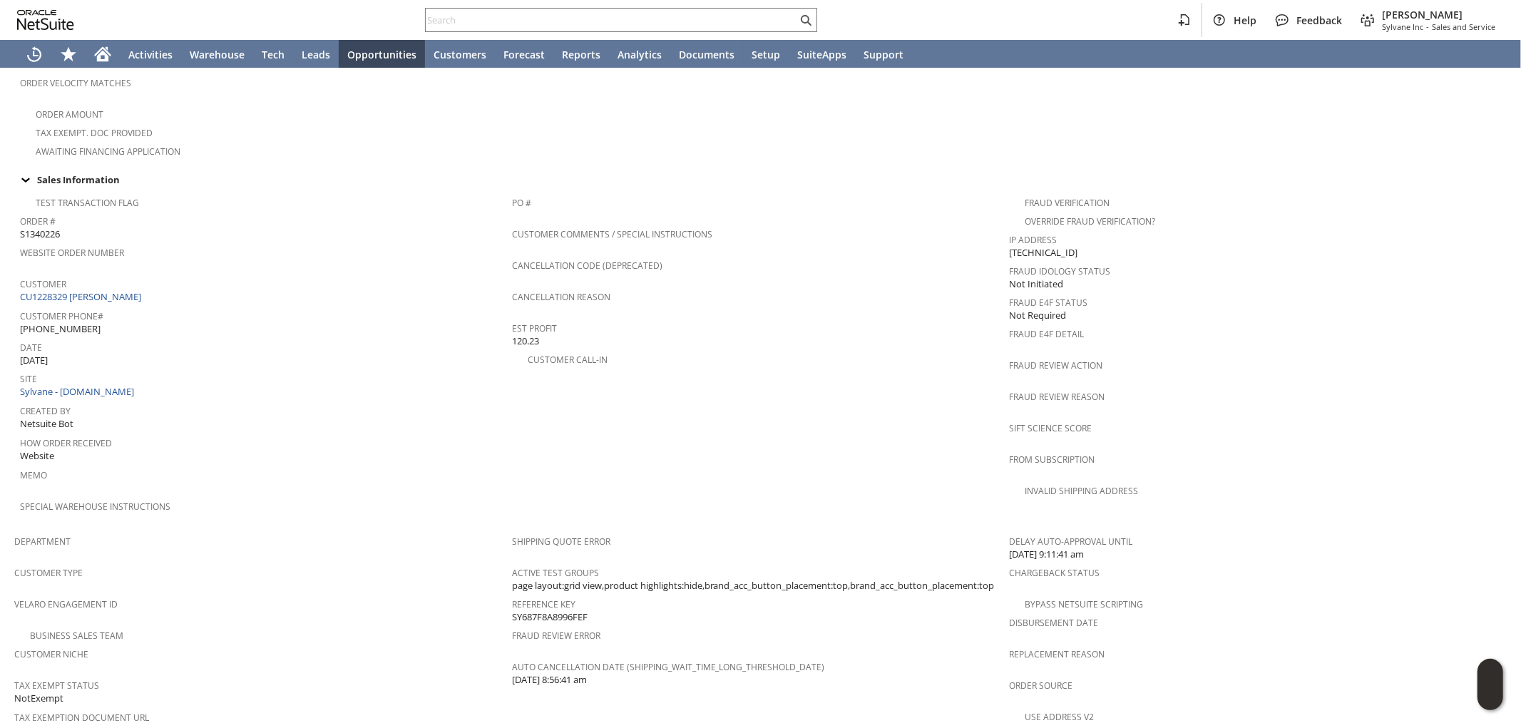
scroll to position [475, 0]
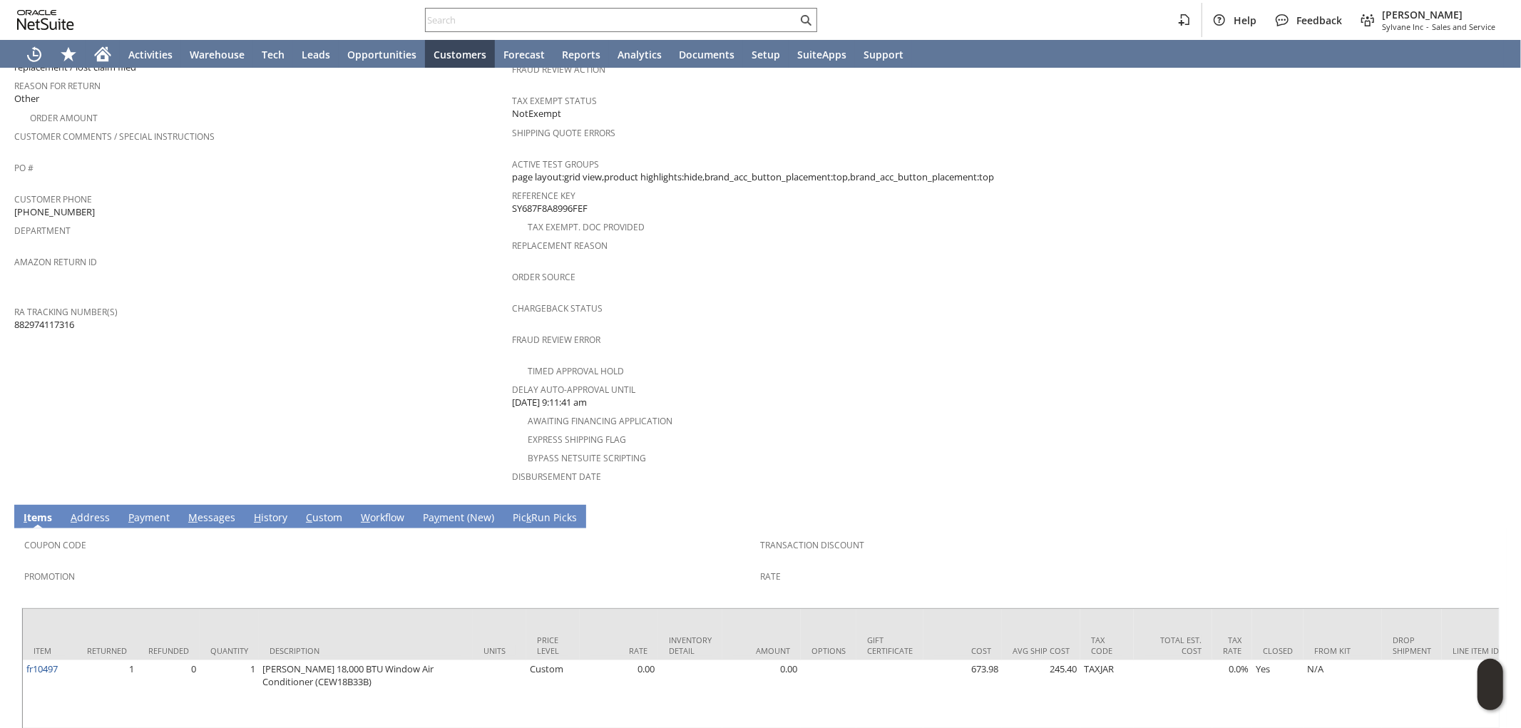
scroll to position [428, 0]
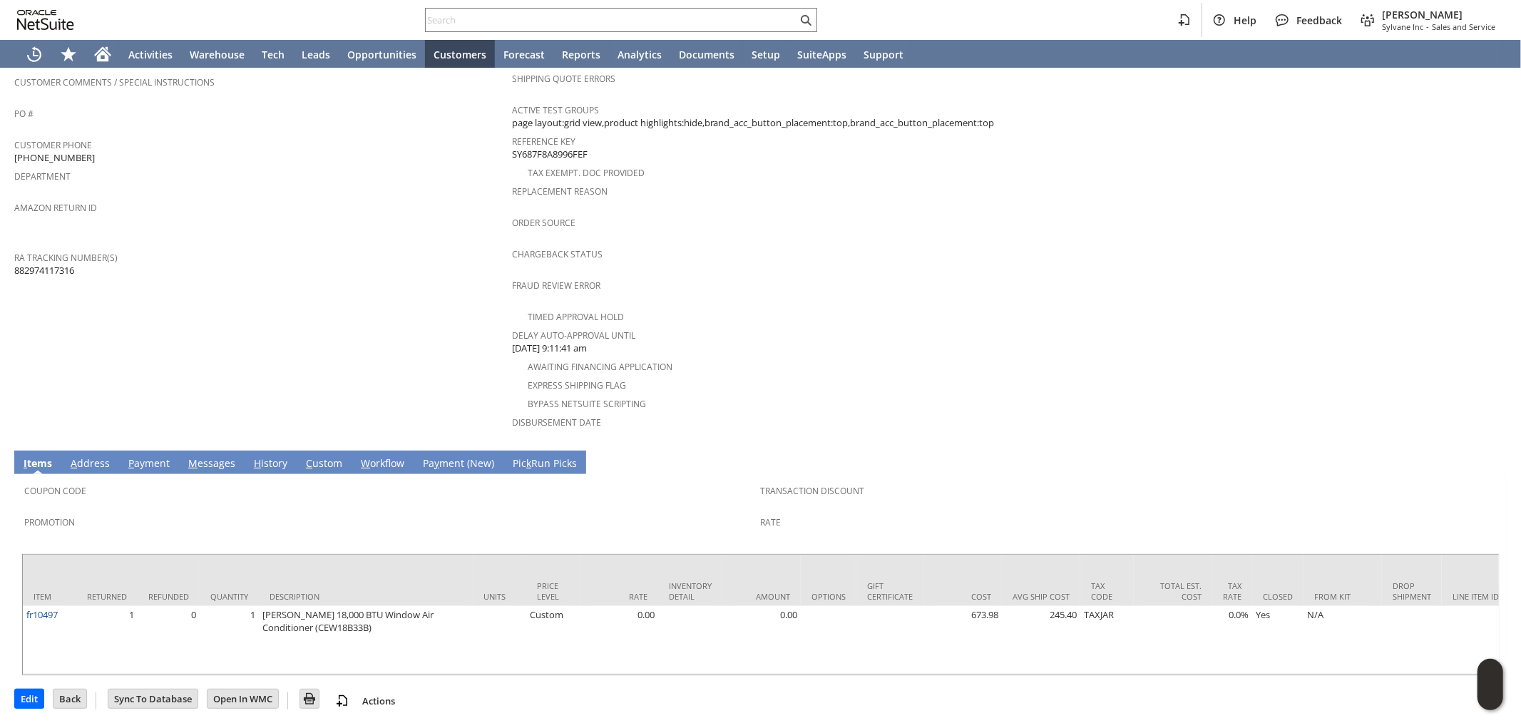
click at [275, 456] on link "H istory" at bounding box center [270, 464] width 41 height 16
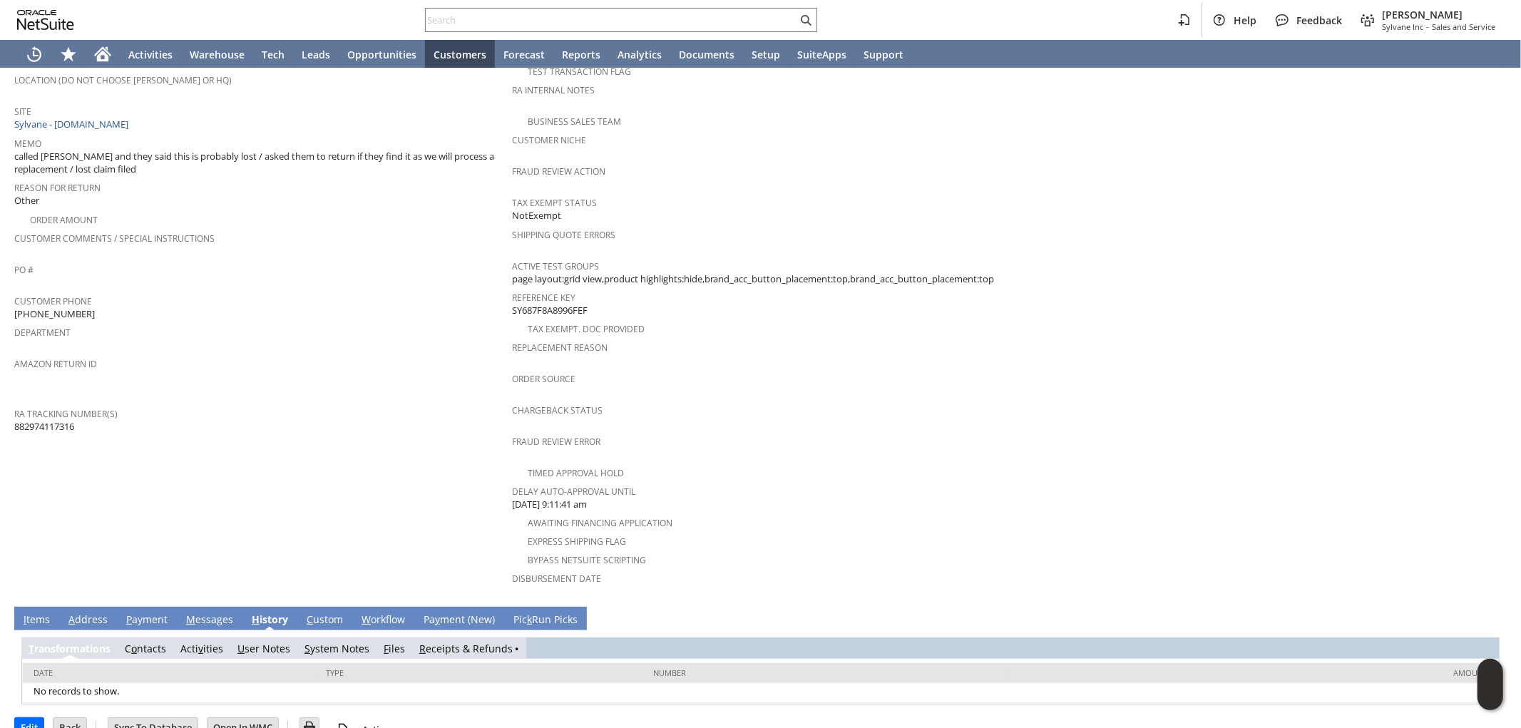
scroll to position [0, 0]
click at [337, 642] on link "S ystem Notes" at bounding box center [337, 649] width 65 height 14
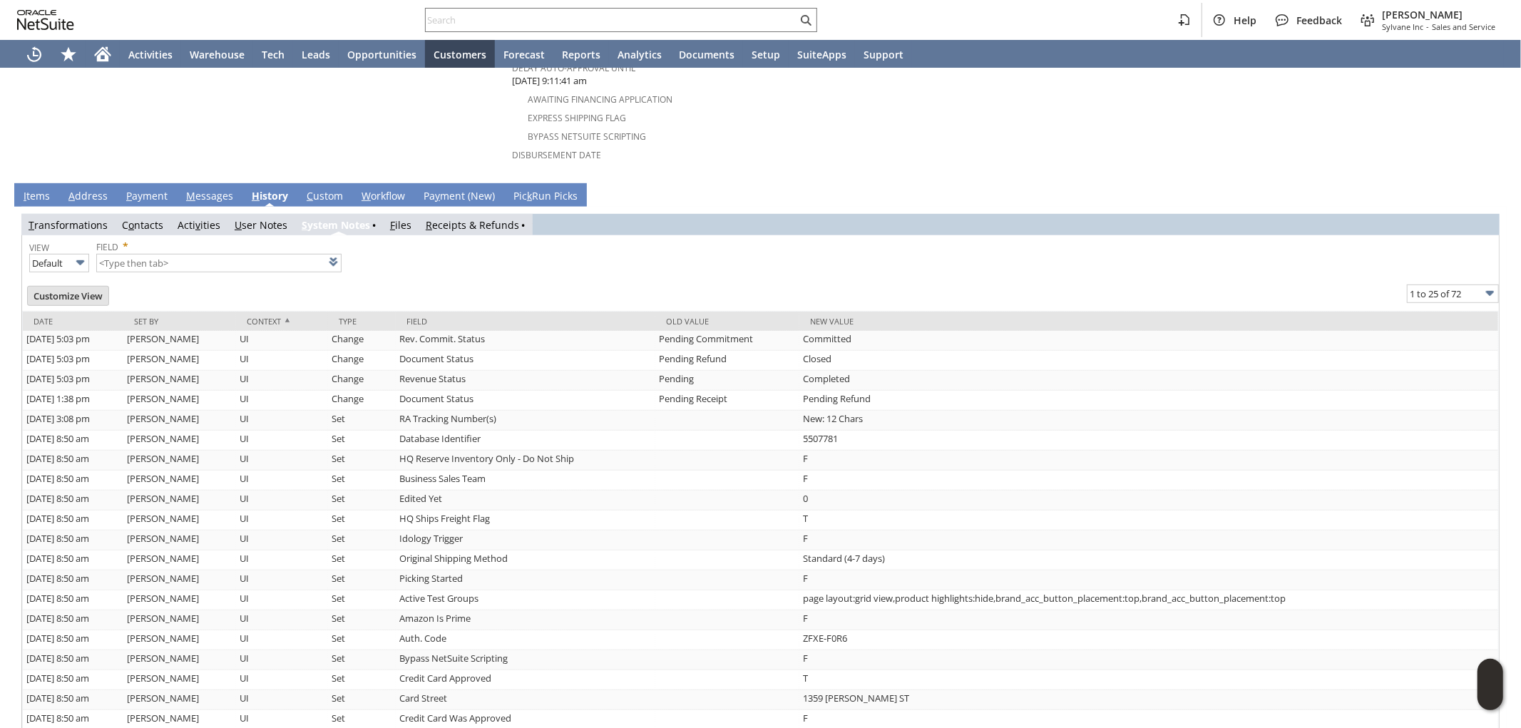
scroll to position [653, 0]
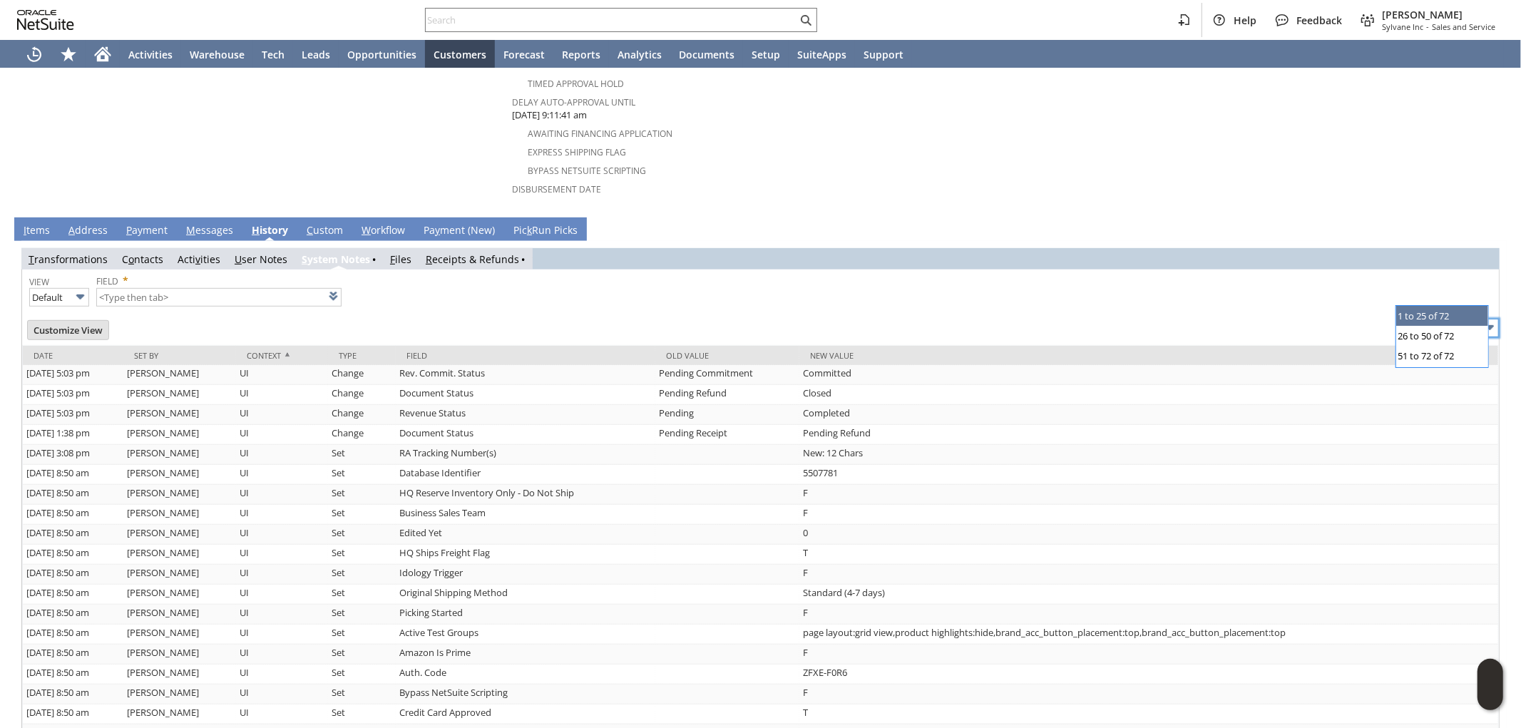
click at [1442, 319] on input "1 to 25 of 72" at bounding box center [1453, 328] width 92 height 19
click at [1429, 367] on div "1 to 25 of 72 26 to 50 of 72 51 to 72 of 72" at bounding box center [1443, 336] width 92 height 61
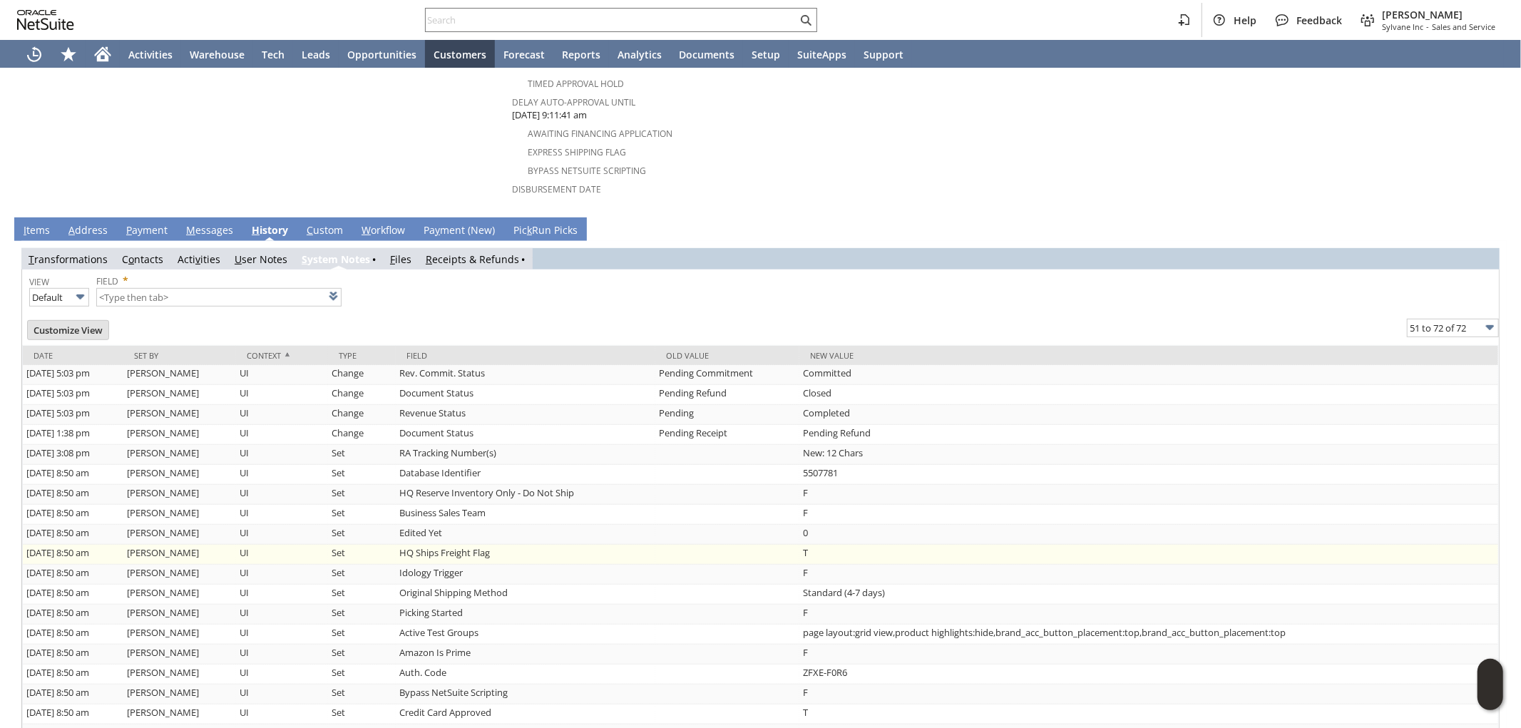
type input "51 to 72 of 72"
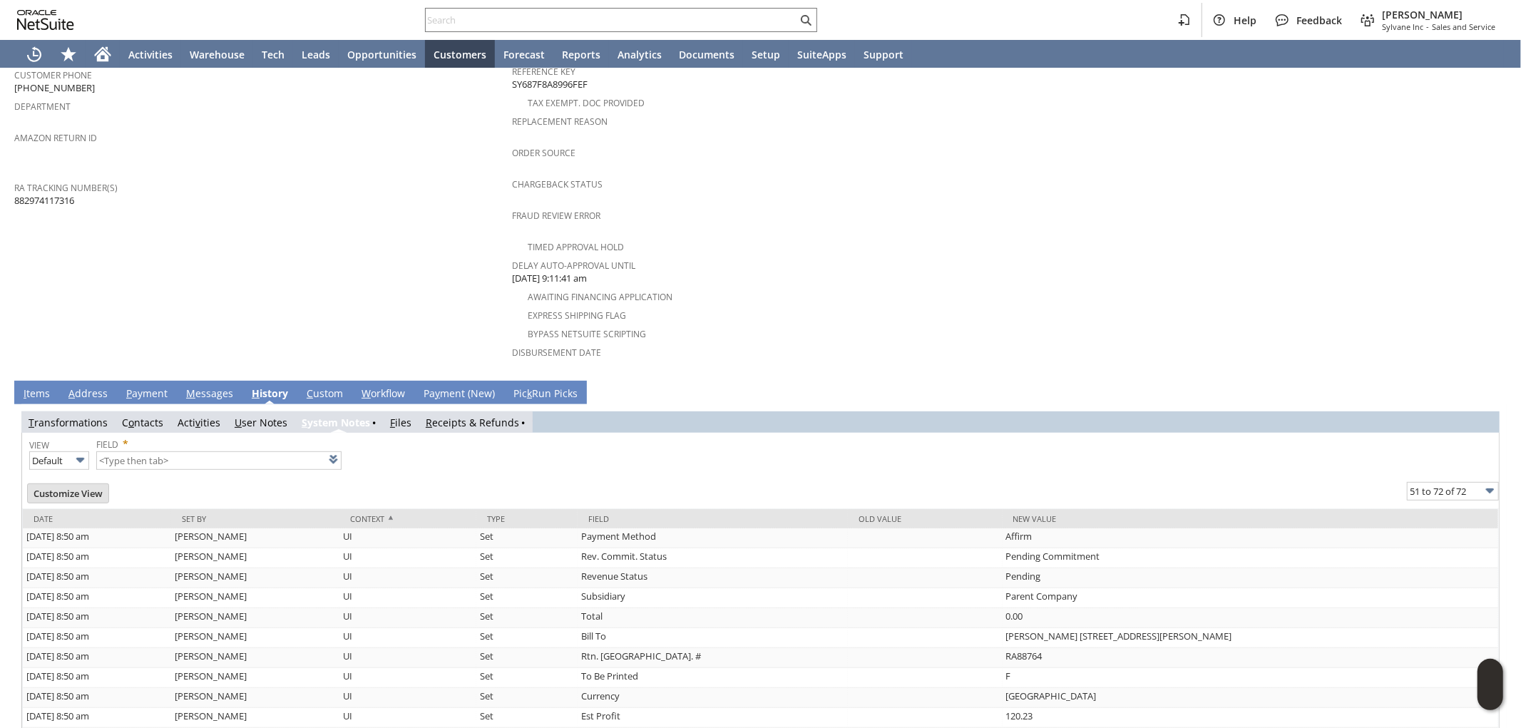
scroll to position [436, 0]
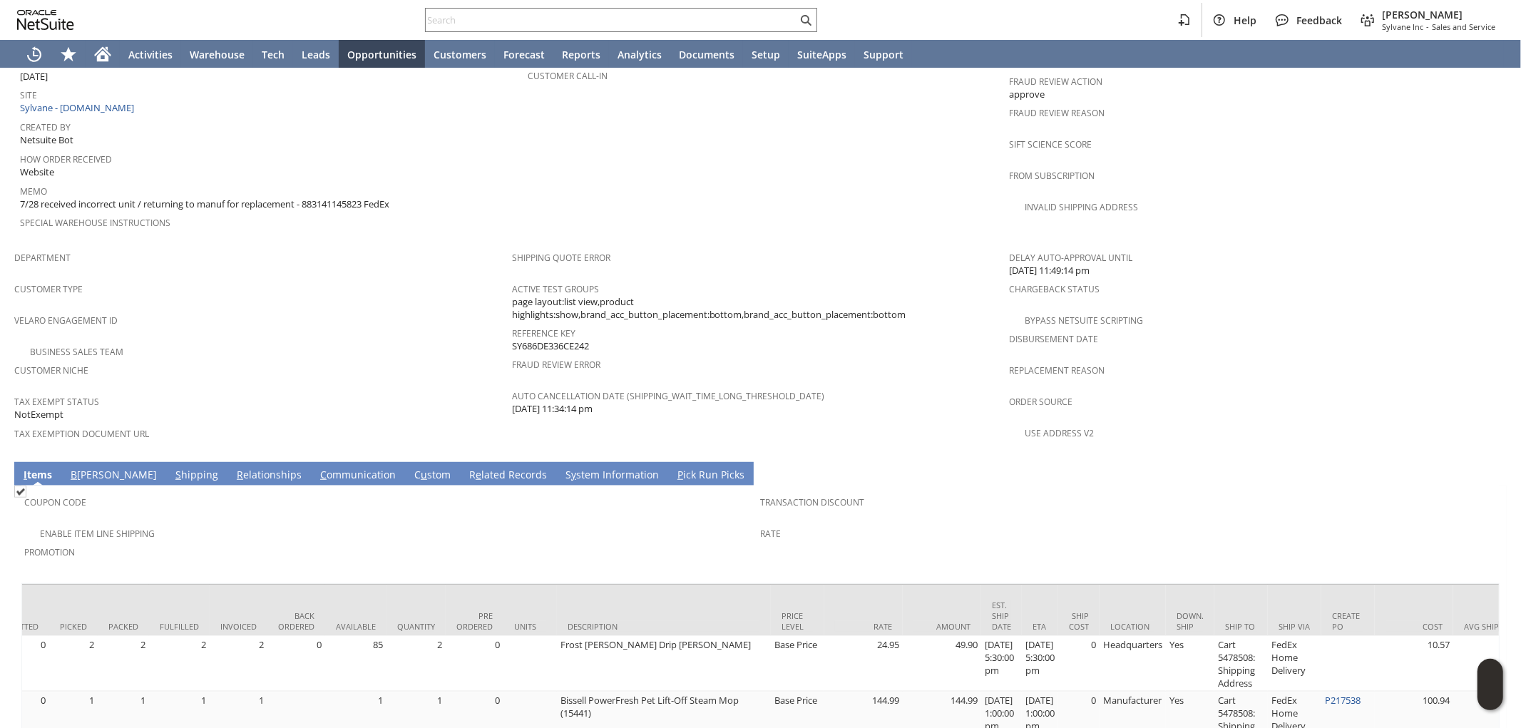
scroll to position [0, 109]
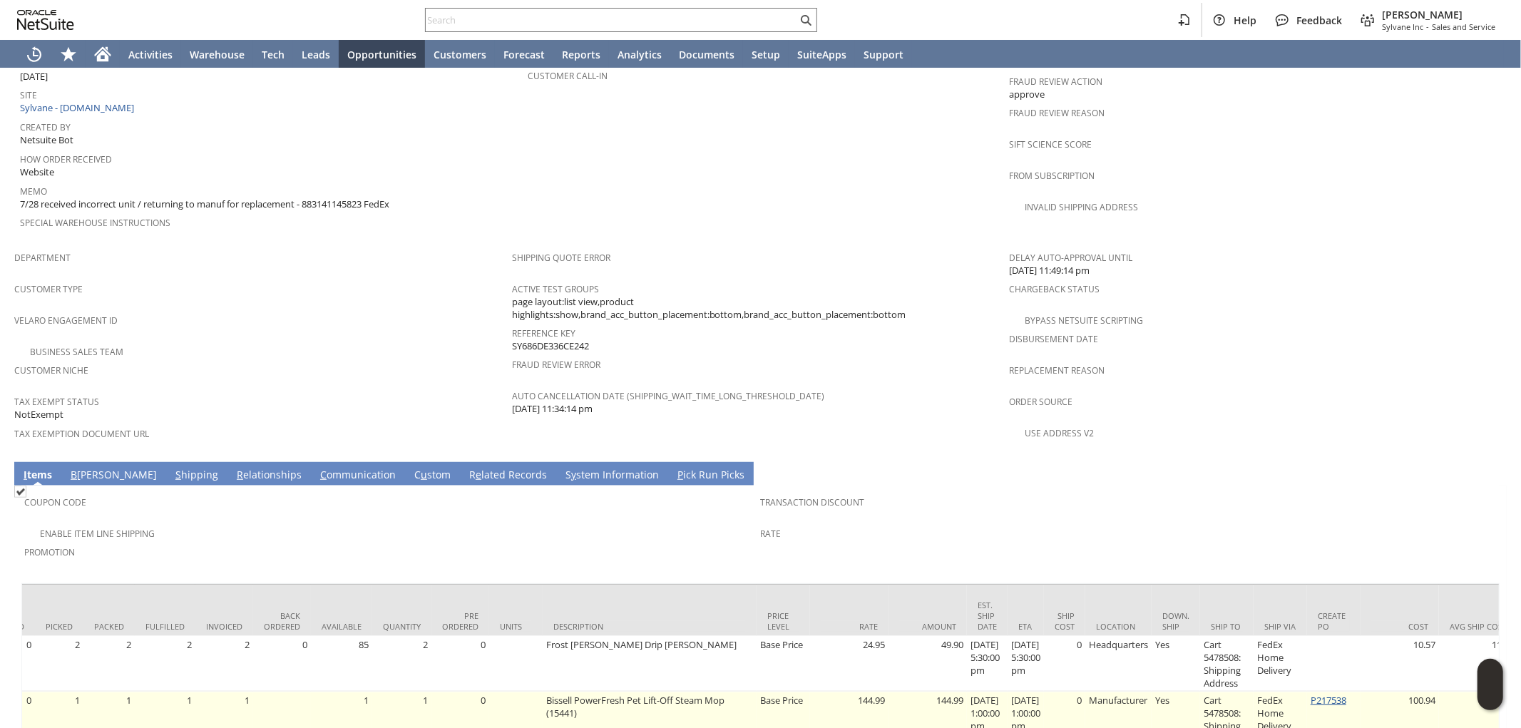
click at [1347, 694] on link "P217538" at bounding box center [1329, 700] width 36 height 13
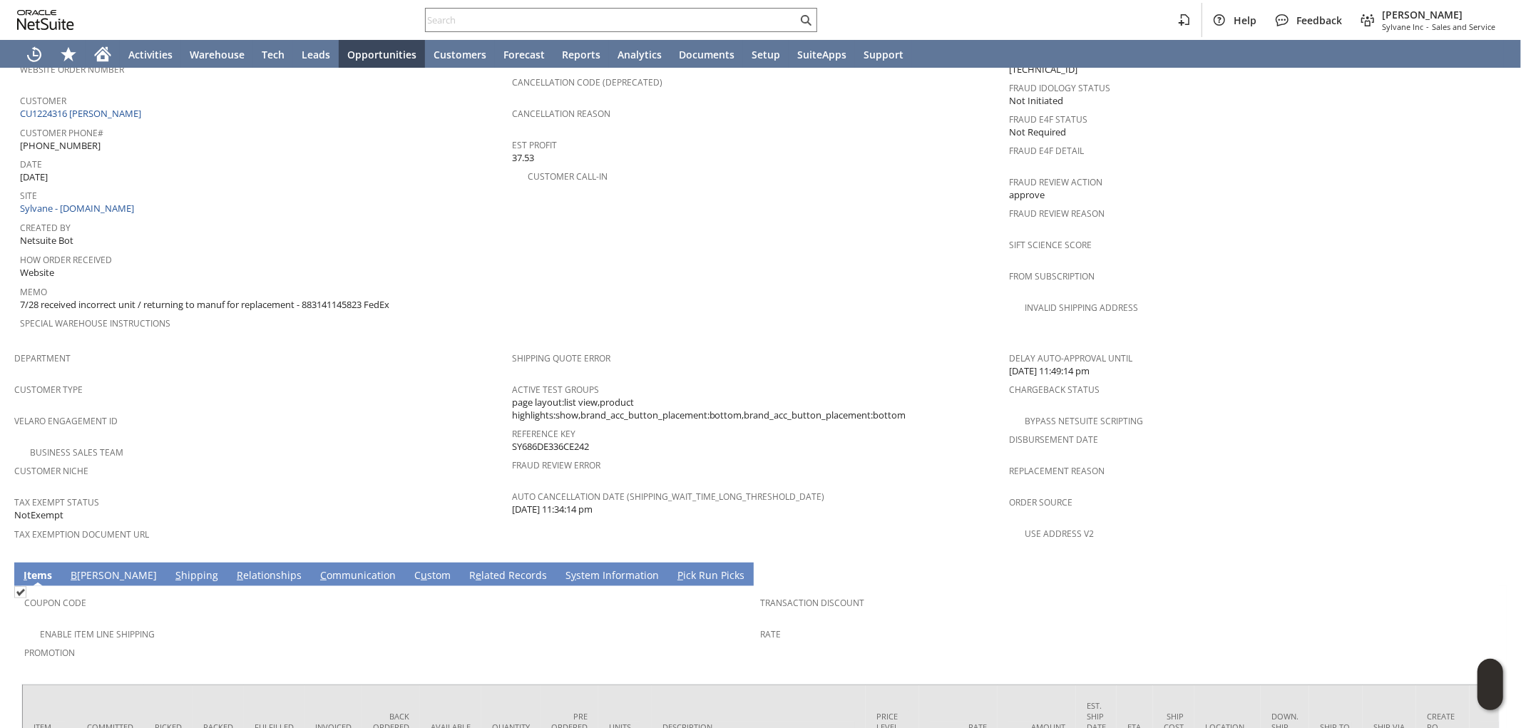
scroll to position [609, 0]
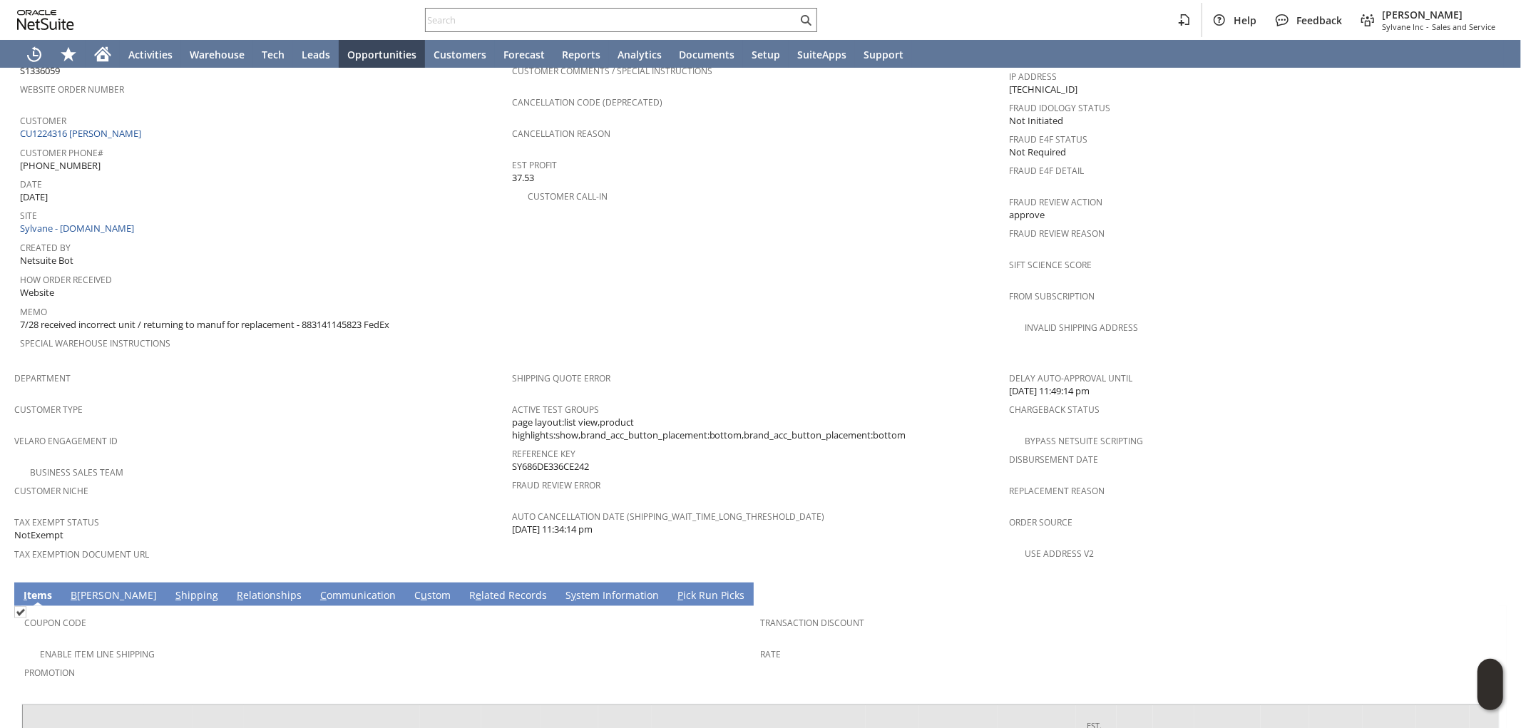
drag, startPoint x: 310, startPoint y: 288, endPoint x: 372, endPoint y: 292, distance: 62.2
click at [372, 318] on span "7/28 received incorrect unit / returning to manuf for replacement - 88314114582…" at bounding box center [204, 325] width 369 height 14
copy span "883141145823"
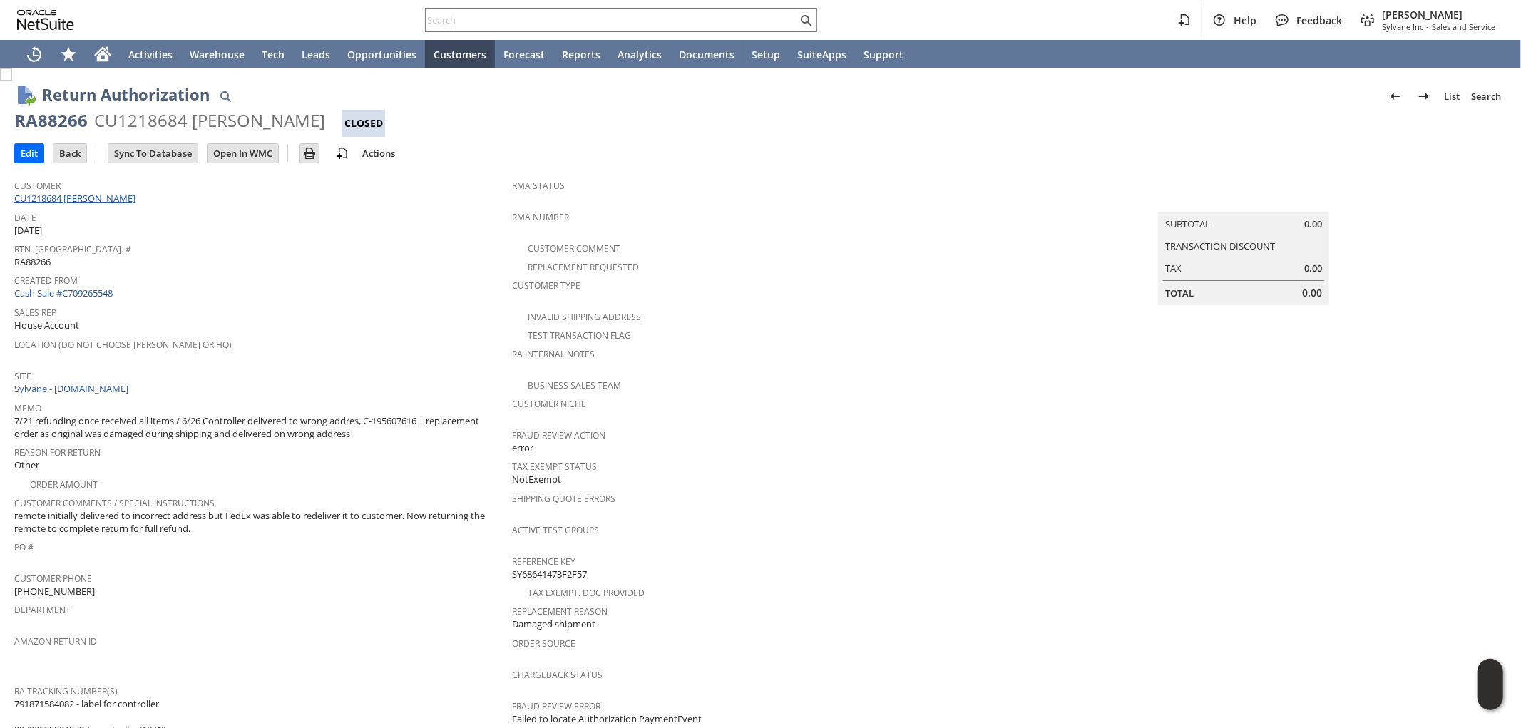
click at [91, 198] on link "CU1218684 [PERSON_NAME]" at bounding box center [76, 198] width 125 height 13
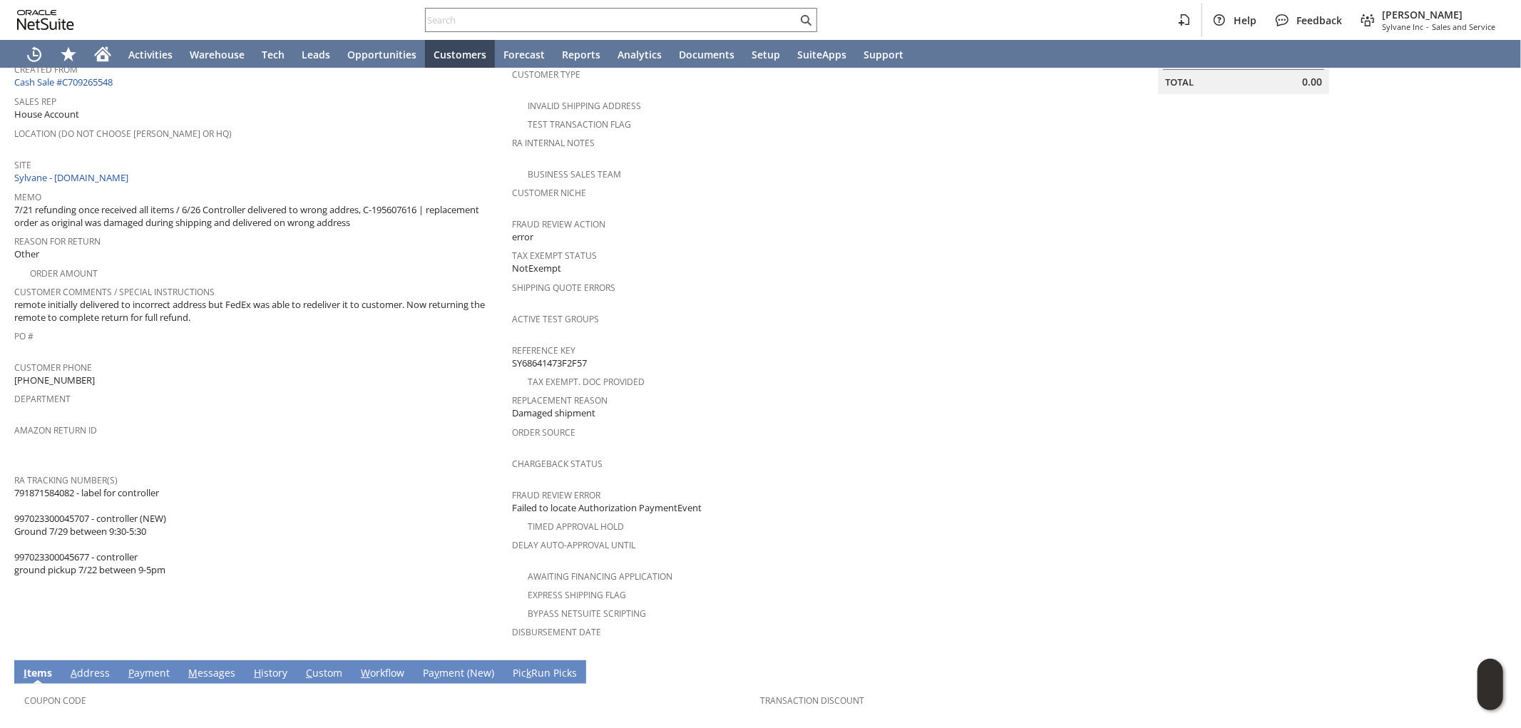
scroll to position [238, 0]
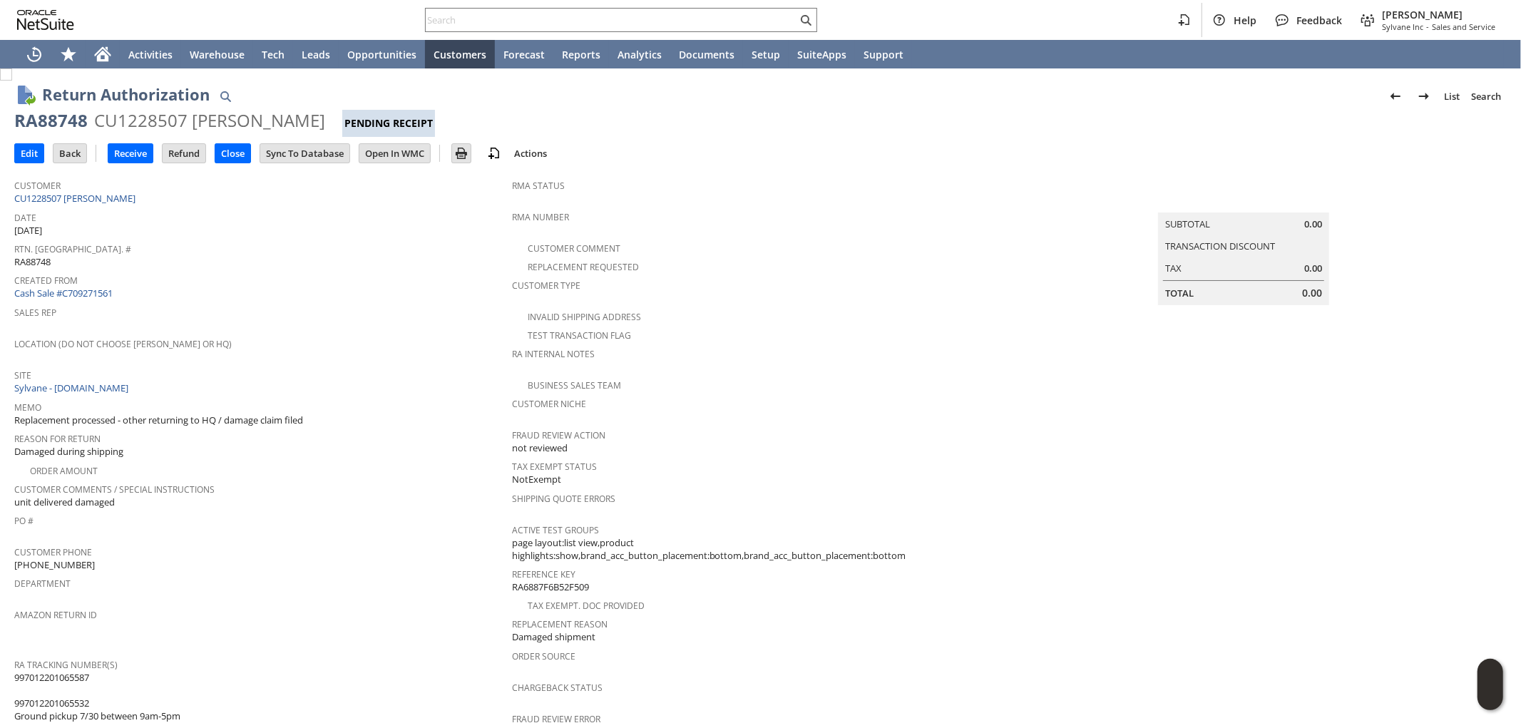
click at [381, 438] on div "Reason For Return Damaged during shipping" at bounding box center [259, 444] width 491 height 31
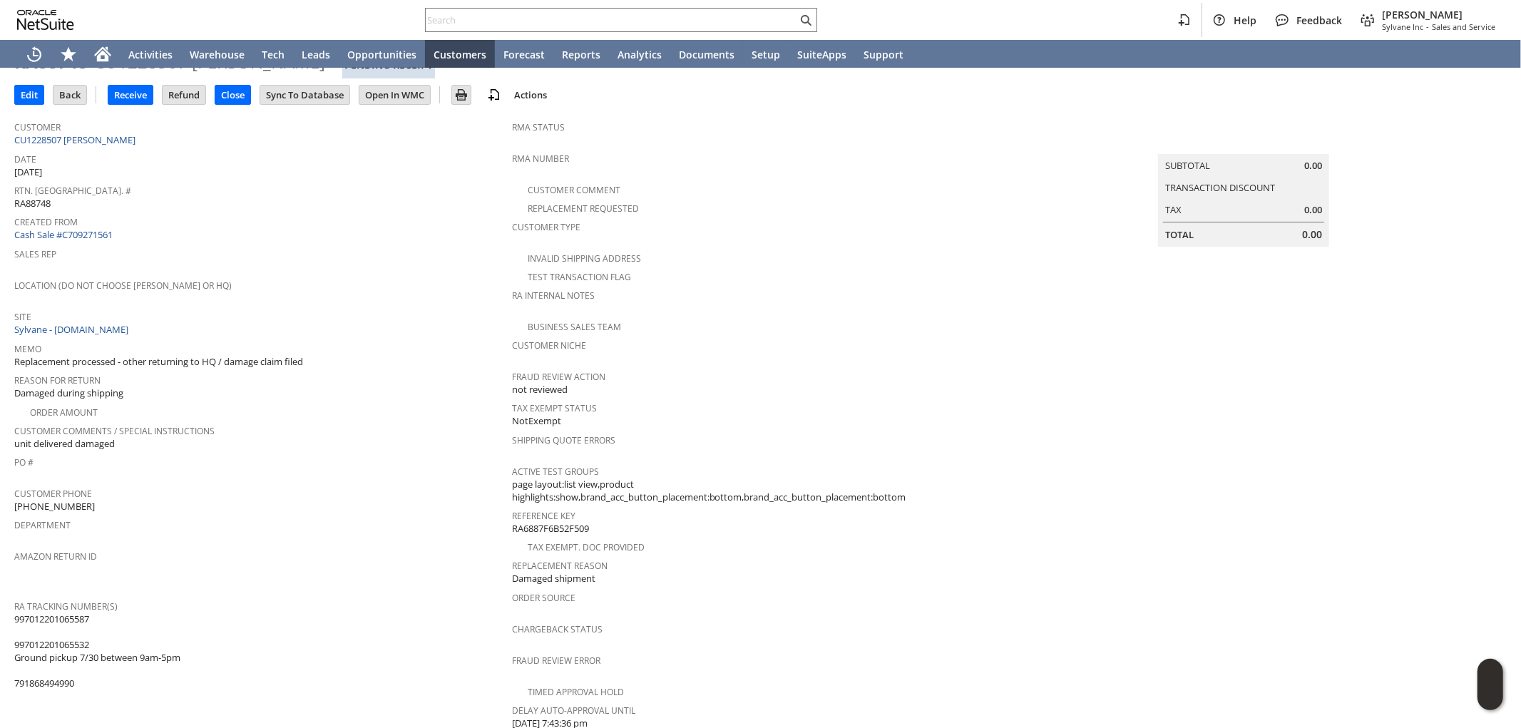
scroll to position [238, 0]
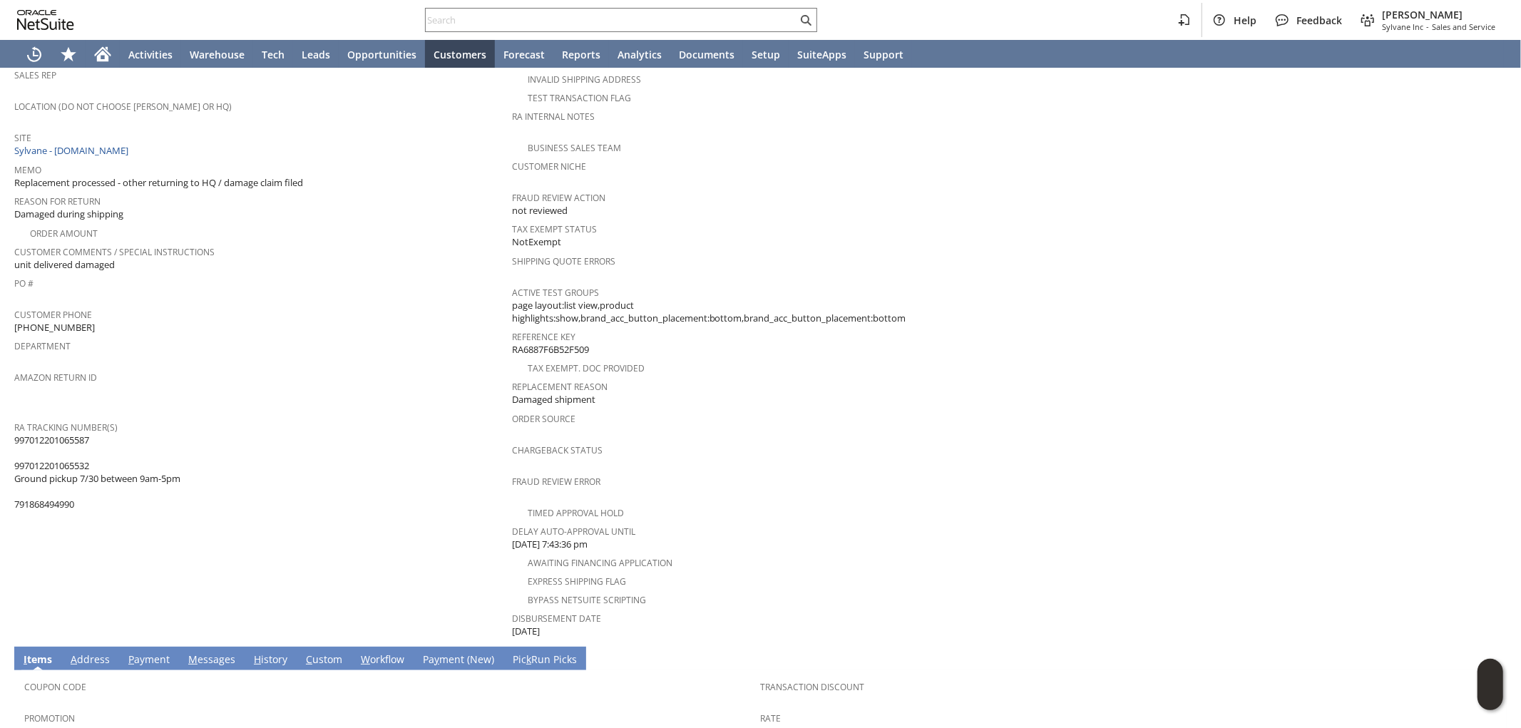
drag, startPoint x: 101, startPoint y: 421, endPoint x: 15, endPoint y: 422, distance: 85.6
click at [15, 434] on span "997012201065587 997012201065532 Ground pickup 7/30 between 9am-5pm 791868494990" at bounding box center [97, 473] width 166 height 78
copy span "997012201065587"
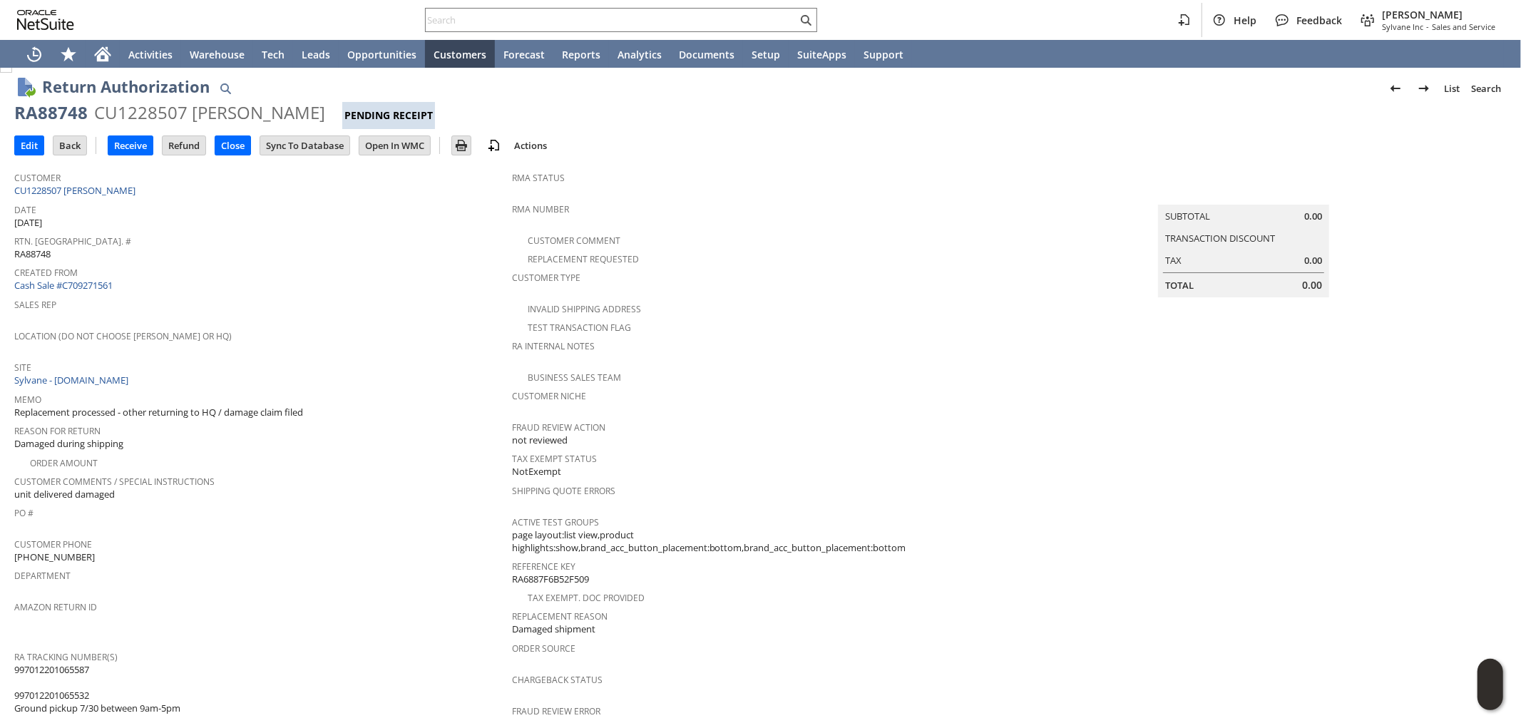
scroll to position [0, 0]
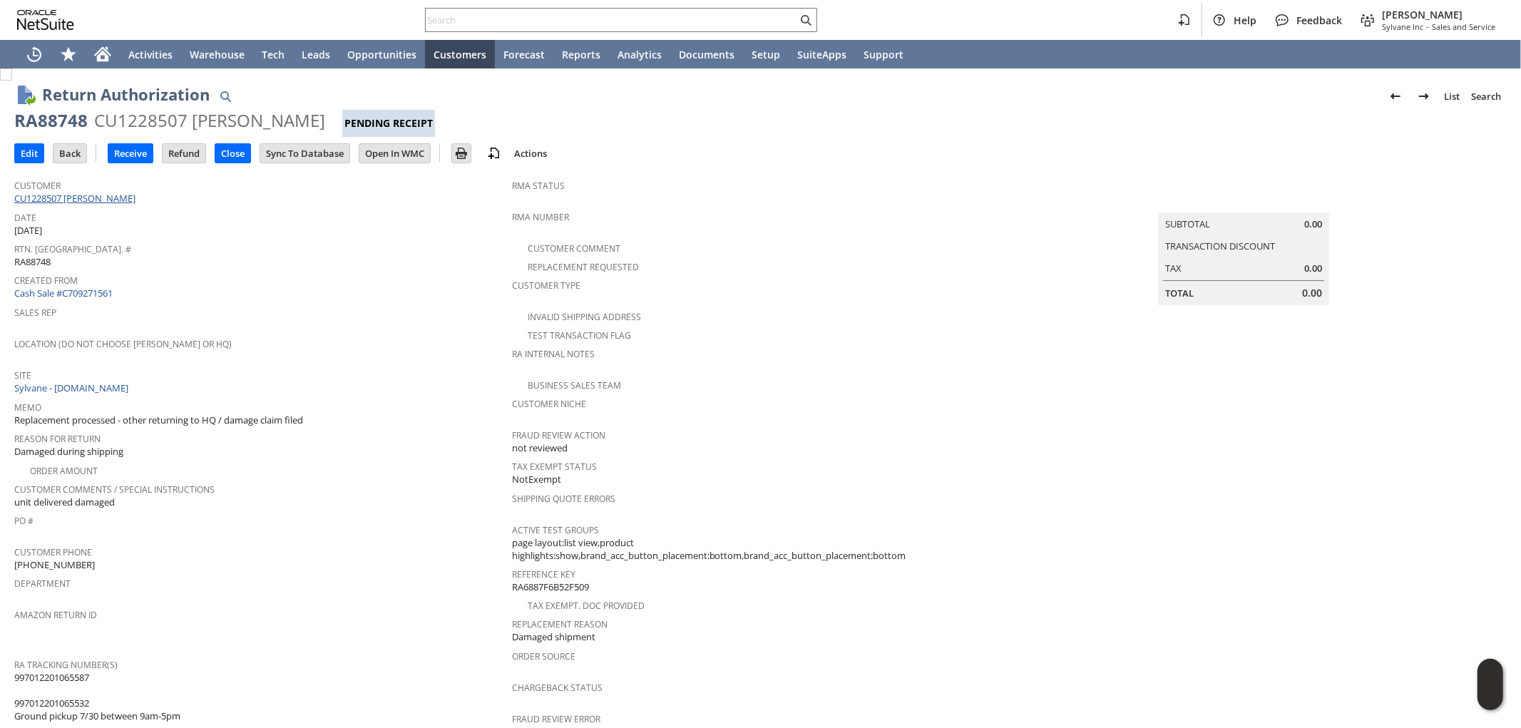
click at [125, 197] on link "CU1228507 Michael Himmelwright" at bounding box center [76, 198] width 125 height 13
click at [114, 193] on link "CU1228507 Michael Himmelwright" at bounding box center [76, 198] width 125 height 13
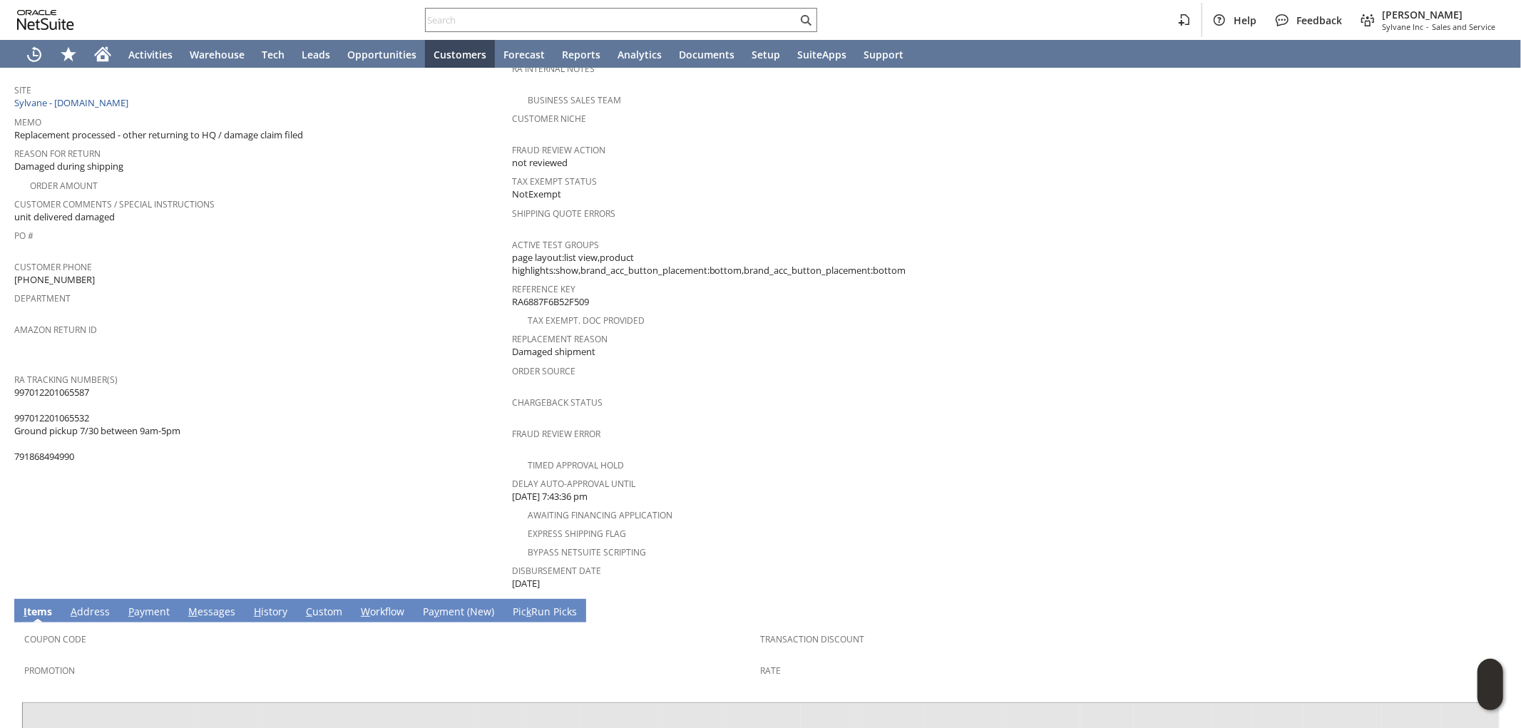
scroll to position [238, 0]
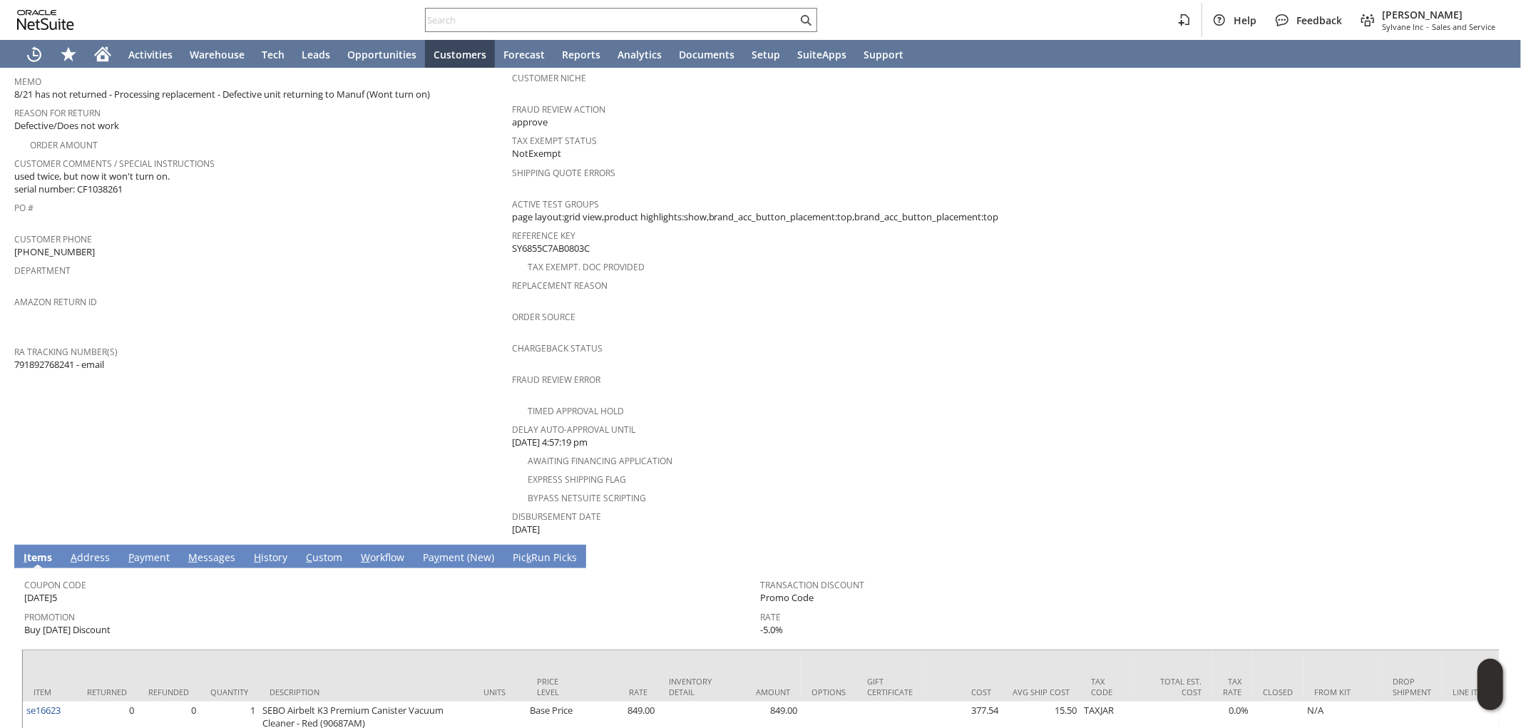
scroll to position [317, 0]
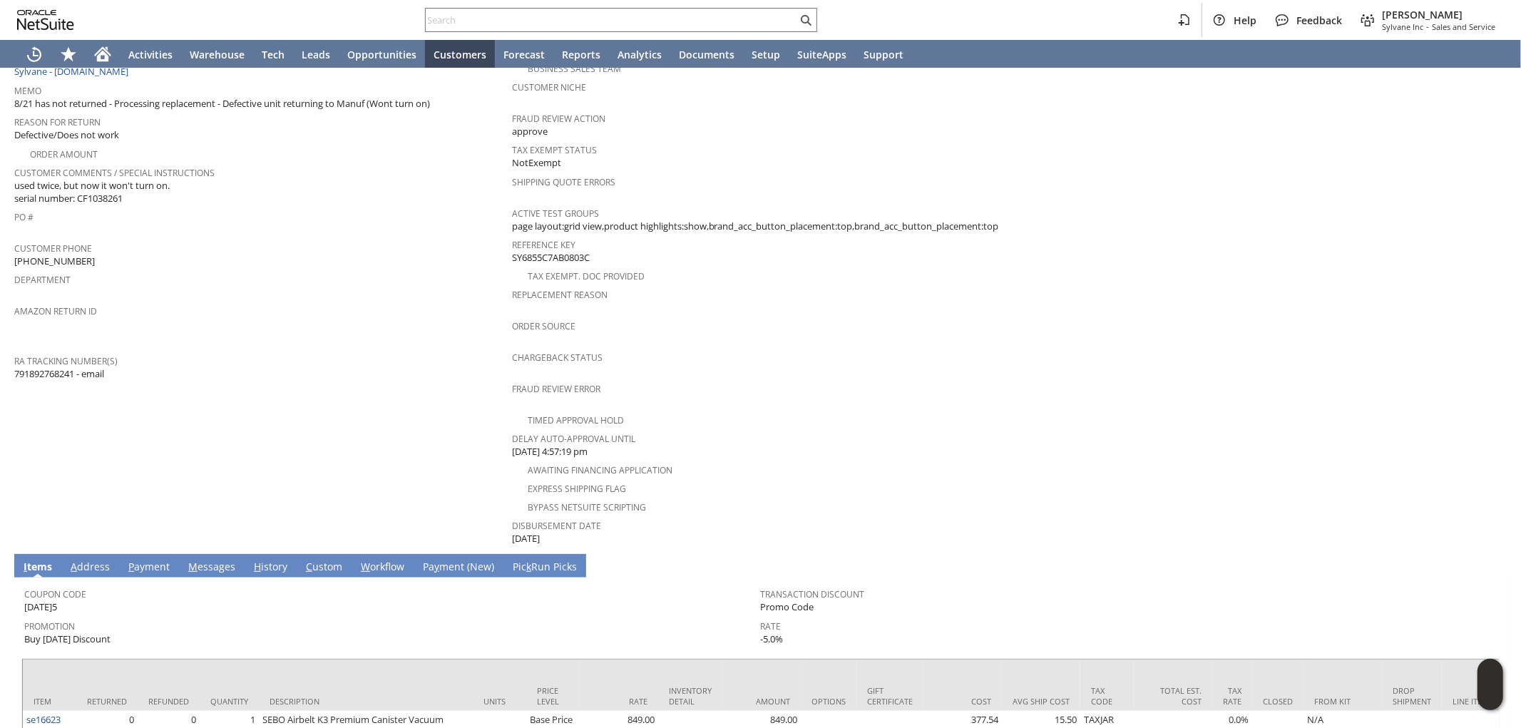
drag, startPoint x: 76, startPoint y: 352, endPoint x: 15, endPoint y: 357, distance: 61.5
click at [15, 367] on span "791892768241 - email" at bounding box center [59, 374] width 90 height 14
copy span "791892768241"
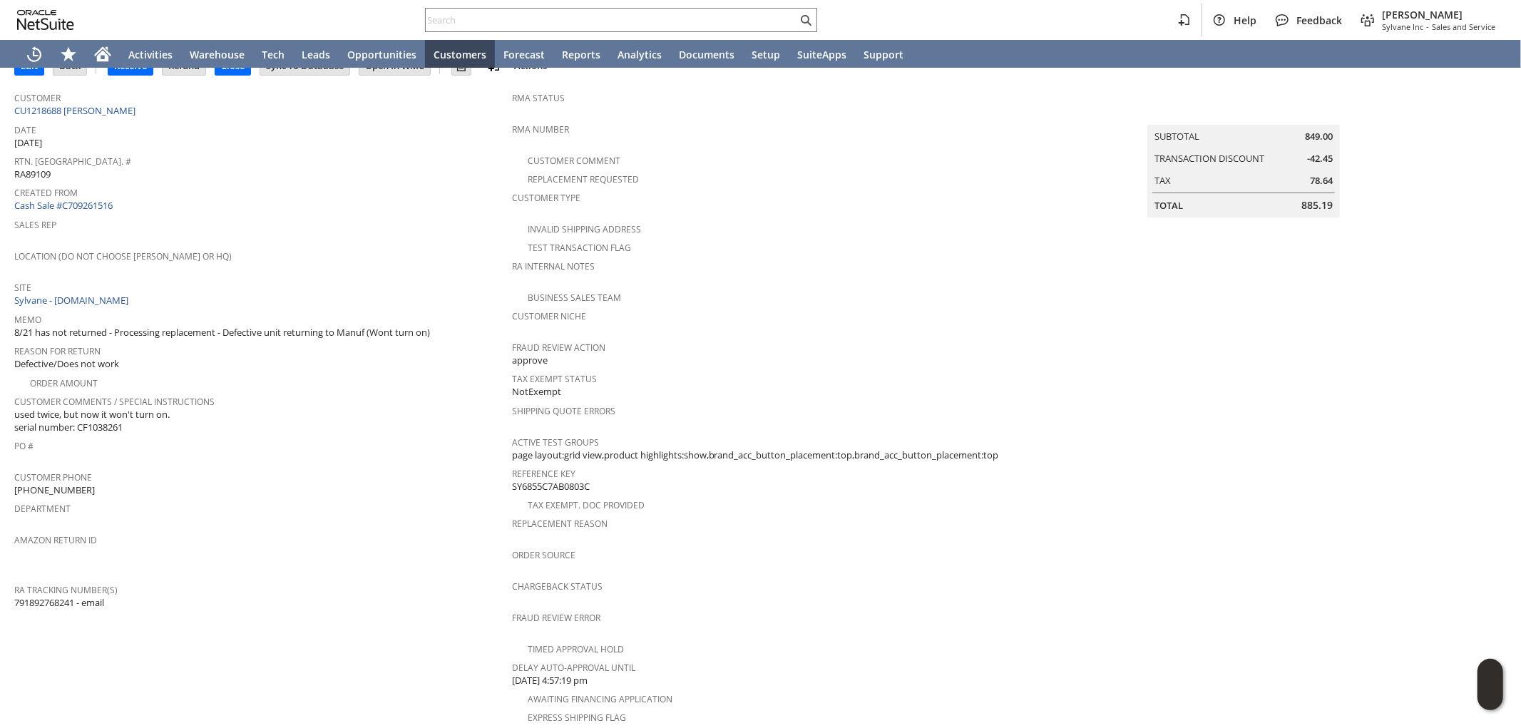
scroll to position [79, 0]
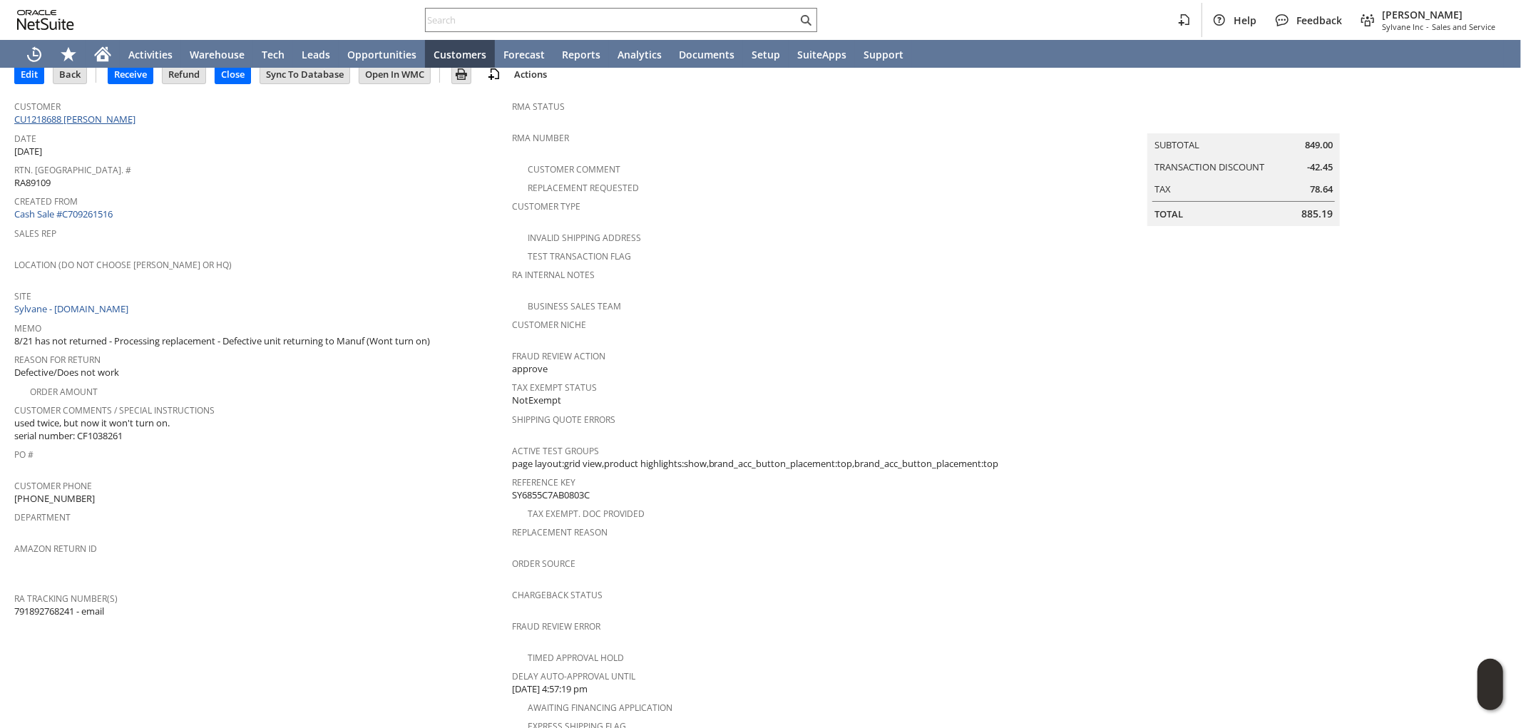
click at [104, 115] on link "CU1218688 Shannon Bendall" at bounding box center [76, 119] width 125 height 13
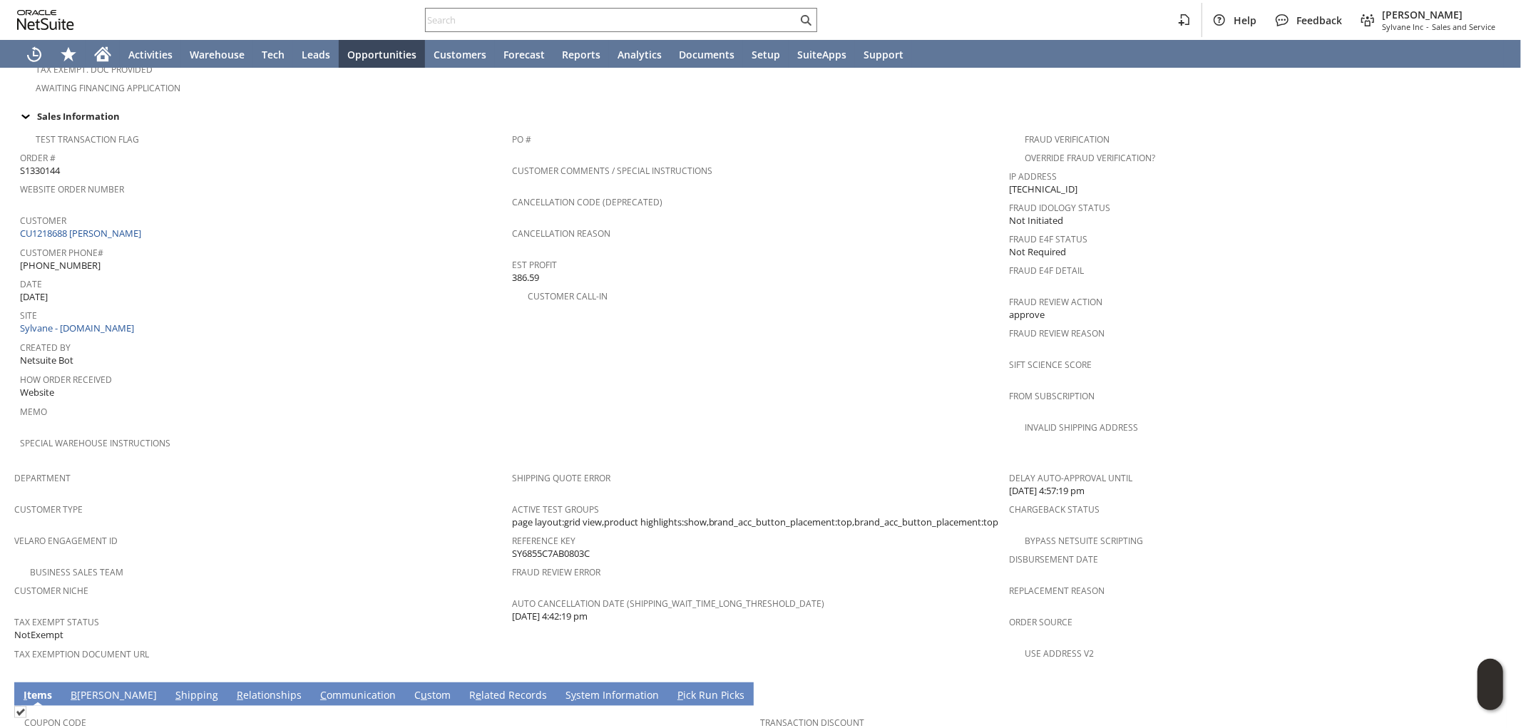
scroll to position [421, 0]
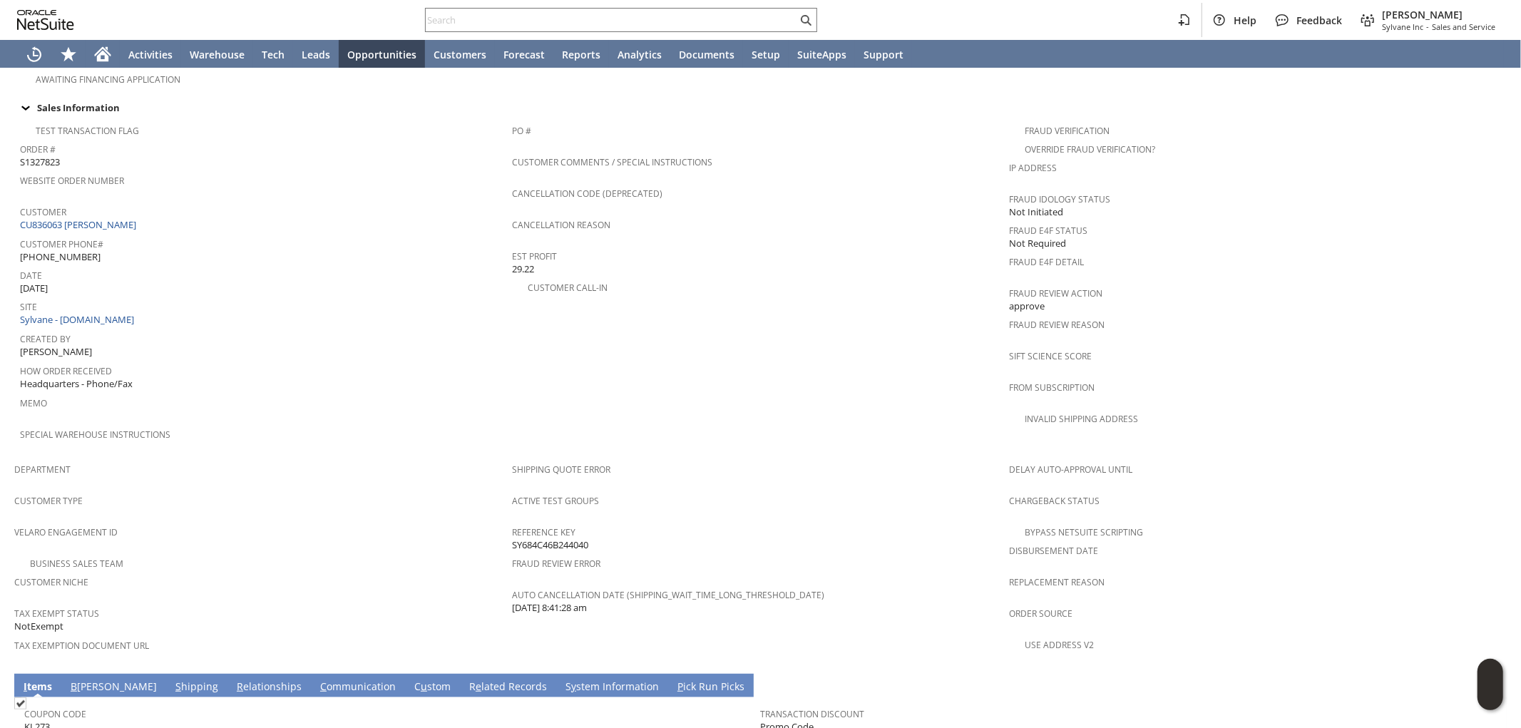
scroll to position [487, 0]
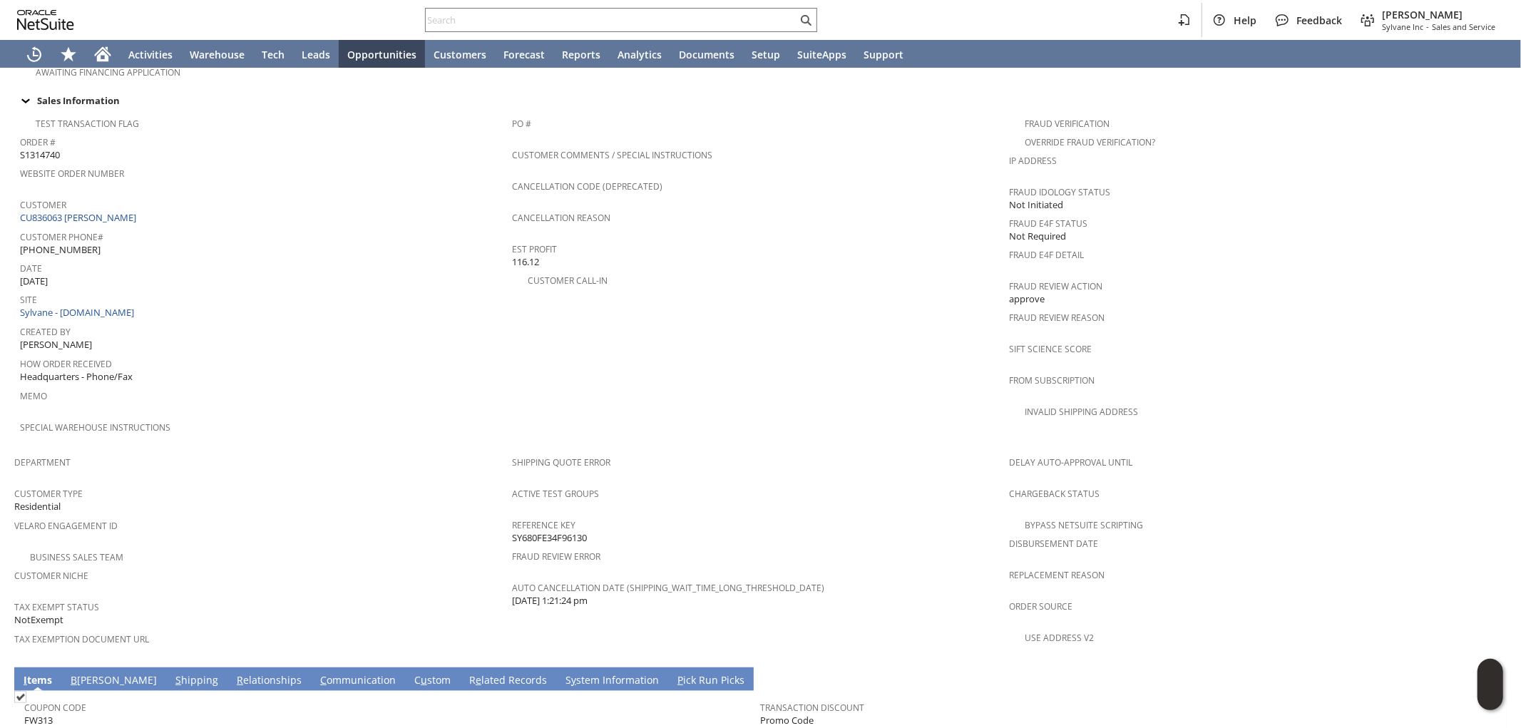
scroll to position [780, 0]
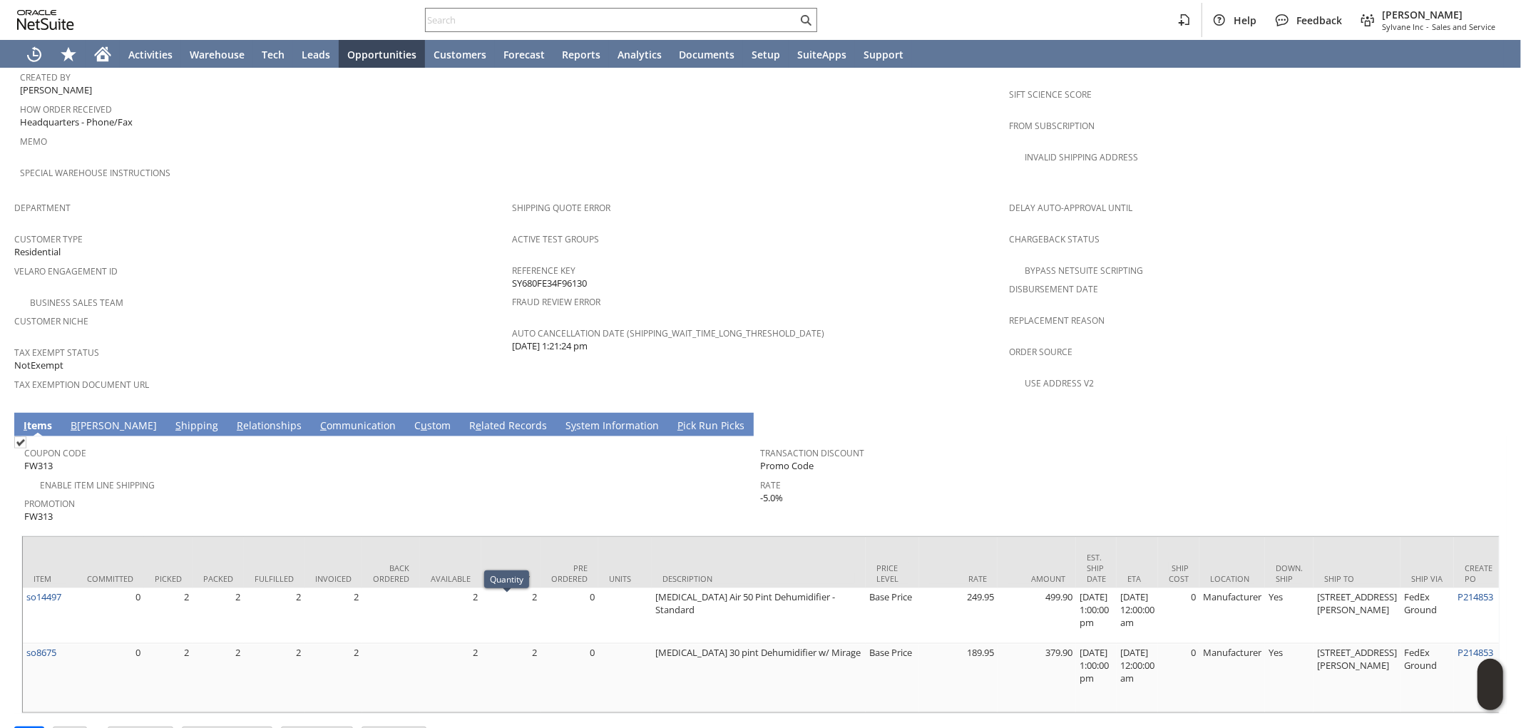
click at [502, 494] on div "Promotion FW313" at bounding box center [389, 509] width 730 height 31
click at [1328, 475] on div "Rate -5.0%" at bounding box center [1126, 490] width 730 height 30
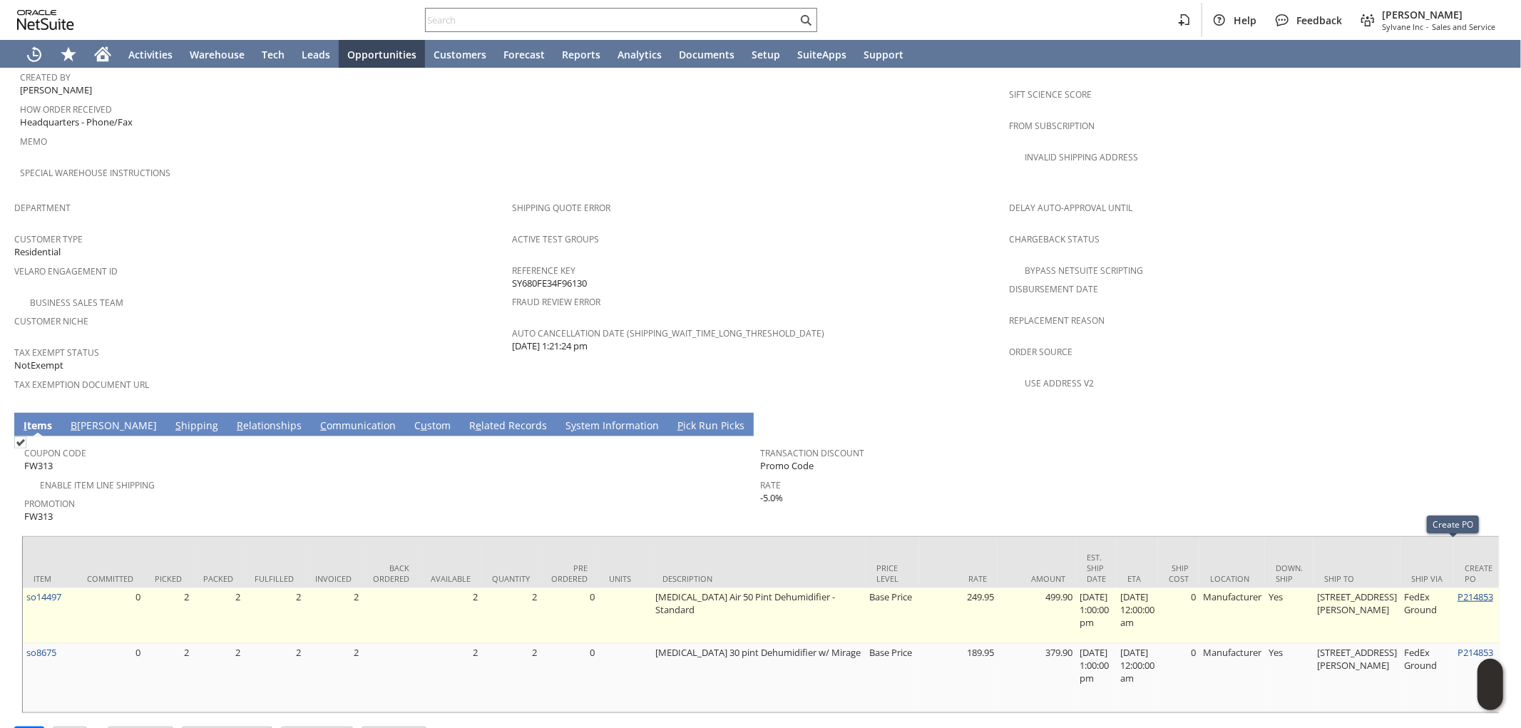
click at [1458, 591] on link "P214853" at bounding box center [1476, 597] width 36 height 13
